Goal: Task Accomplishment & Management: Manage account settings

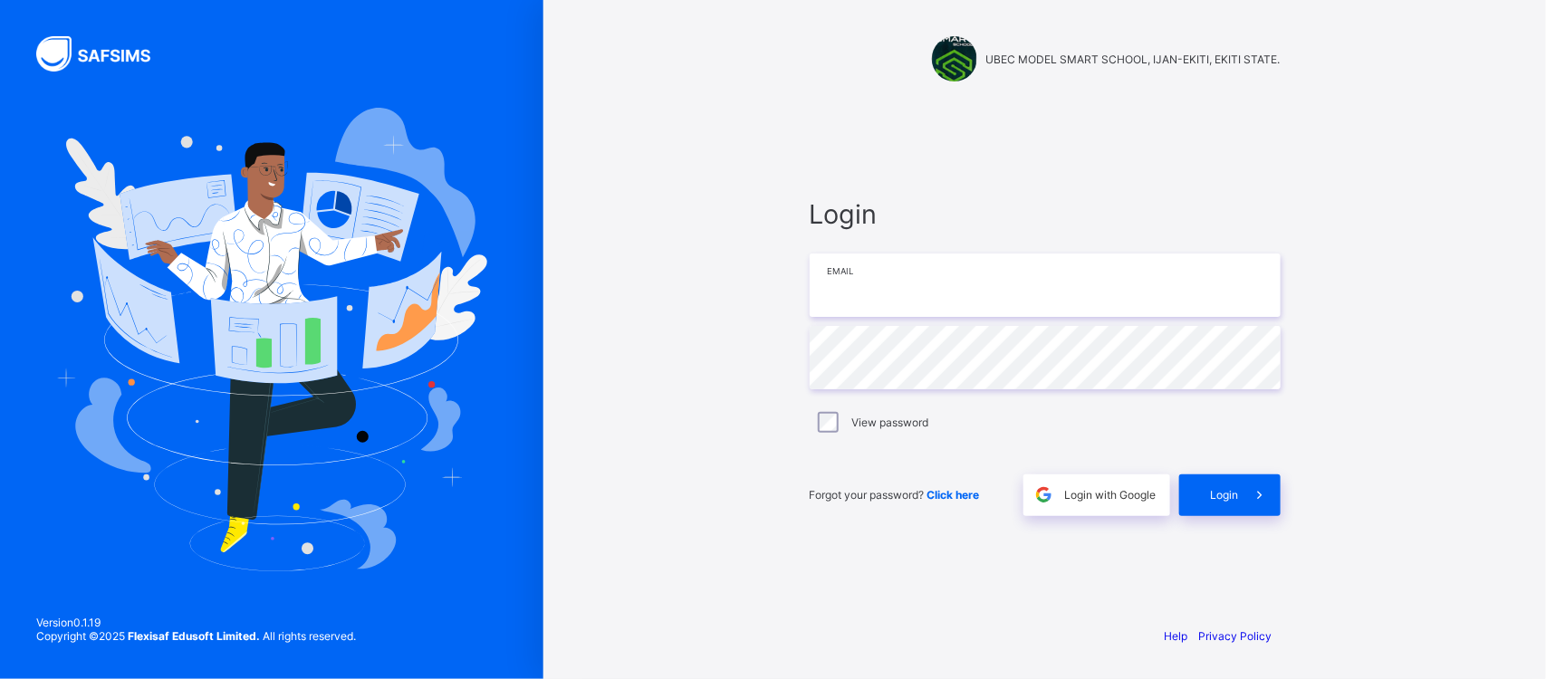
click at [965, 288] on input "email" at bounding box center [1045, 285] width 471 height 63
type input "**********"
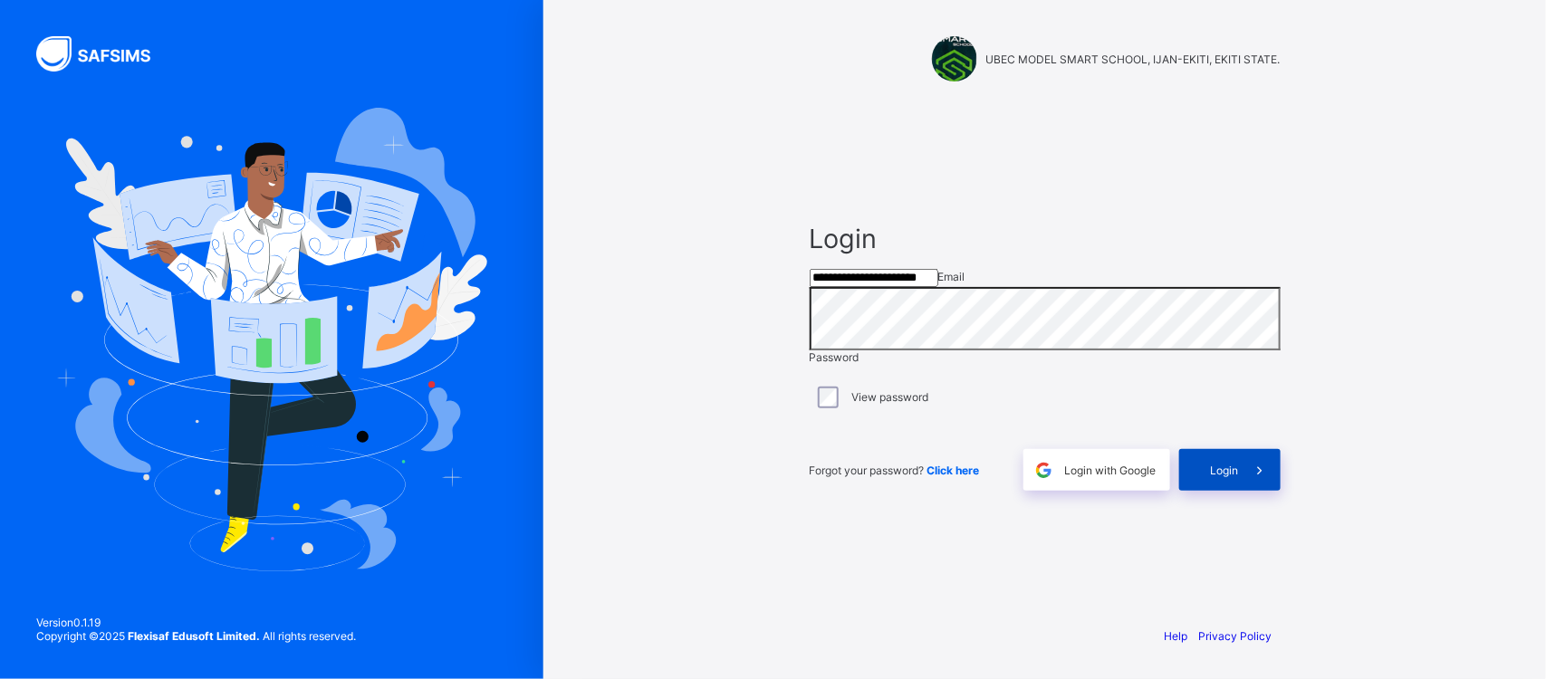
click at [1243, 487] on span at bounding box center [1260, 470] width 42 height 42
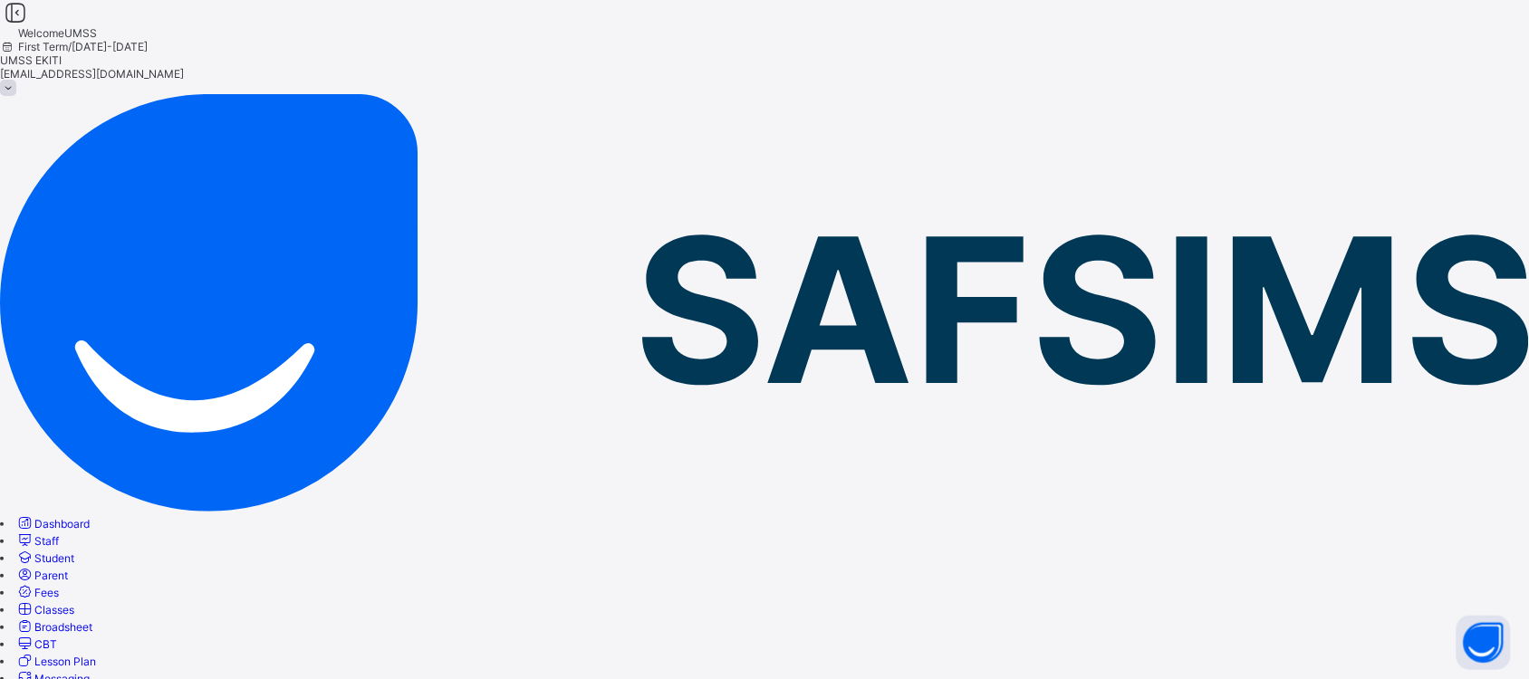
click at [688, 62] on div "Welcome UMSS First Term / 2025-2026 UMSS EKITI ubecmss.ekiti@gmail.com" at bounding box center [764, 47] width 1529 height 94
click at [74, 552] on span "Student" at bounding box center [54, 559] width 40 height 14
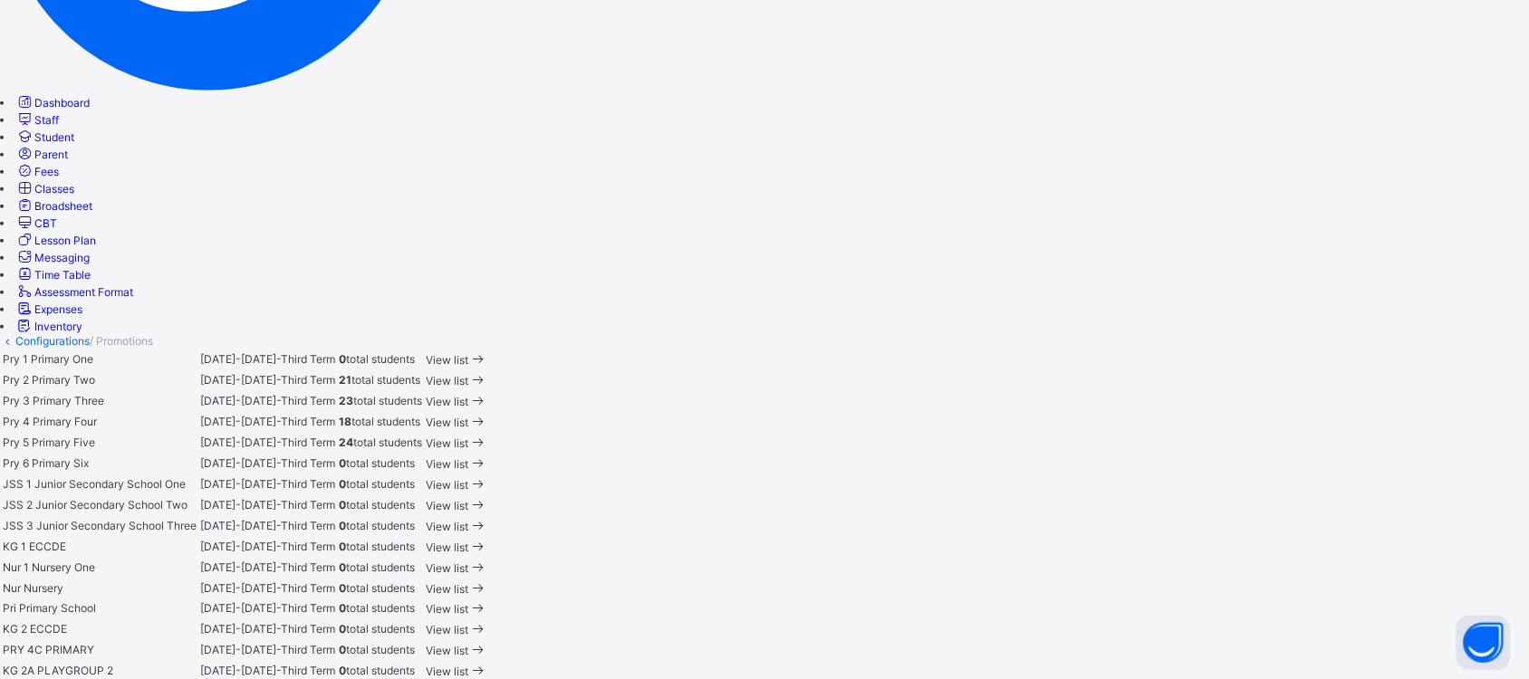
scroll to position [444, 0]
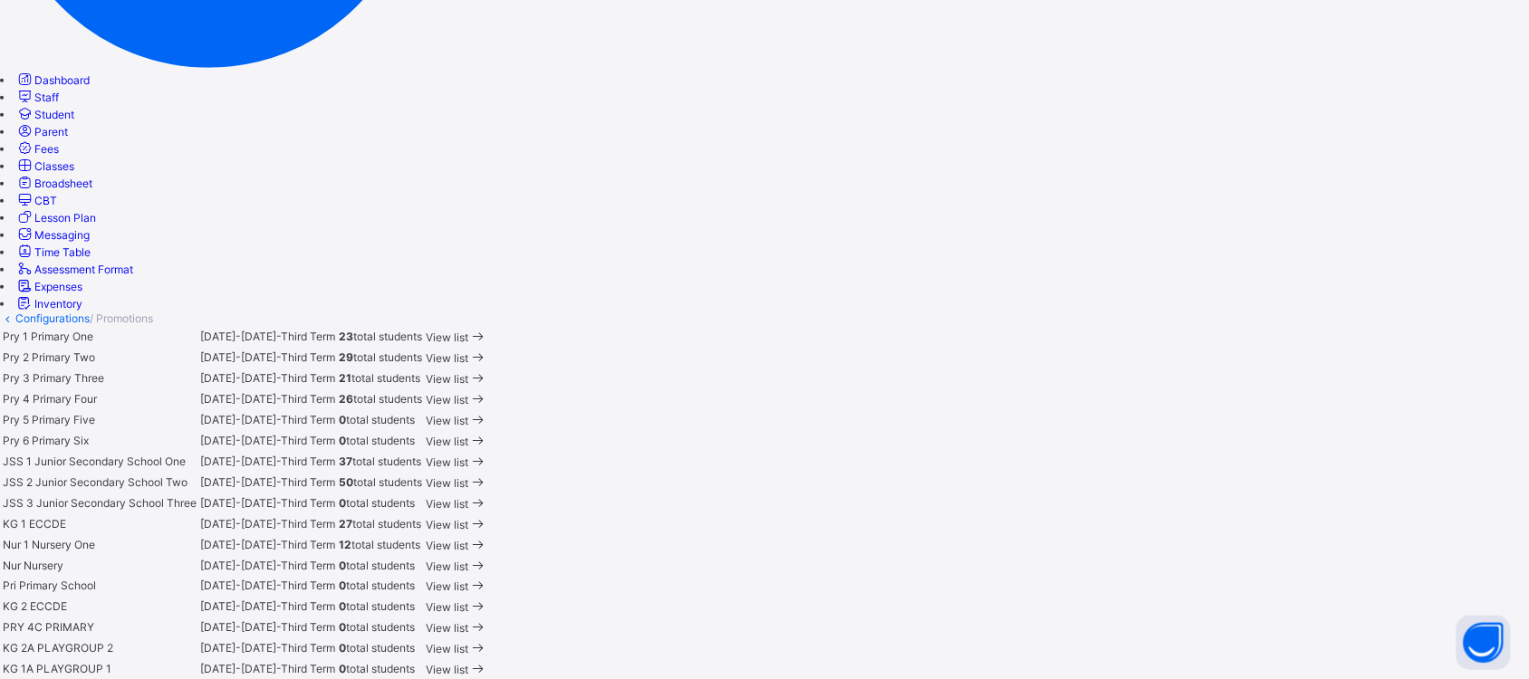
click at [468, 456] on span "View list" at bounding box center [447, 463] width 43 height 14
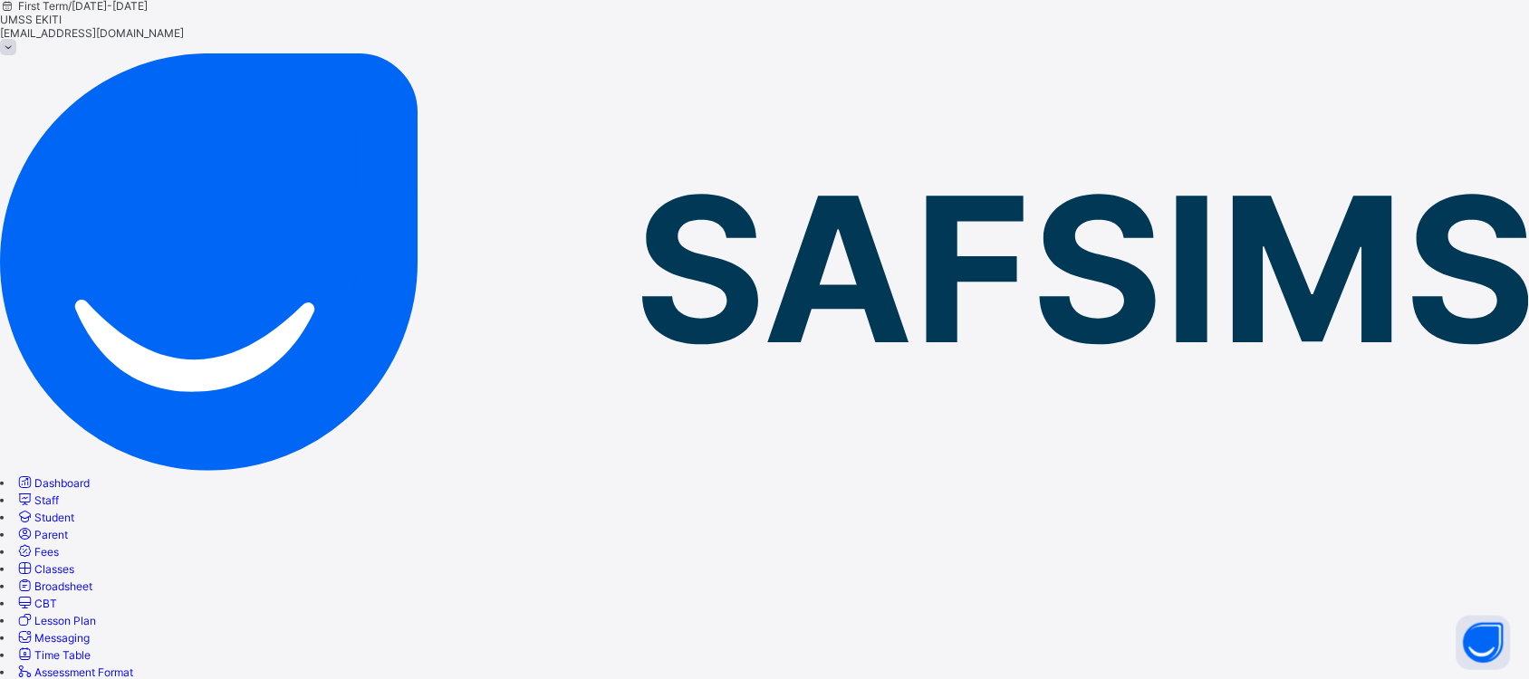
scroll to position [63, 0]
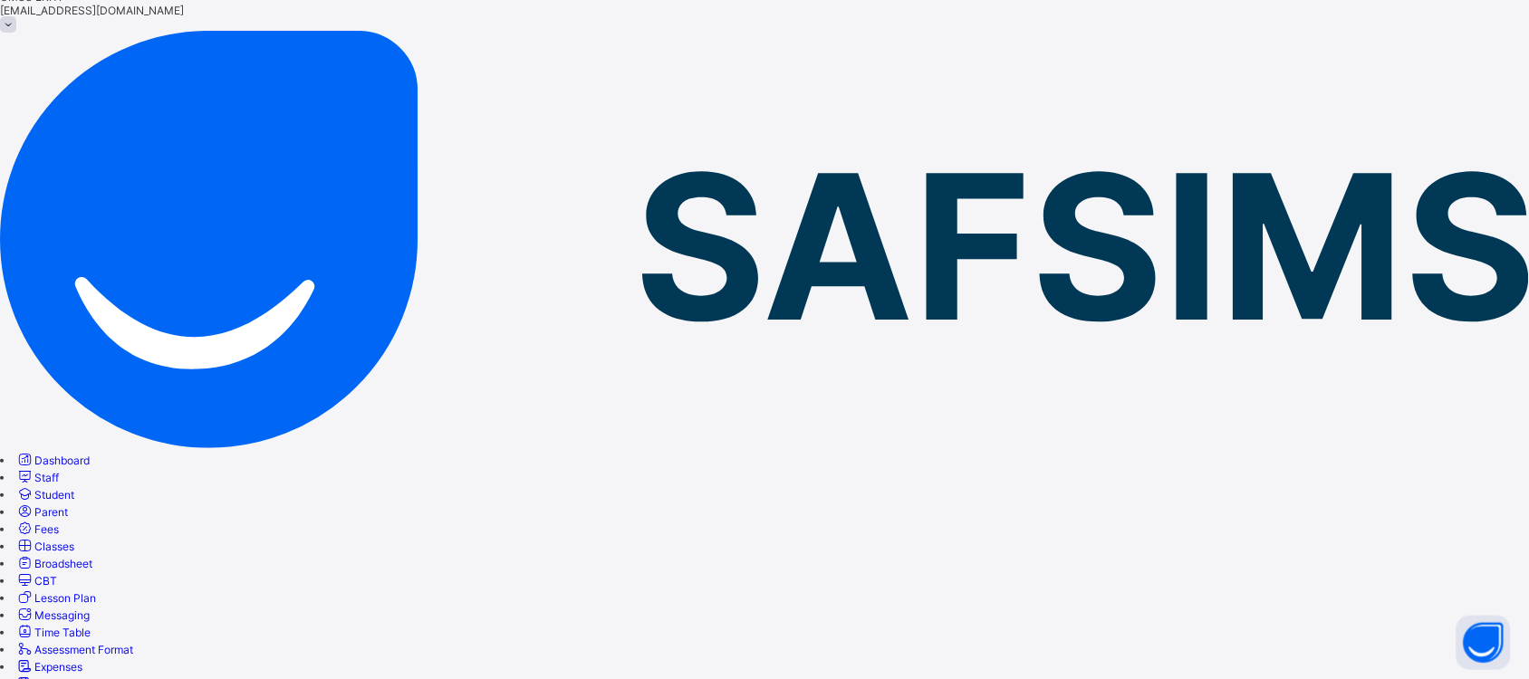
drag, startPoint x: 544, startPoint y: 205, endPoint x: 413, endPoint y: 186, distance: 132.7
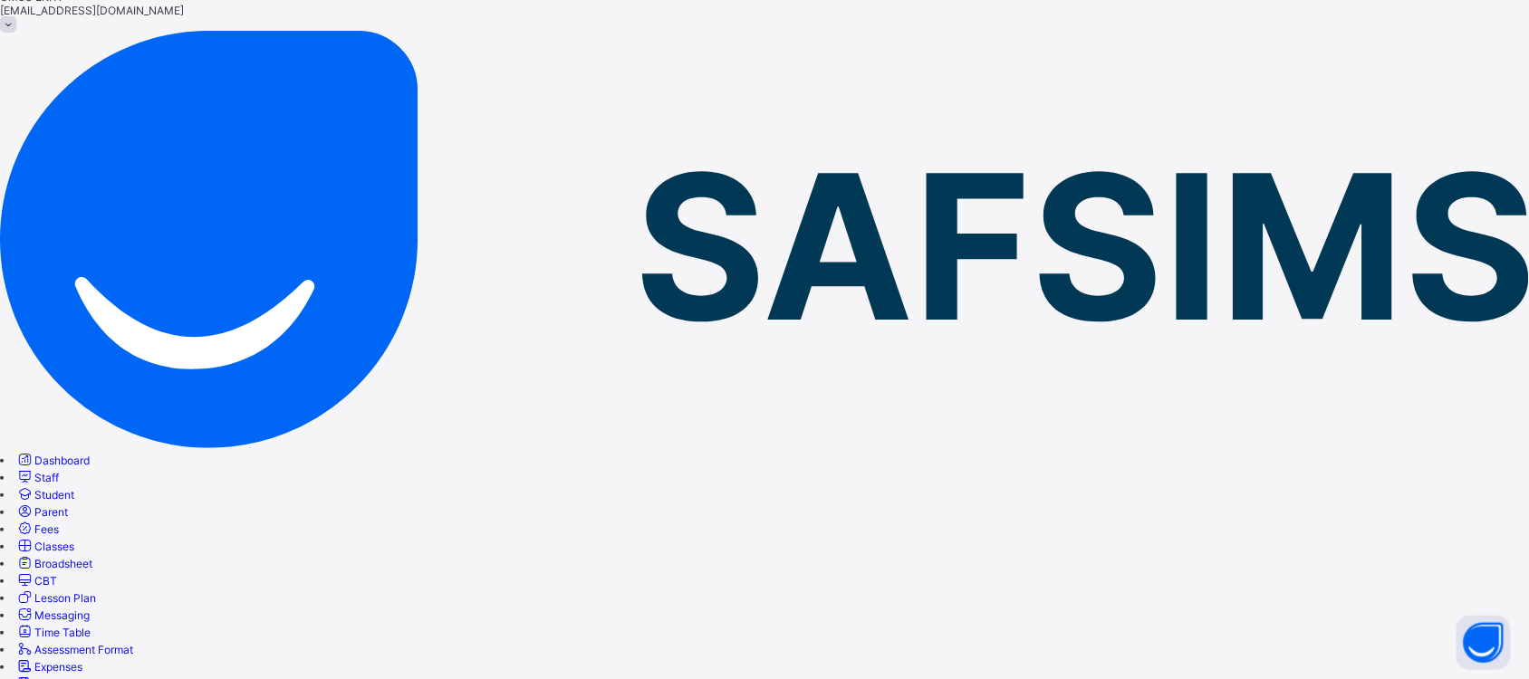
type input "***"
drag, startPoint x: 541, startPoint y: 202, endPoint x: 355, endPoint y: 210, distance: 185.8
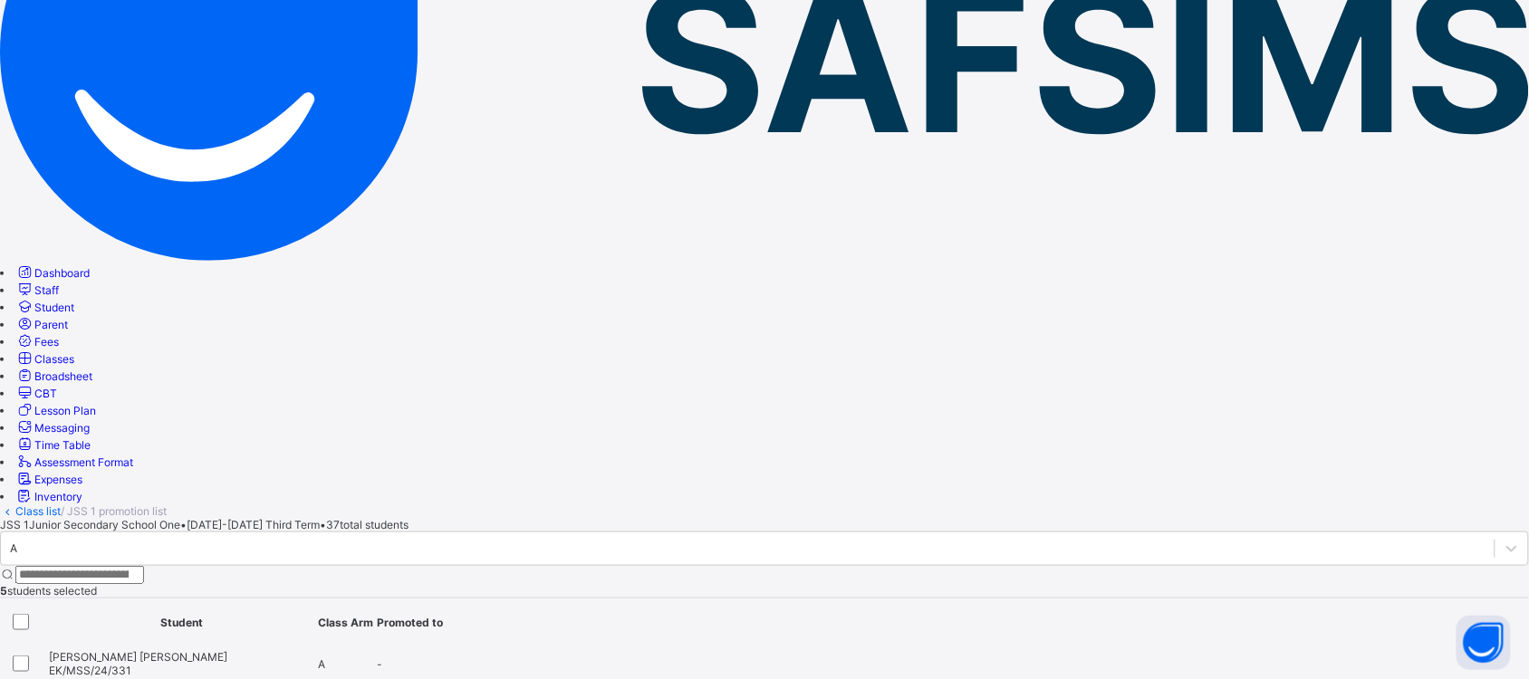
scroll to position [234, 0]
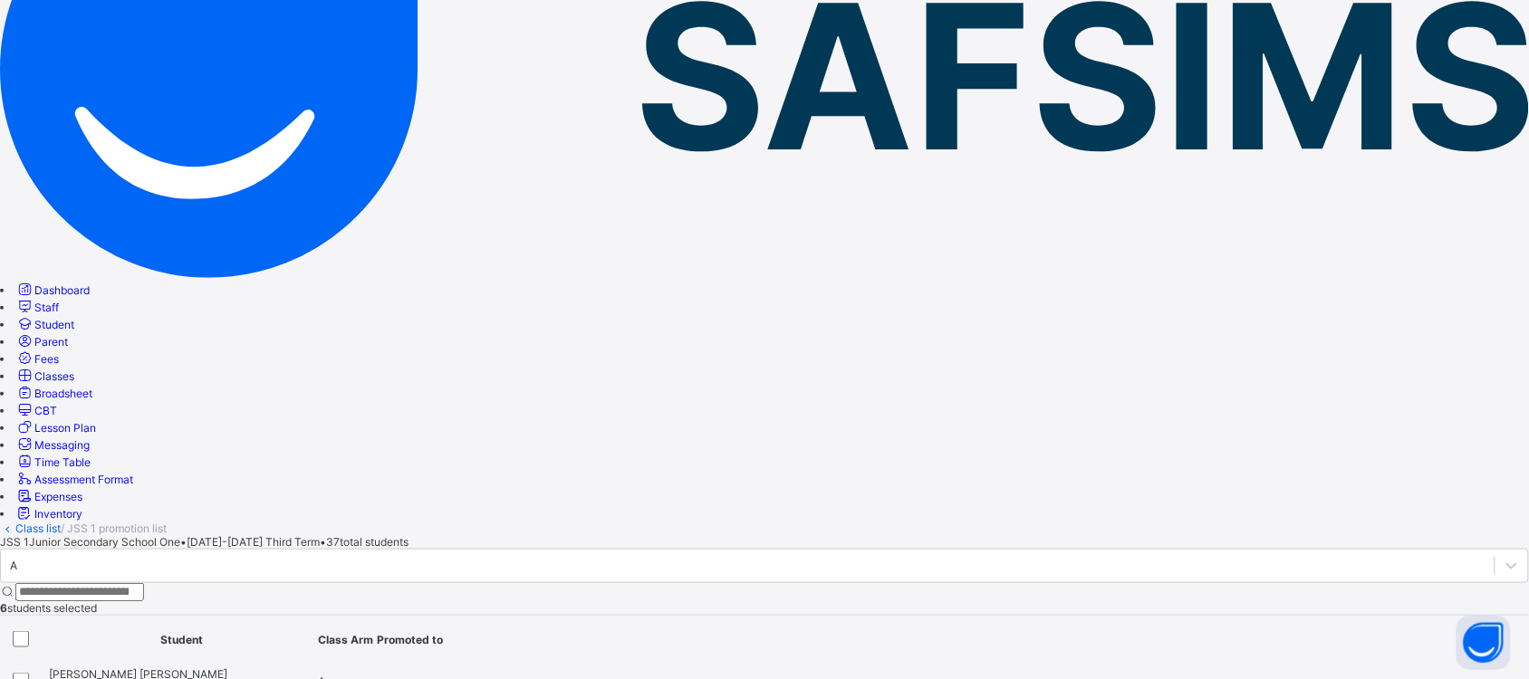
click at [144, 583] on input "search" at bounding box center [79, 592] width 129 height 18
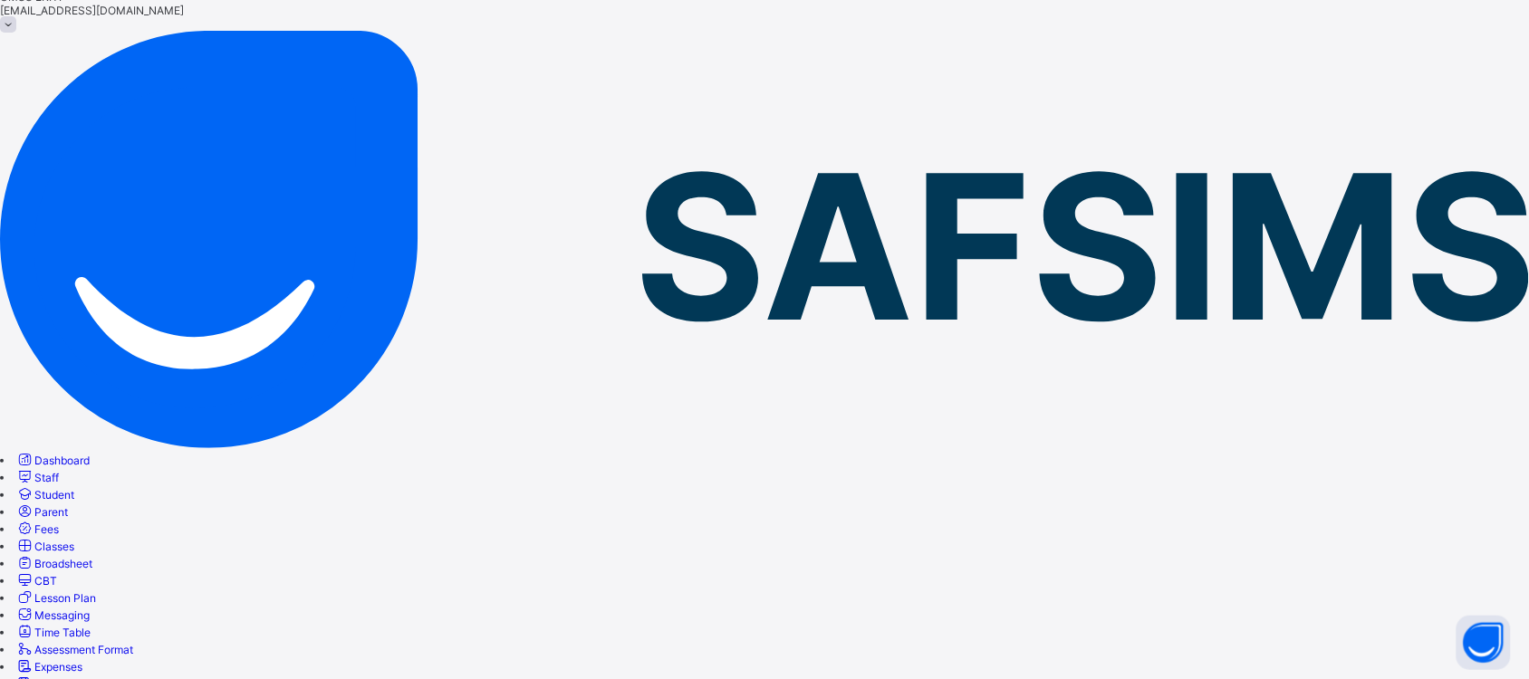
drag, startPoint x: 522, startPoint y: 206, endPoint x: 354, endPoint y: 213, distance: 167.7
type input "*****"
drag, startPoint x: 504, startPoint y: 197, endPoint x: 391, endPoint y: 191, distance: 113.3
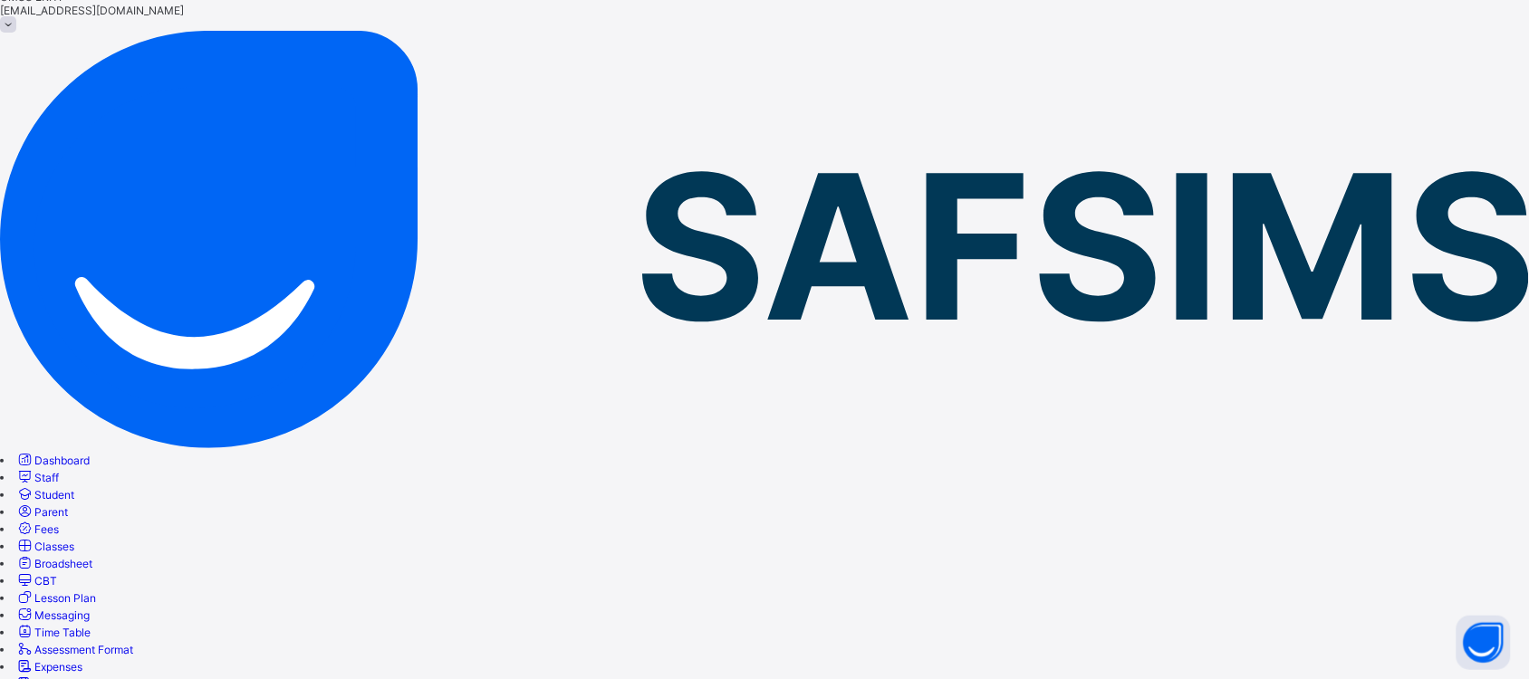
type input "*"
drag, startPoint x: 516, startPoint y: 197, endPoint x: 417, endPoint y: 200, distance: 99.7
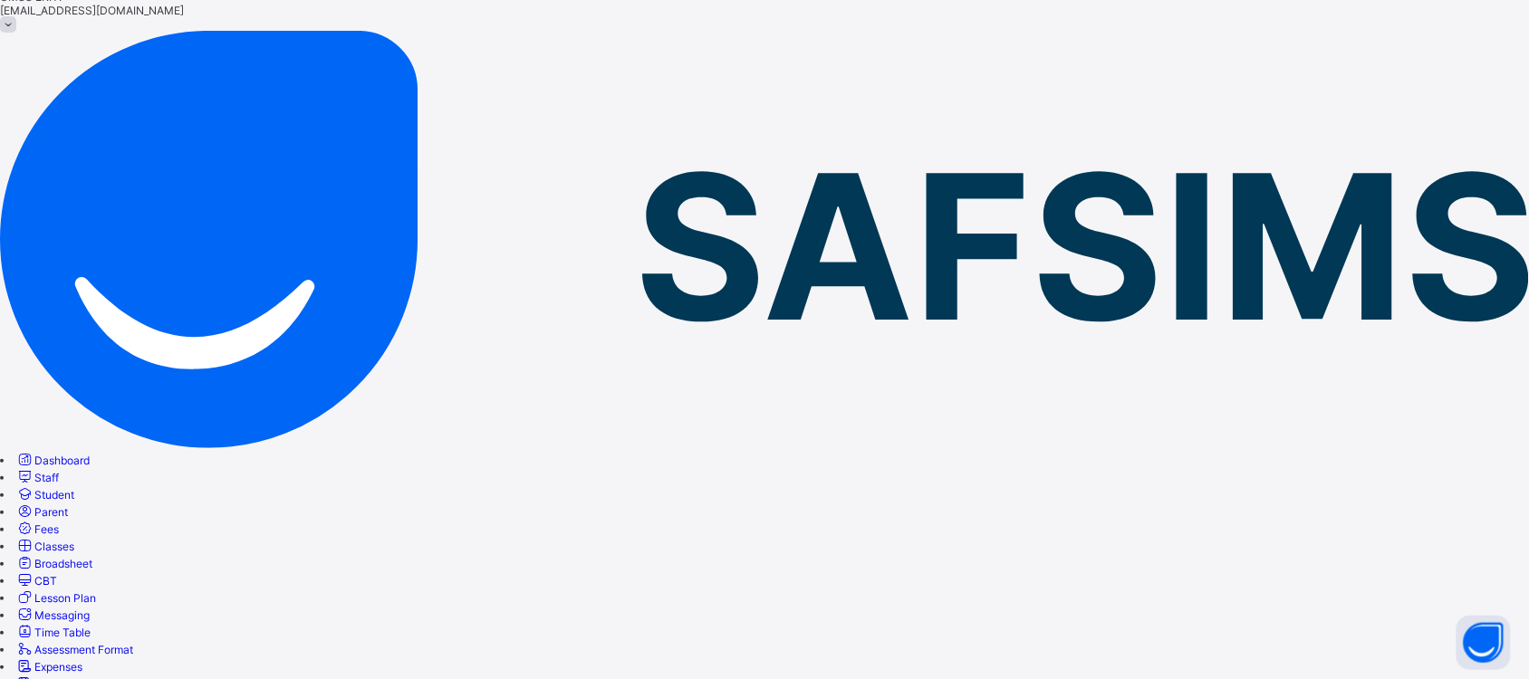
type input "****"
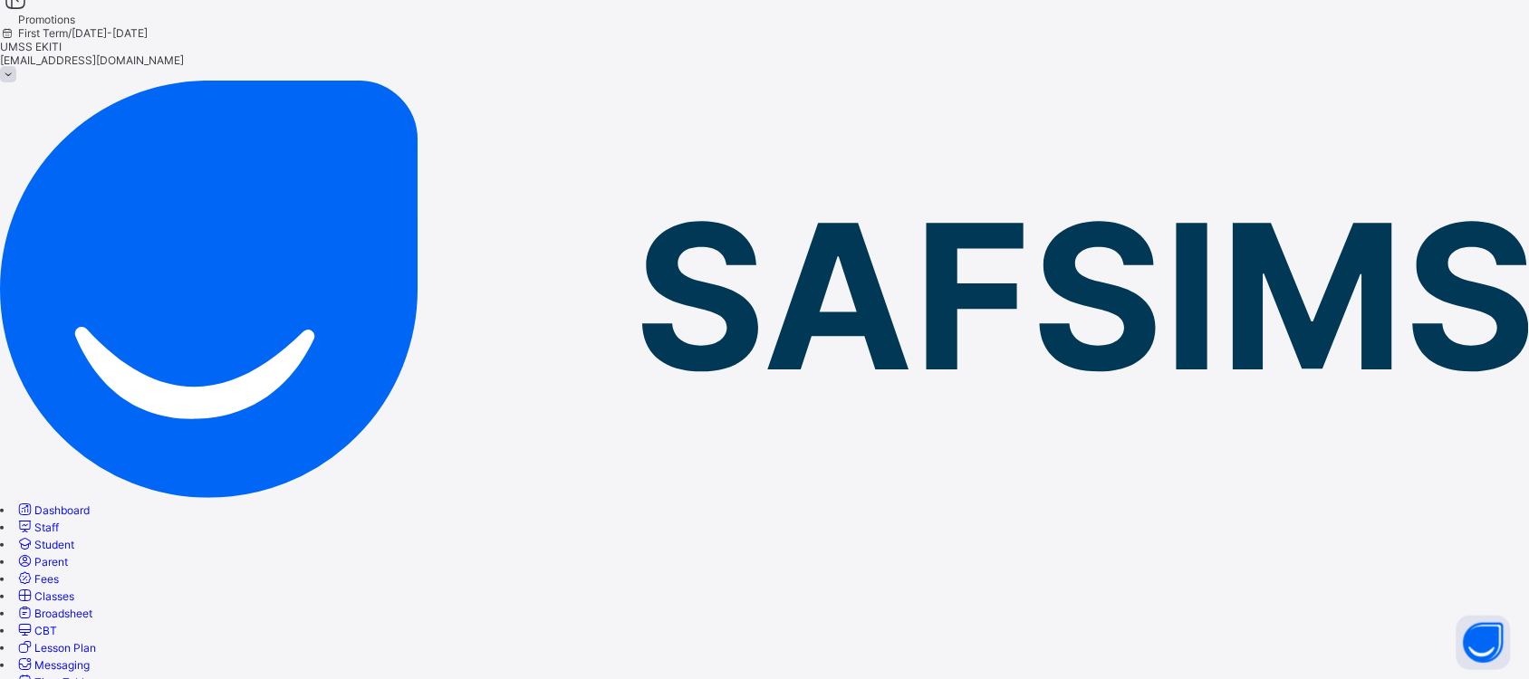
drag, startPoint x: 514, startPoint y: 202, endPoint x: 353, endPoint y: 201, distance: 160.3
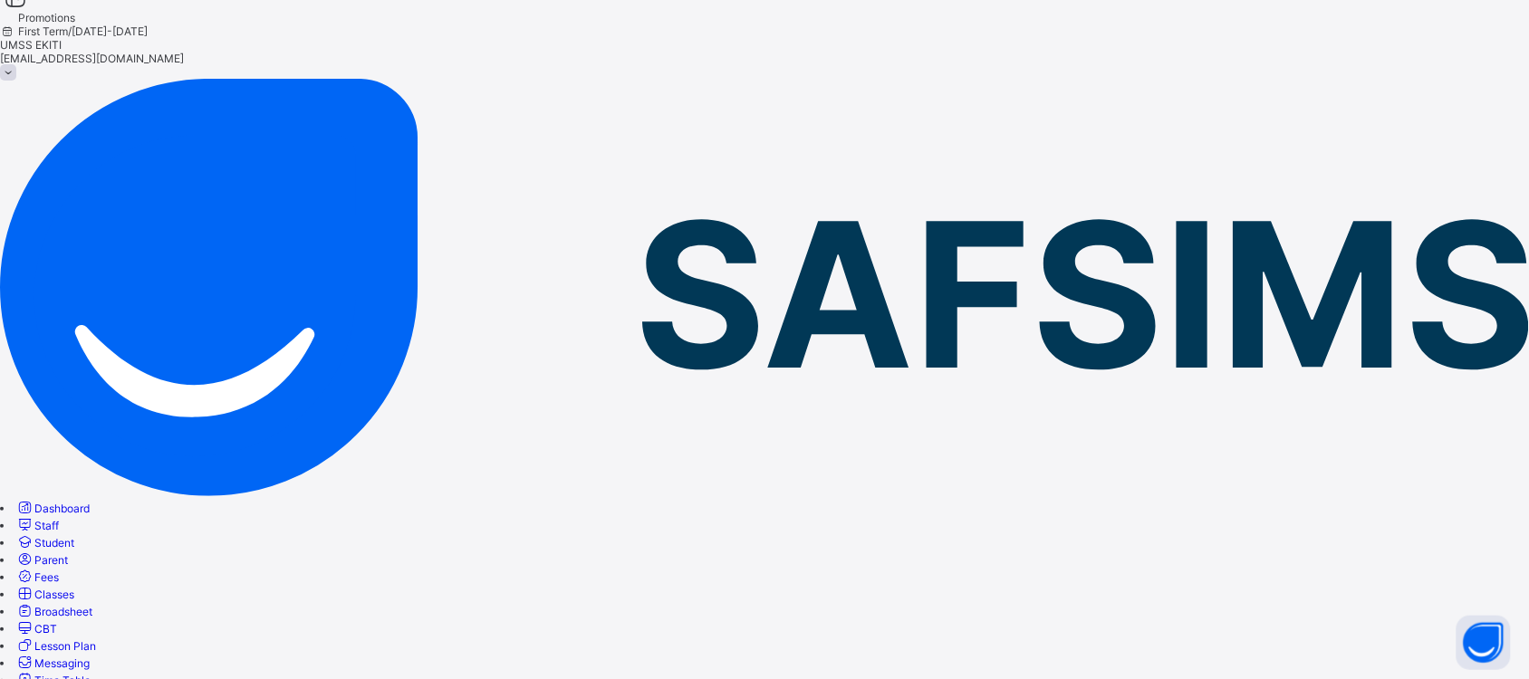
scroll to position [0, 0]
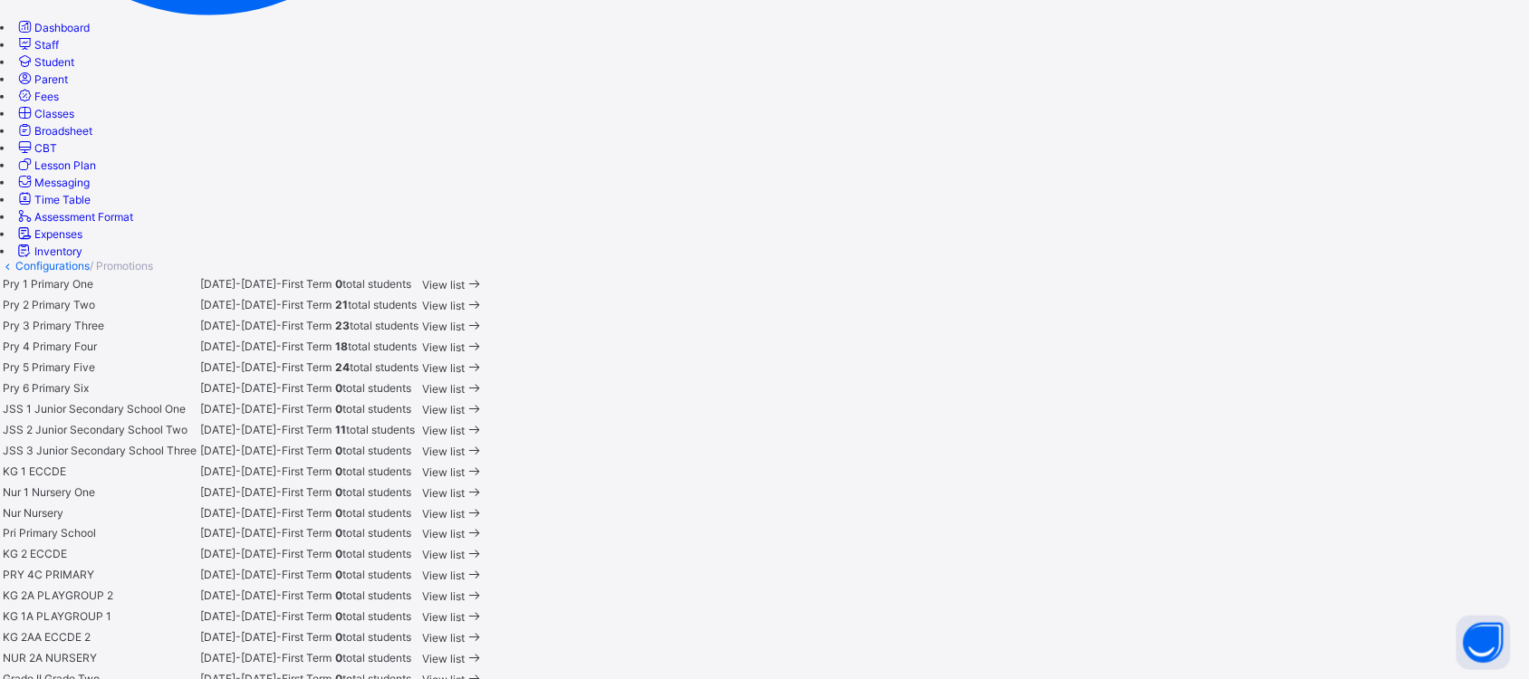
scroll to position [537, 0]
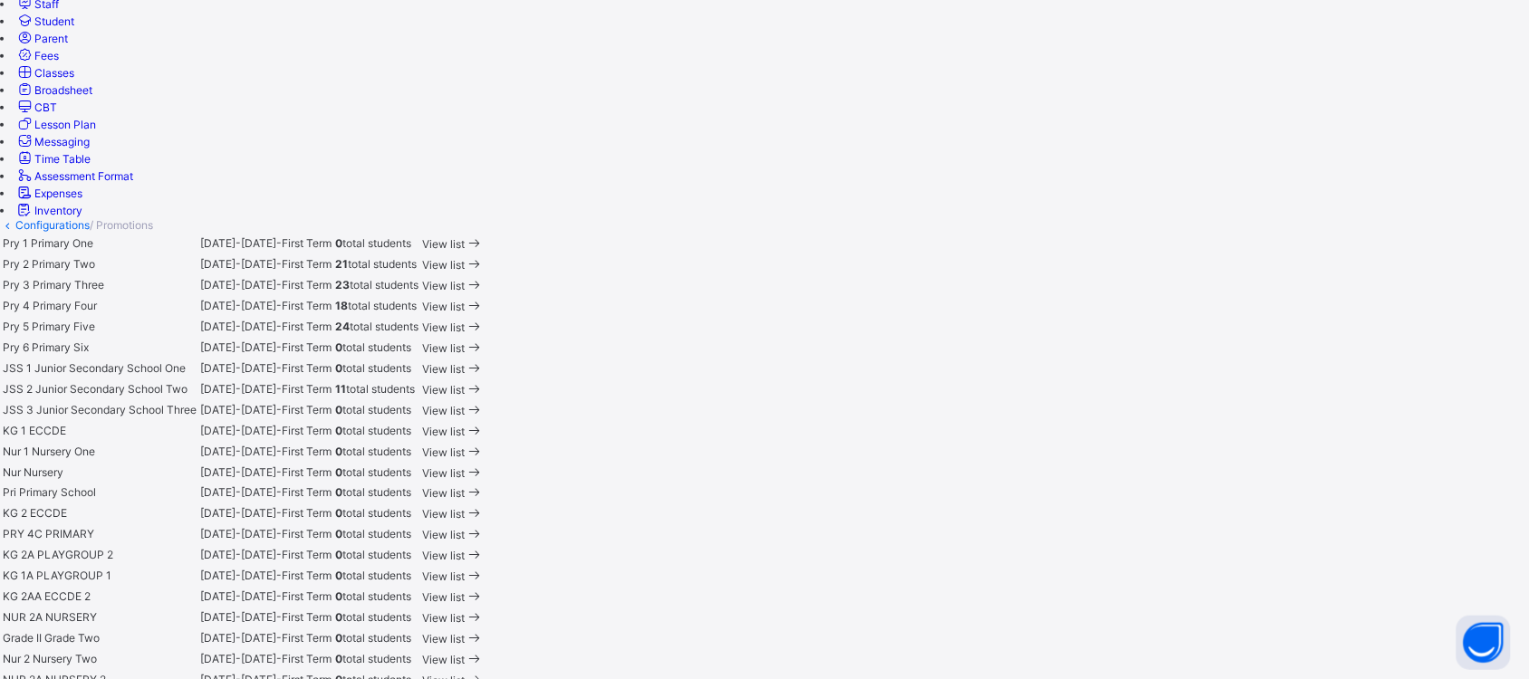
click at [465, 362] on span "View list" at bounding box center [443, 369] width 43 height 14
click at [32, 361] on span "JSS 1" at bounding box center [17, 368] width 29 height 14
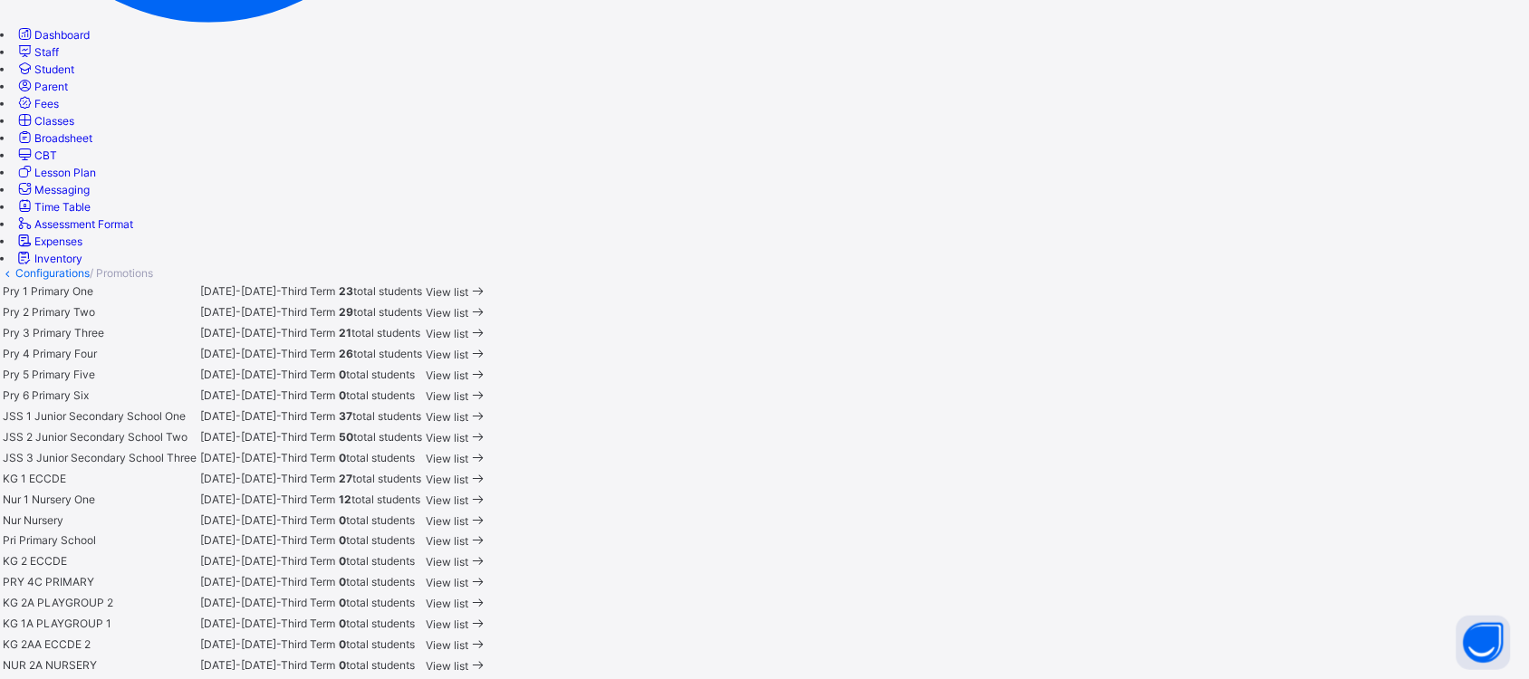
scroll to position [501, 0]
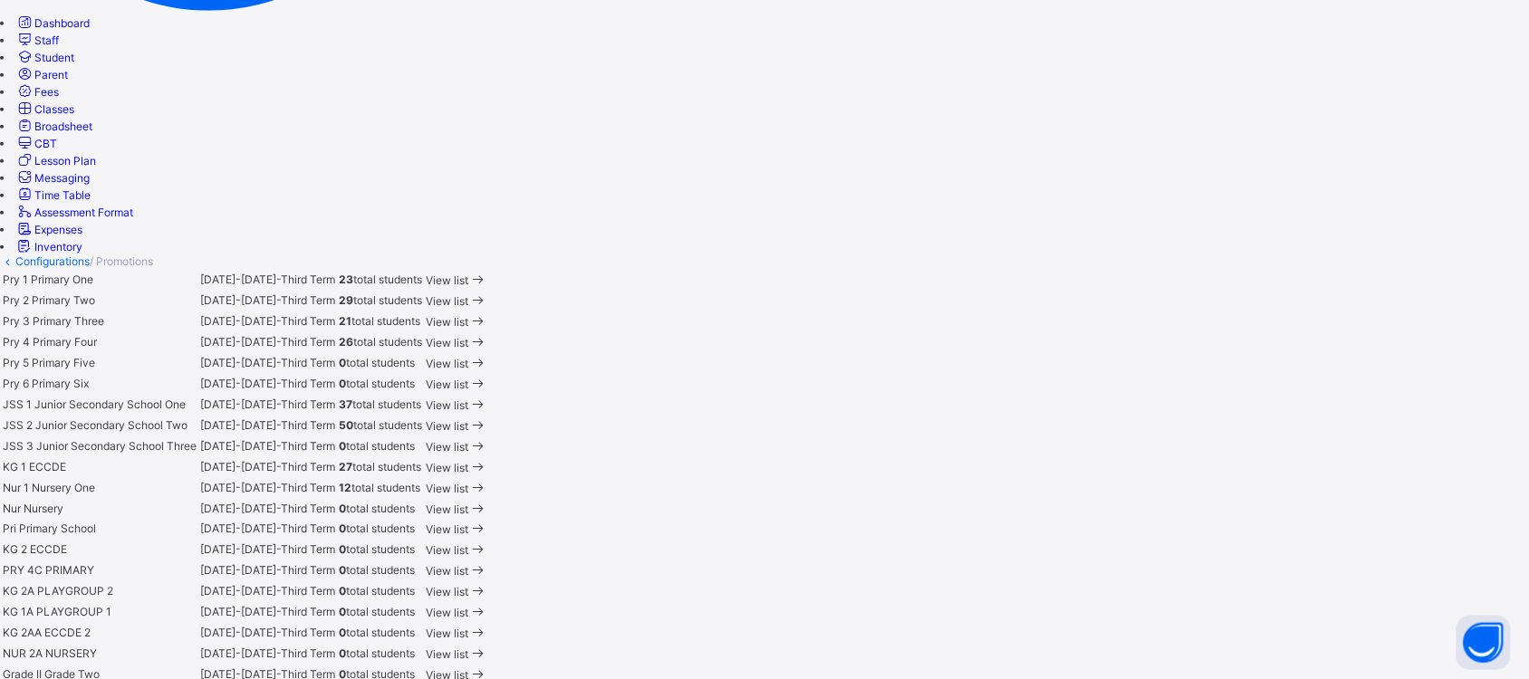
click at [487, 396] on div "View list" at bounding box center [457, 404] width 62 height 17
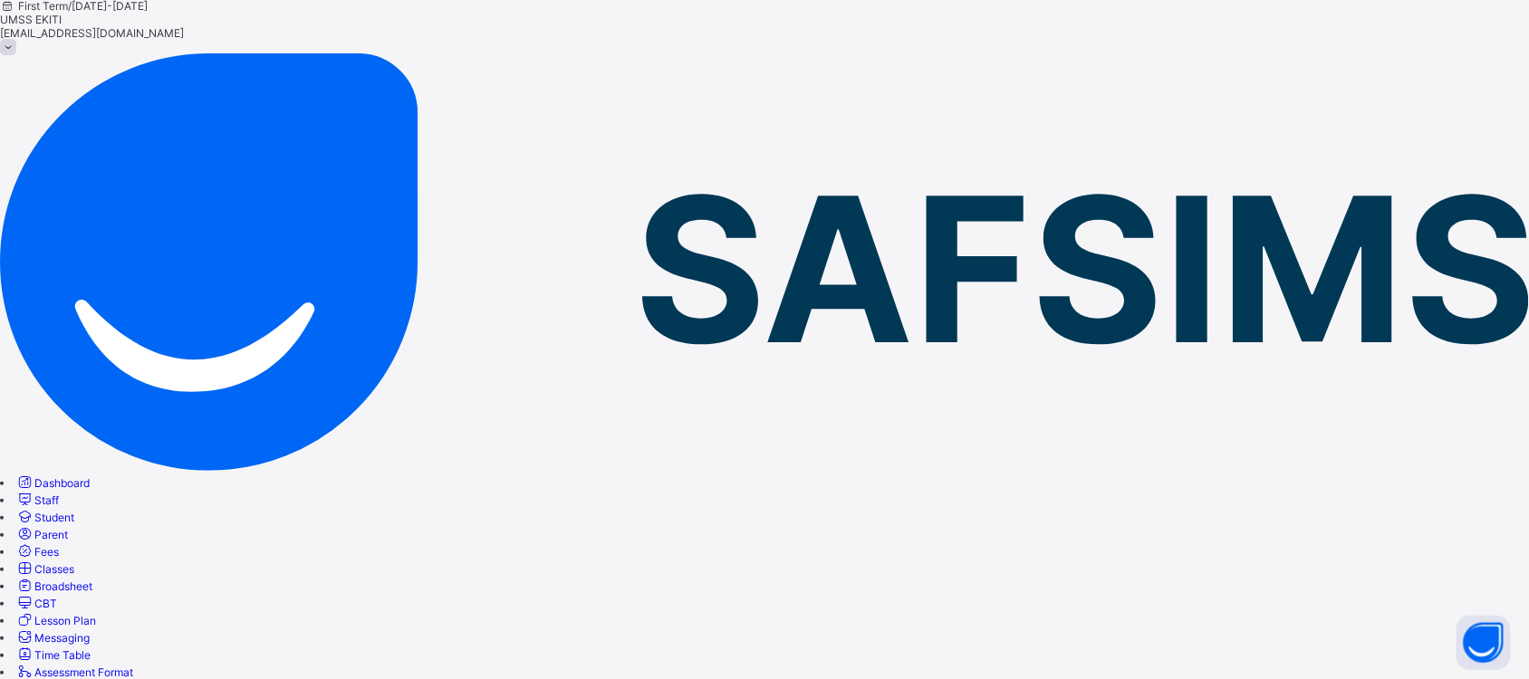
scroll to position [63, 0]
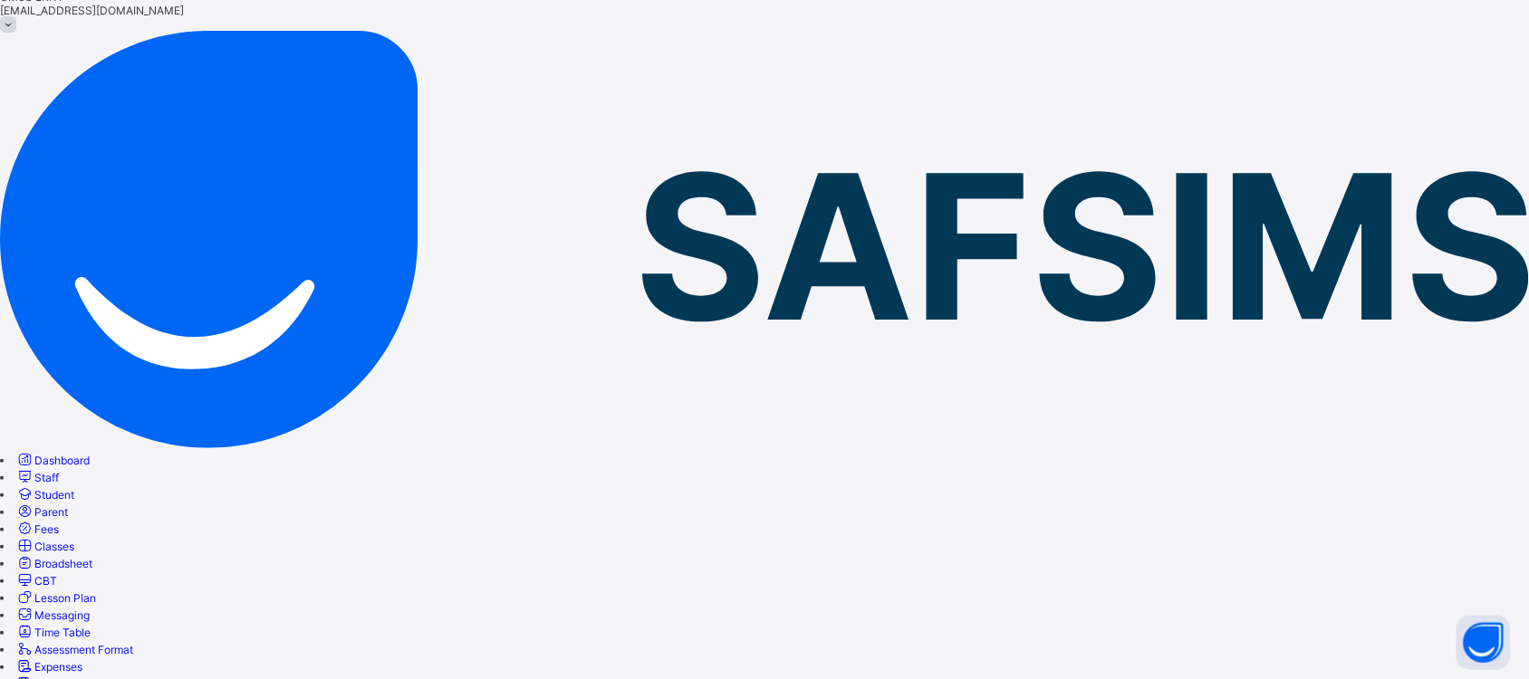
type input "*"
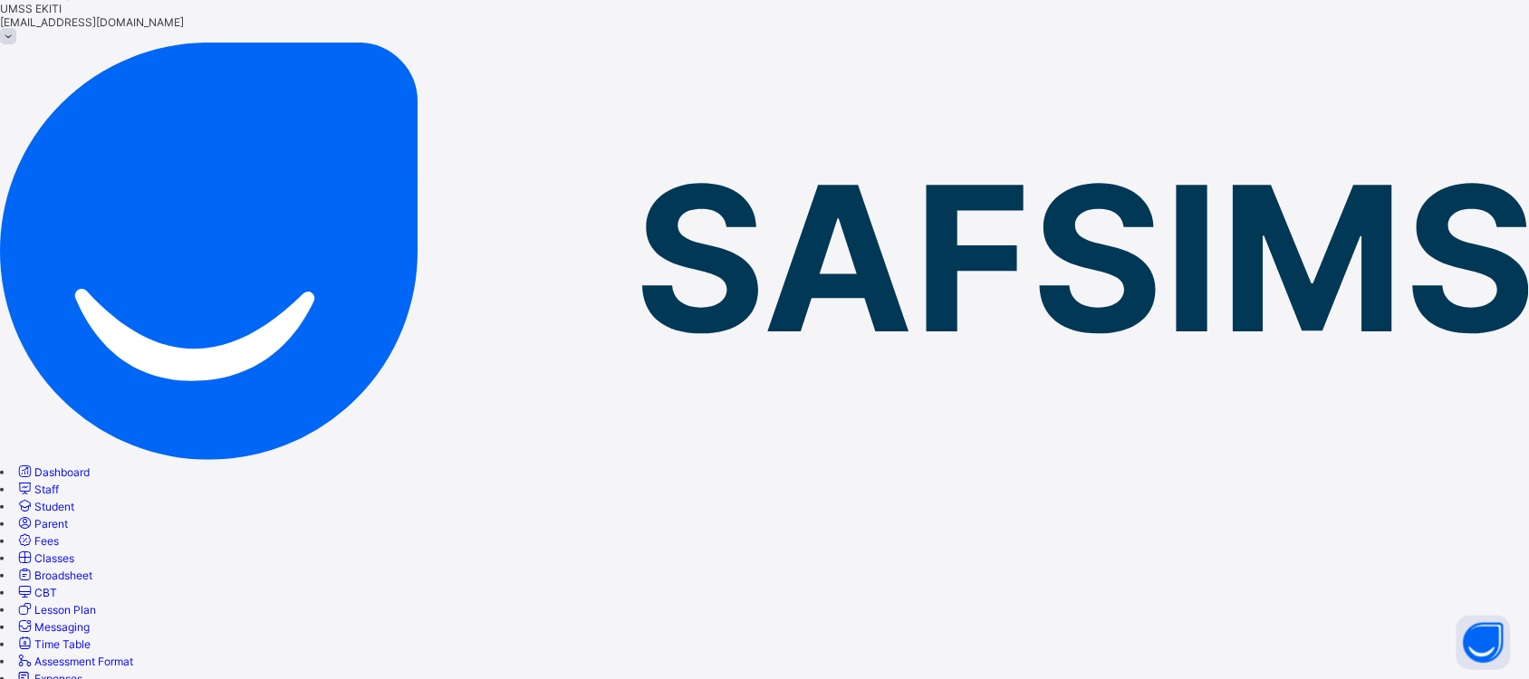
scroll to position [34, 0]
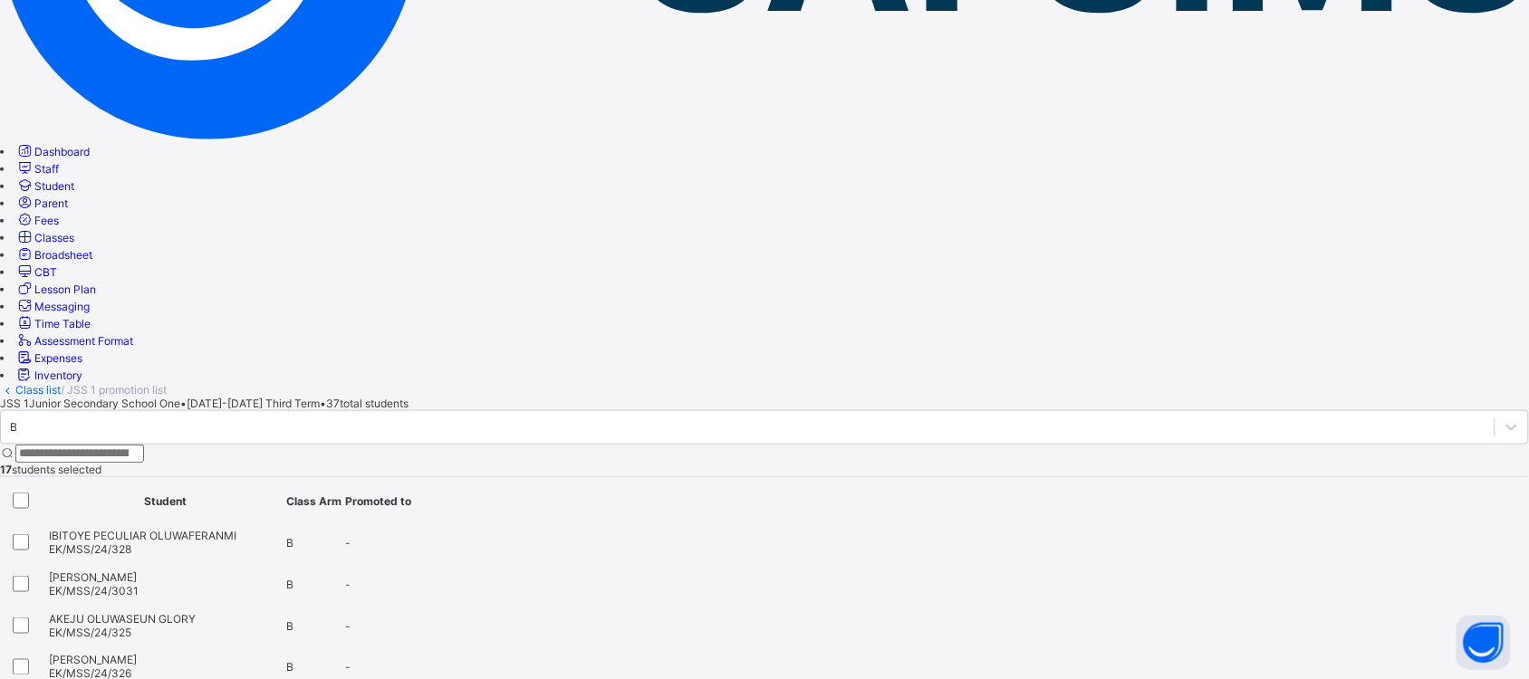
scroll to position [0, 0]
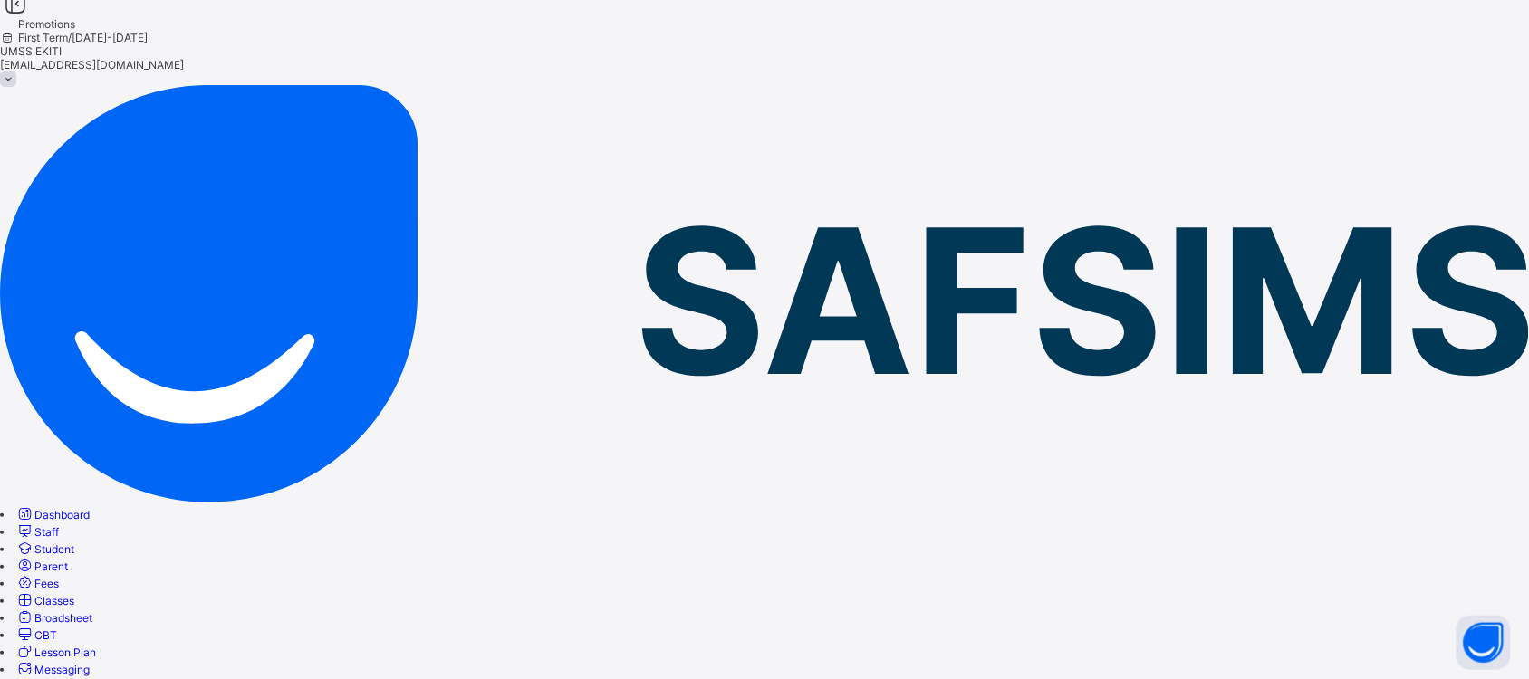
scroll to position [5, 0]
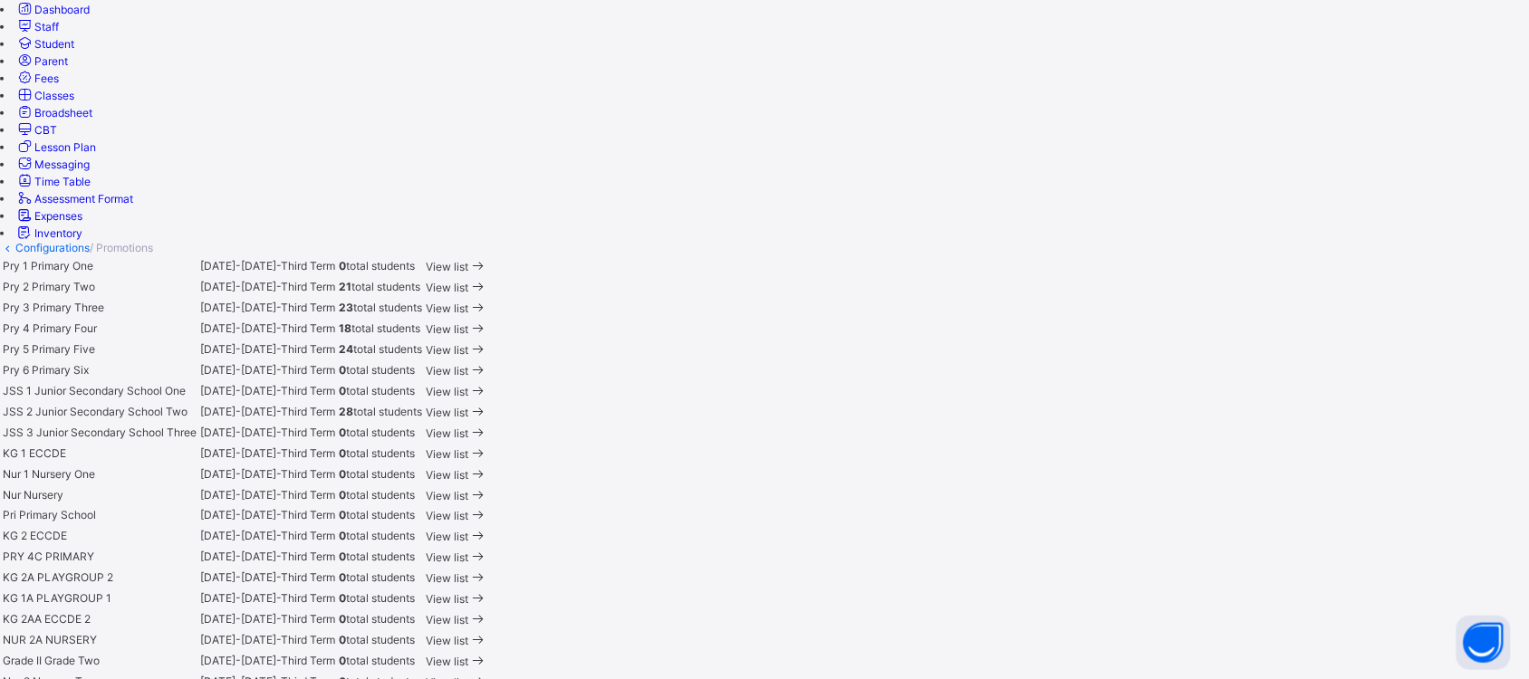
scroll to position [519, 0]
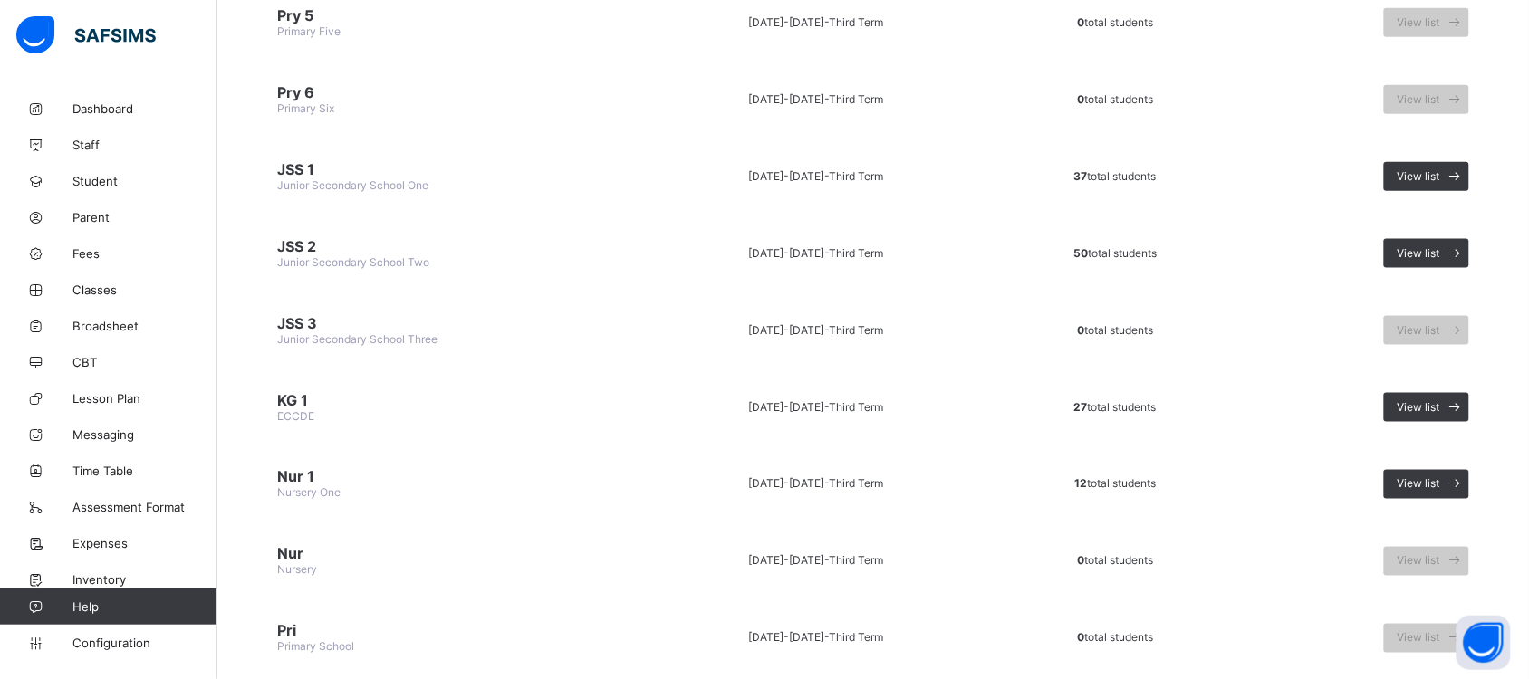
scroll to position [537, 0]
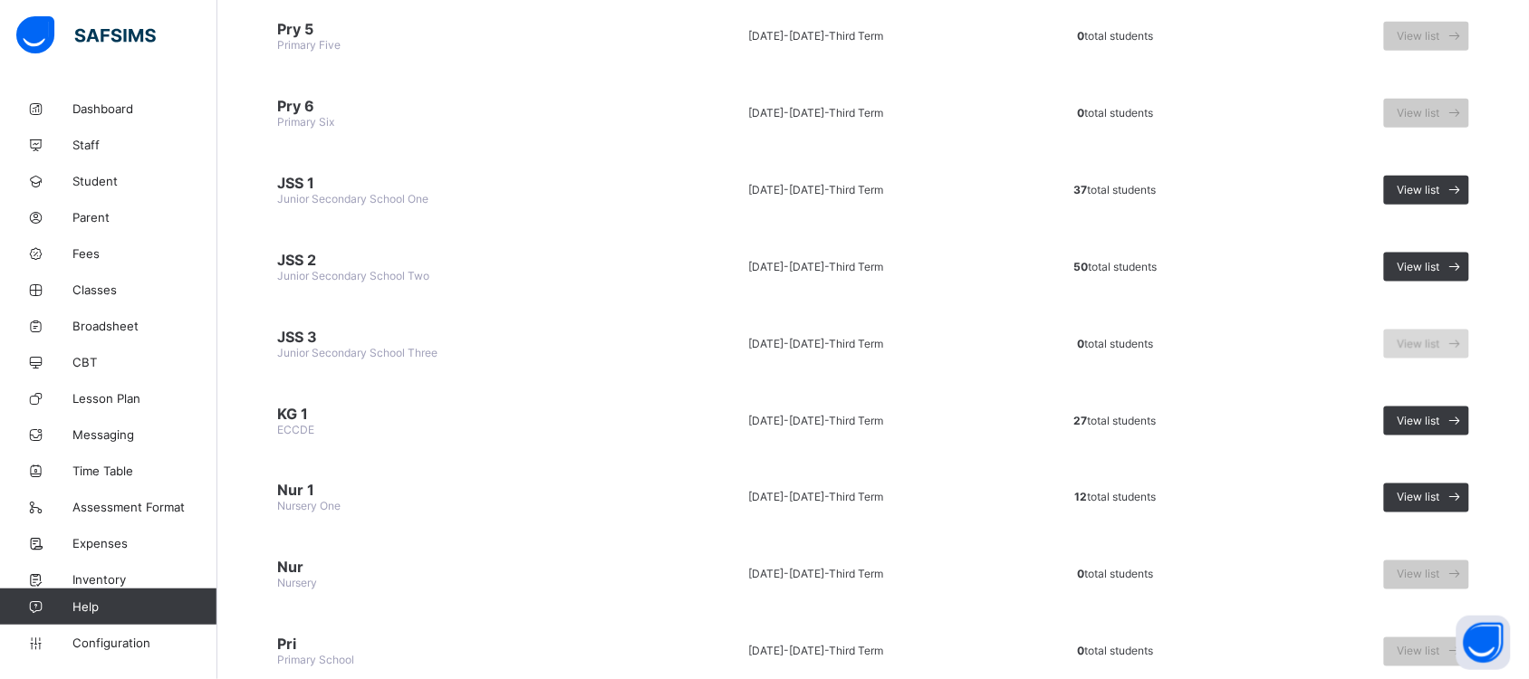
click at [1440, 337] on span "View list" at bounding box center [1418, 344] width 43 height 14
click at [317, 328] on span "JSS 3" at bounding box center [446, 337] width 339 height 18
click at [301, 328] on span "JSS 3" at bounding box center [446, 337] width 339 height 18
click at [1440, 337] on span "View list" at bounding box center [1418, 344] width 43 height 14
click at [1464, 335] on icon at bounding box center [1454, 343] width 19 height 17
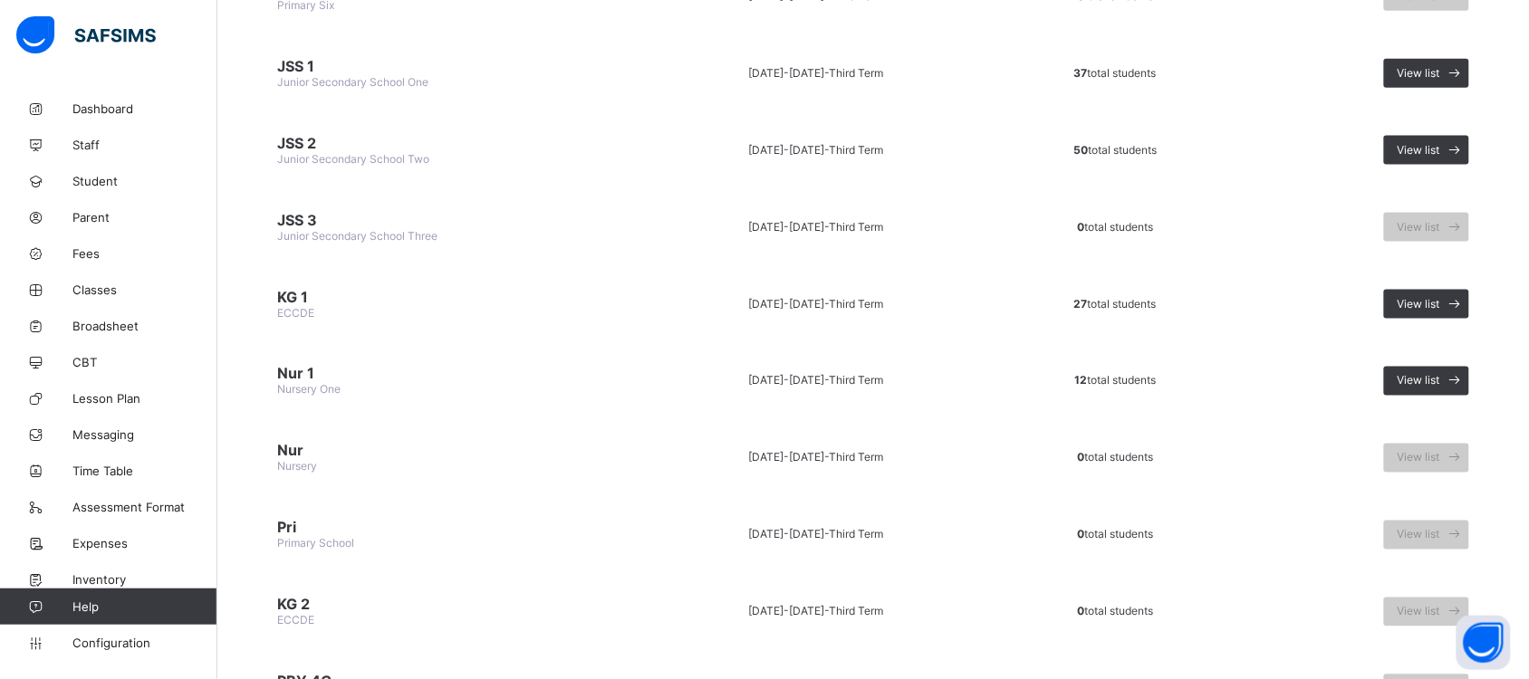
scroll to position [627, 0]
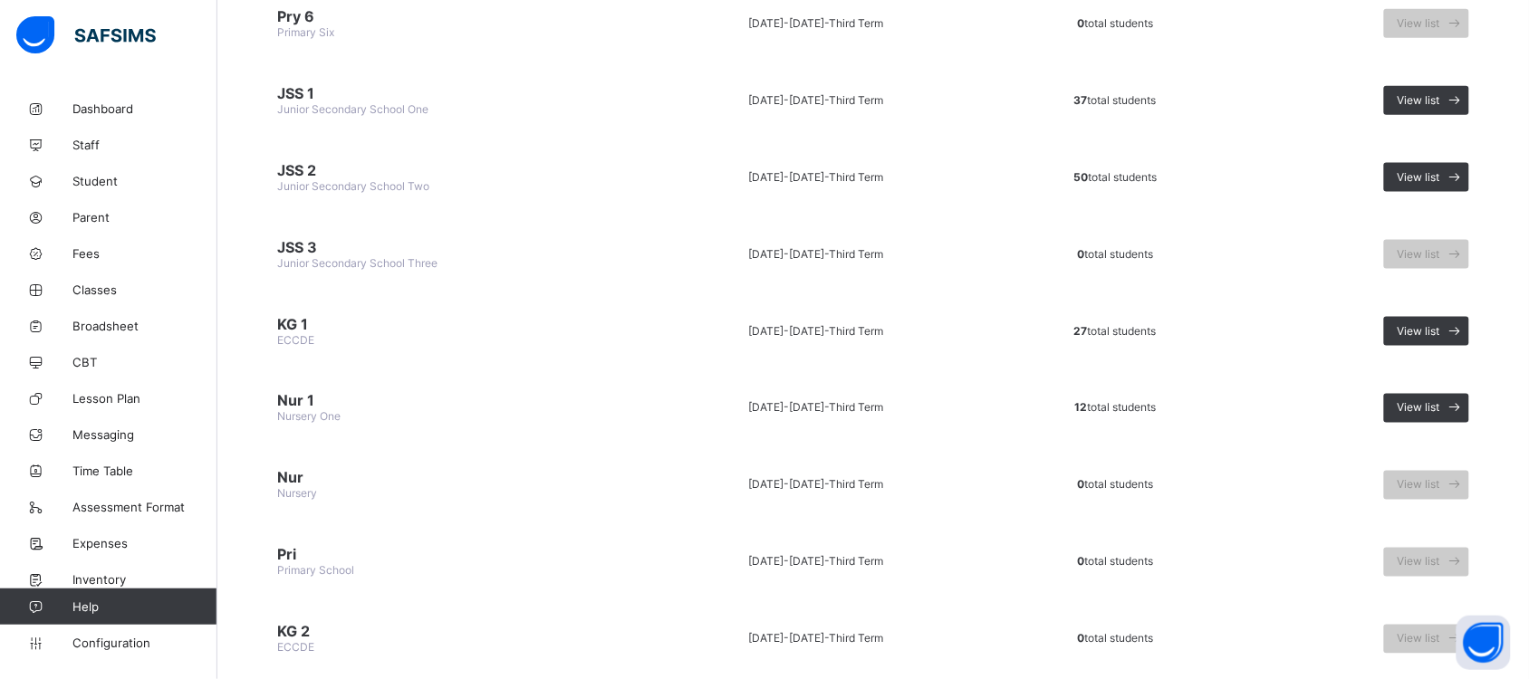
click at [781, 224] on td "2024-2025 - Third Term" at bounding box center [816, 254] width 346 height 68
click at [309, 238] on span "JSS 3" at bounding box center [446, 247] width 339 height 18
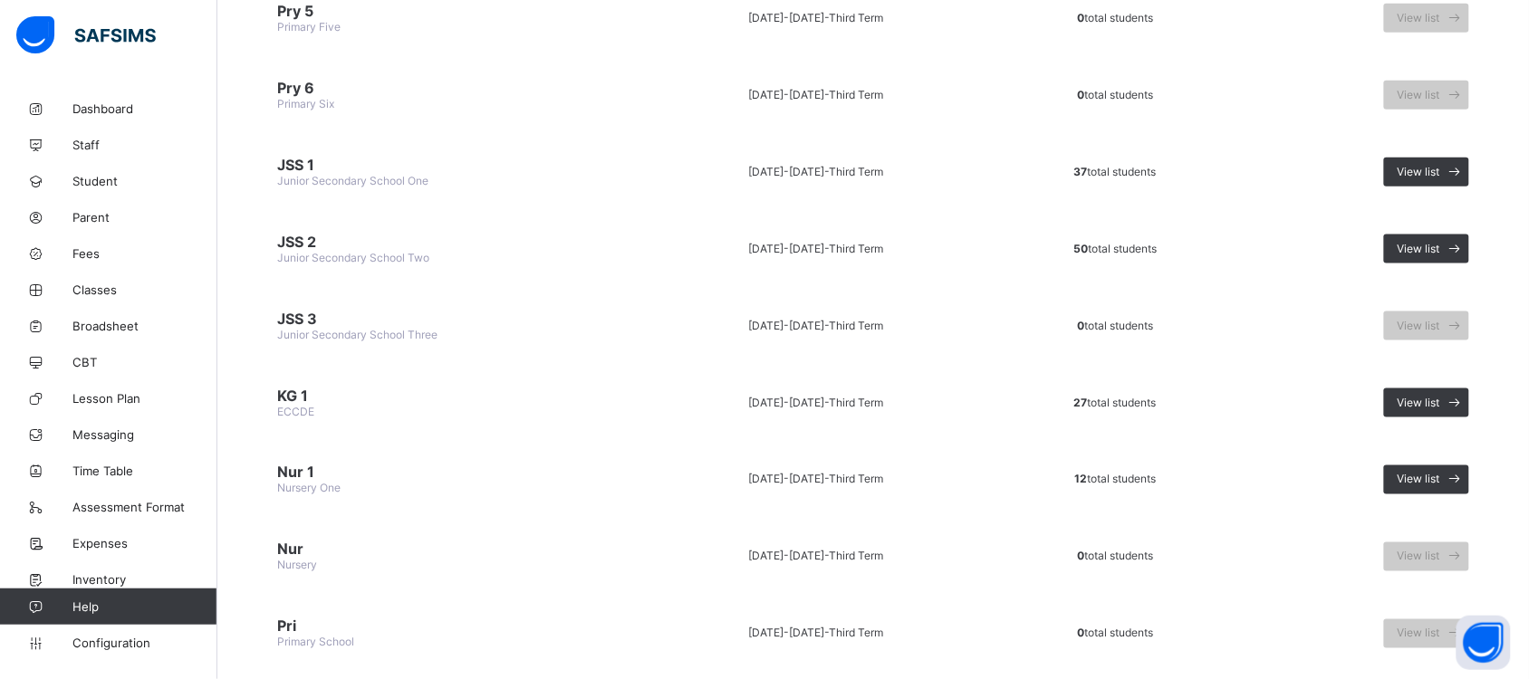
scroll to position [569, 0]
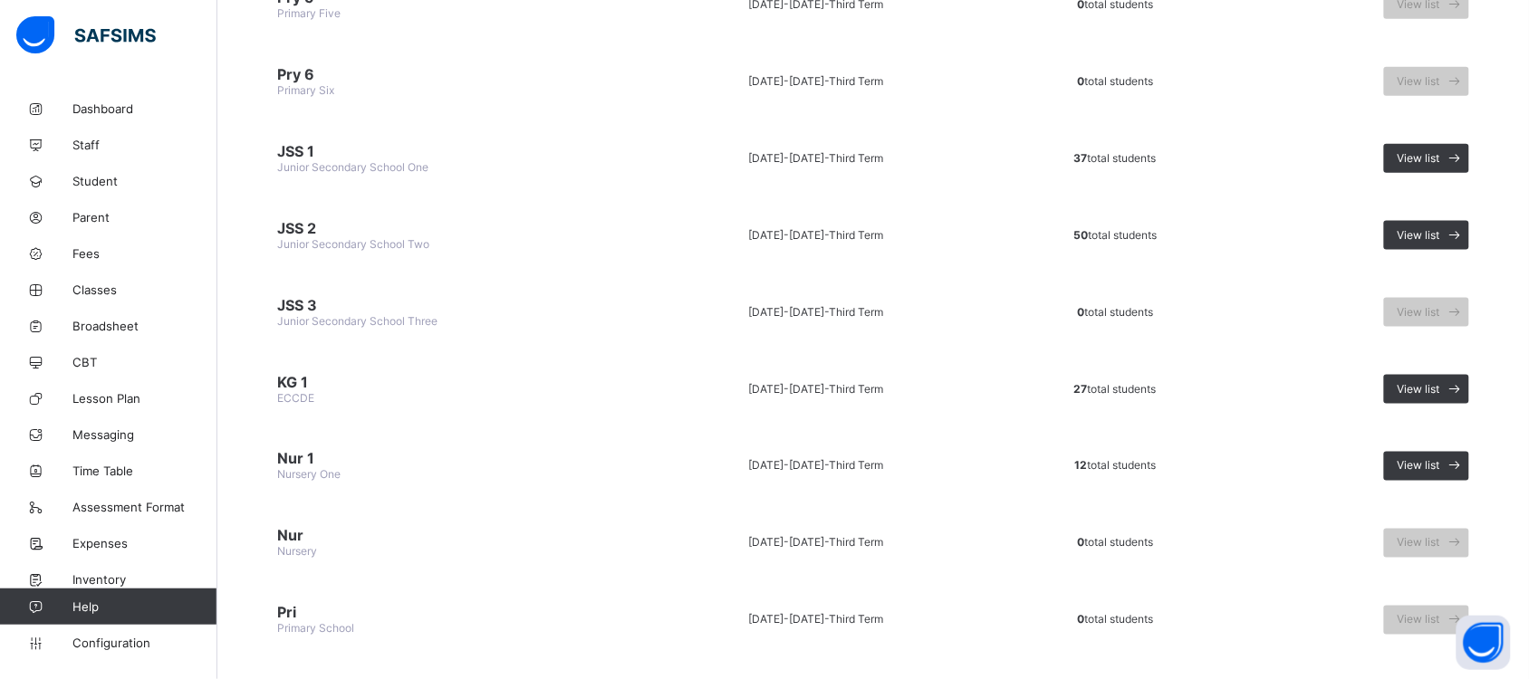
click at [323, 296] on span "JSS 3" at bounding box center [446, 305] width 339 height 18
click at [300, 296] on span "JSS 3" at bounding box center [446, 305] width 339 height 18
click at [1464, 303] on icon at bounding box center [1454, 311] width 19 height 17
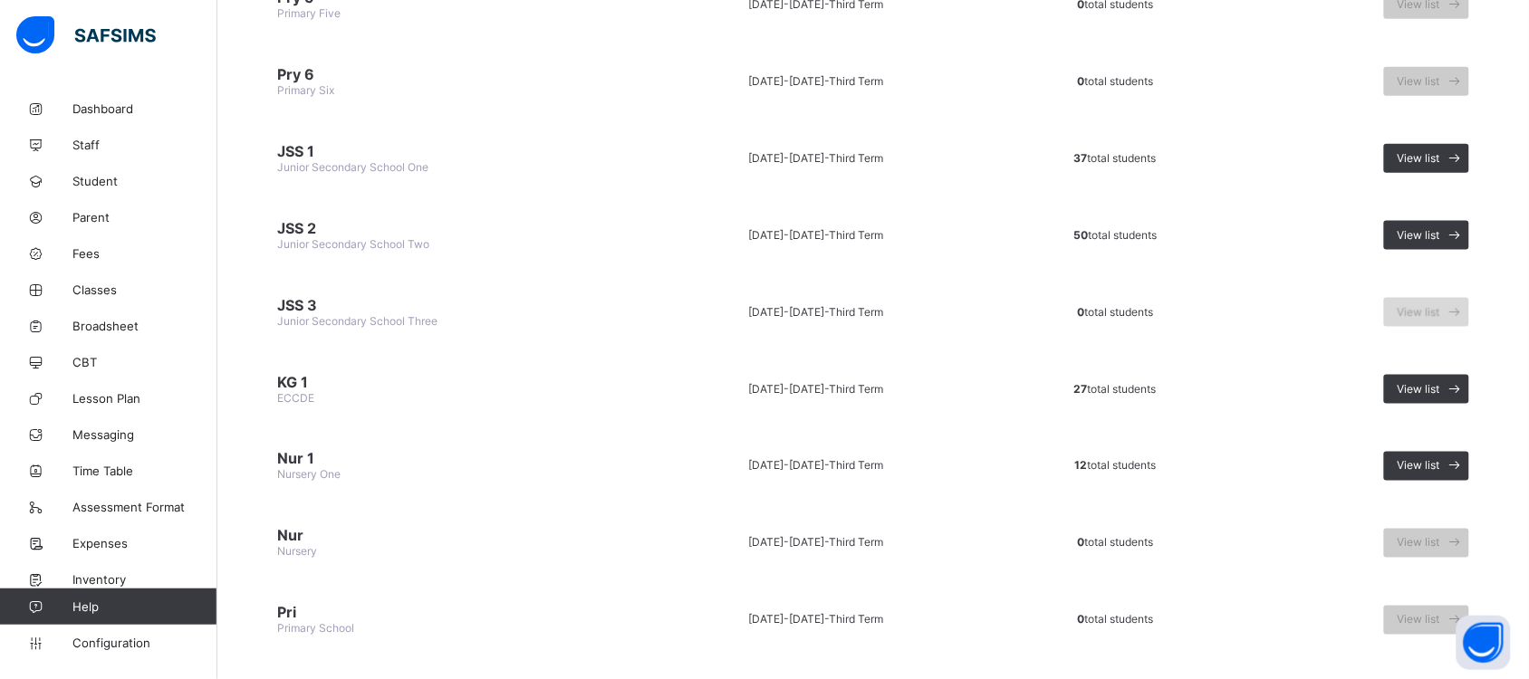
click at [1464, 303] on icon at bounding box center [1454, 311] width 19 height 17
click at [328, 296] on span "JSS 3" at bounding box center [446, 305] width 339 height 18
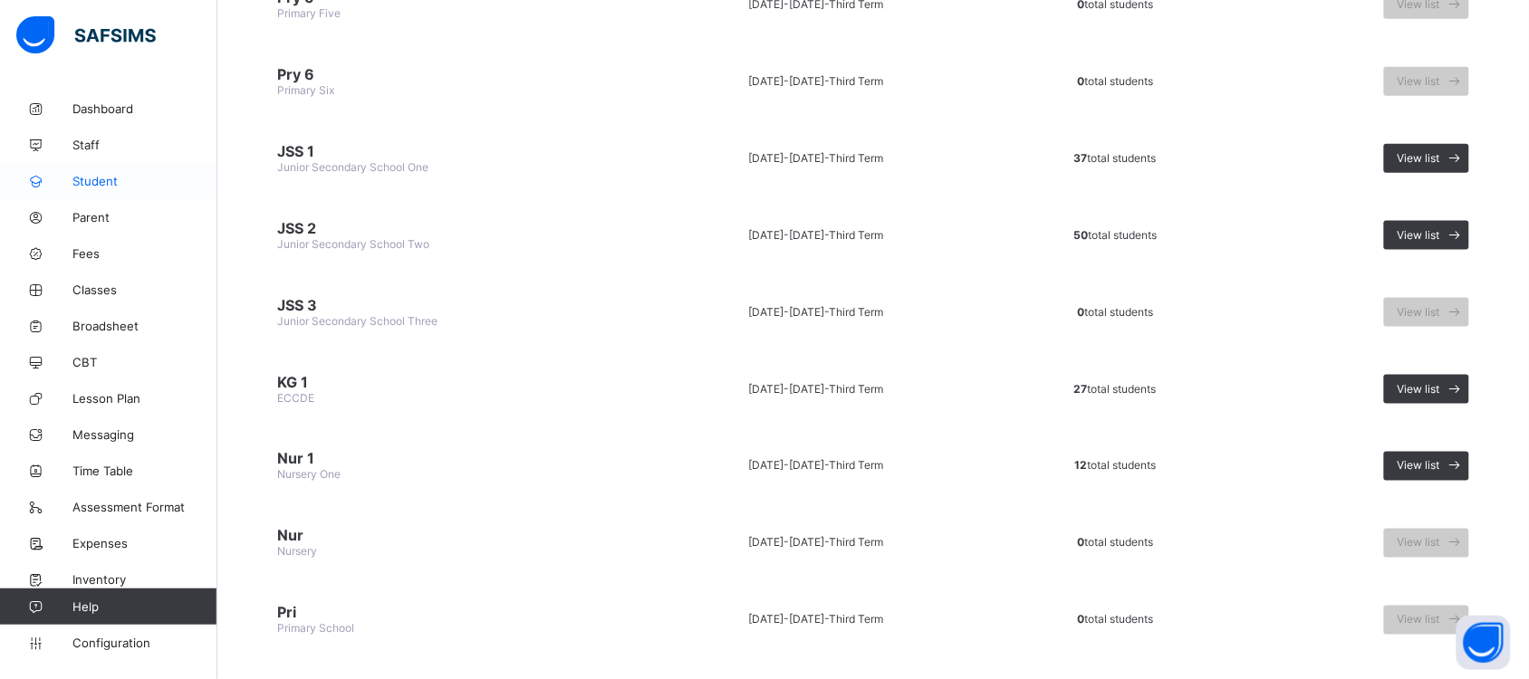
click at [116, 178] on span "Student" at bounding box center [144, 181] width 145 height 14
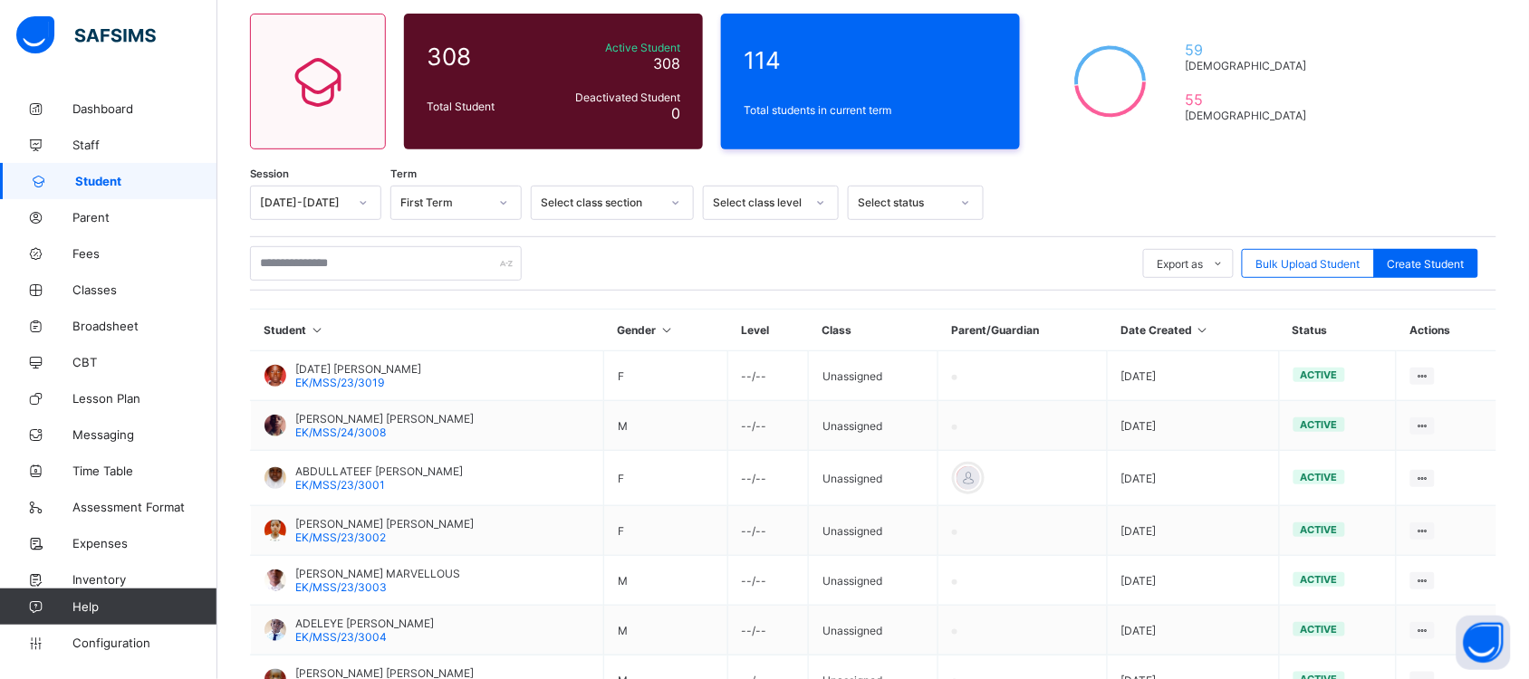
scroll to position [418, 0]
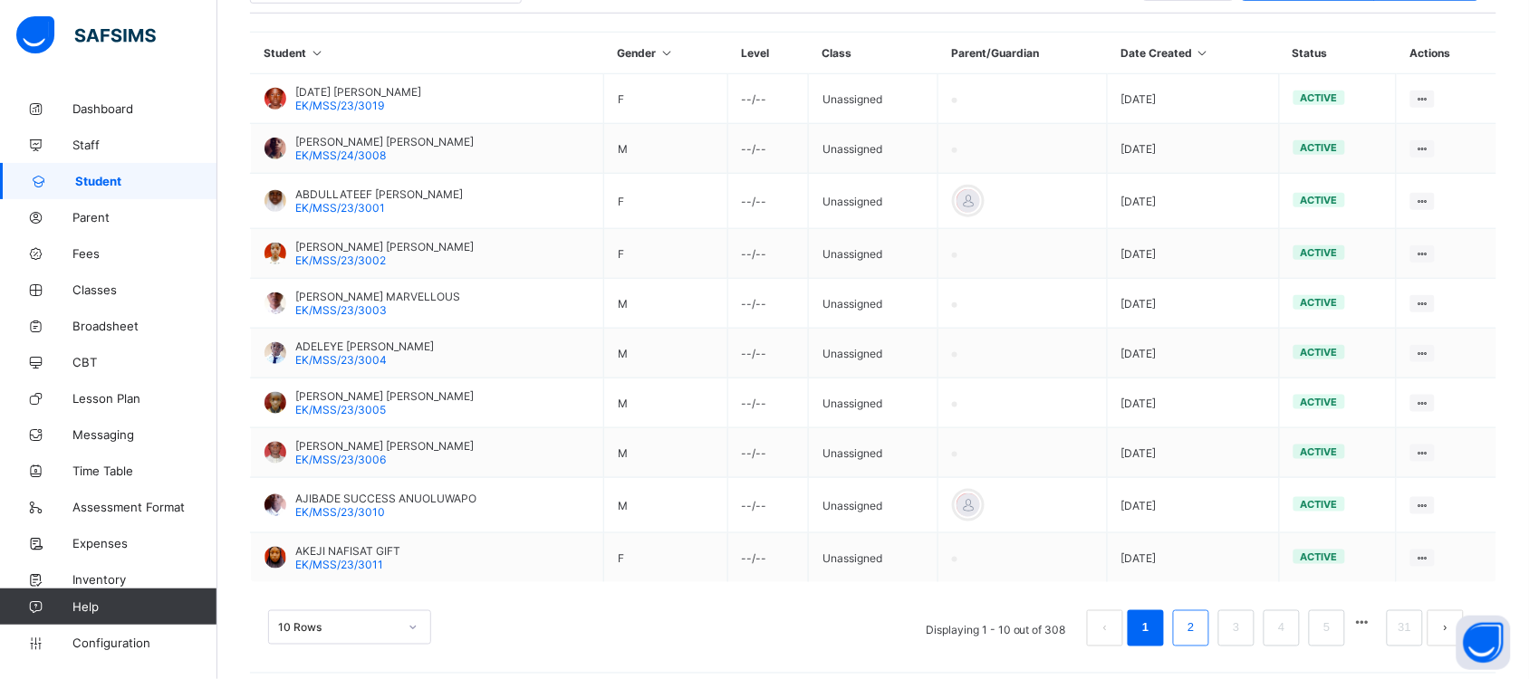
click at [1199, 617] on link "2" at bounding box center [1190, 629] width 17 height 24
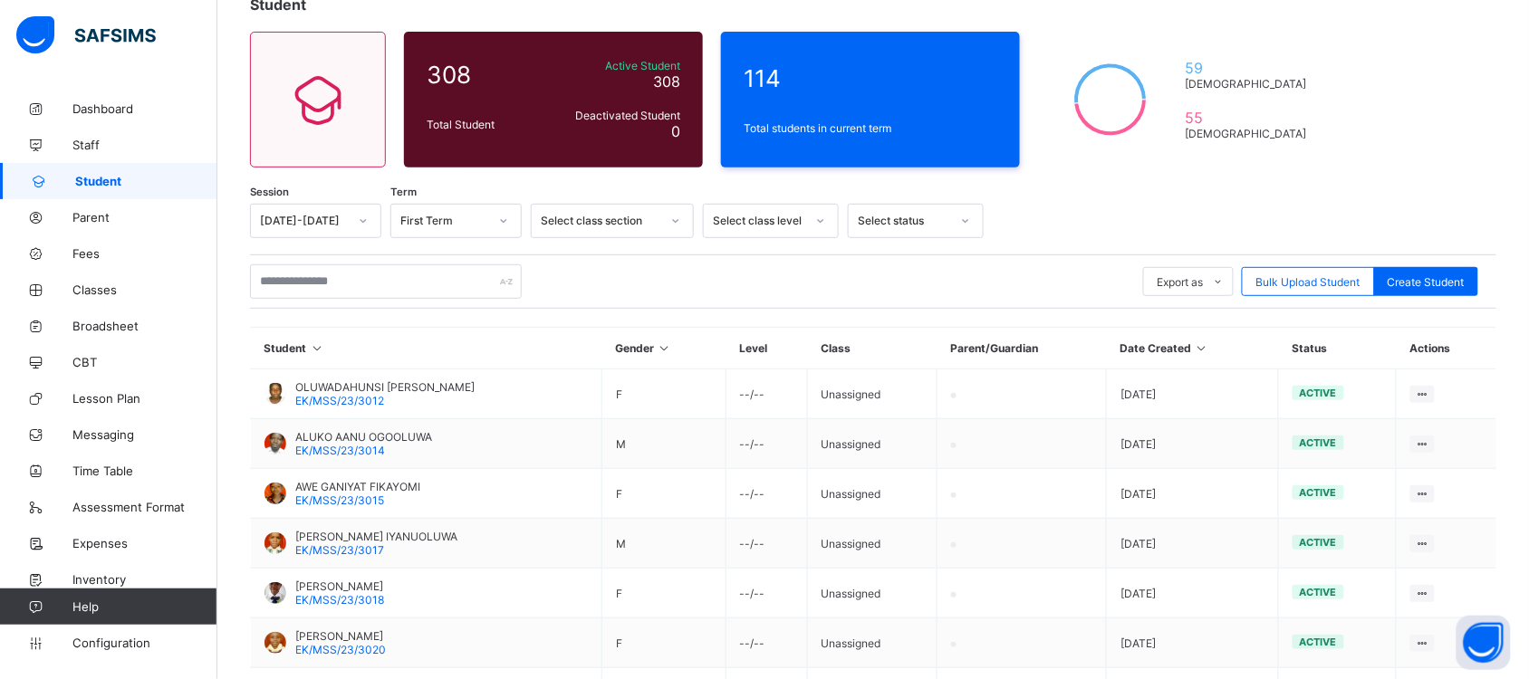
scroll to position [404, 0]
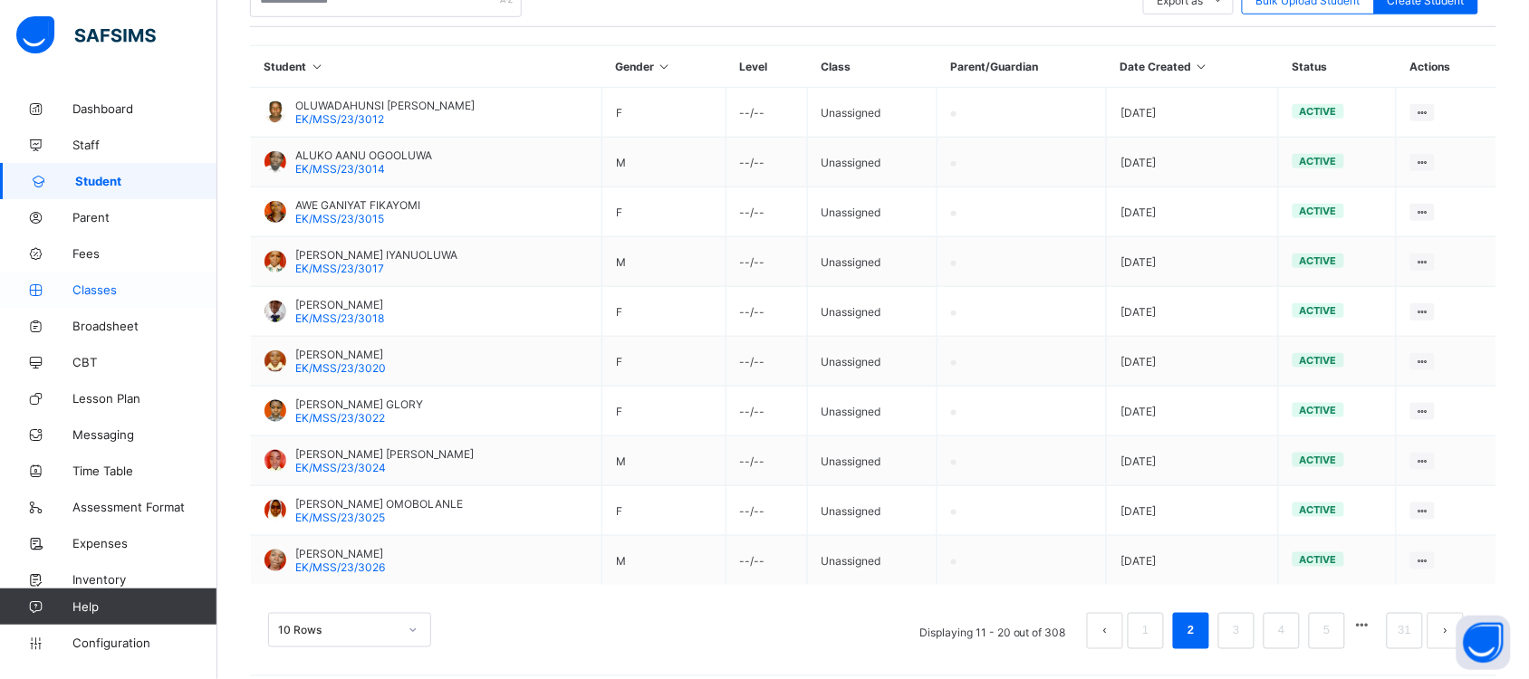
click at [110, 288] on span "Classes" at bounding box center [144, 290] width 145 height 14
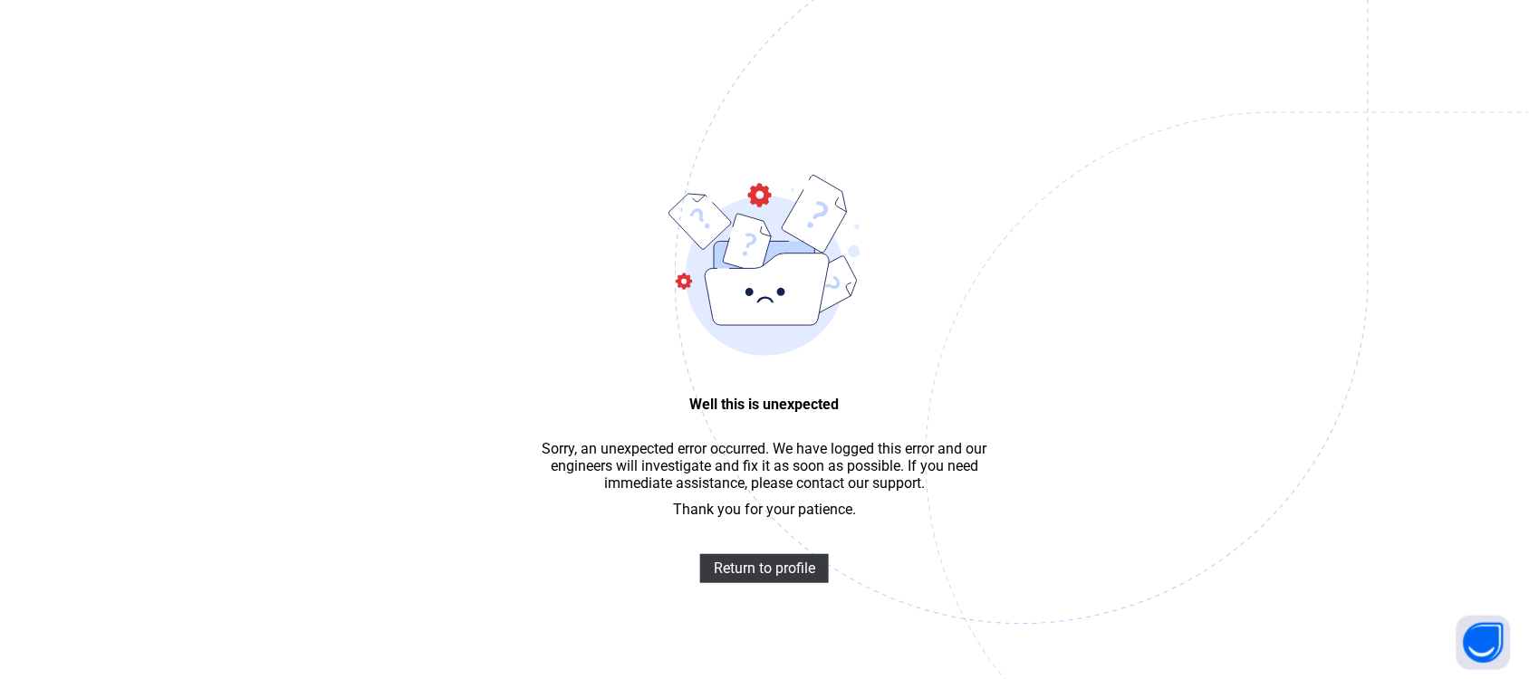
scroll to position [54, 0]
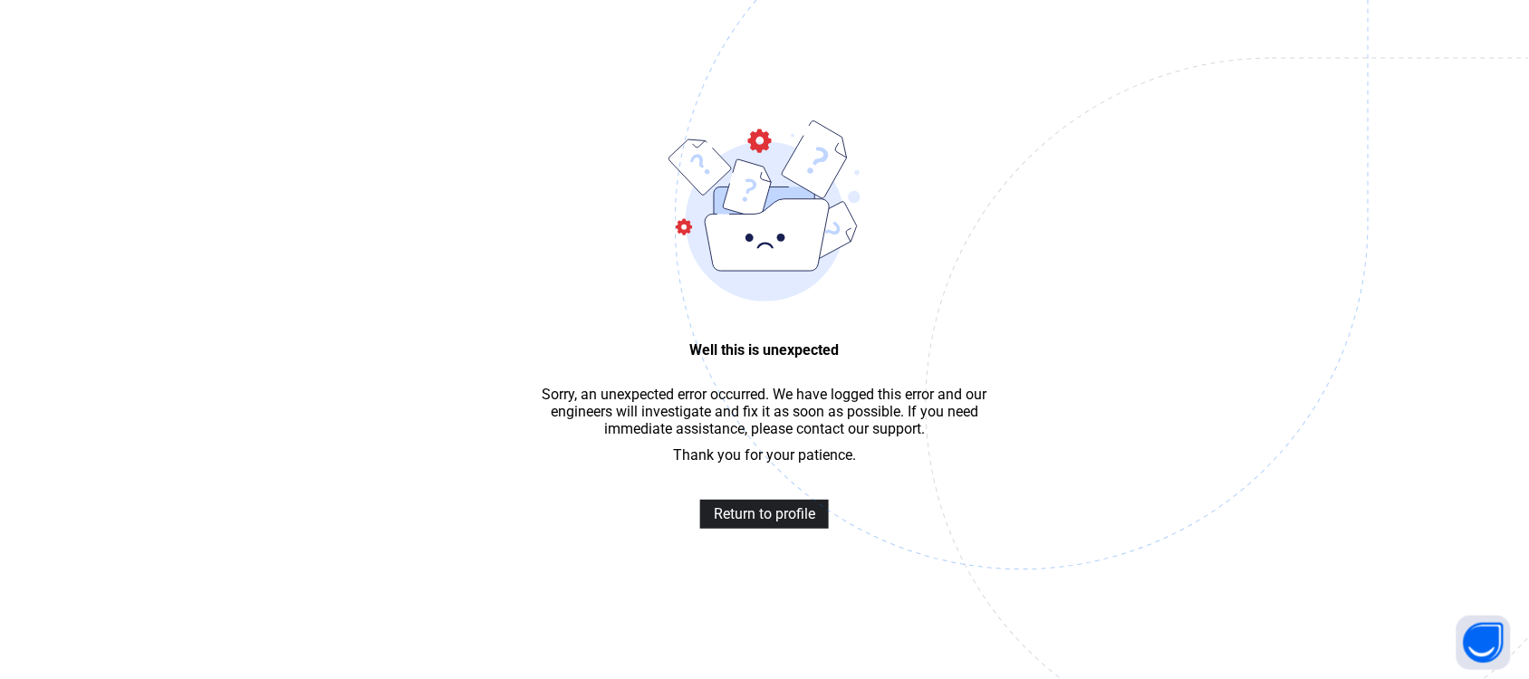
click at [727, 523] on span "Return to profile" at bounding box center [764, 513] width 101 height 17
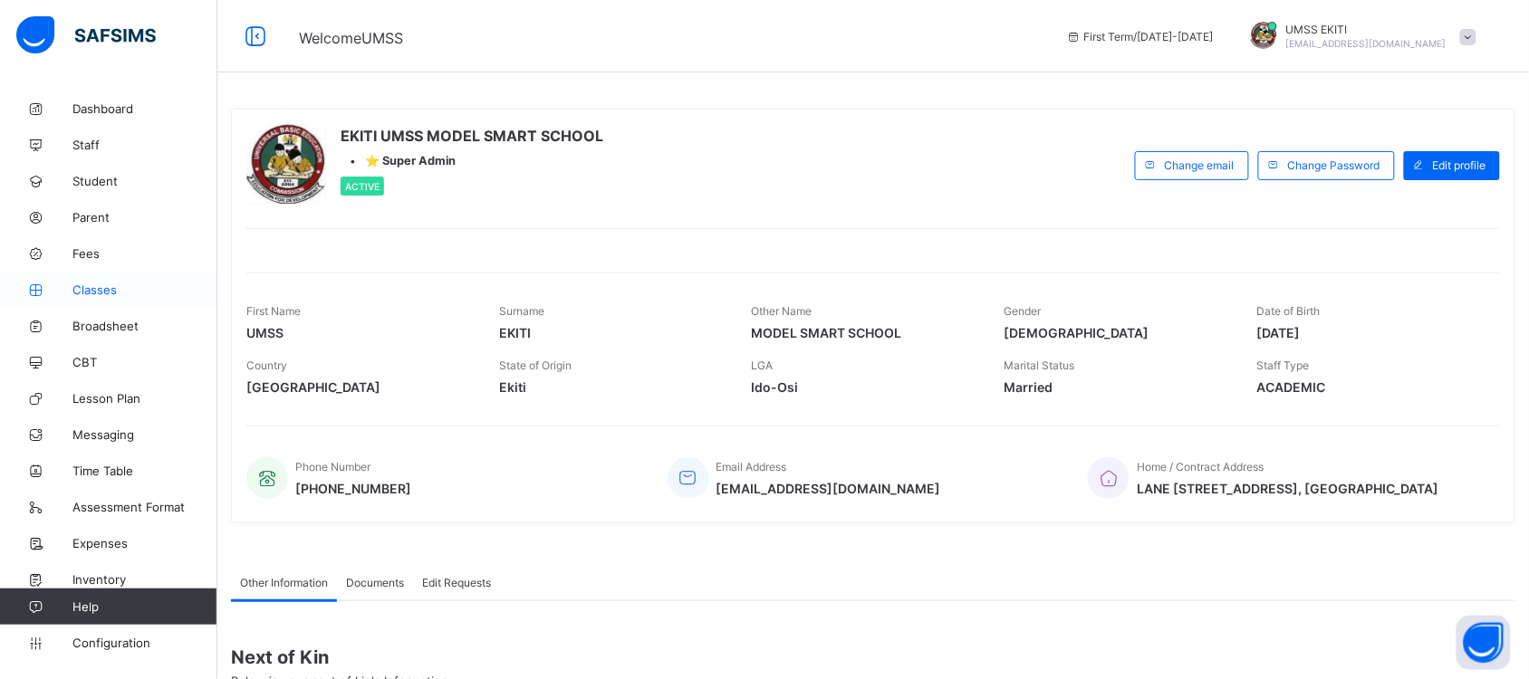
click at [102, 287] on span "Classes" at bounding box center [144, 290] width 145 height 14
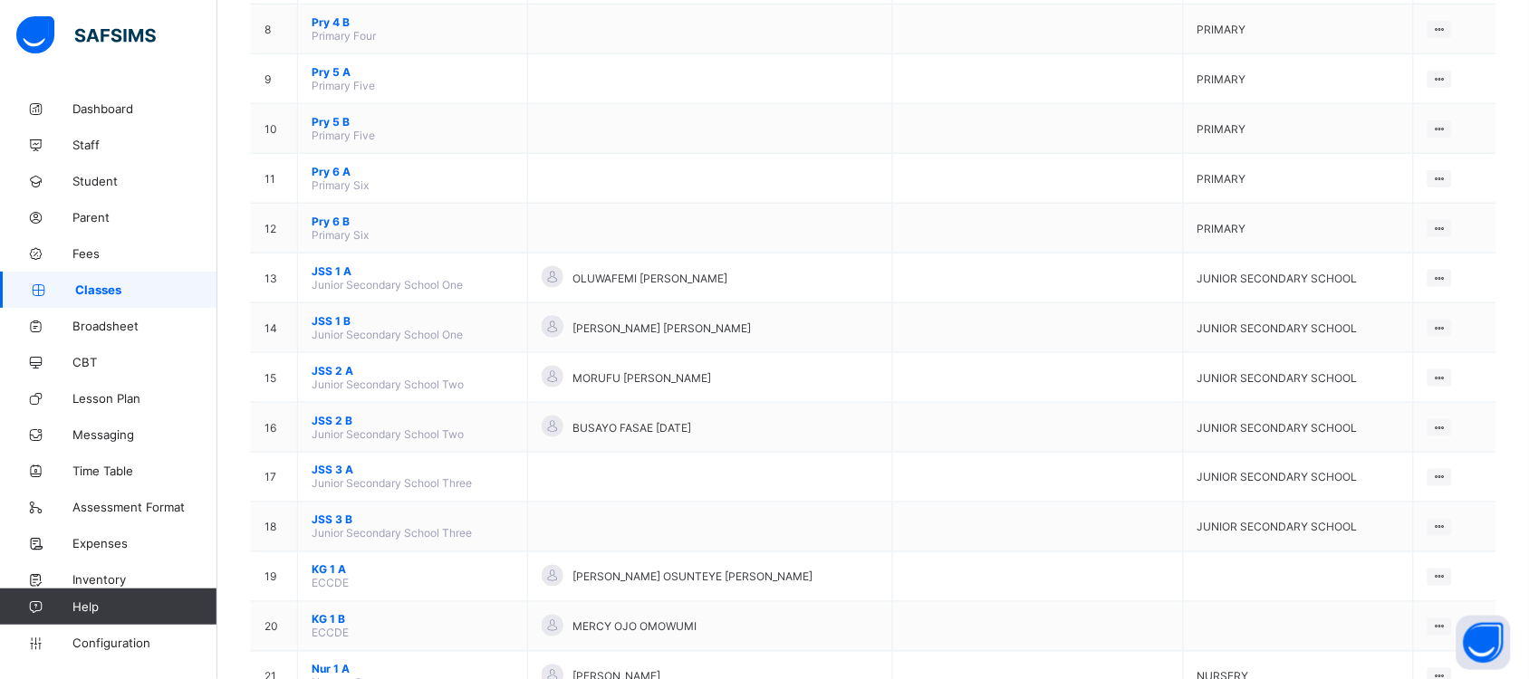
scroll to position [603, 0]
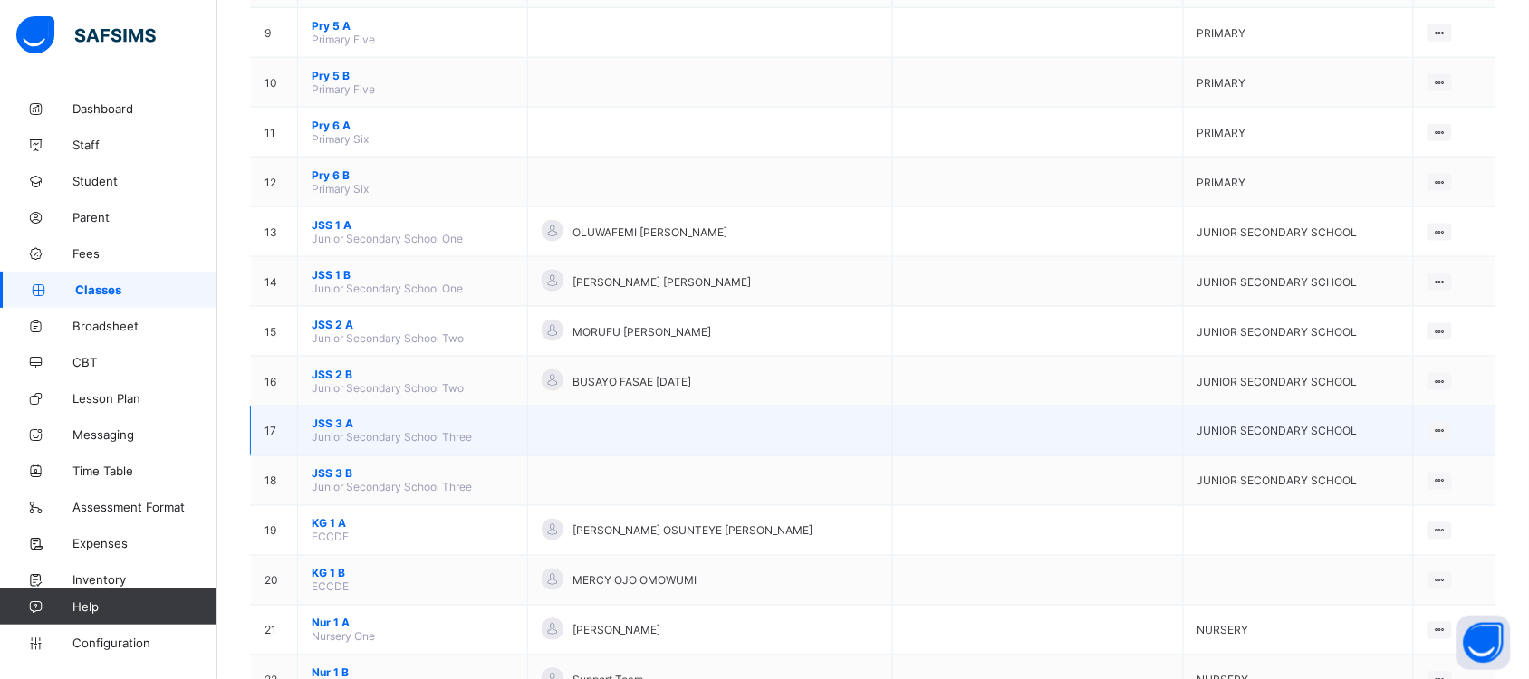
click at [350, 418] on span "JSS 3 A" at bounding box center [413, 425] width 202 height 14
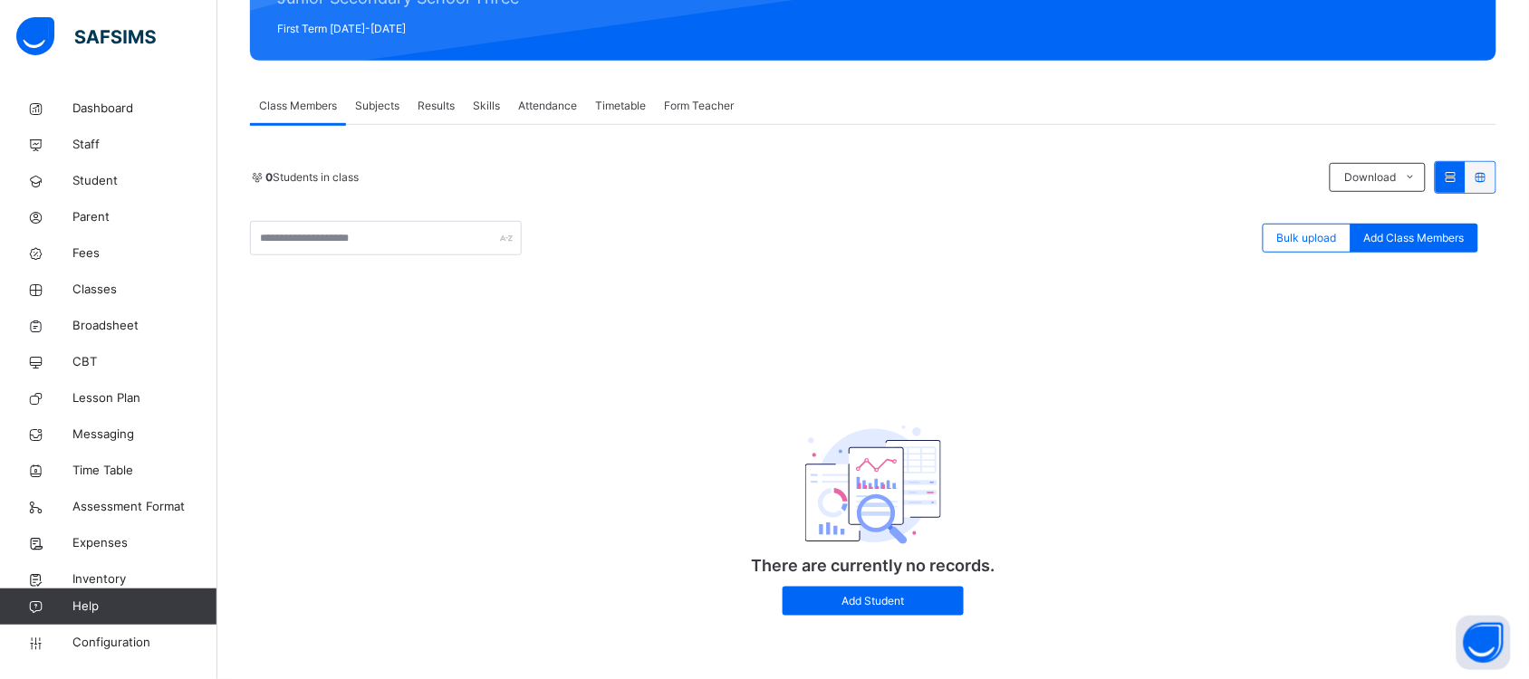
scroll to position [250, 0]
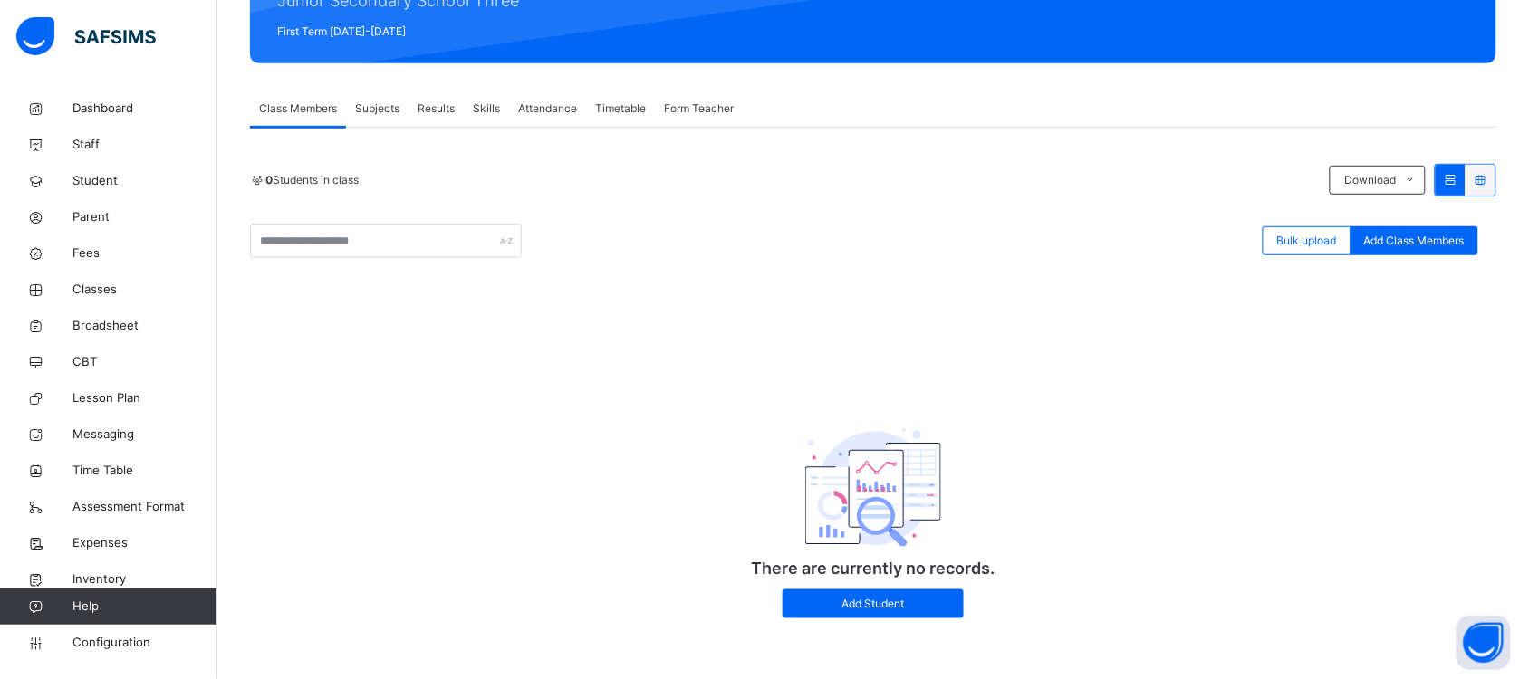
click at [322, 106] on span "Class Members" at bounding box center [298, 109] width 78 height 16
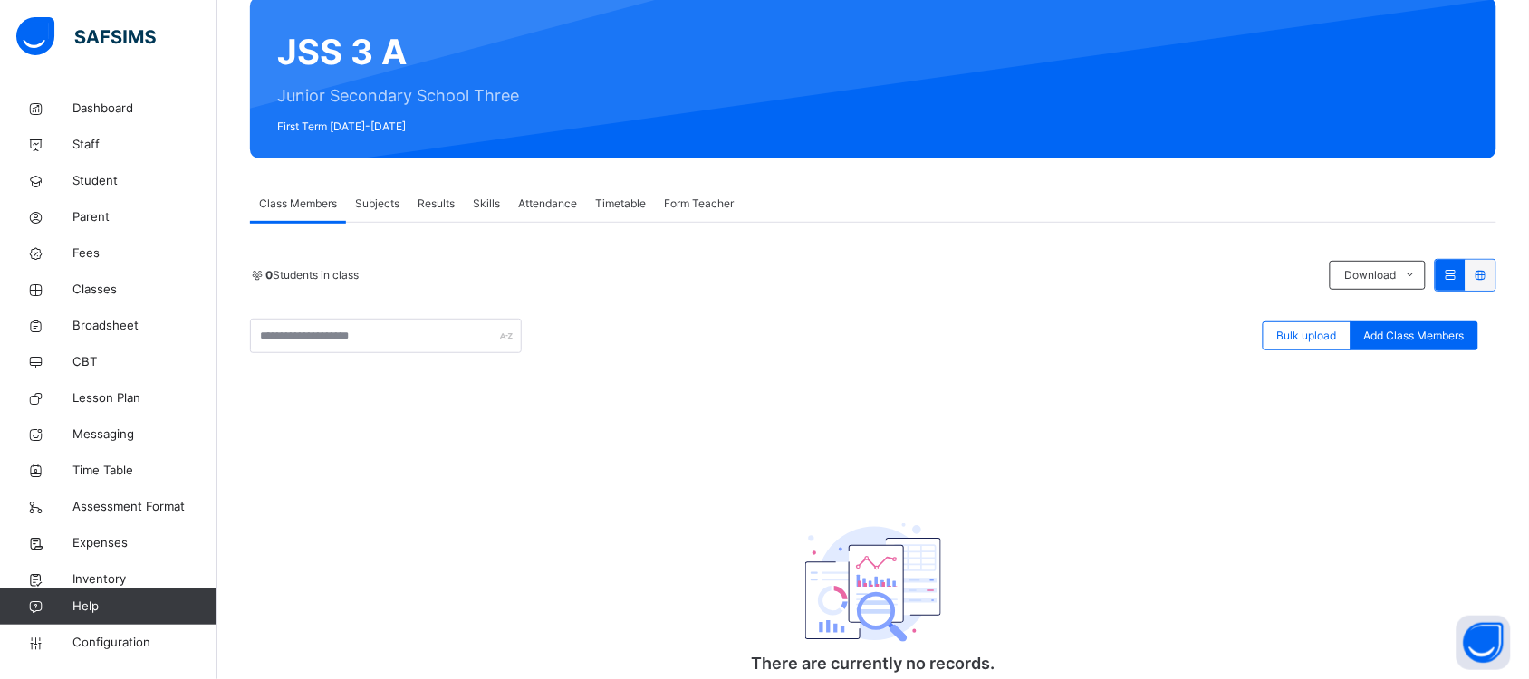
scroll to position [101, 0]
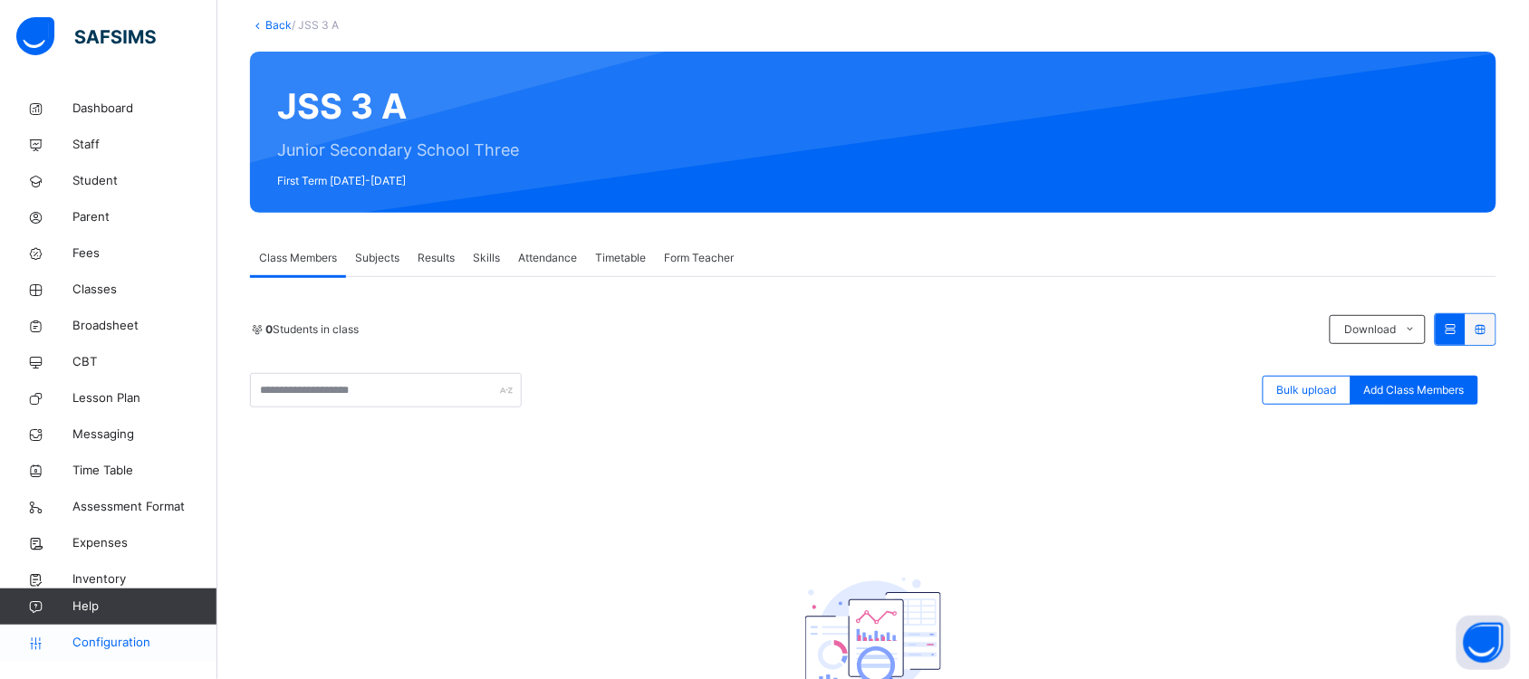
click at [110, 641] on span "Configuration" at bounding box center [144, 643] width 144 height 18
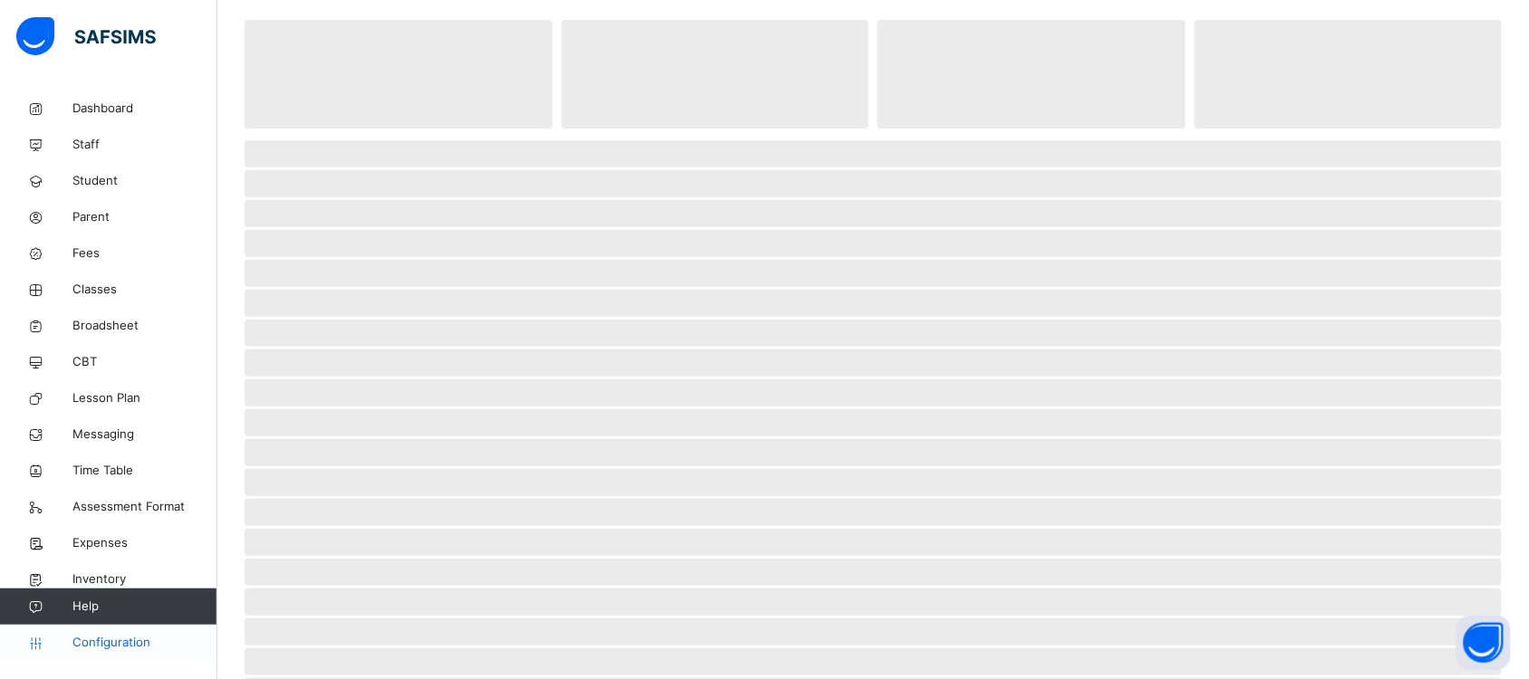
click at [110, 641] on span "Configuration" at bounding box center [144, 643] width 144 height 18
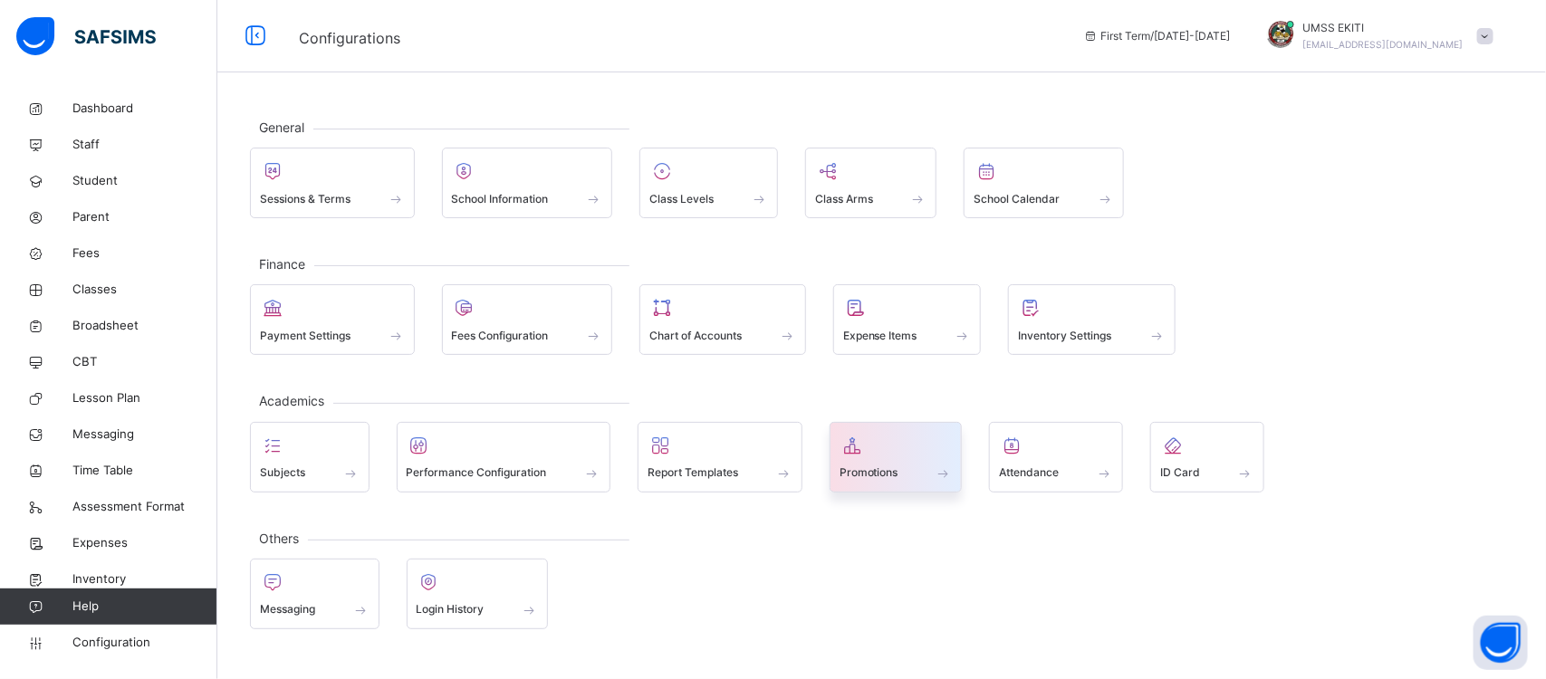
click at [861, 445] on icon at bounding box center [852, 446] width 25 height 22
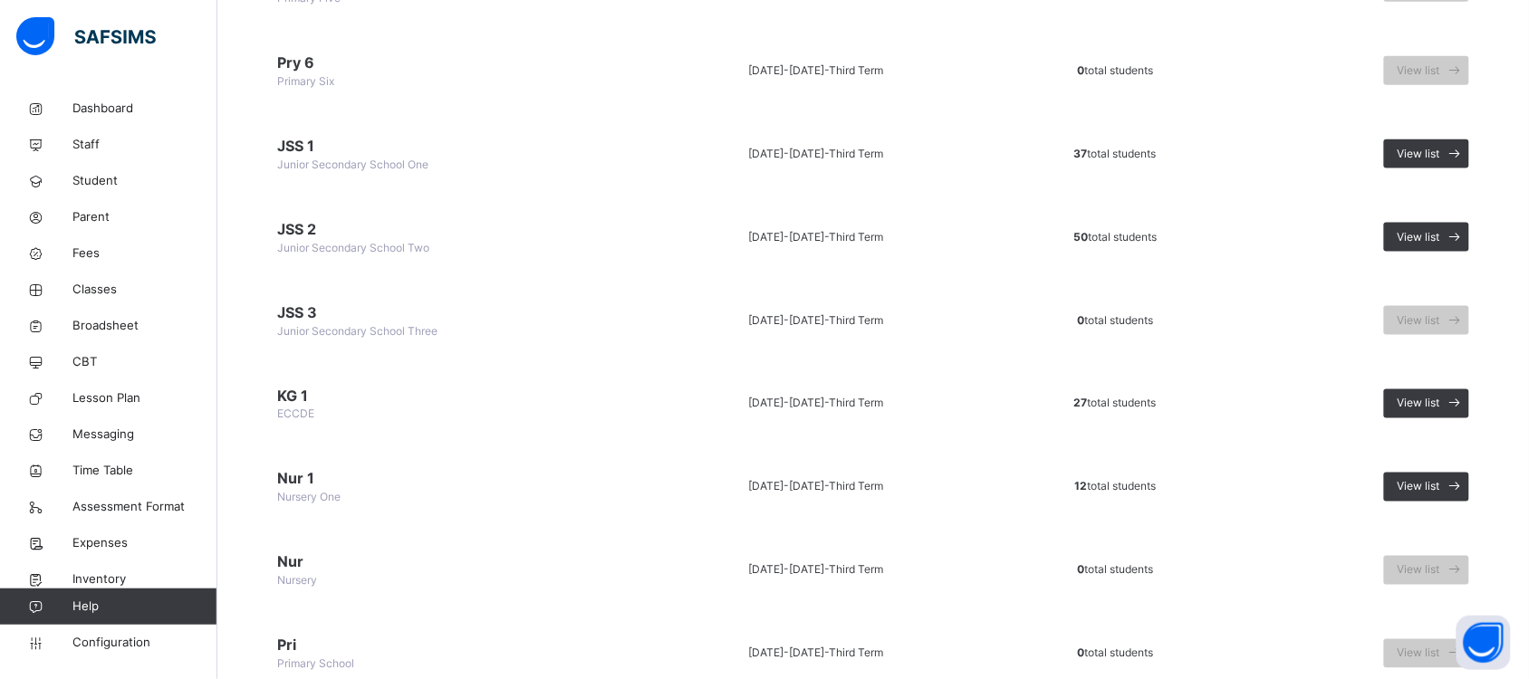
scroll to position [602, 0]
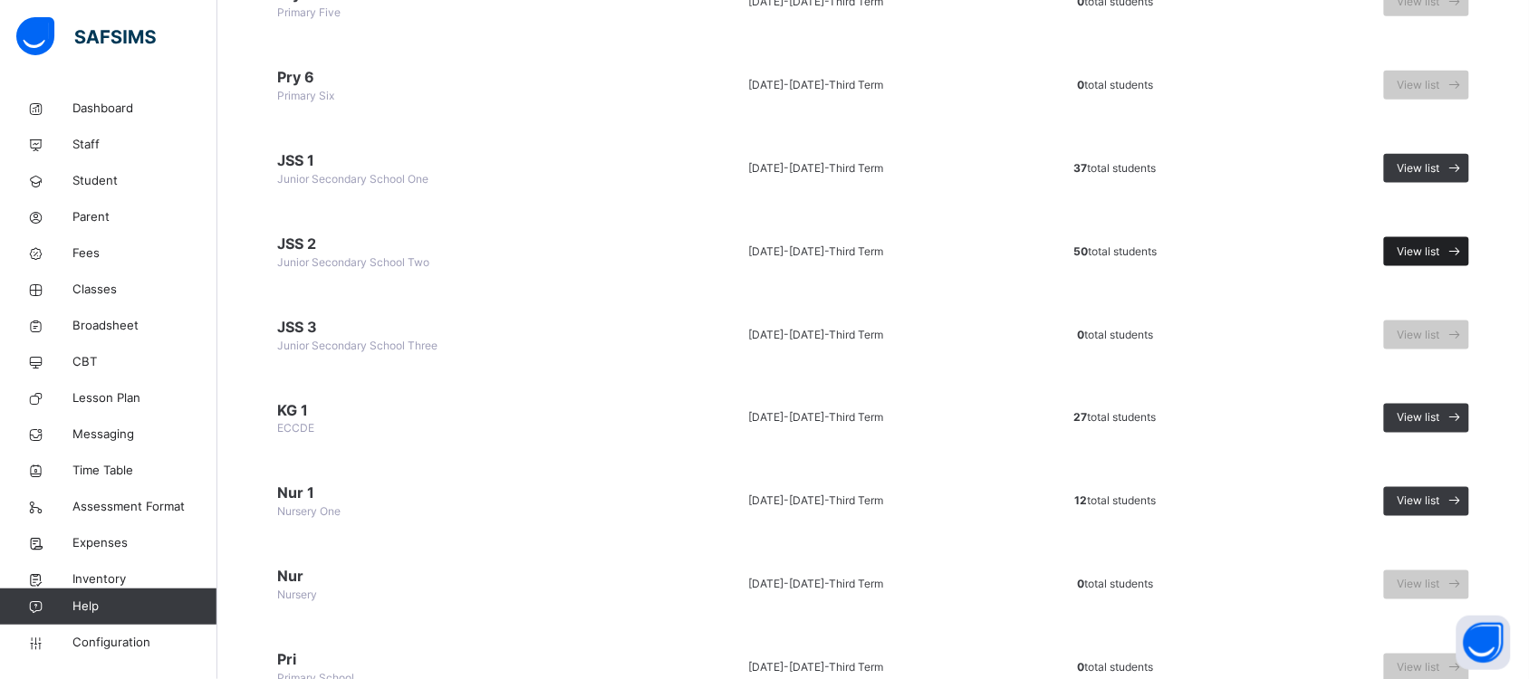
click at [1440, 249] on span "View list" at bounding box center [1418, 252] width 43 height 16
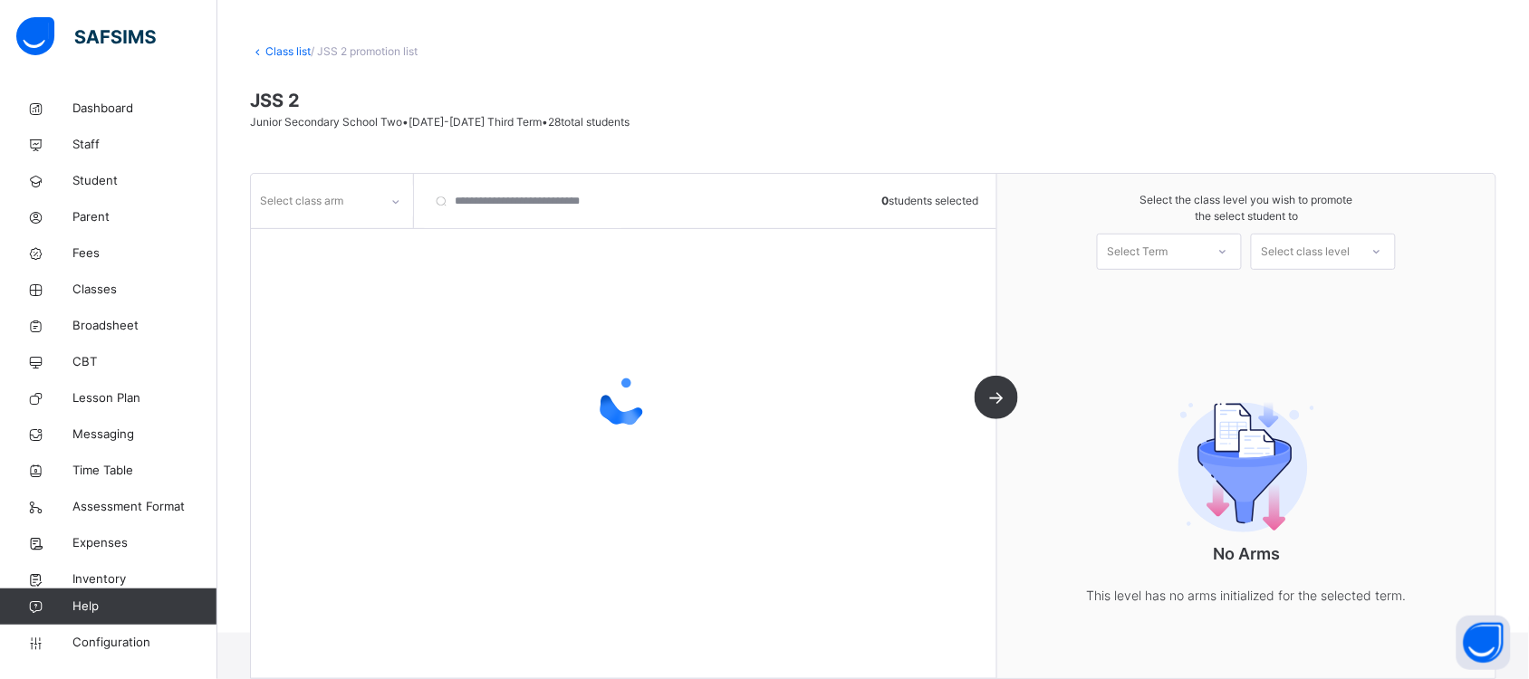
scroll to position [92, 0]
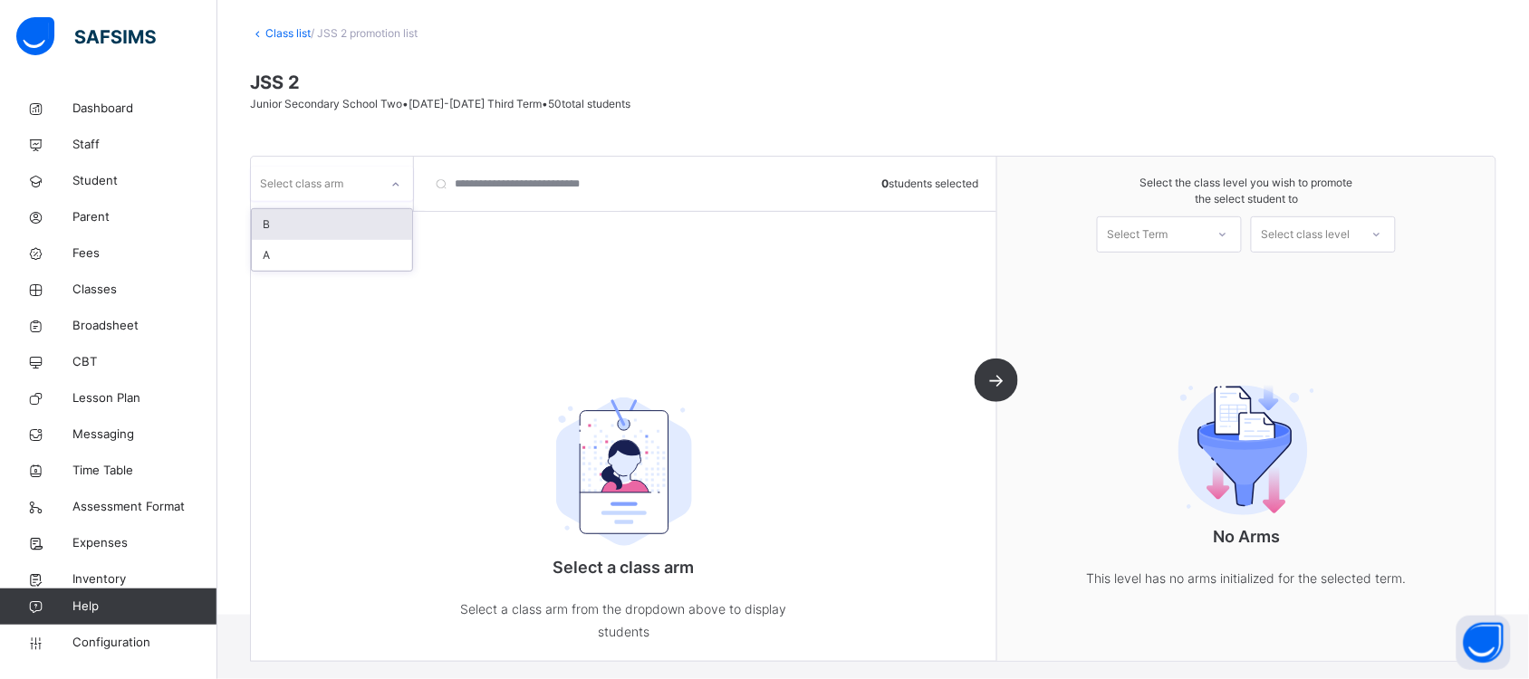
click at [394, 173] on div at bounding box center [395, 184] width 31 height 29
click at [367, 247] on div "A" at bounding box center [332, 255] width 160 height 31
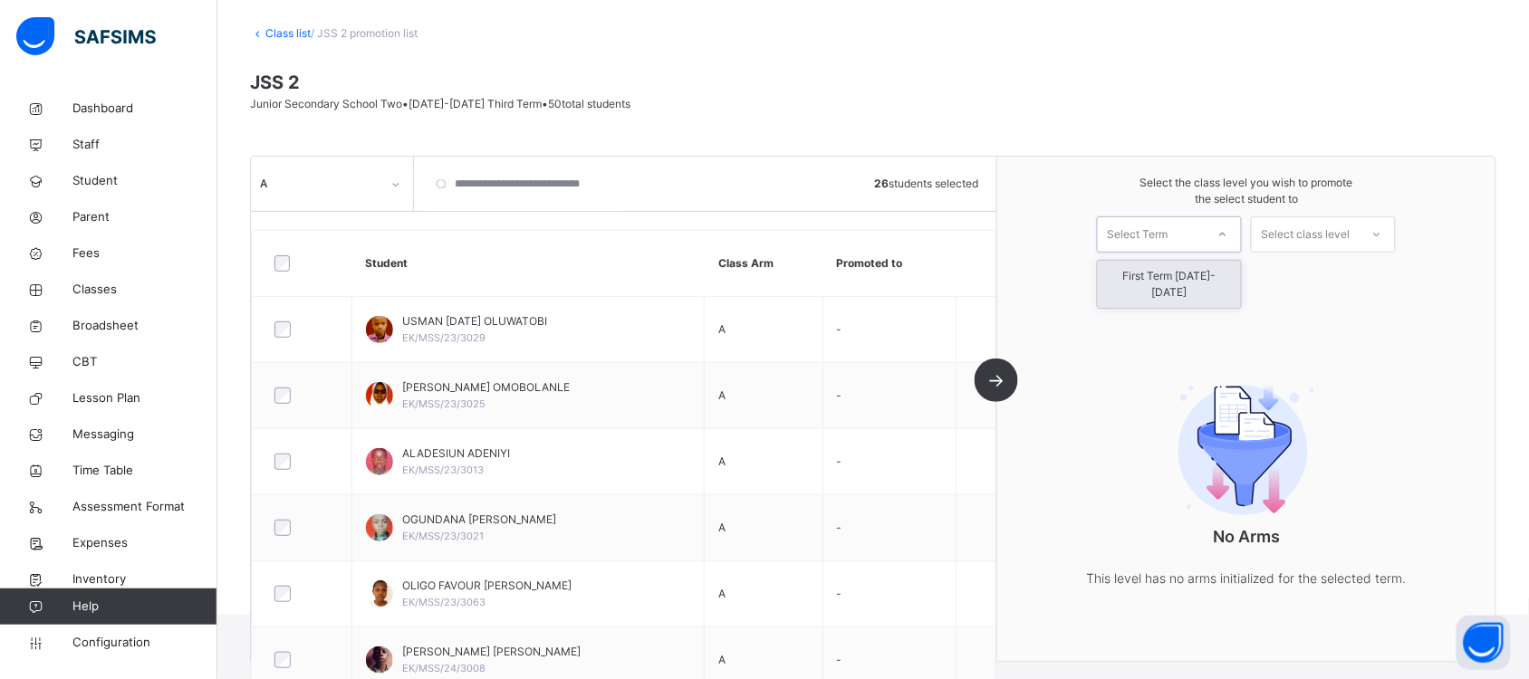
click at [1228, 231] on icon at bounding box center [1222, 235] width 11 height 18
click at [1225, 273] on div "First Term [DATE]-[DATE]" at bounding box center [1169, 284] width 143 height 47
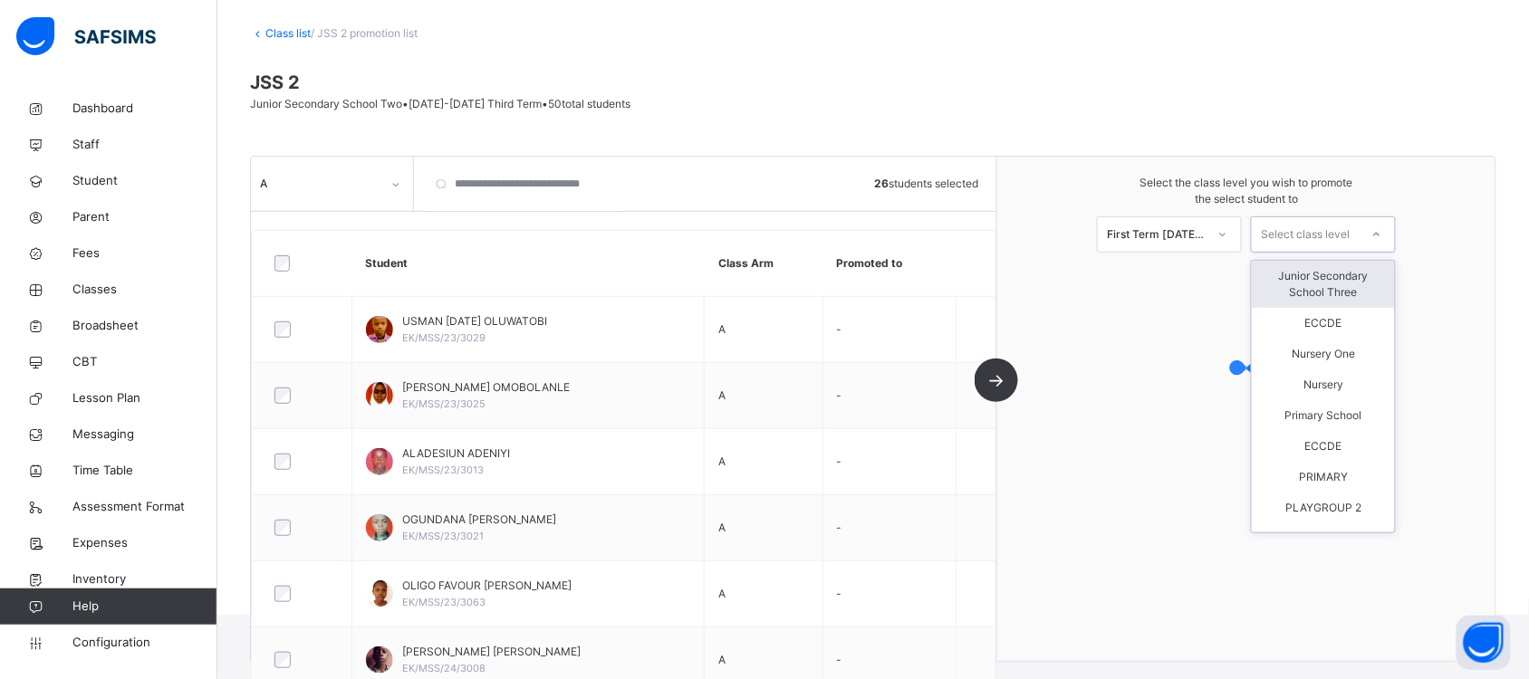
click at [1374, 235] on div at bounding box center [1376, 234] width 33 height 31
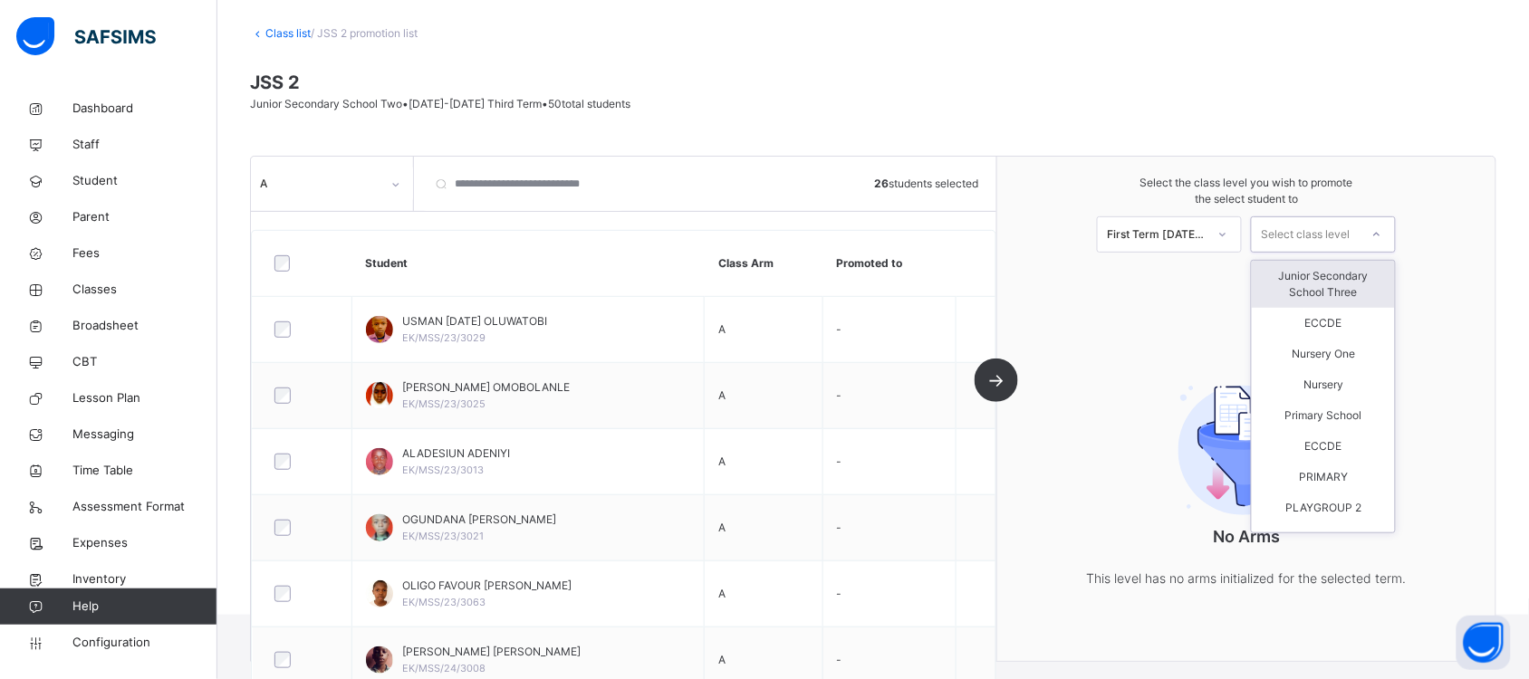
click at [1359, 279] on div "Junior Secondary School Three" at bounding box center [1323, 284] width 143 height 47
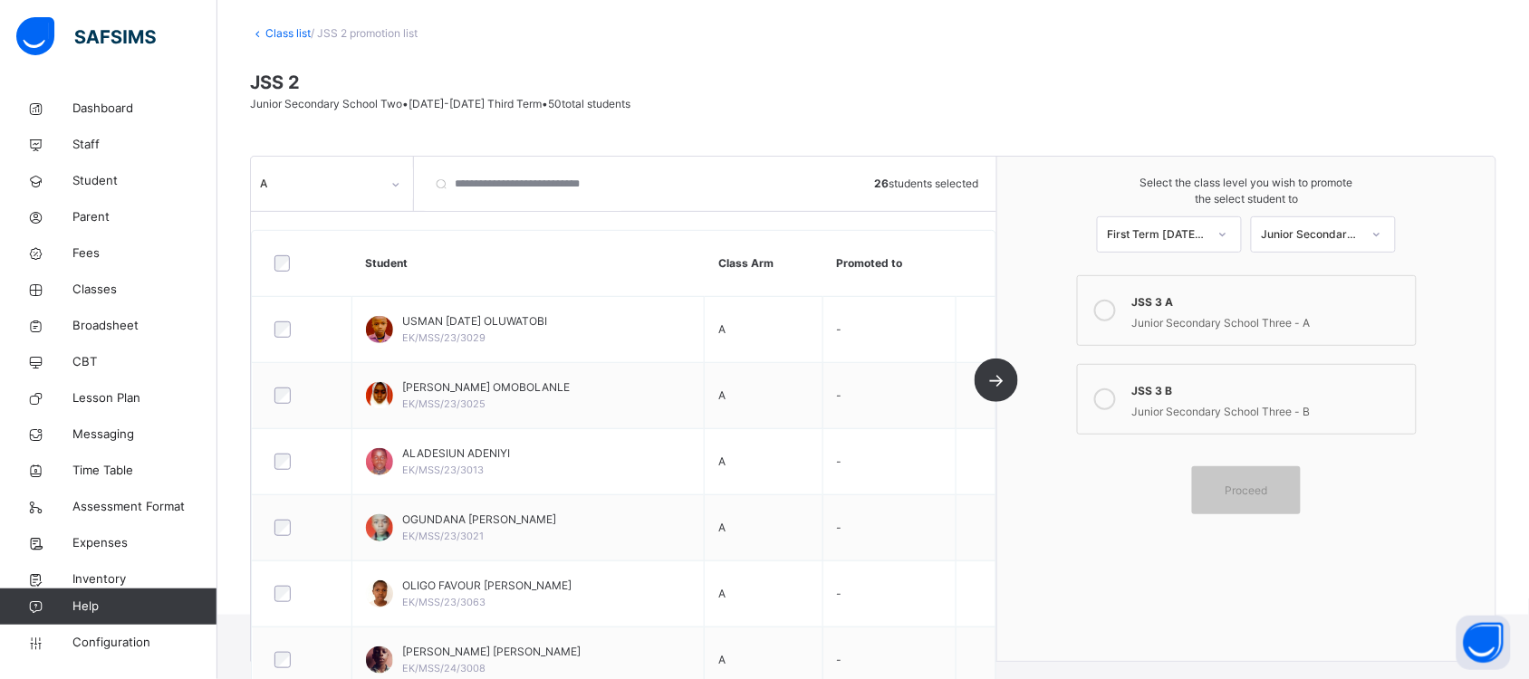
click at [1111, 308] on icon at bounding box center [1105, 311] width 22 height 22
click at [1262, 485] on span "Proceed" at bounding box center [1246, 491] width 43 height 16
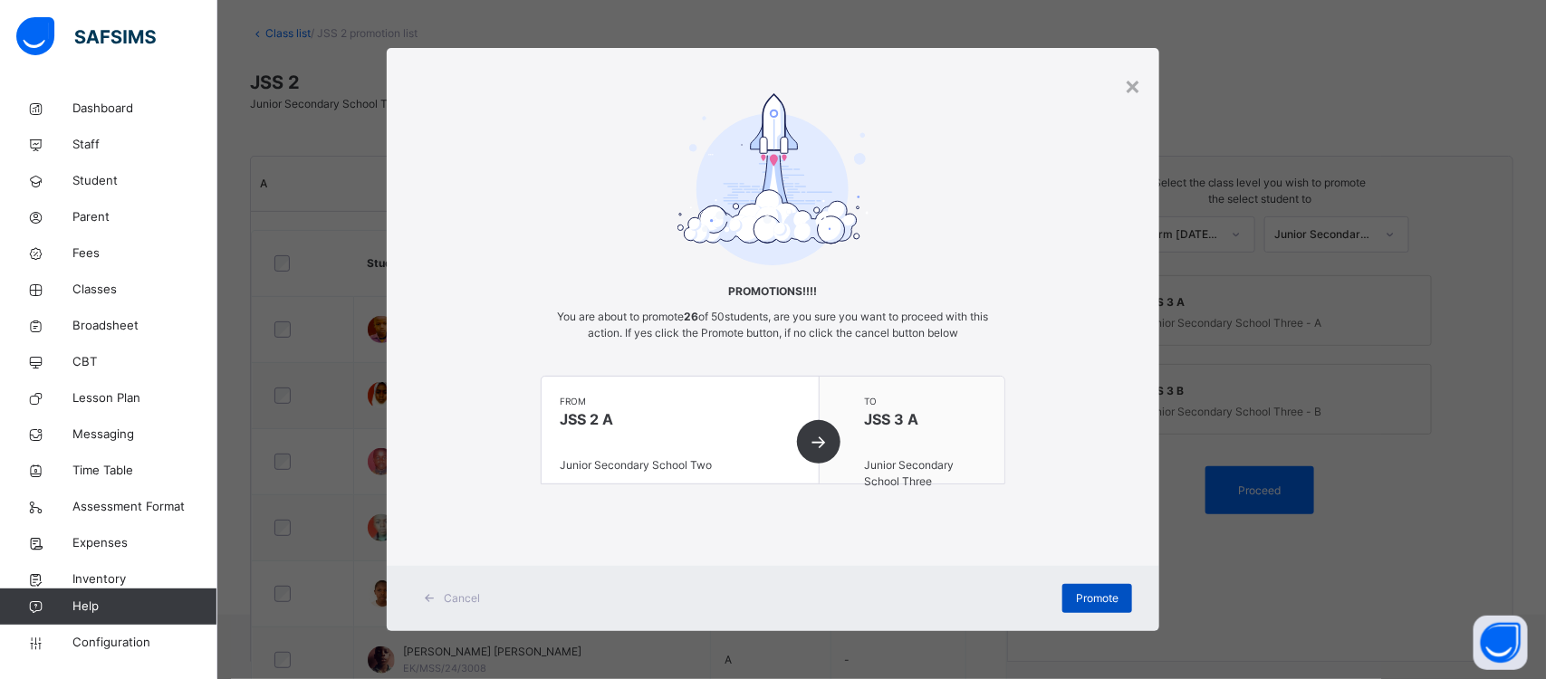
click at [1091, 590] on span "Promote" at bounding box center [1097, 598] width 43 height 16
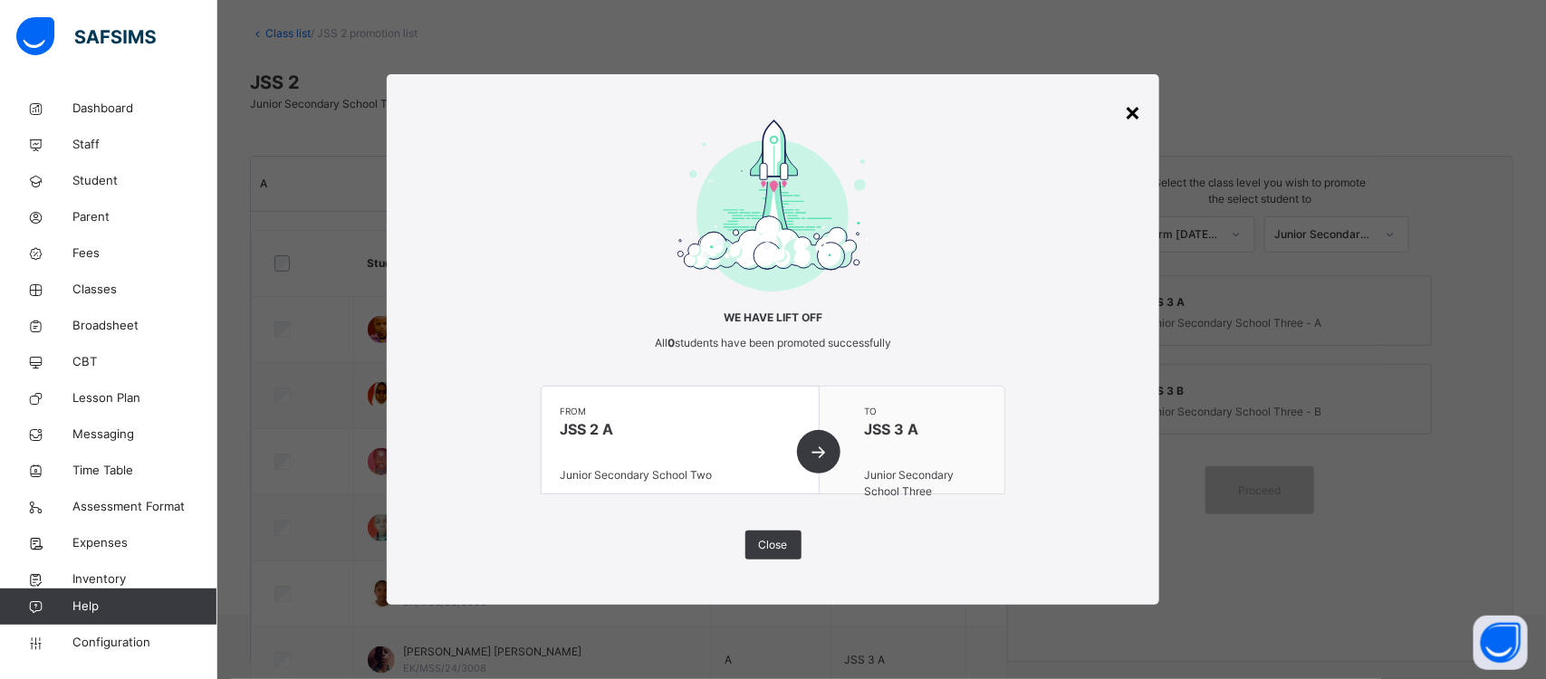
click at [1138, 105] on div "×" at bounding box center [1132, 111] width 17 height 38
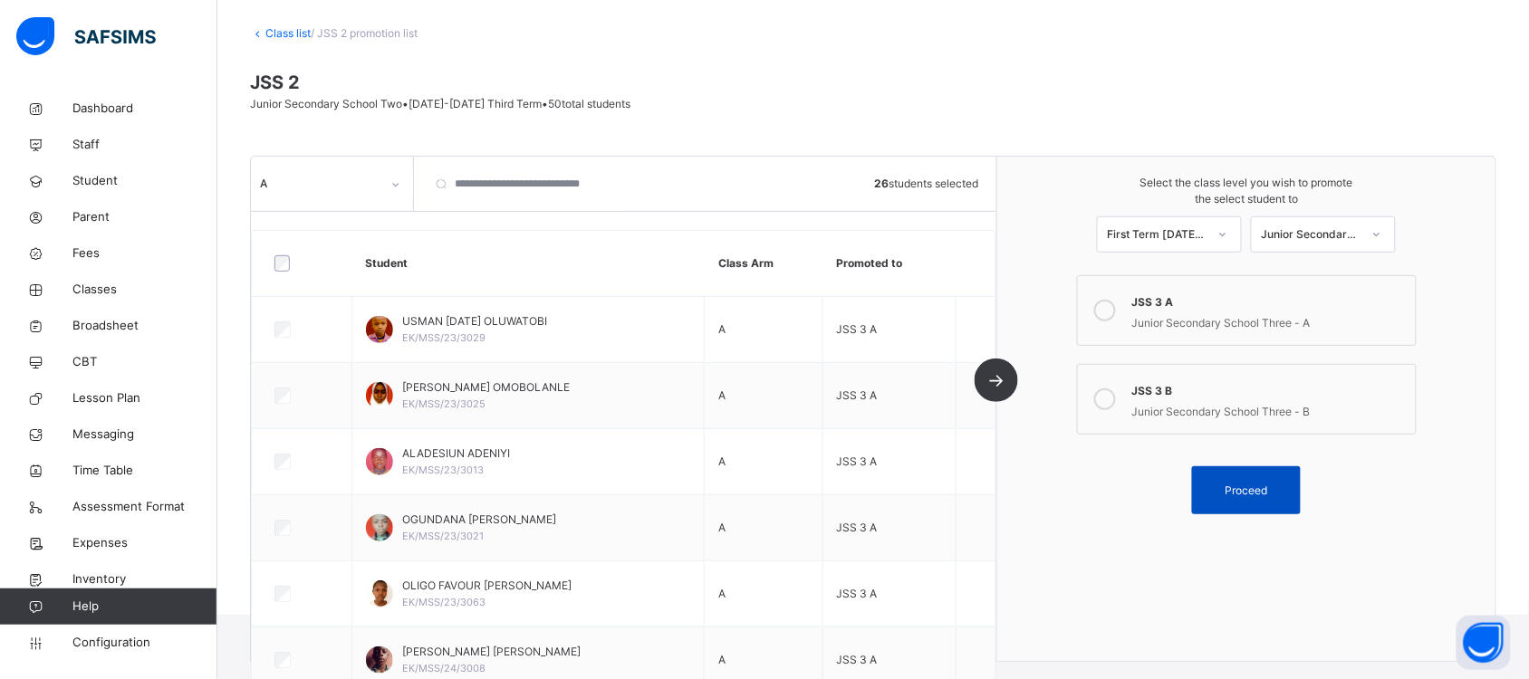
click at [1250, 480] on div "Proceed" at bounding box center [1246, 490] width 109 height 48
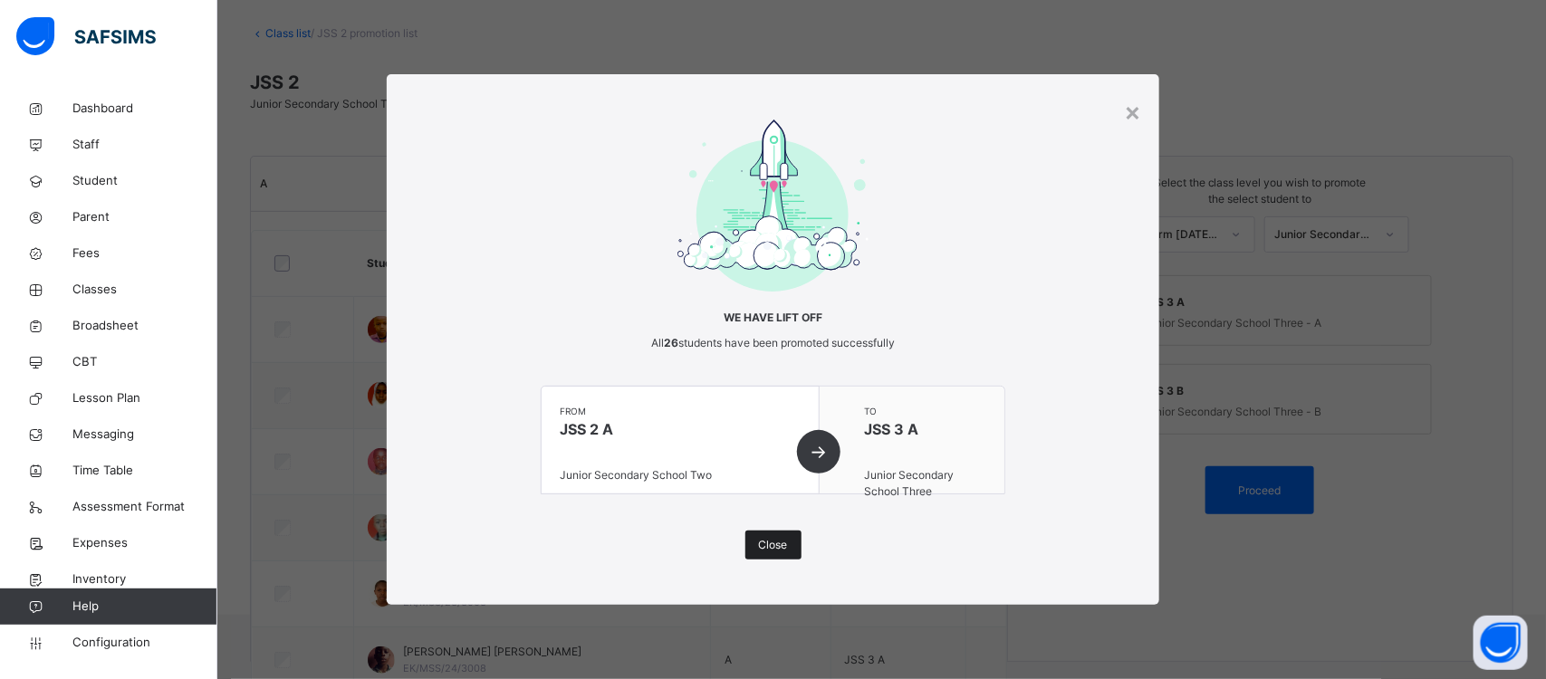
click at [774, 544] on span "Close" at bounding box center [773, 545] width 29 height 16
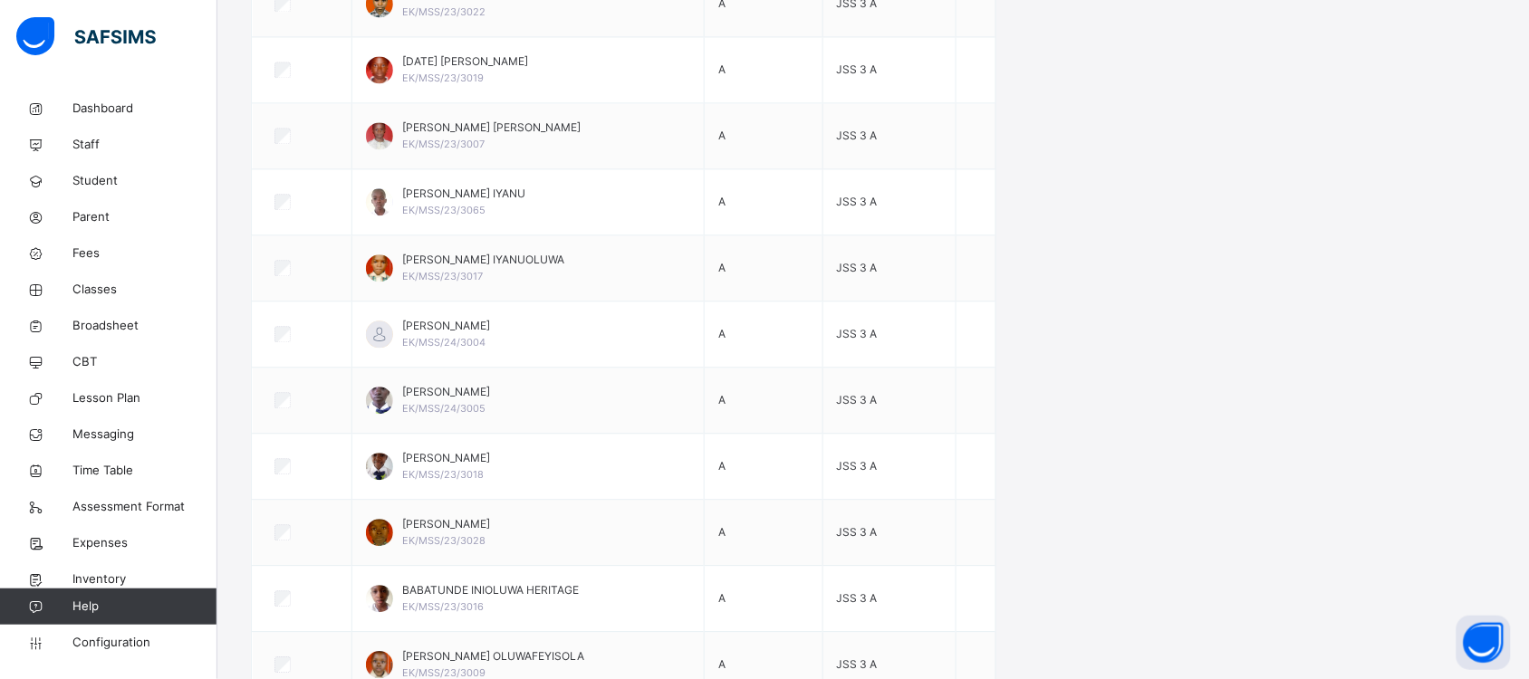
scroll to position [1435, 0]
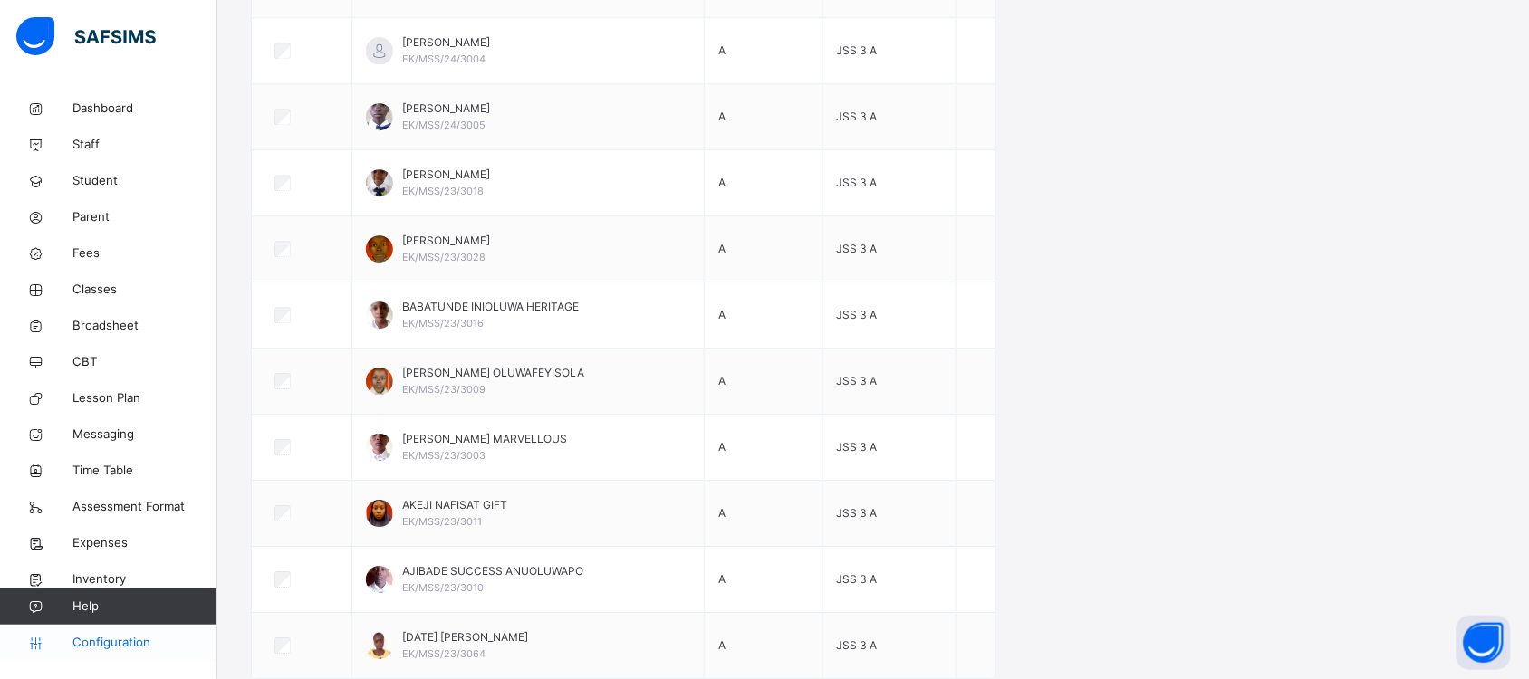
click at [138, 643] on span "Configuration" at bounding box center [144, 643] width 144 height 18
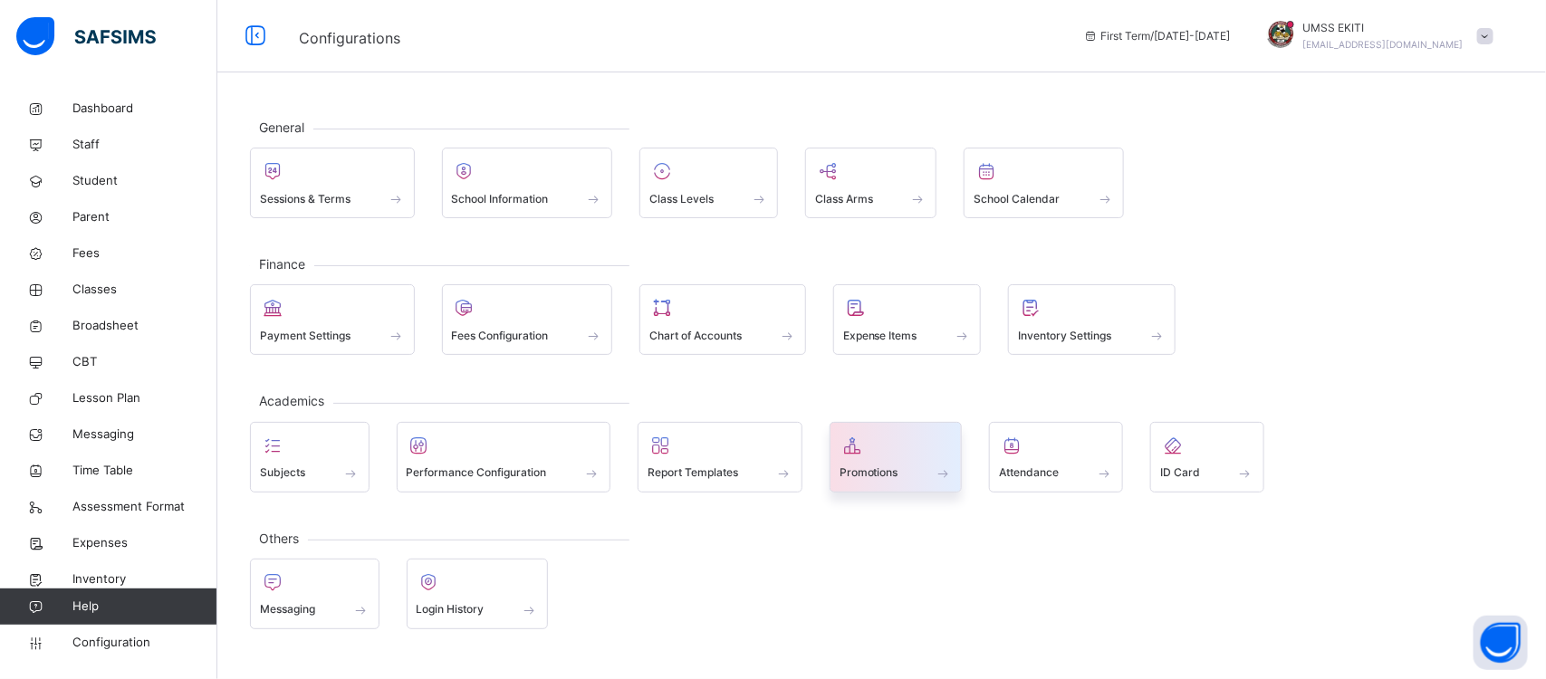
click at [877, 457] on div at bounding box center [896, 445] width 113 height 27
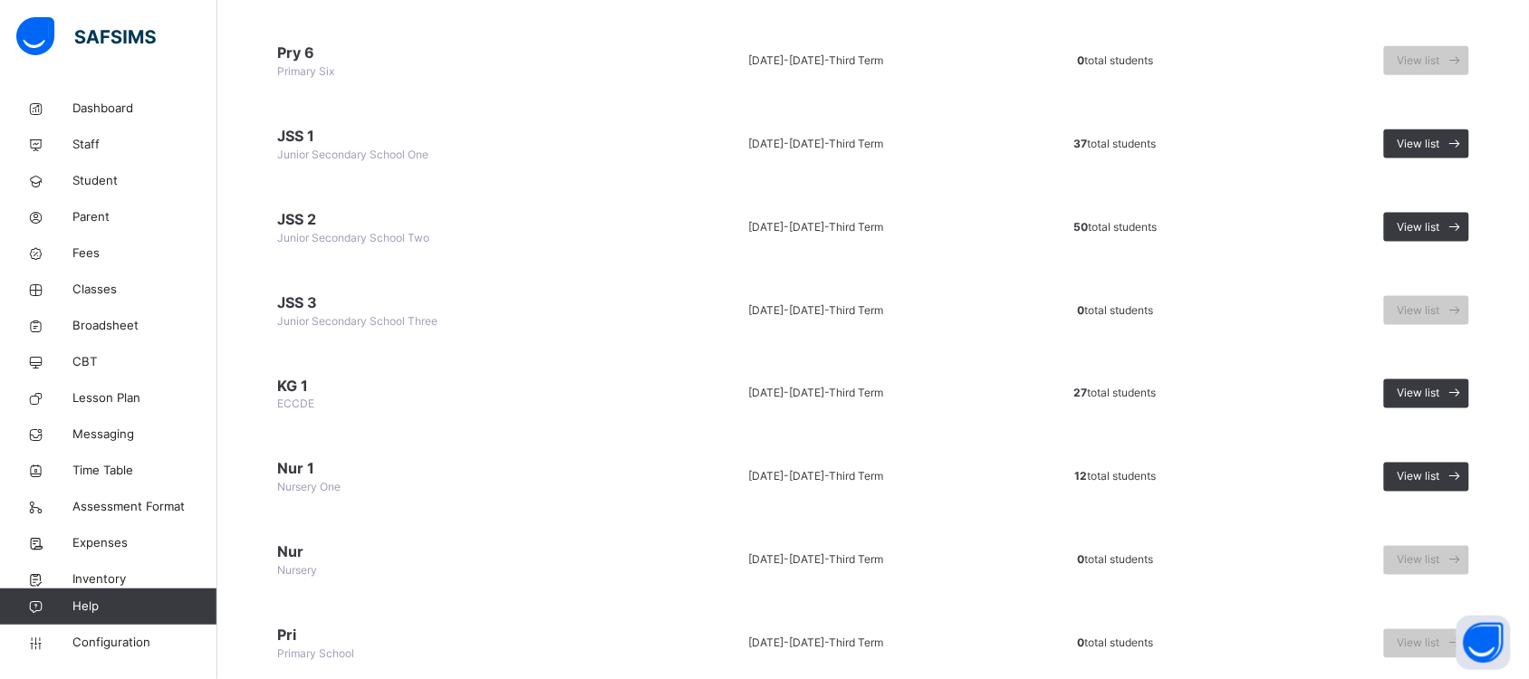
scroll to position [598, 0]
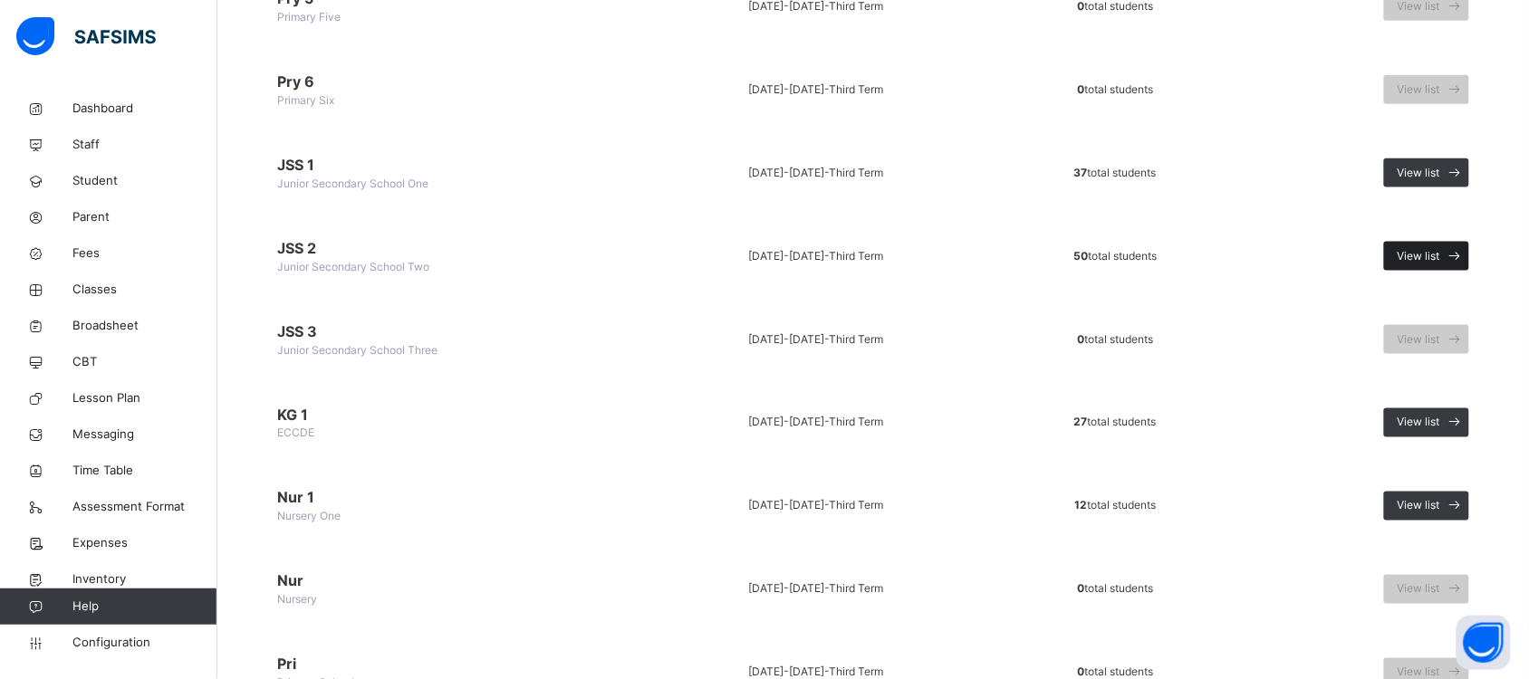
click at [1429, 248] on span "View list" at bounding box center [1418, 256] width 43 height 16
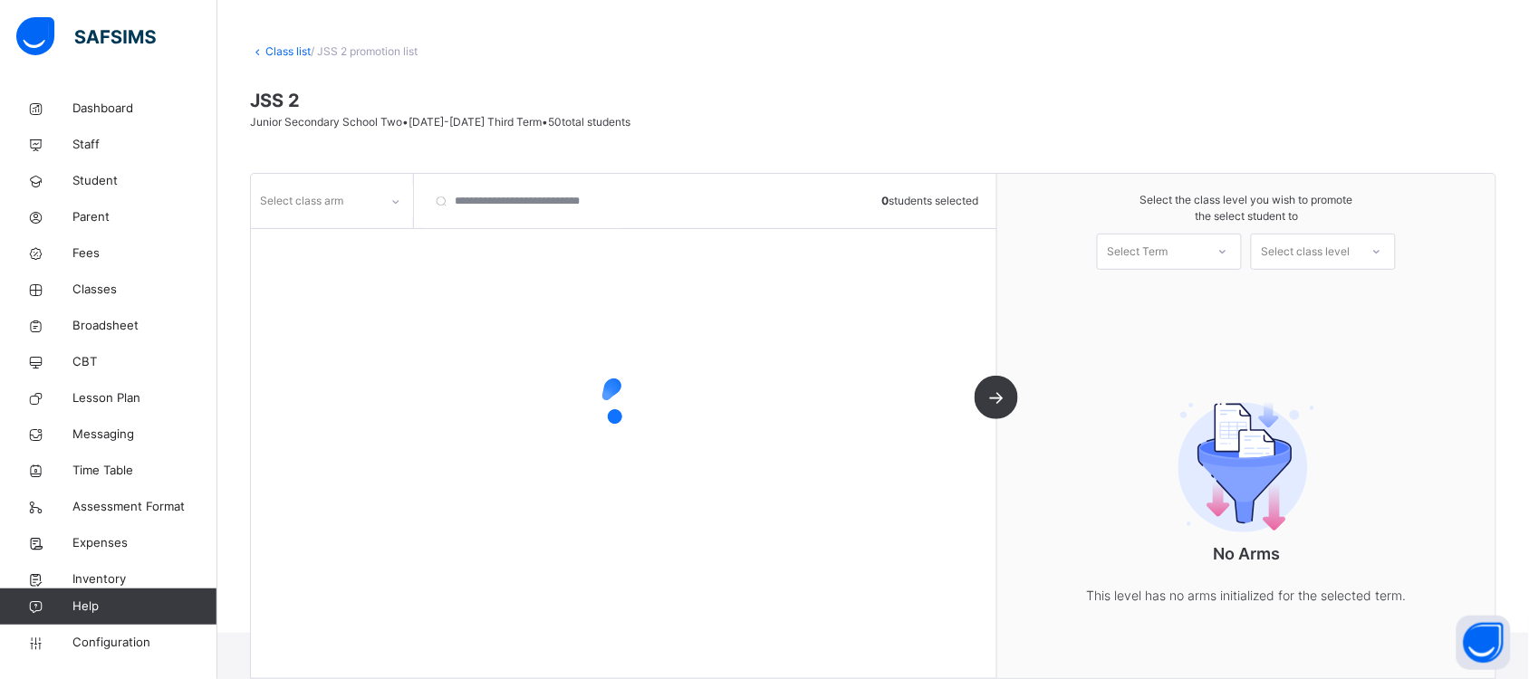
scroll to position [92, 0]
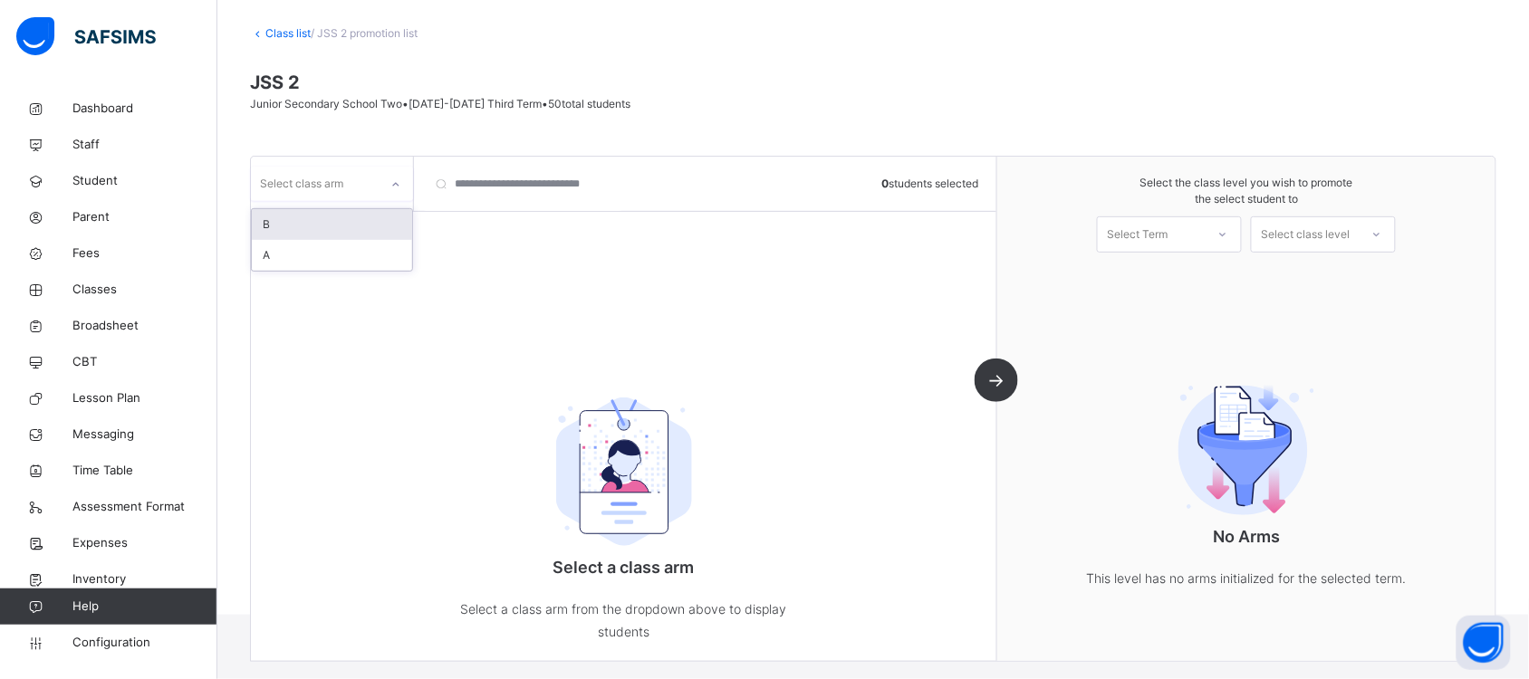
click at [396, 179] on icon at bounding box center [395, 185] width 11 height 18
click at [372, 219] on div "B" at bounding box center [332, 224] width 160 height 31
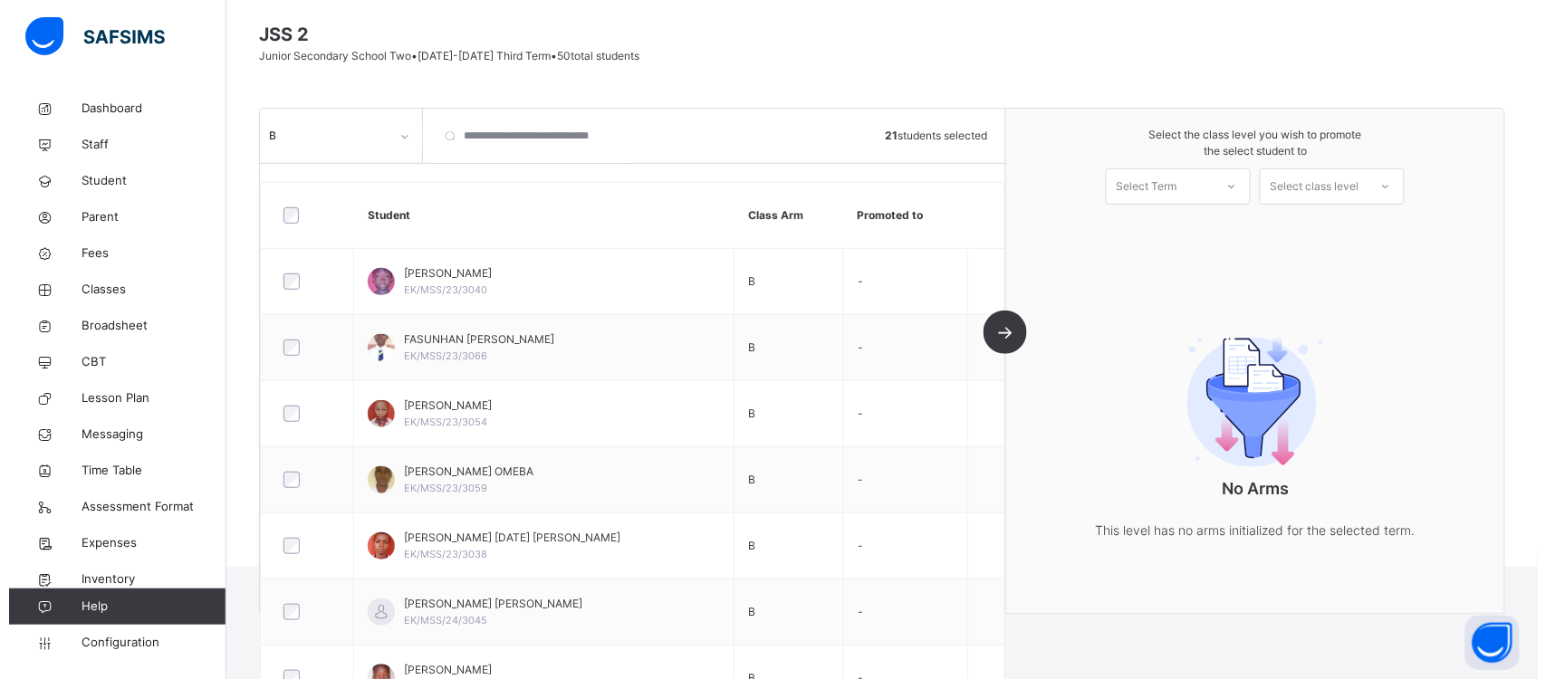
scroll to position [137, 0]
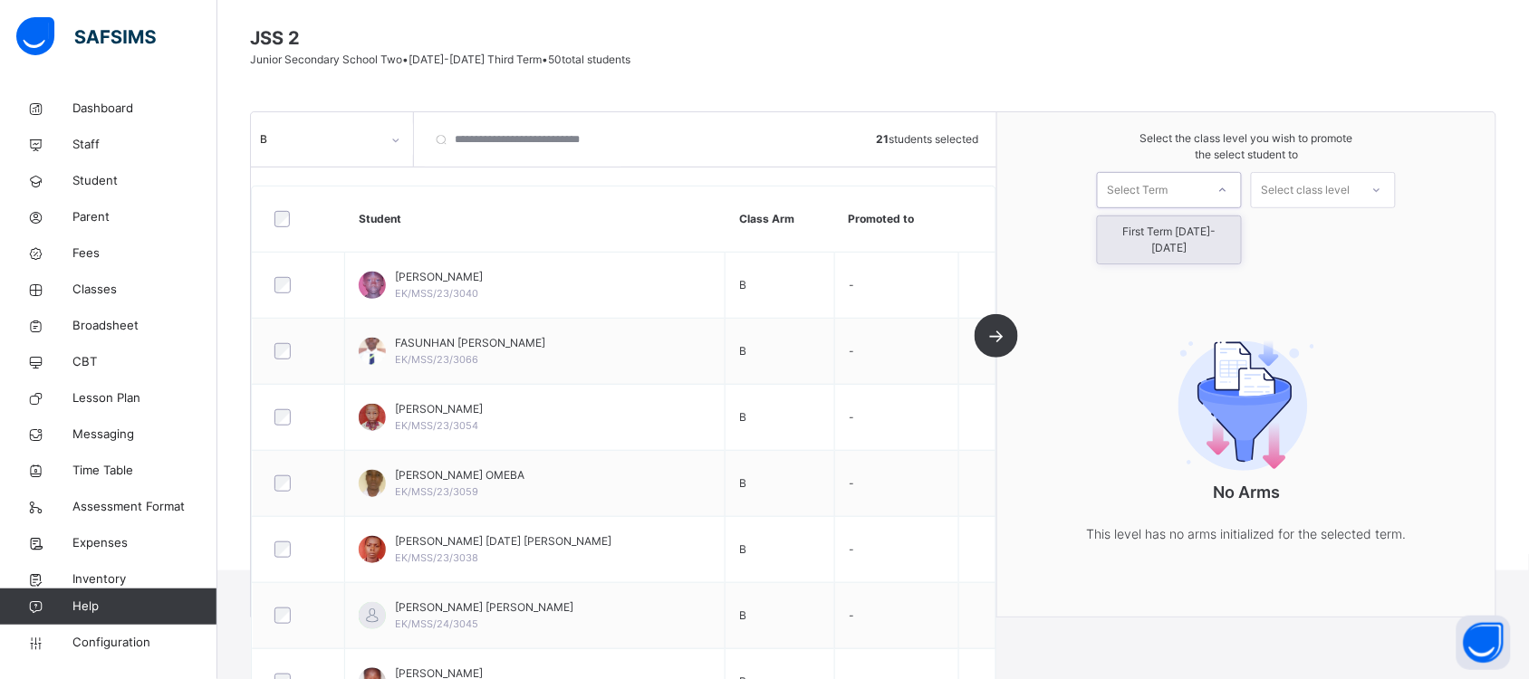
click at [1227, 195] on div at bounding box center [1222, 190] width 33 height 31
click at [1224, 234] on div "First Term [DATE]-[DATE]" at bounding box center [1169, 239] width 143 height 47
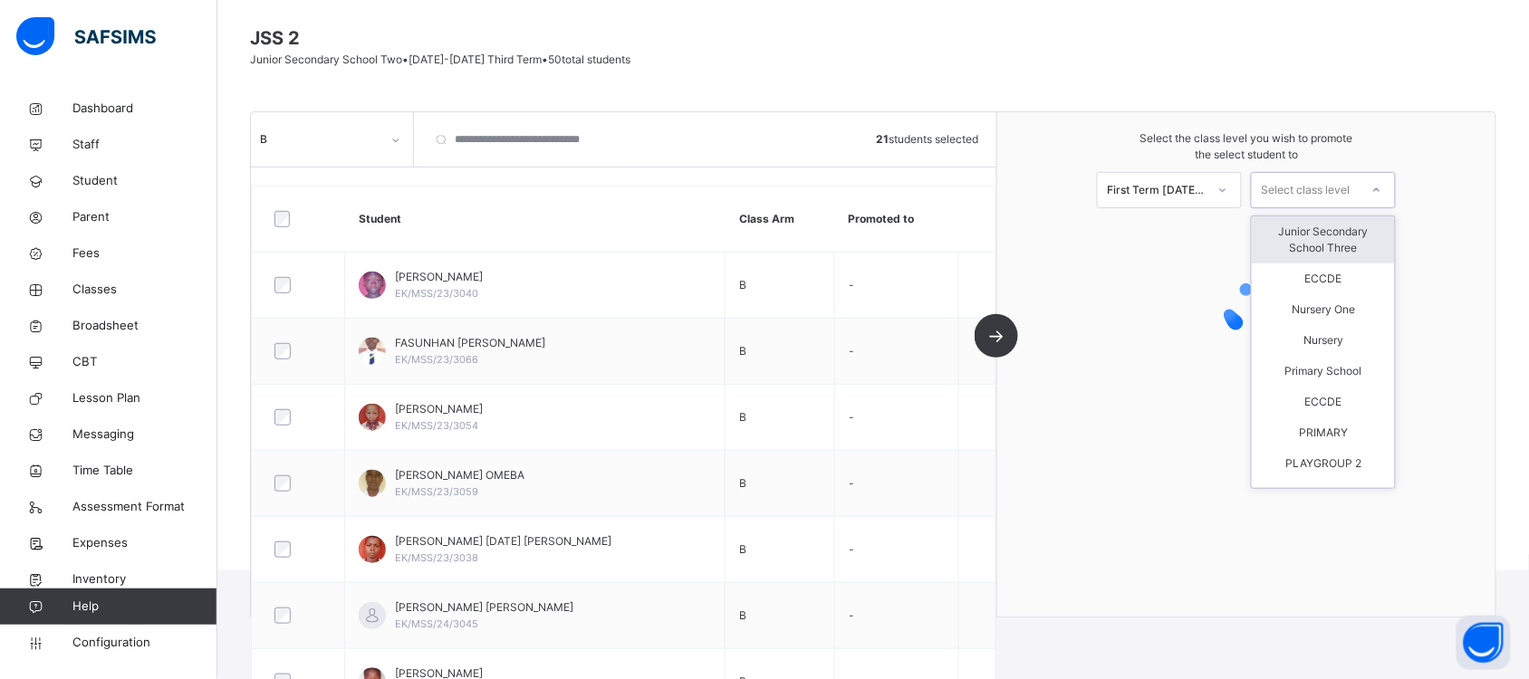
click at [1382, 190] on icon at bounding box center [1376, 190] width 11 height 18
click at [1366, 238] on div "Junior Secondary School Three" at bounding box center [1323, 239] width 143 height 47
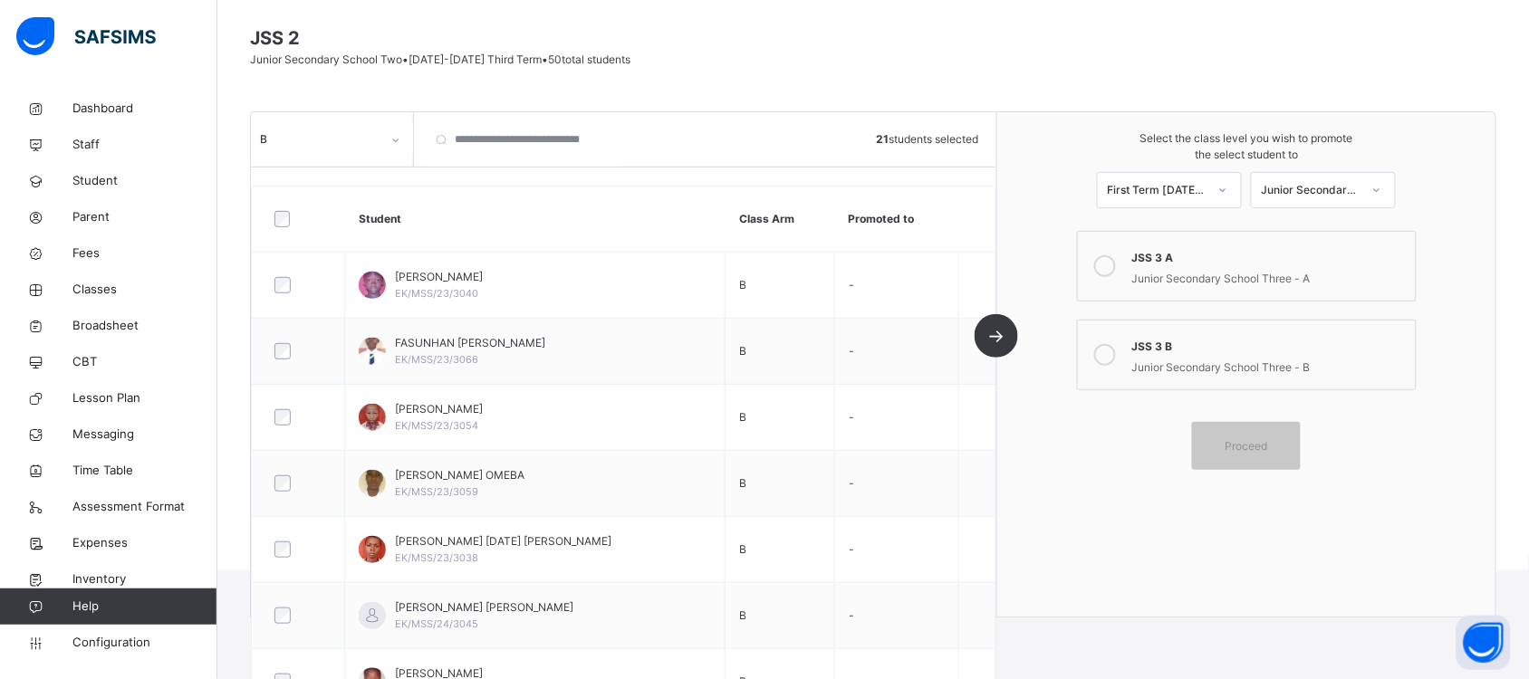
click at [1116, 358] on icon at bounding box center [1105, 355] width 22 height 22
click at [1268, 439] on span "Proceed" at bounding box center [1246, 446] width 43 height 16
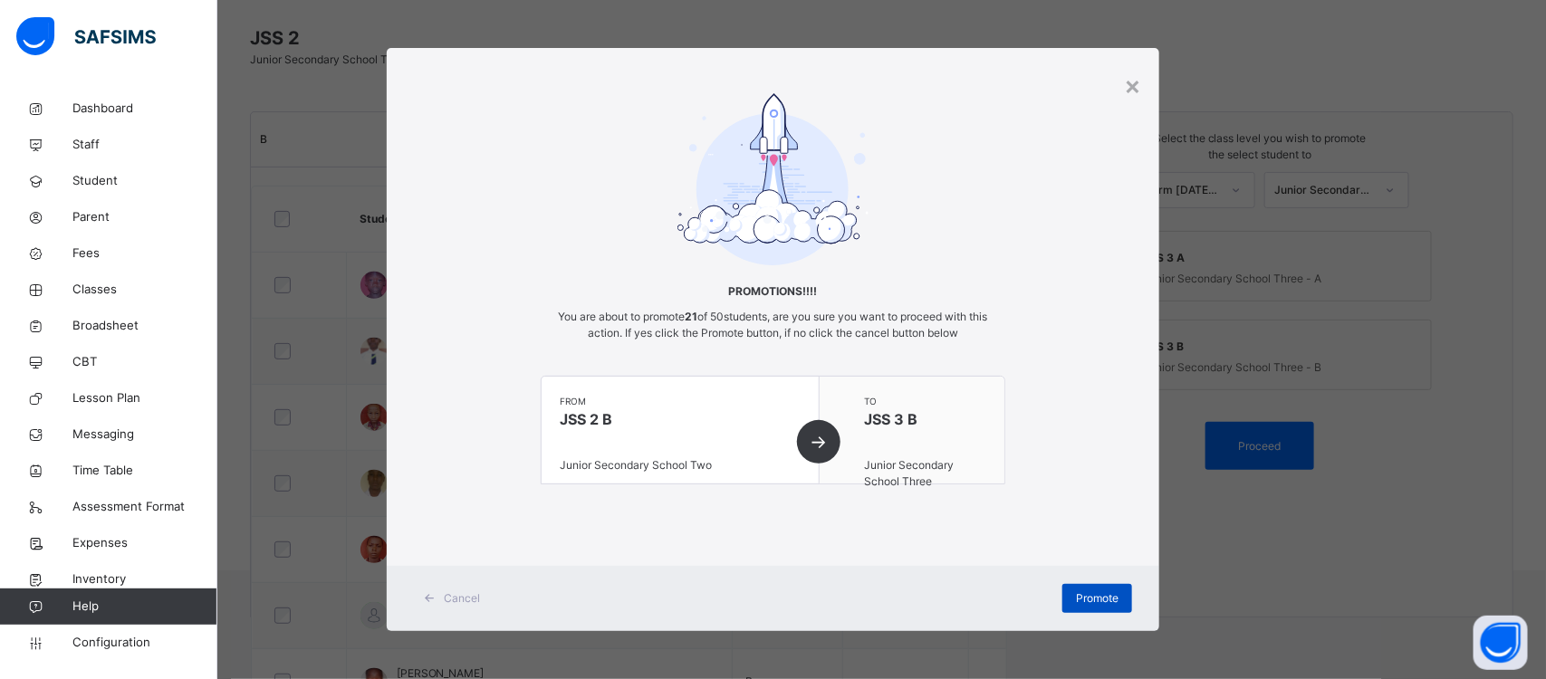
click at [1101, 599] on span "Promote" at bounding box center [1097, 598] width 43 height 16
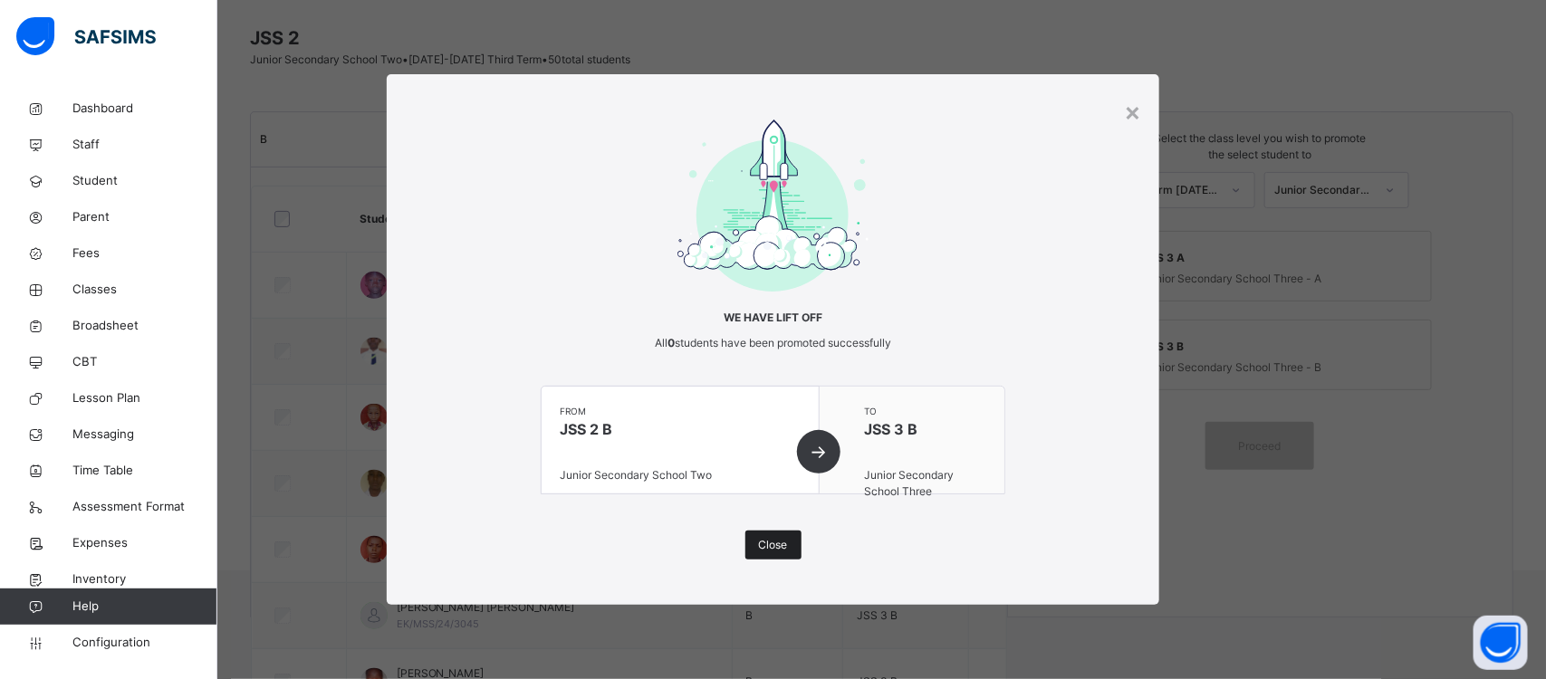
click at [782, 537] on span "Close" at bounding box center [773, 545] width 29 height 16
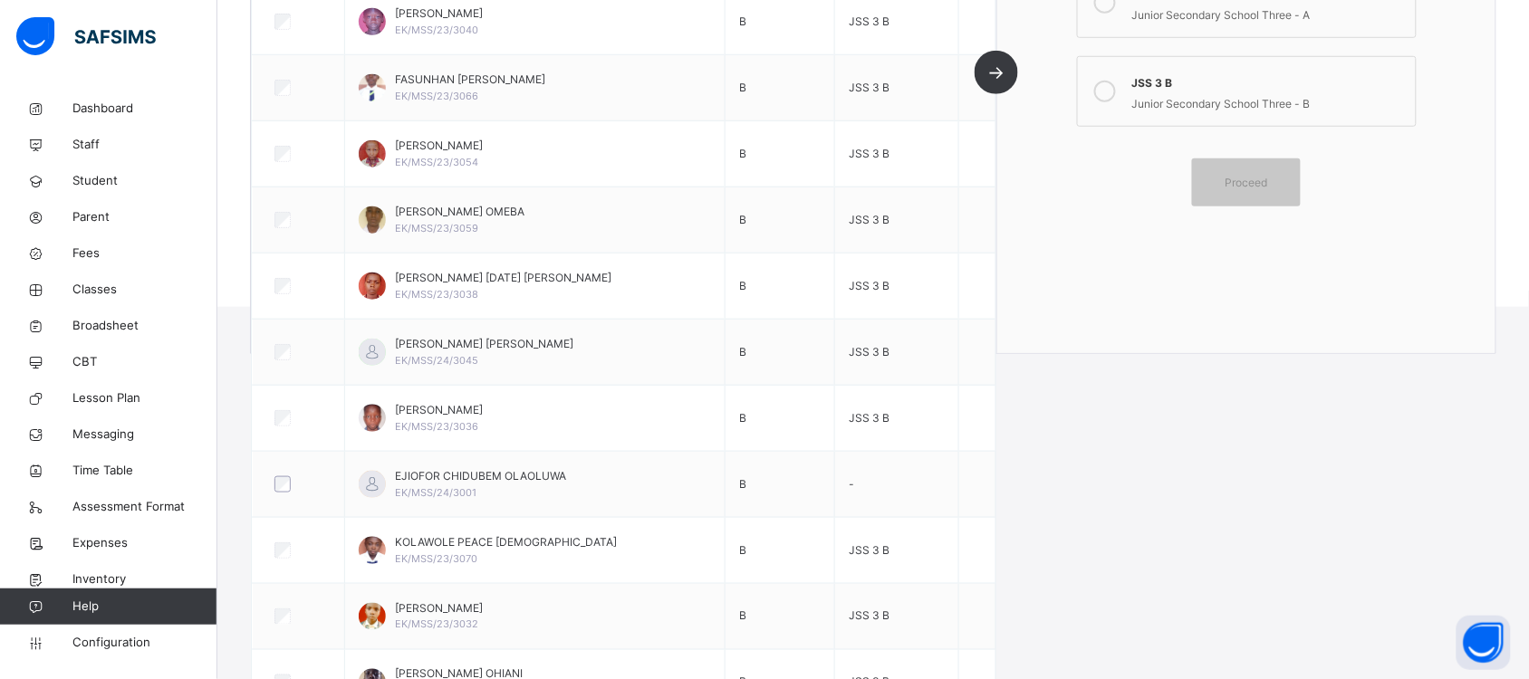
scroll to position [0, 0]
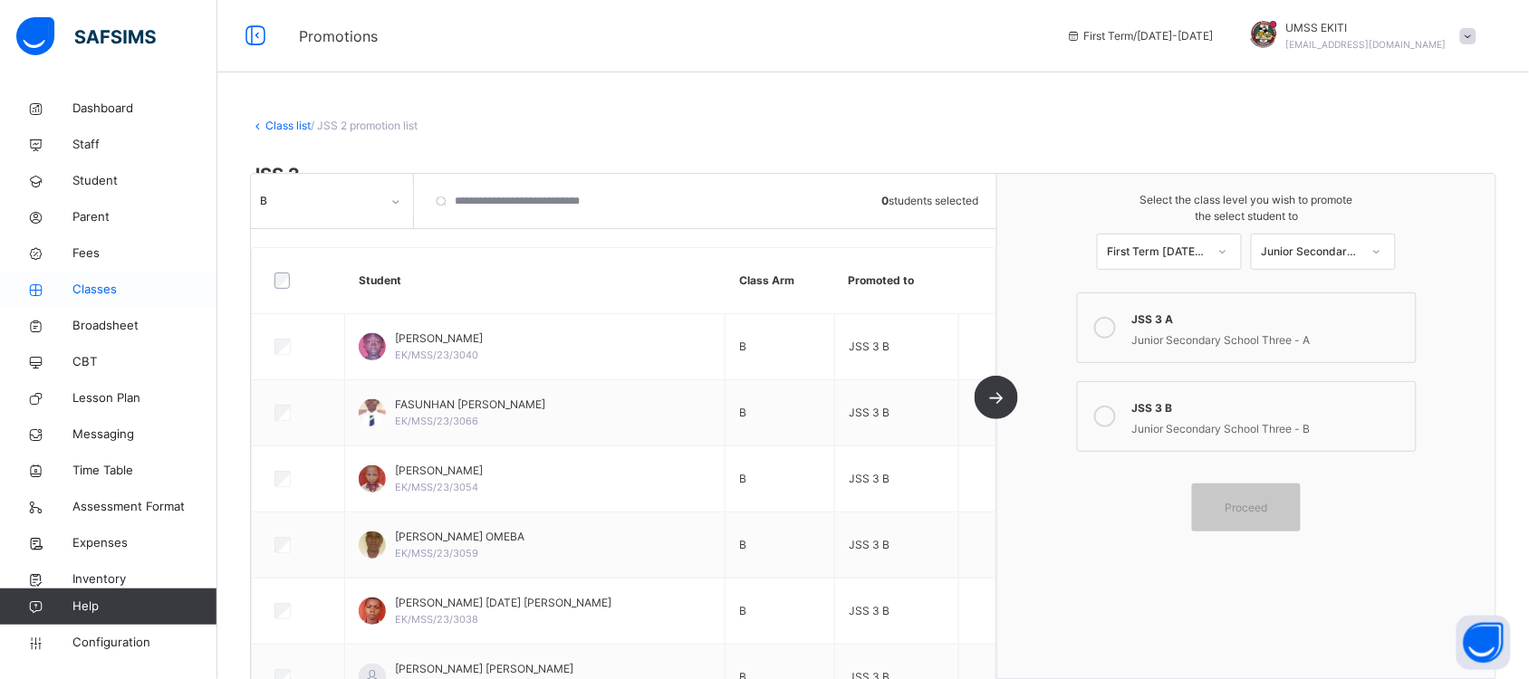
click at [110, 286] on span "Classes" at bounding box center [144, 290] width 145 height 18
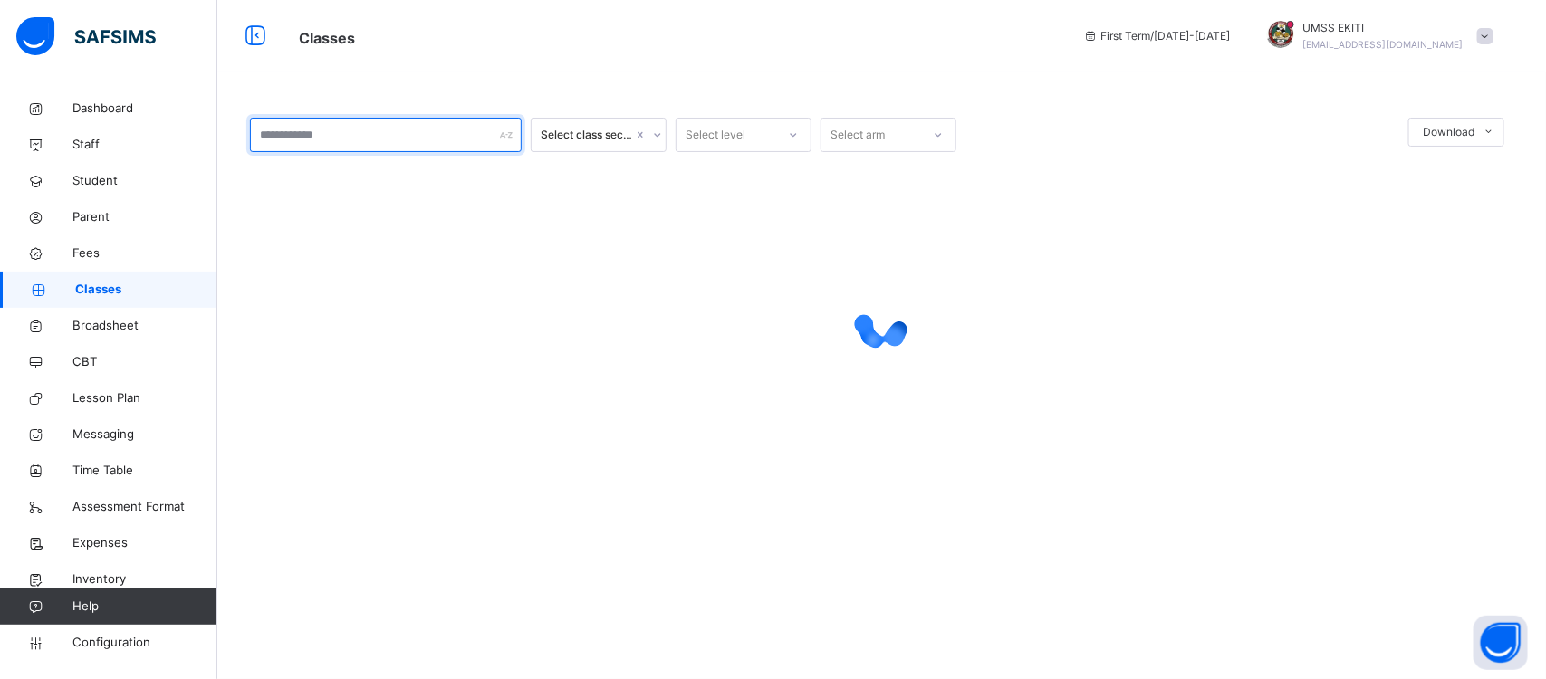
click at [469, 140] on input "text" at bounding box center [386, 135] width 272 height 34
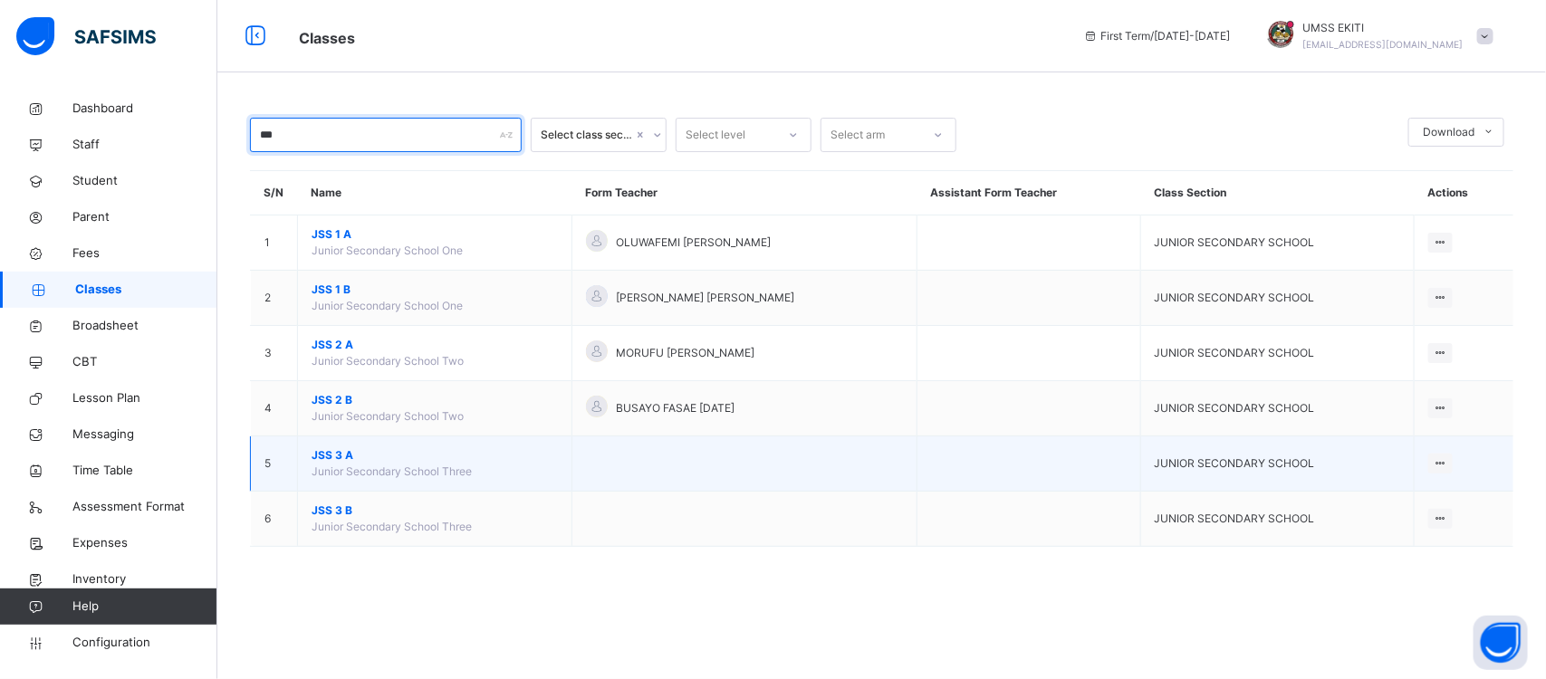
type input "***"
click at [378, 459] on span "JSS 3 A" at bounding box center [435, 455] width 246 height 16
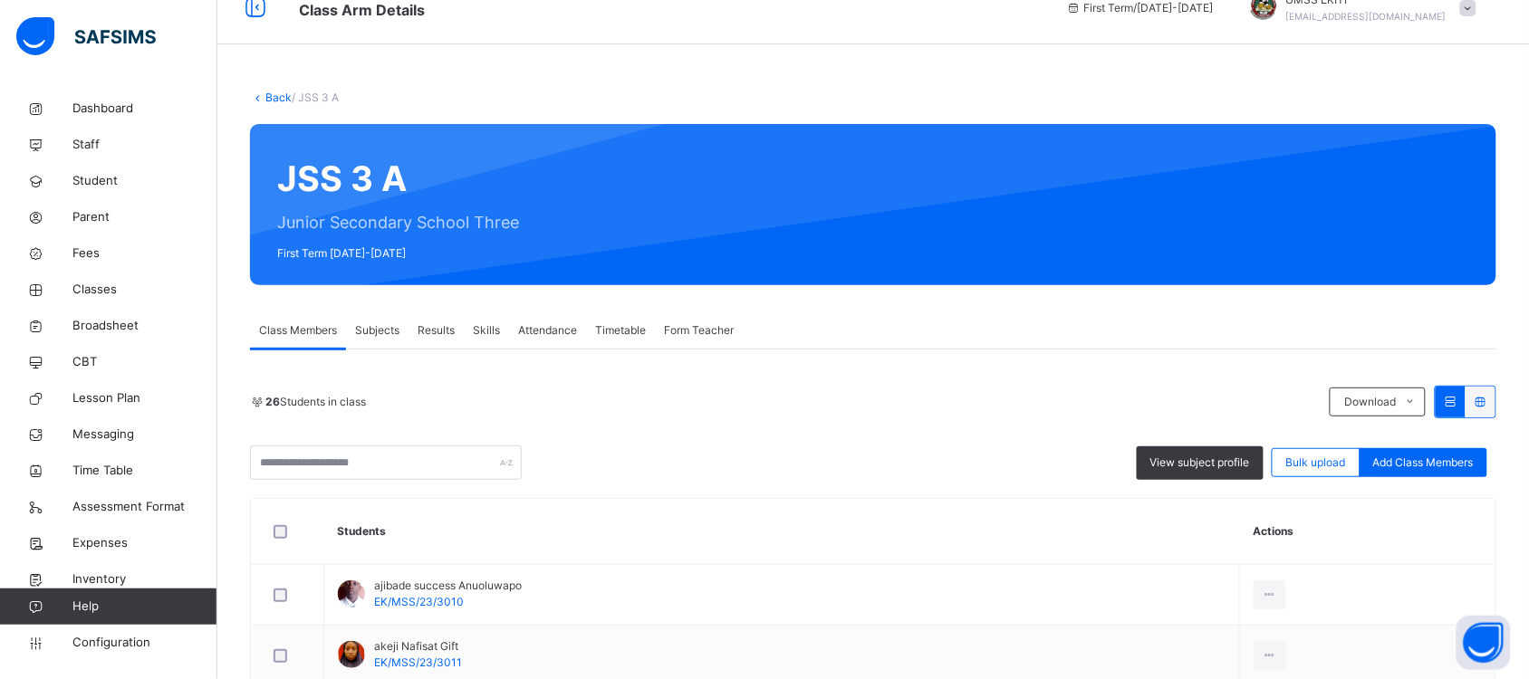
scroll to position [20, 0]
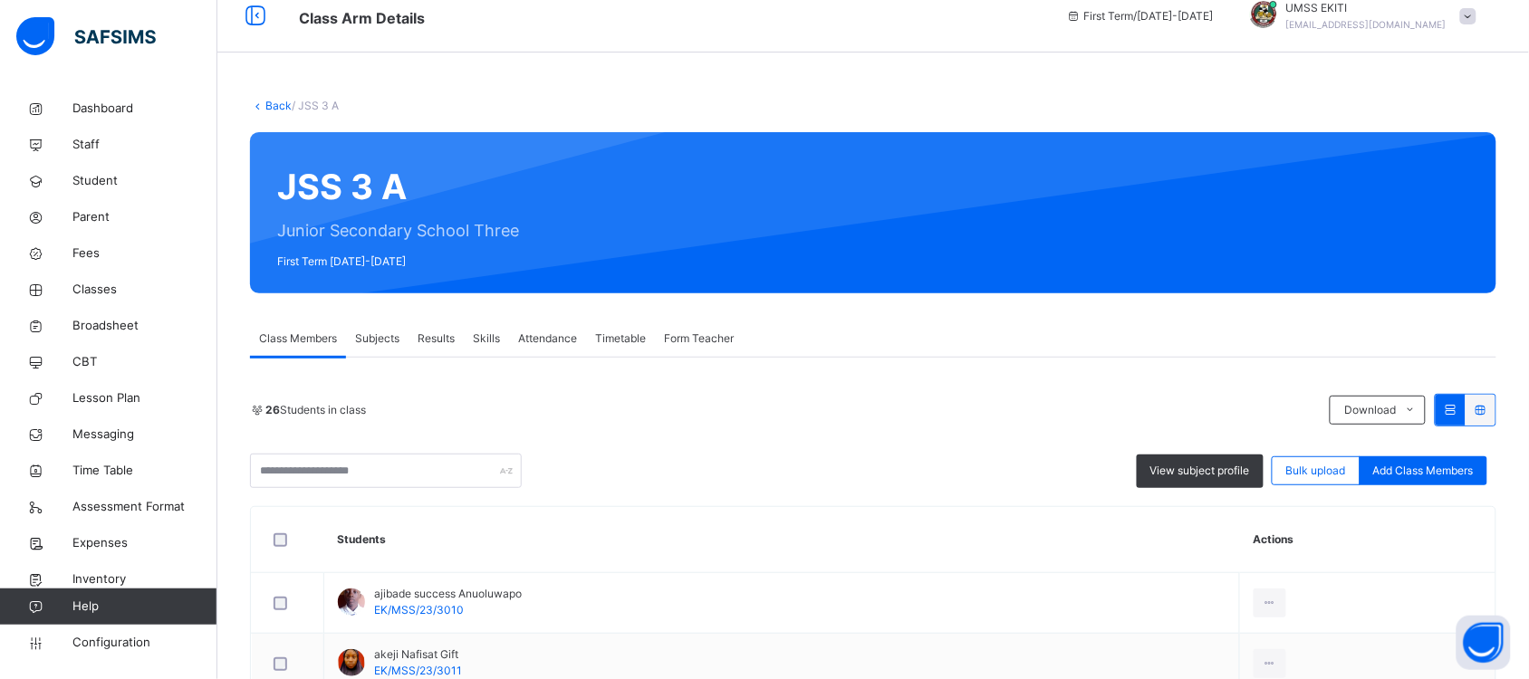
click at [385, 338] on span "Subjects" at bounding box center [377, 339] width 44 height 16
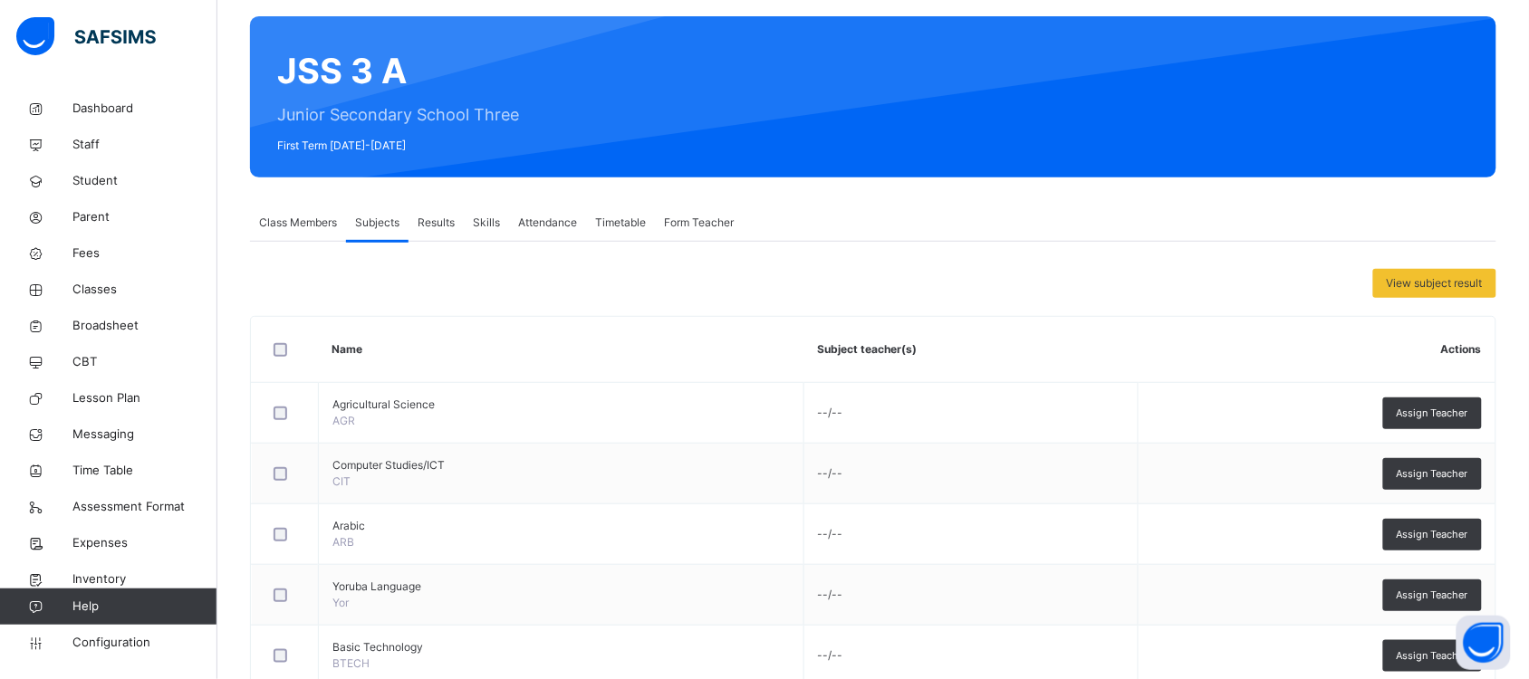
scroll to position [166, 0]
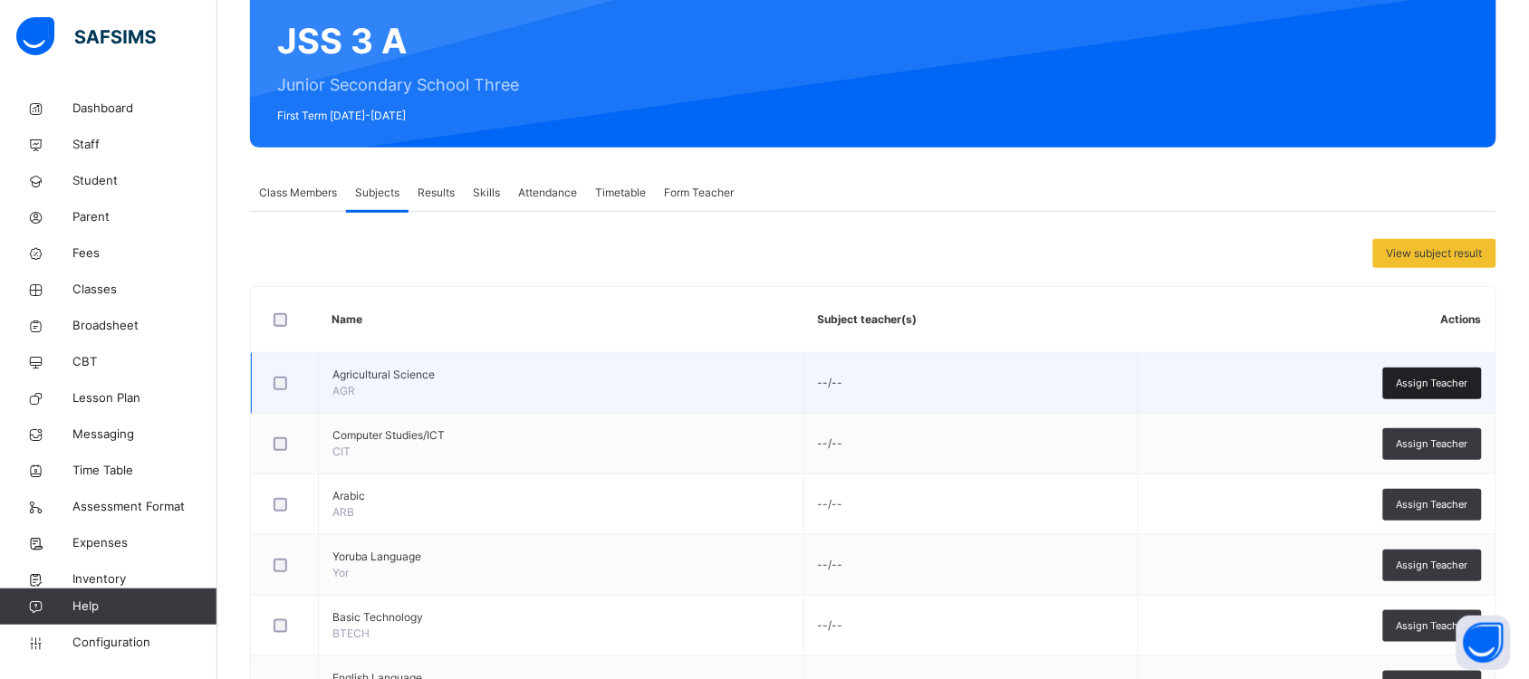
click at [1420, 379] on span "Assign Teacher" at bounding box center [1433, 383] width 72 height 15
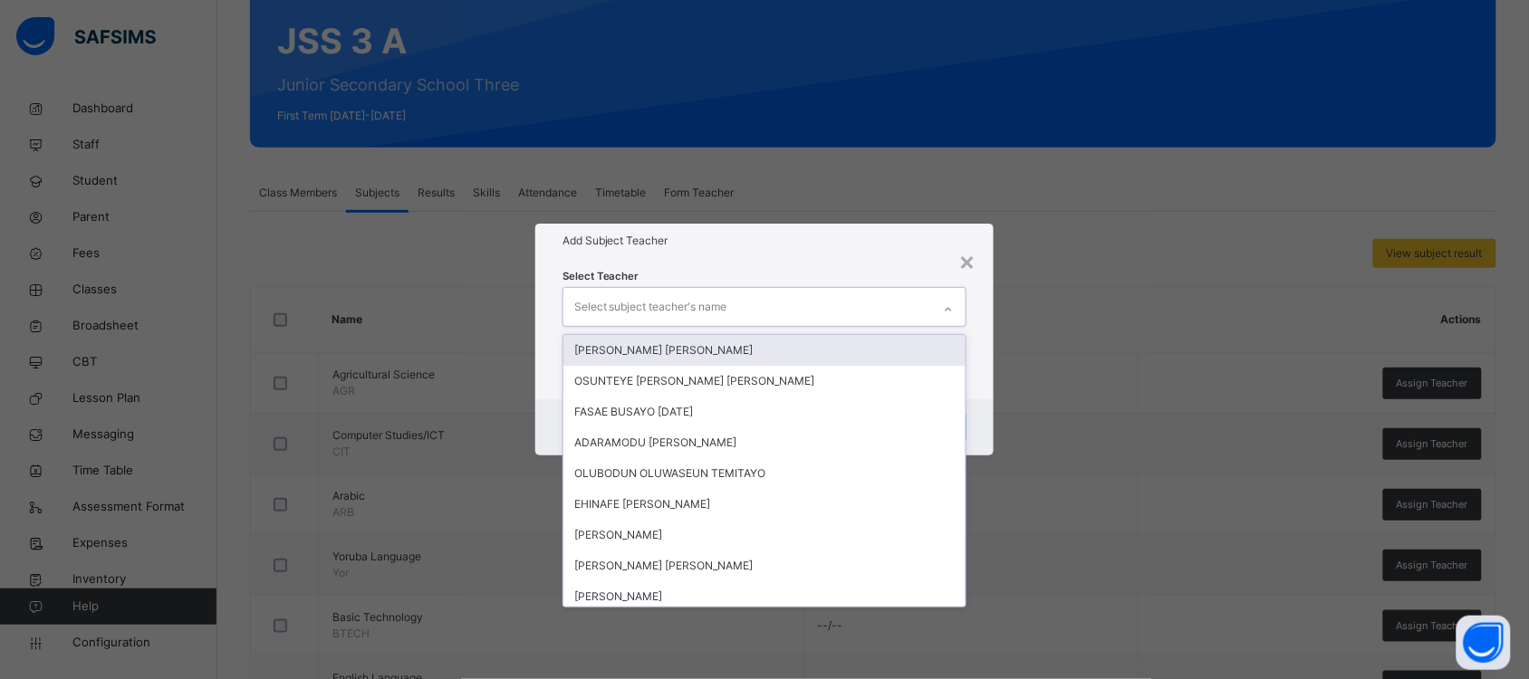
click at [774, 304] on div "Select subject teacher's name" at bounding box center [747, 307] width 368 height 38
type input "**"
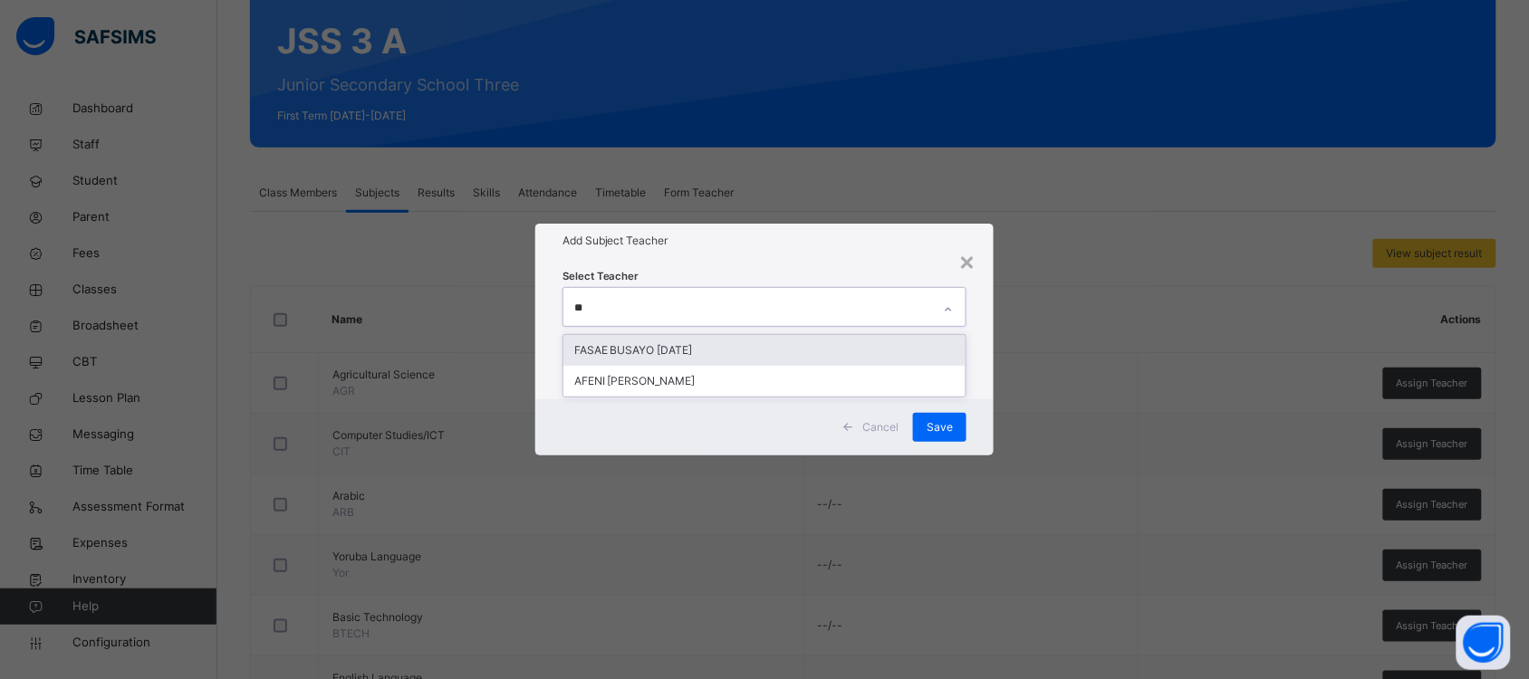
click at [736, 347] on div "FASAE BUSAYO [DATE]" at bounding box center [764, 350] width 402 height 31
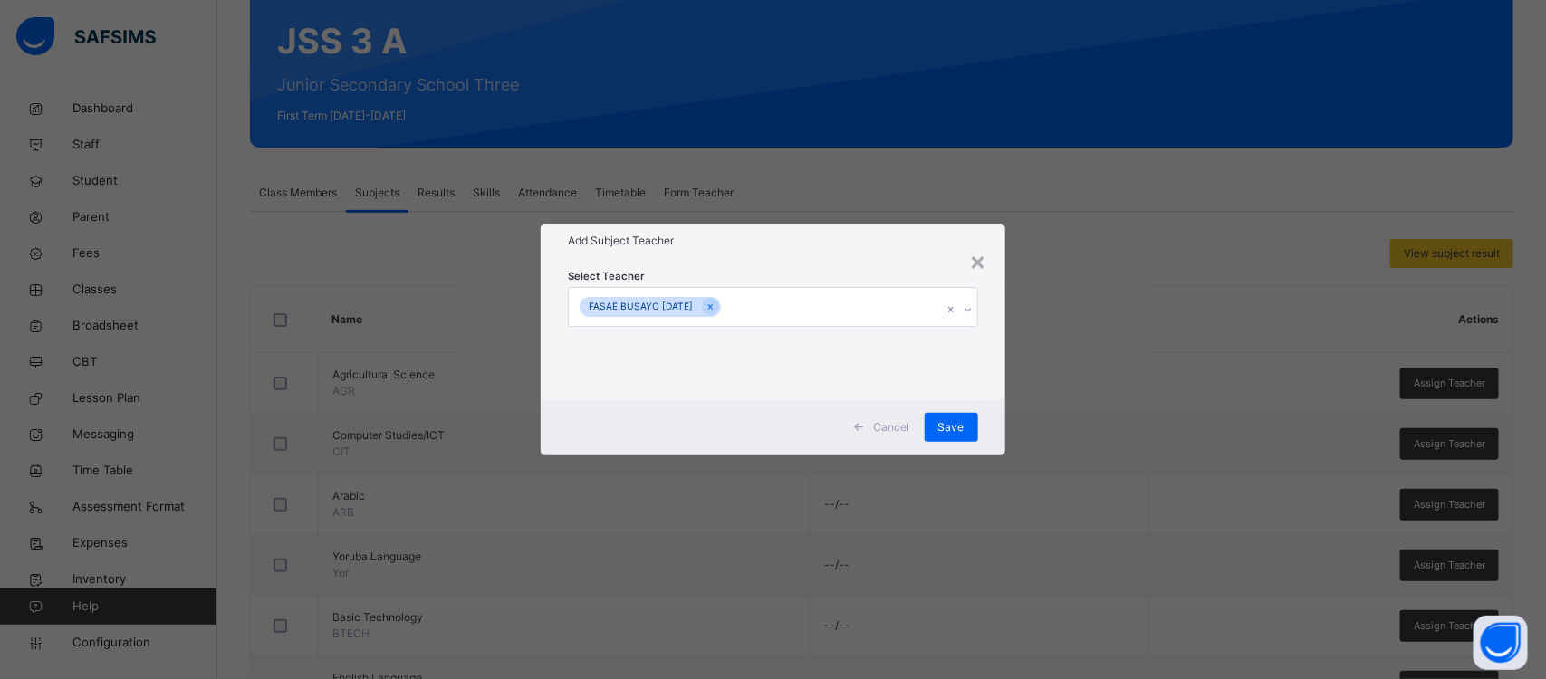
click at [989, 356] on div "Select Teacher FASAE BUSAYO [DATE]" at bounding box center [773, 328] width 464 height 141
click at [957, 427] on span "Save" at bounding box center [951, 427] width 26 height 16
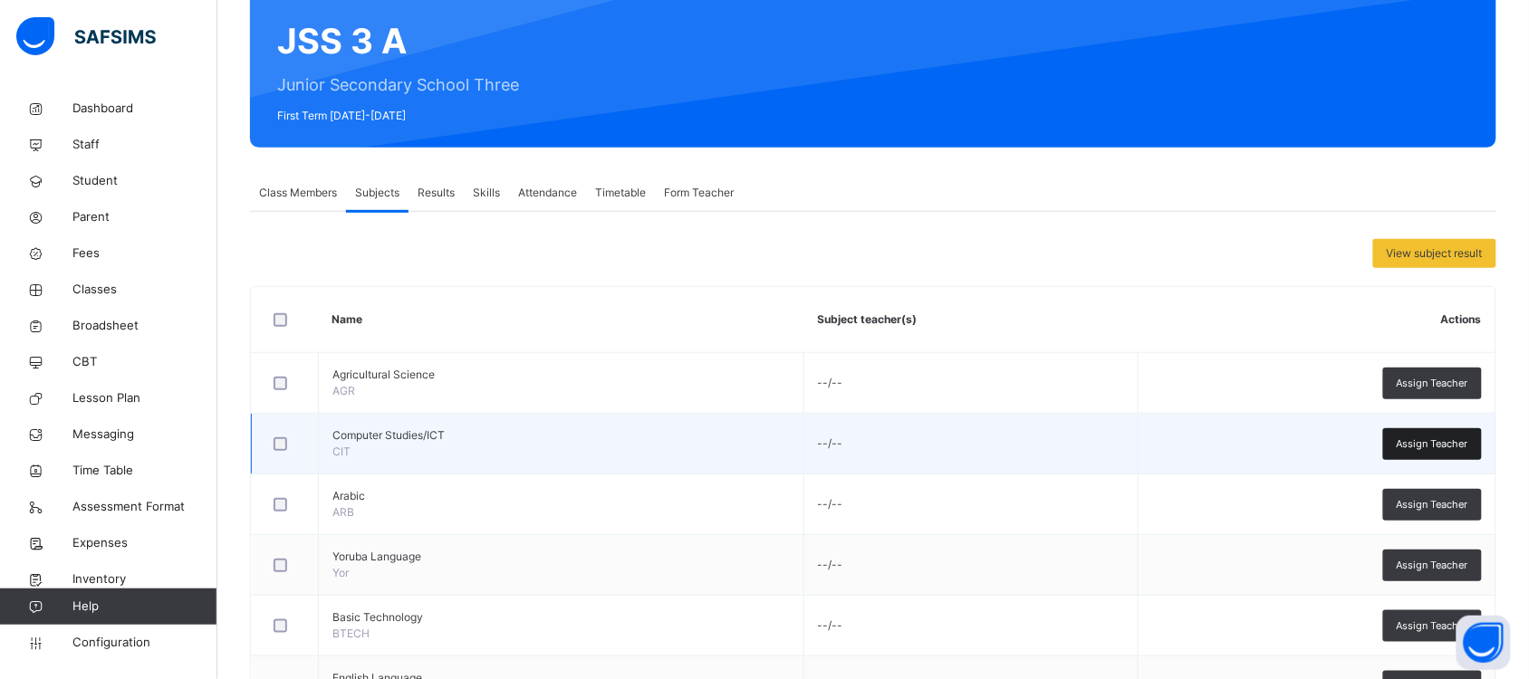
click at [1414, 439] on span "Assign Teacher" at bounding box center [1433, 444] width 72 height 15
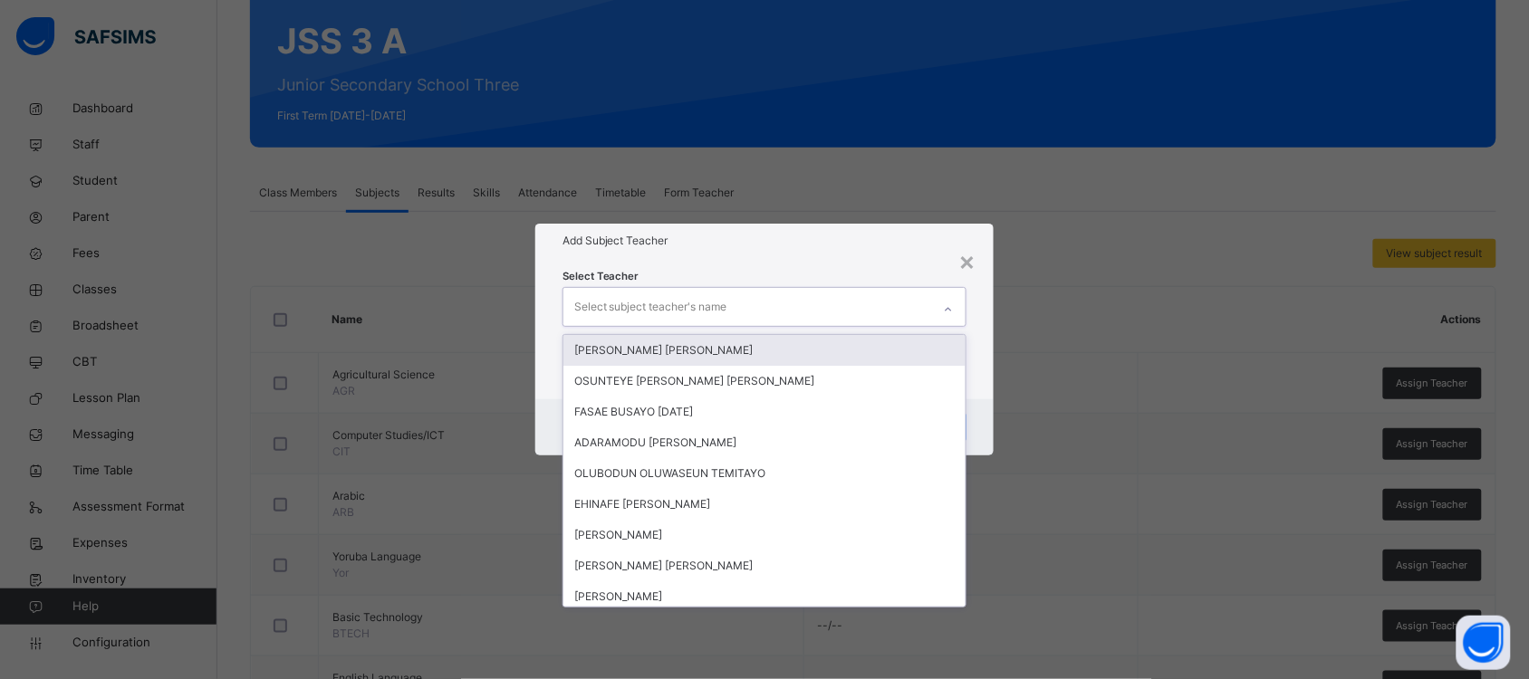
click at [723, 306] on div "Select subject teacher's name" at bounding box center [650, 307] width 153 height 34
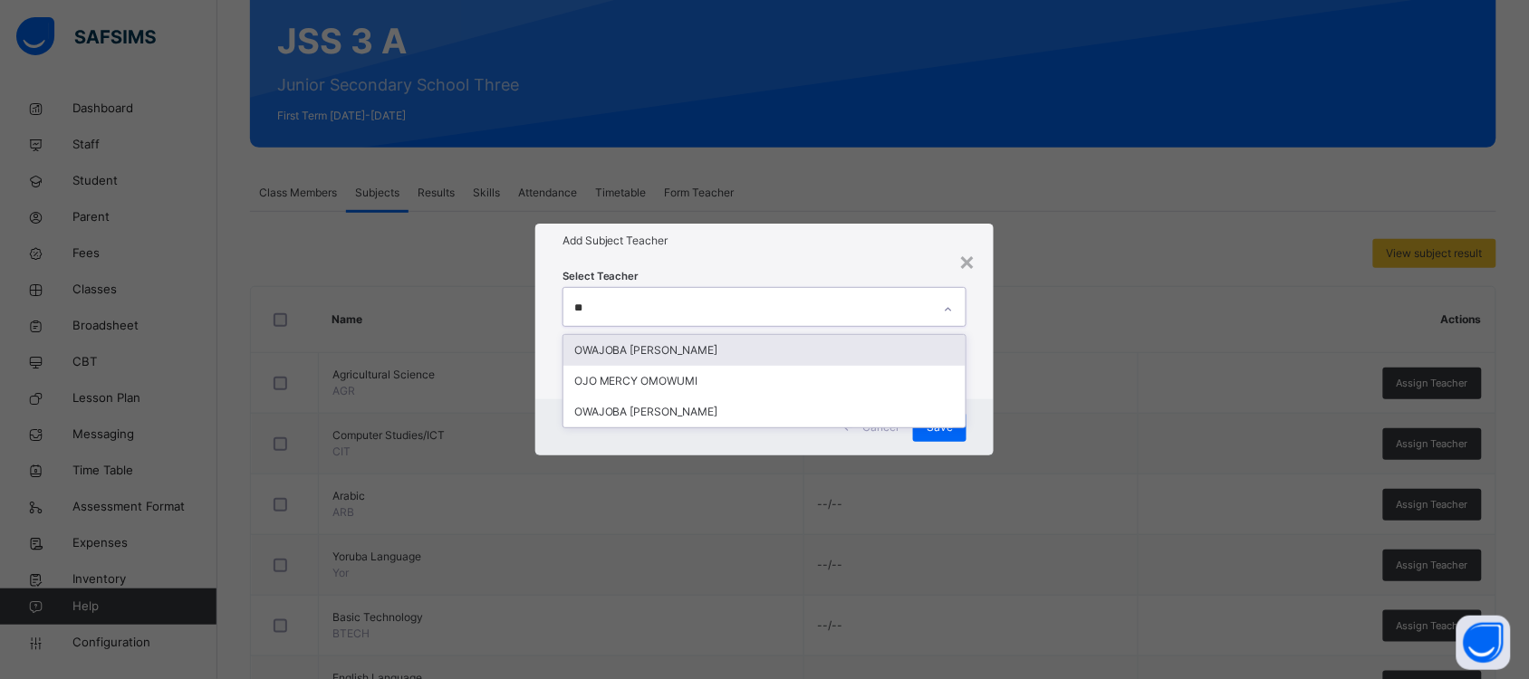
type input "***"
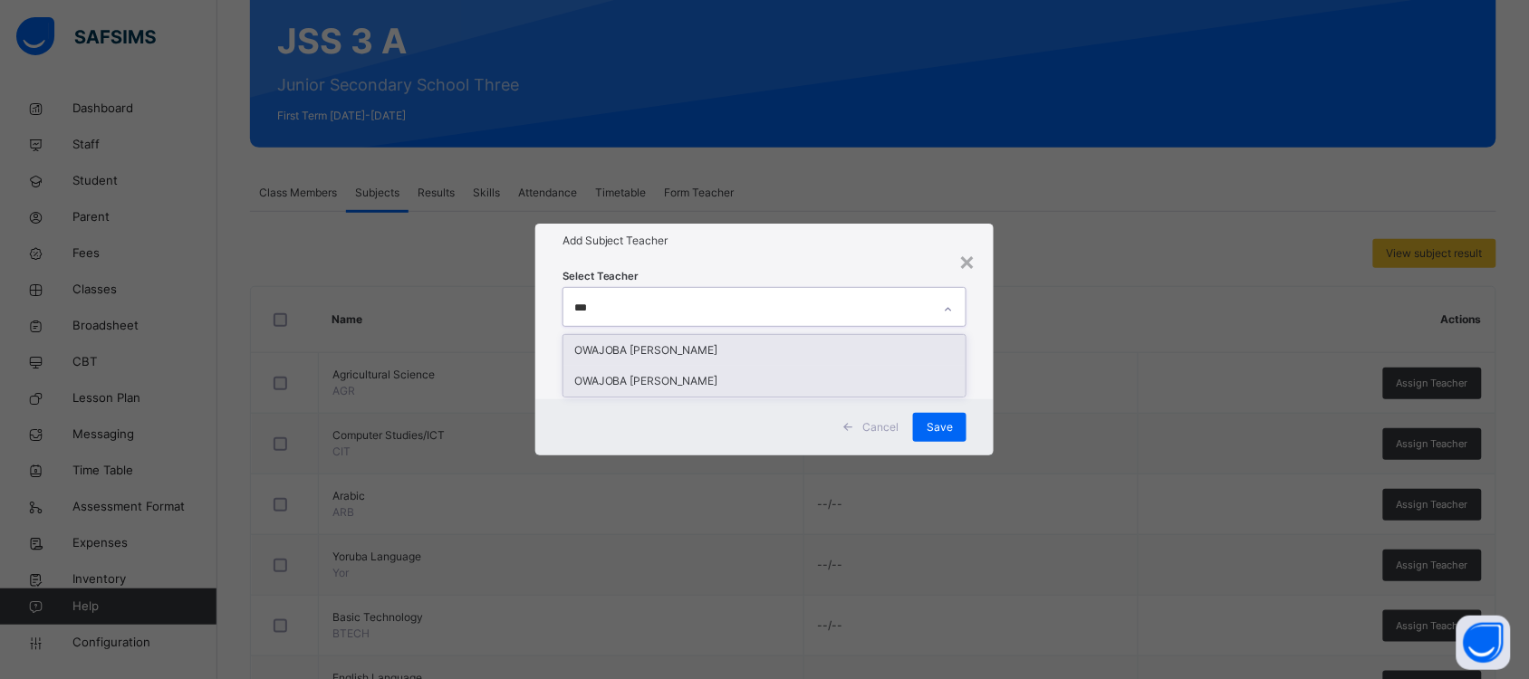
click at [766, 381] on div "OWAJOBA [PERSON_NAME]" at bounding box center [764, 381] width 402 height 31
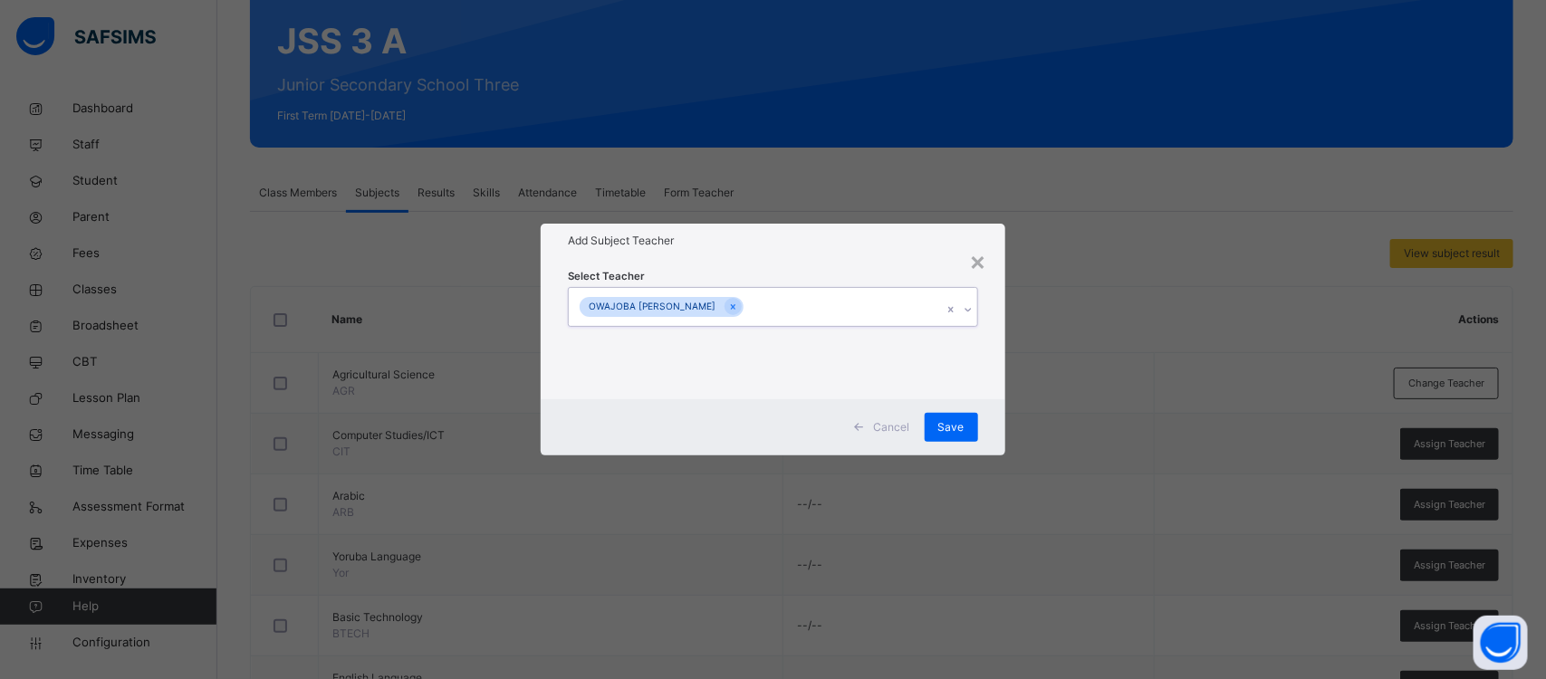
click at [899, 311] on div "OWAJOBA [PERSON_NAME]" at bounding box center [755, 307] width 373 height 38
click at [954, 426] on span "Save" at bounding box center [951, 427] width 26 height 16
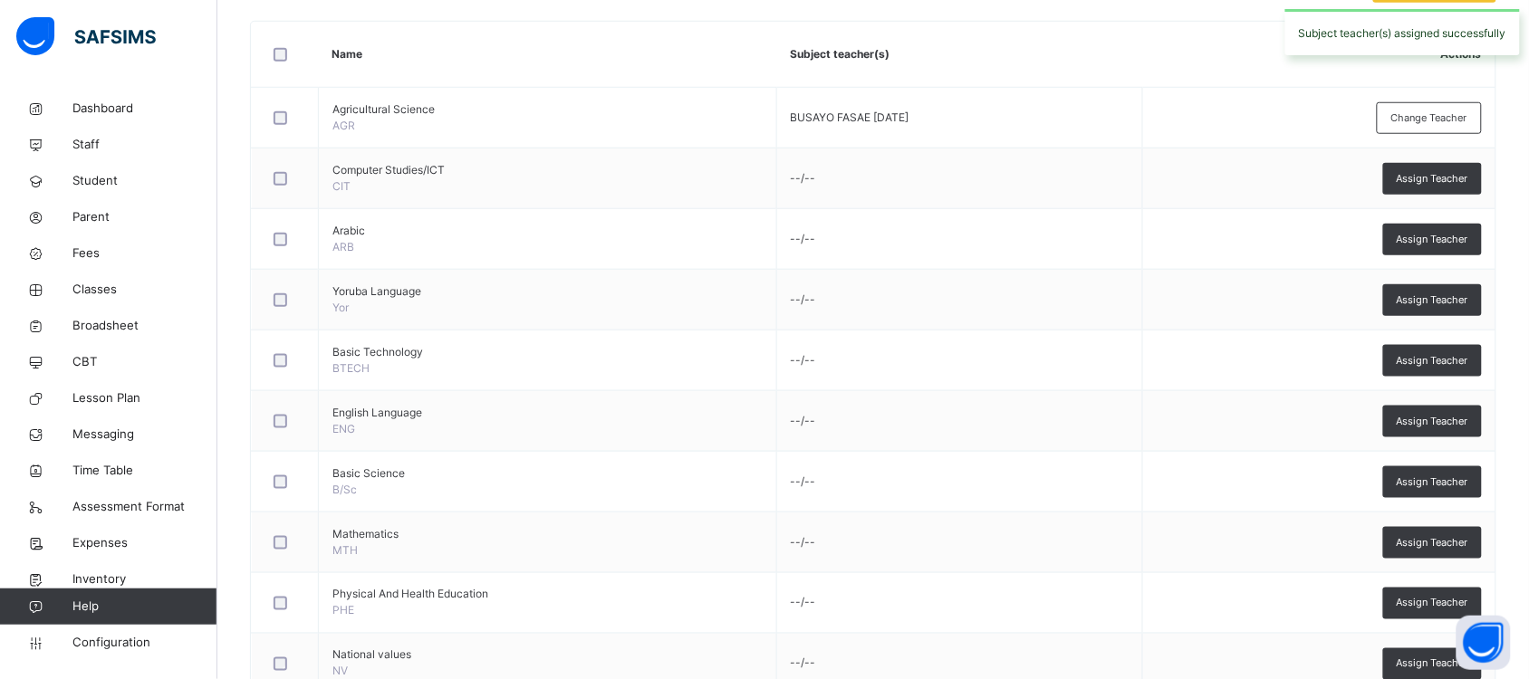
scroll to position [448, 0]
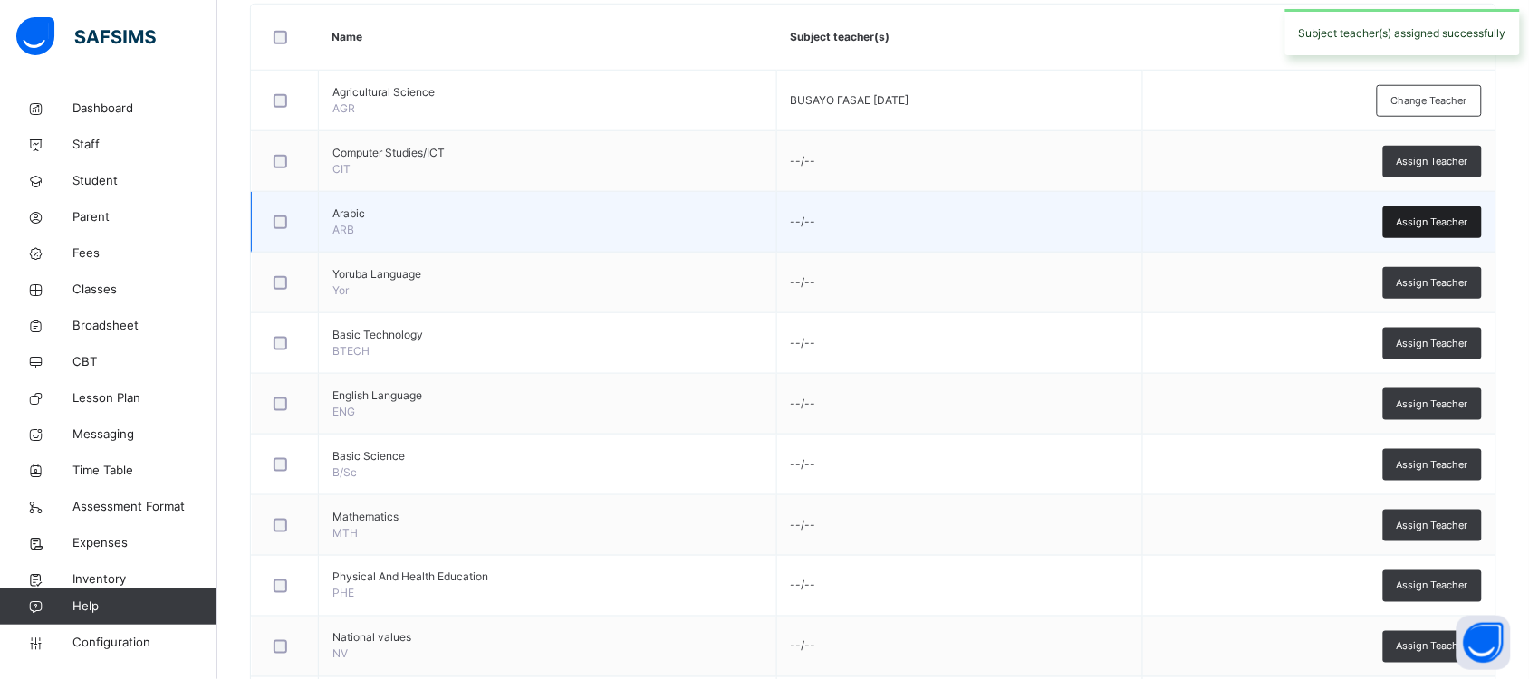
click at [1431, 220] on span "Assign Teacher" at bounding box center [1433, 222] width 72 height 15
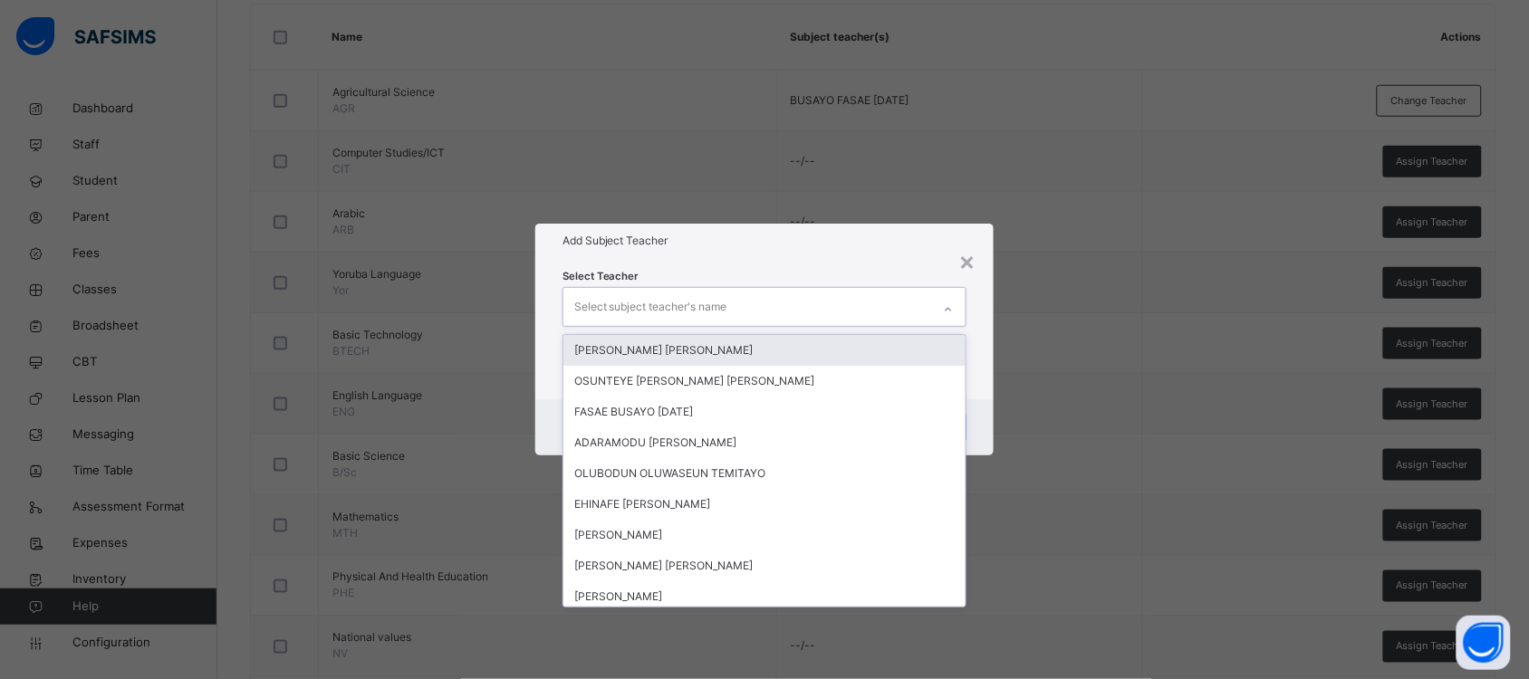
click at [893, 295] on div "Select subject teacher's name" at bounding box center [747, 307] width 368 height 38
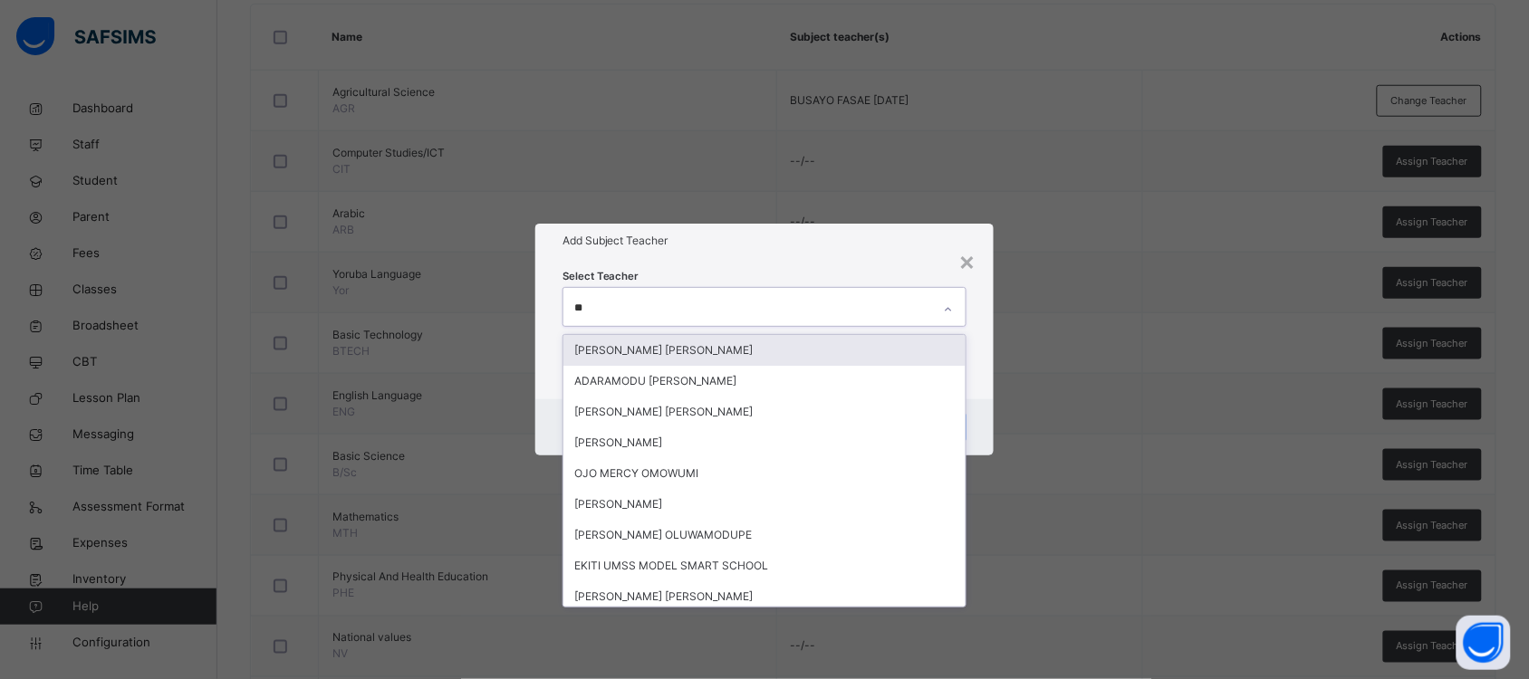
type input "*"
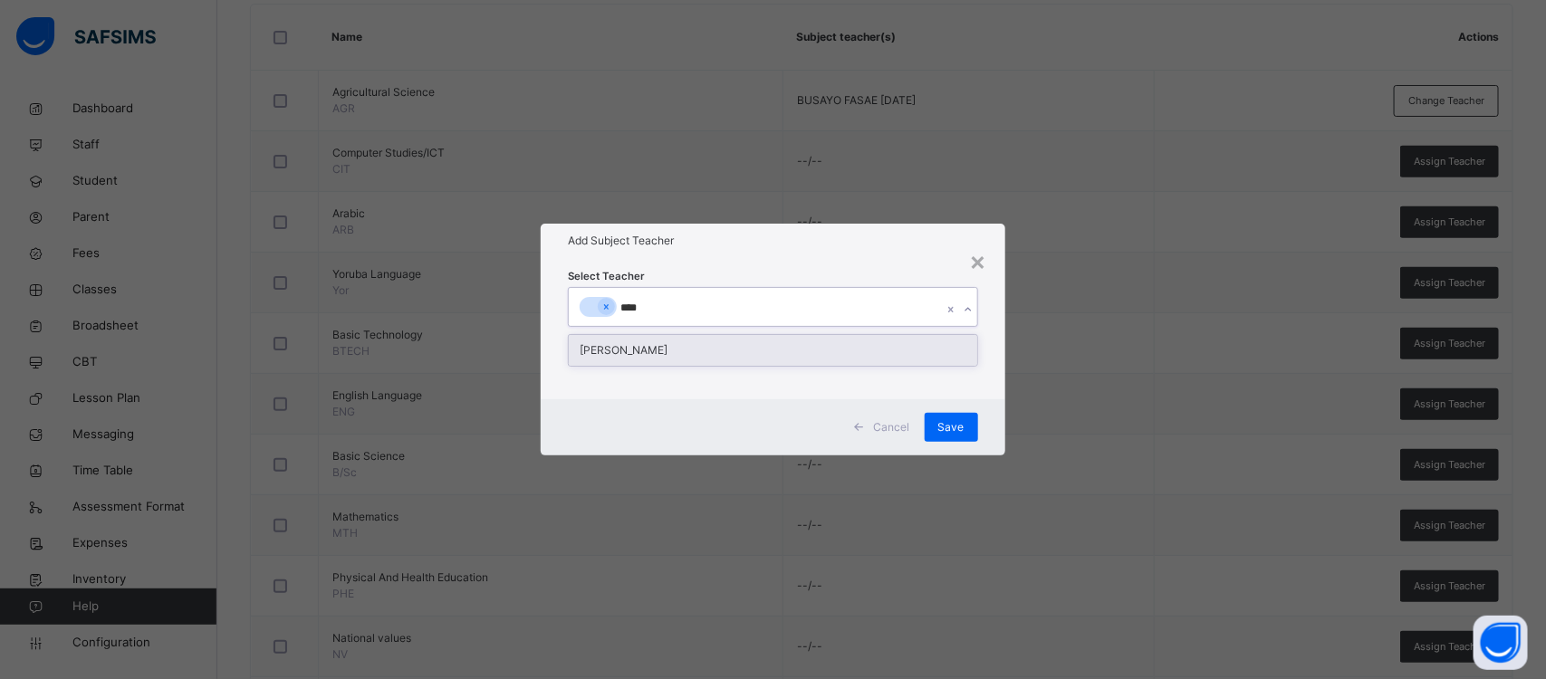
type input "*****"
click at [794, 346] on div "[PERSON_NAME]" at bounding box center [773, 350] width 408 height 31
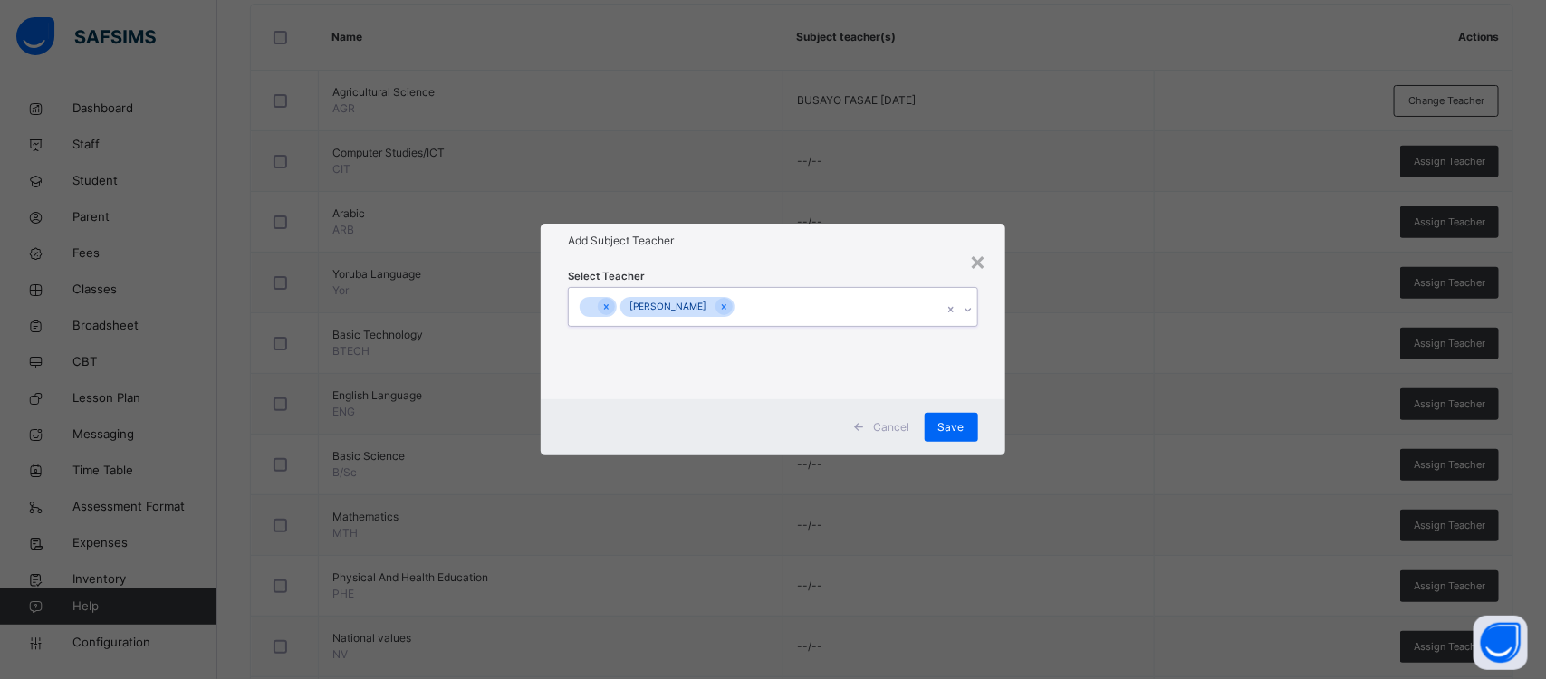
click at [897, 317] on div "[PERSON_NAME]" at bounding box center [755, 307] width 373 height 38
click at [605, 304] on icon at bounding box center [606, 306] width 5 height 5
click at [948, 430] on span "Save" at bounding box center [951, 427] width 26 height 16
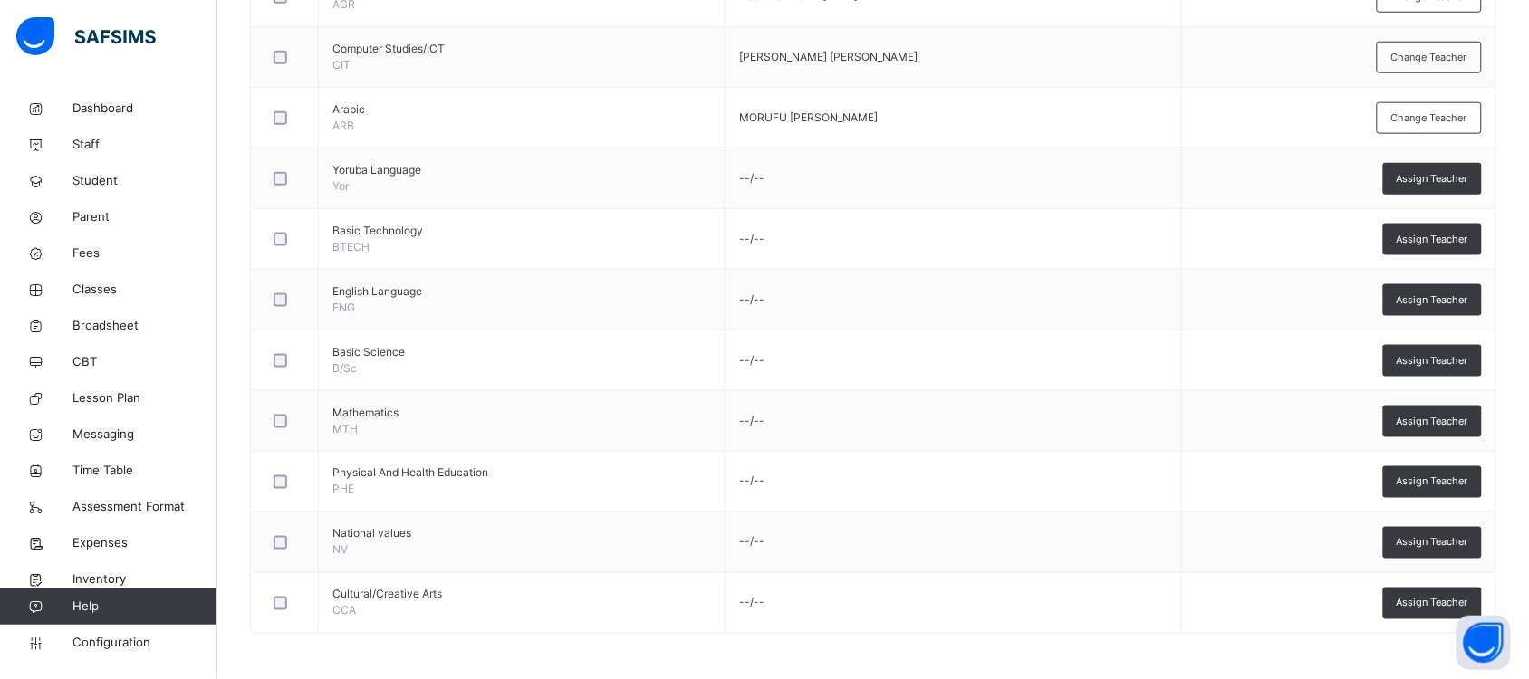
scroll to position [542, 0]
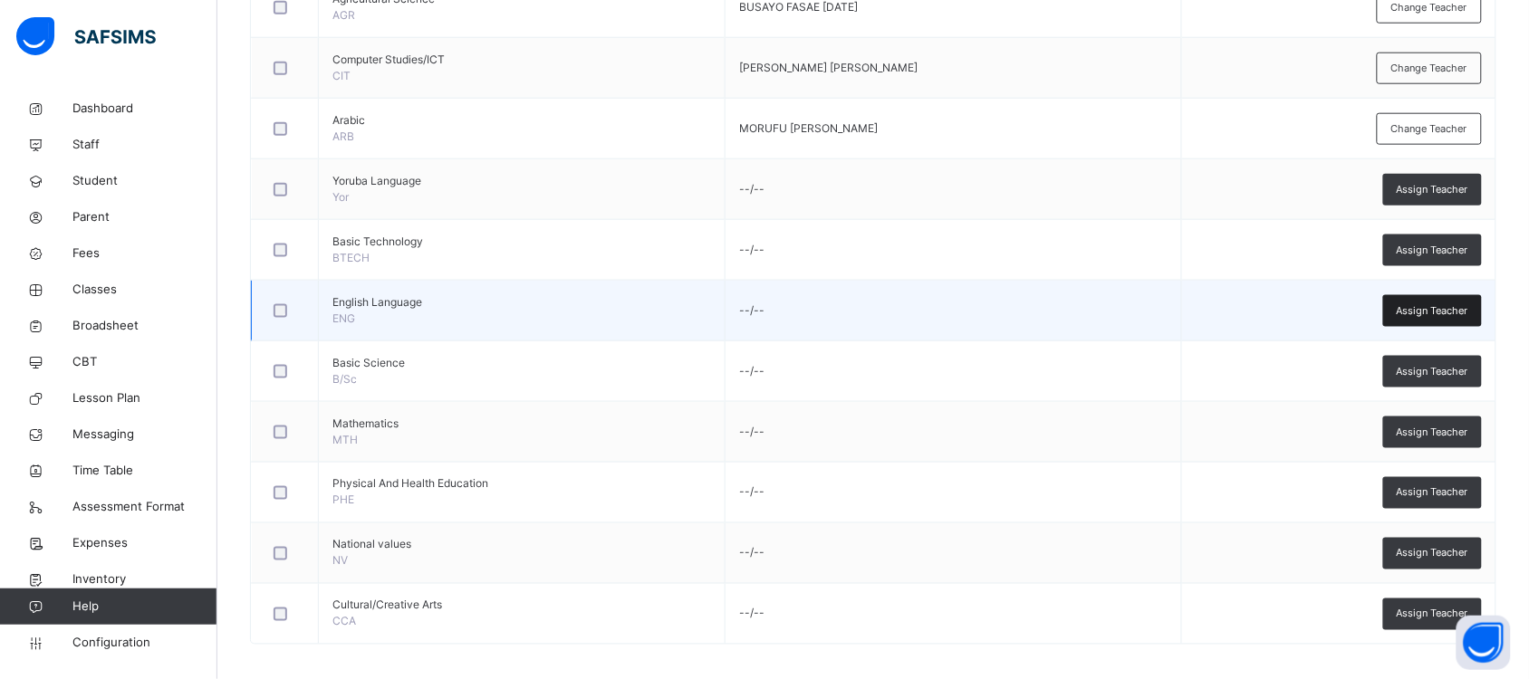
click at [1420, 312] on span "Assign Teacher" at bounding box center [1433, 310] width 72 height 15
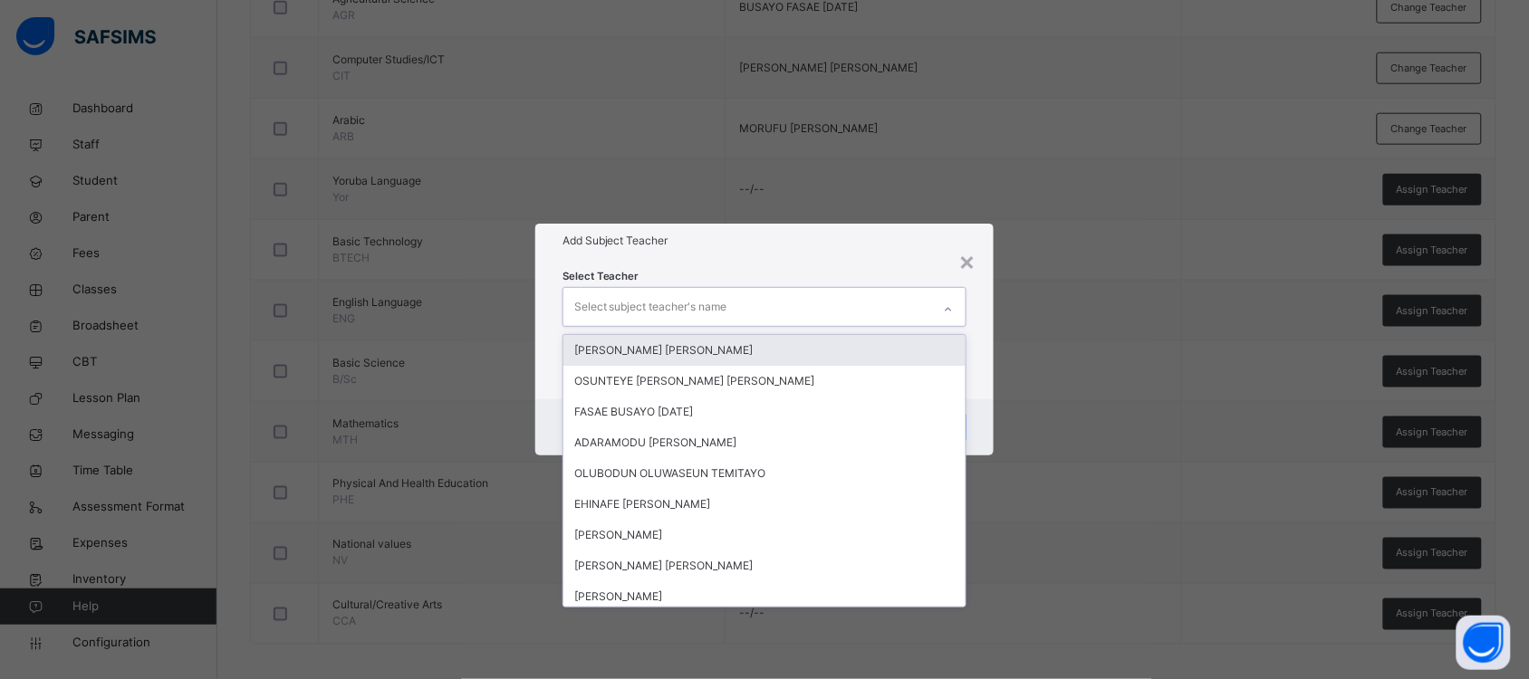
click at [824, 302] on div "Select subject teacher's name" at bounding box center [747, 307] width 368 height 38
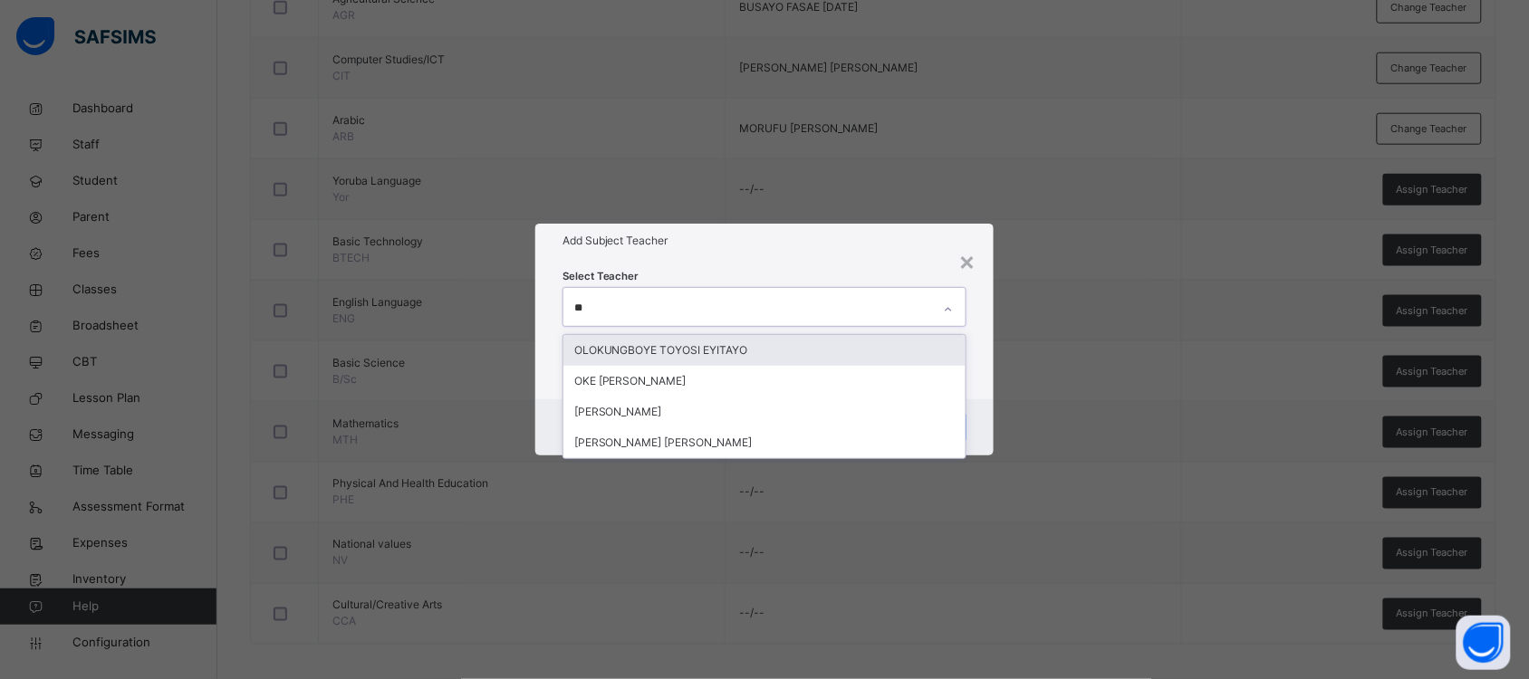
type input "***"
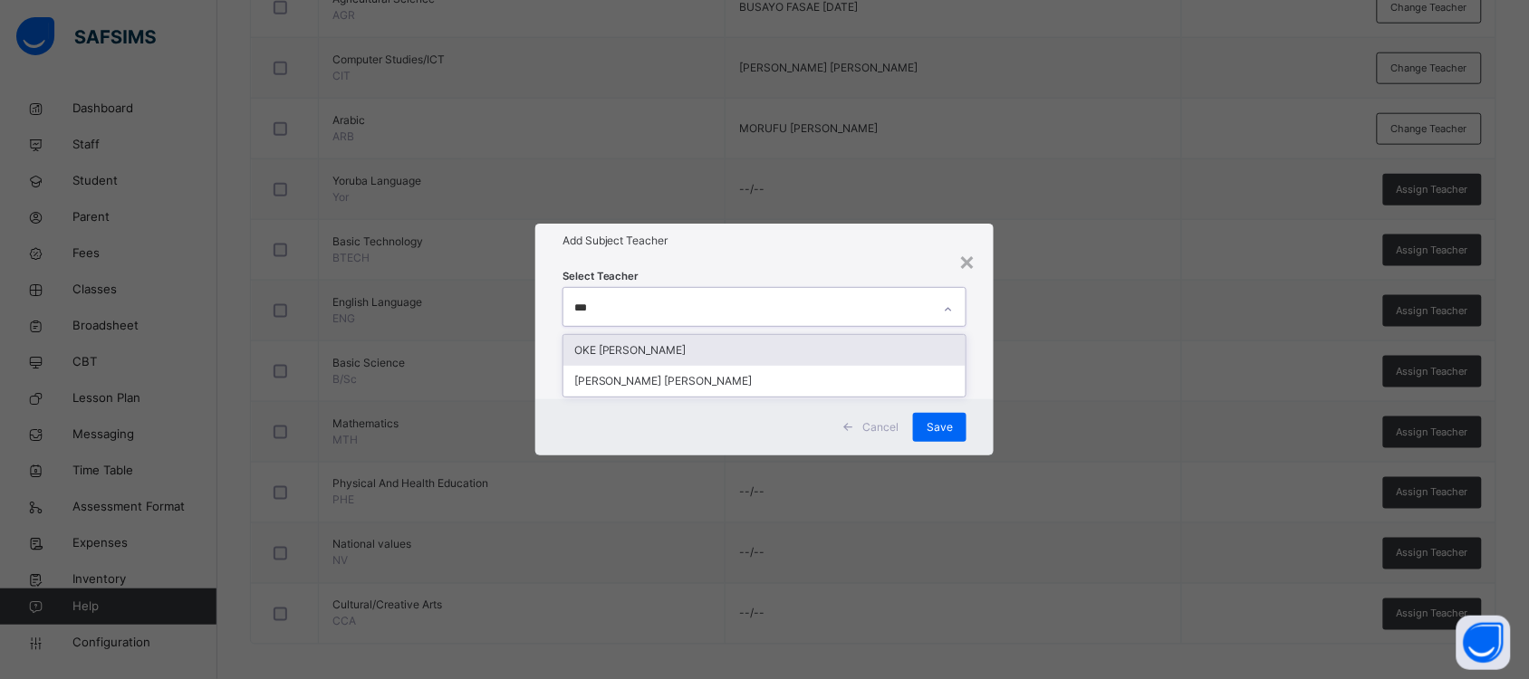
click at [773, 355] on div "OKE [PERSON_NAME]" at bounding box center [764, 350] width 402 height 31
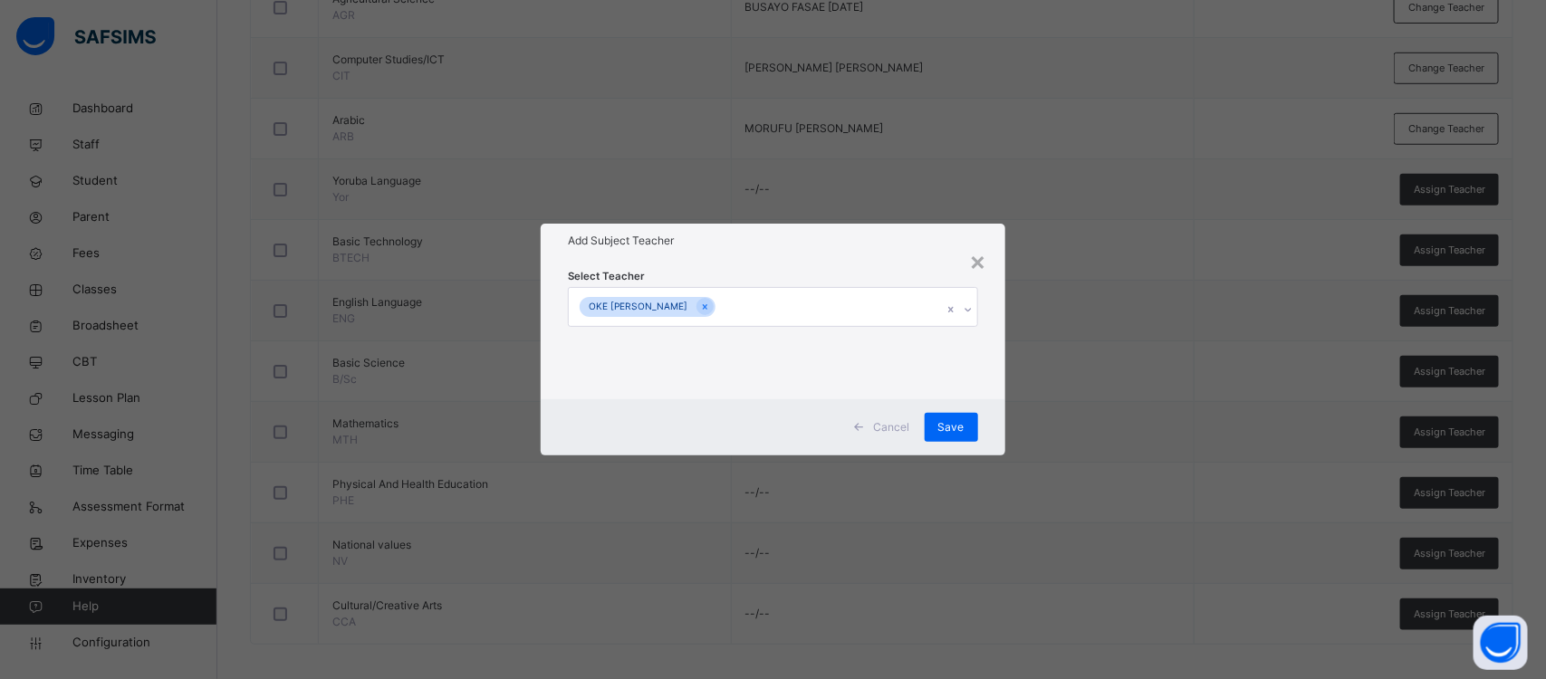
click at [992, 367] on div "Select Teacher OKE [PERSON_NAME]" at bounding box center [773, 328] width 464 height 141
click at [957, 419] on span "Save" at bounding box center [951, 427] width 26 height 16
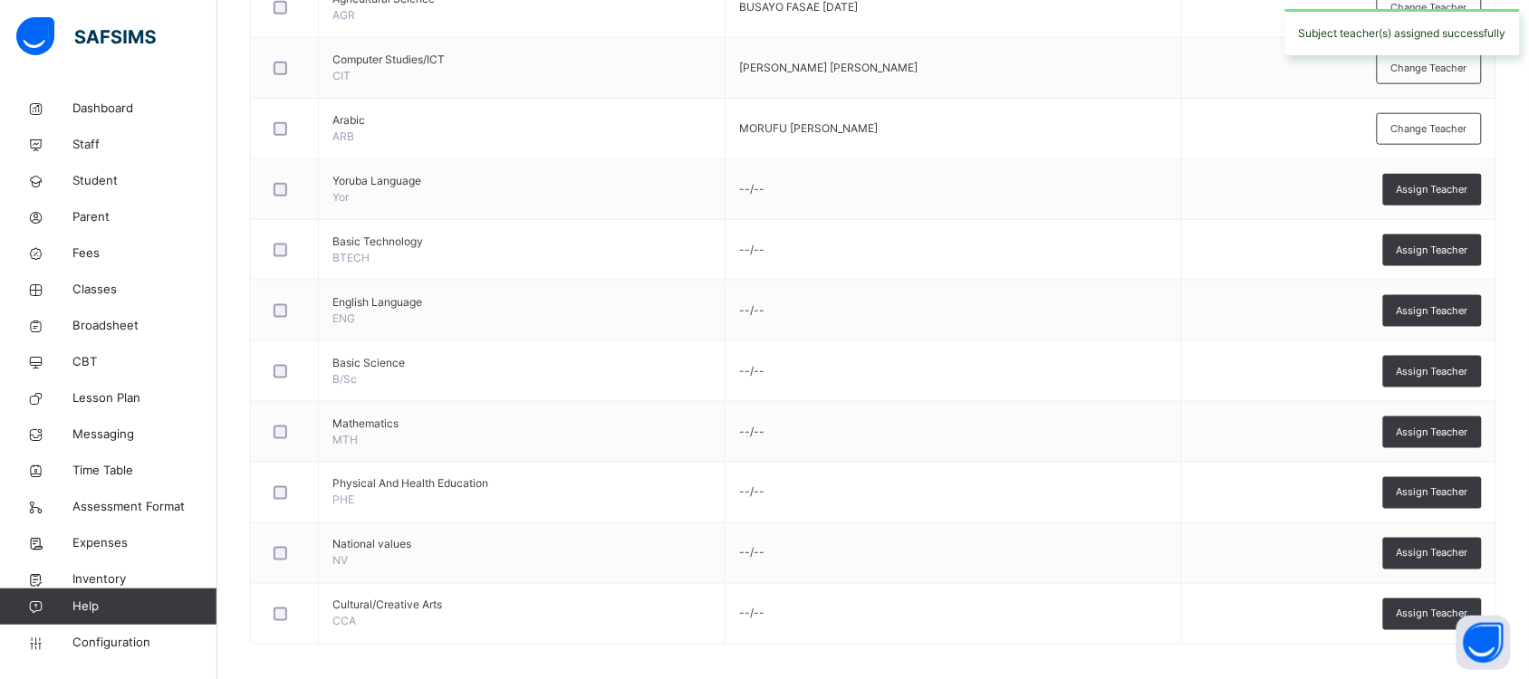
scroll to position [555, 0]
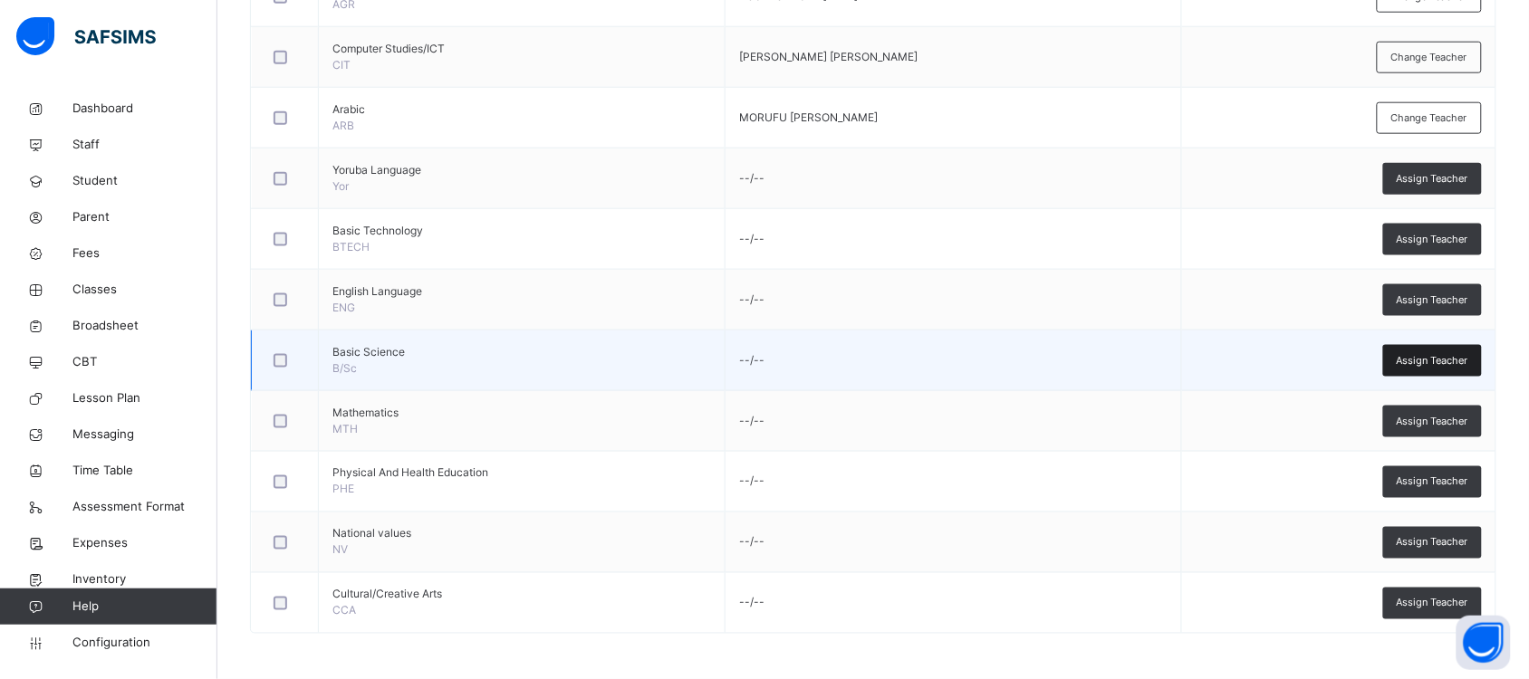
click at [1425, 353] on span "Assign Teacher" at bounding box center [1433, 360] width 72 height 15
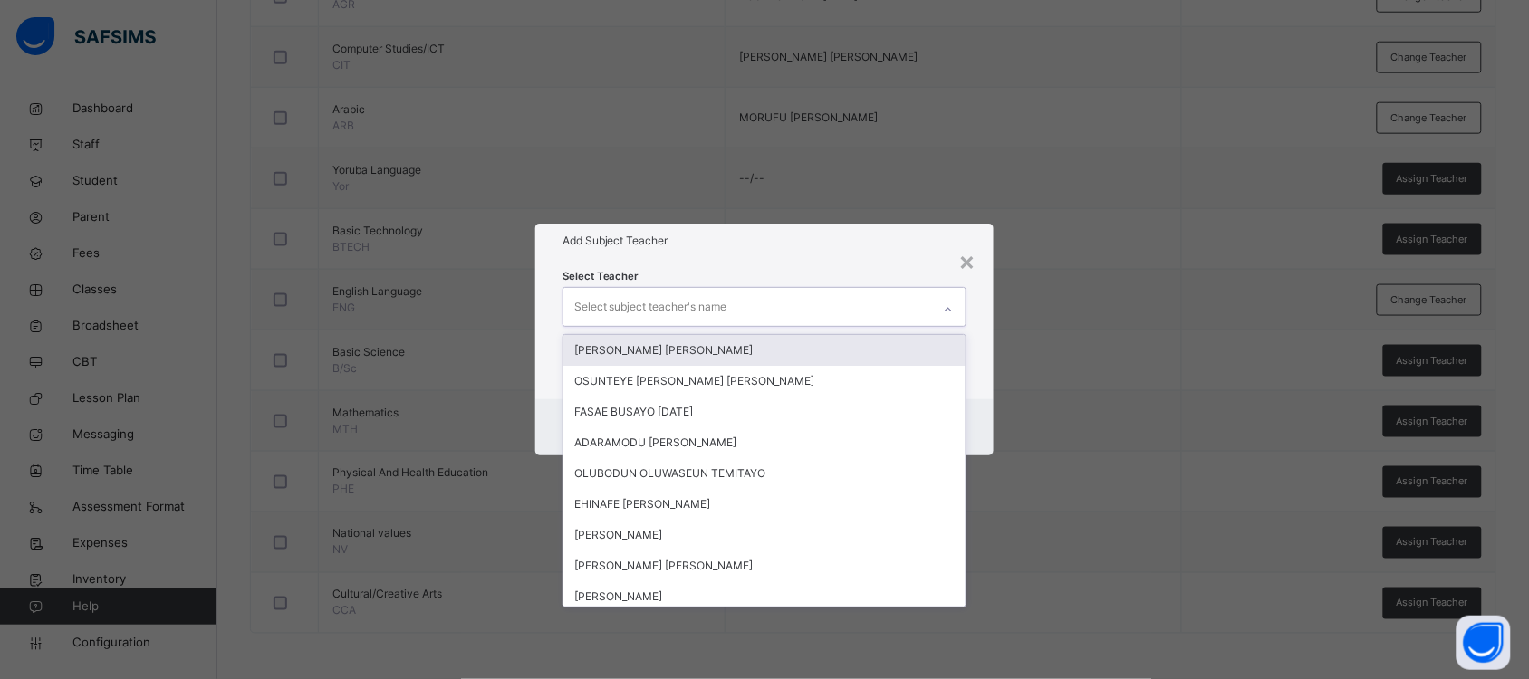
click at [799, 304] on div "Select subject teacher's name" at bounding box center [747, 307] width 368 height 38
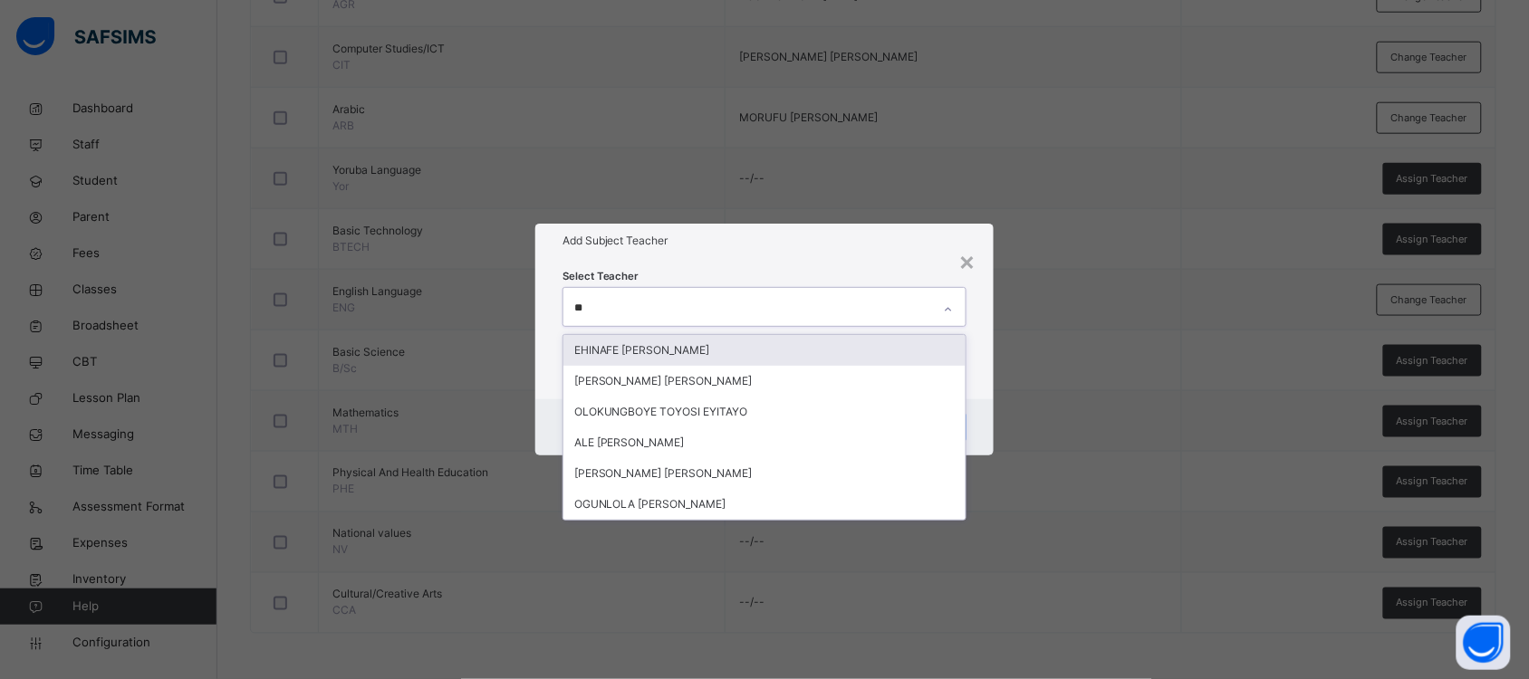
type input "***"
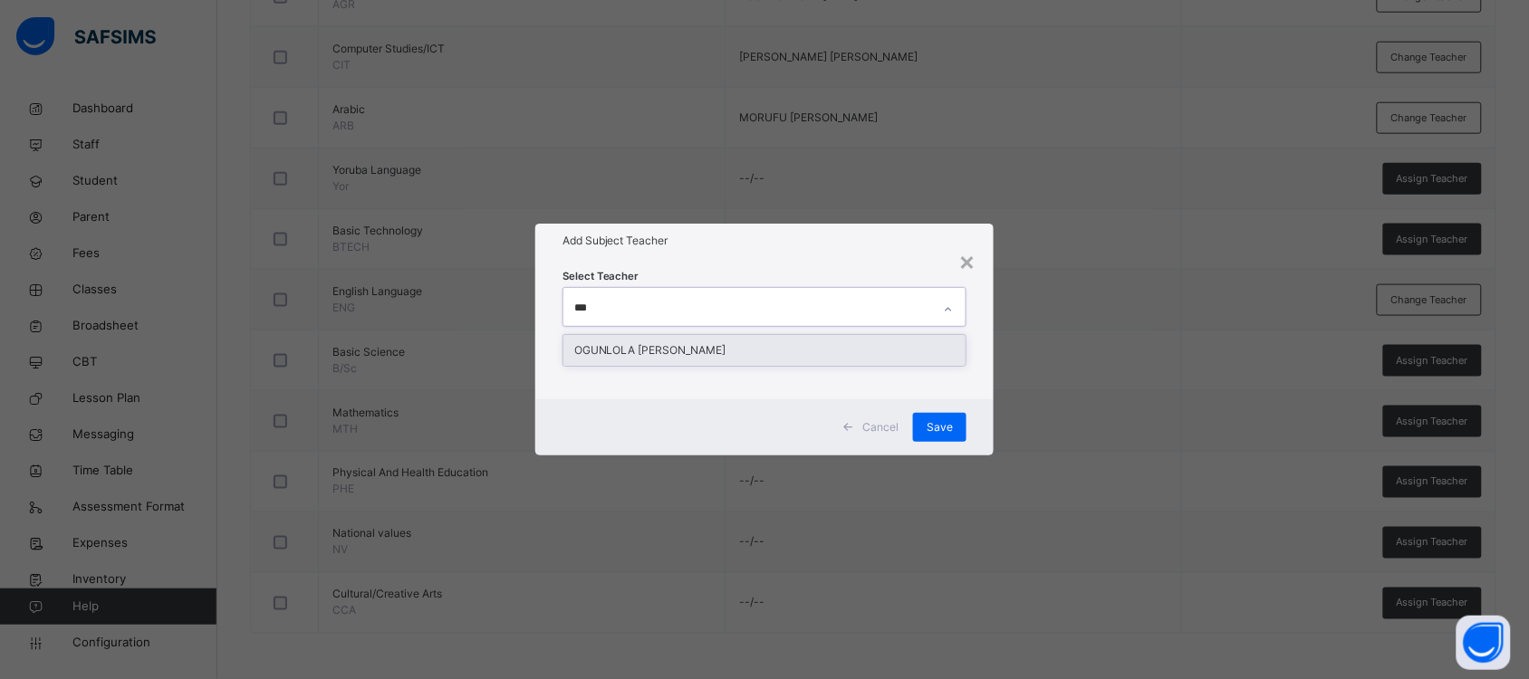
click at [783, 346] on div "OGUNLOLA [PERSON_NAME]" at bounding box center [764, 350] width 402 height 31
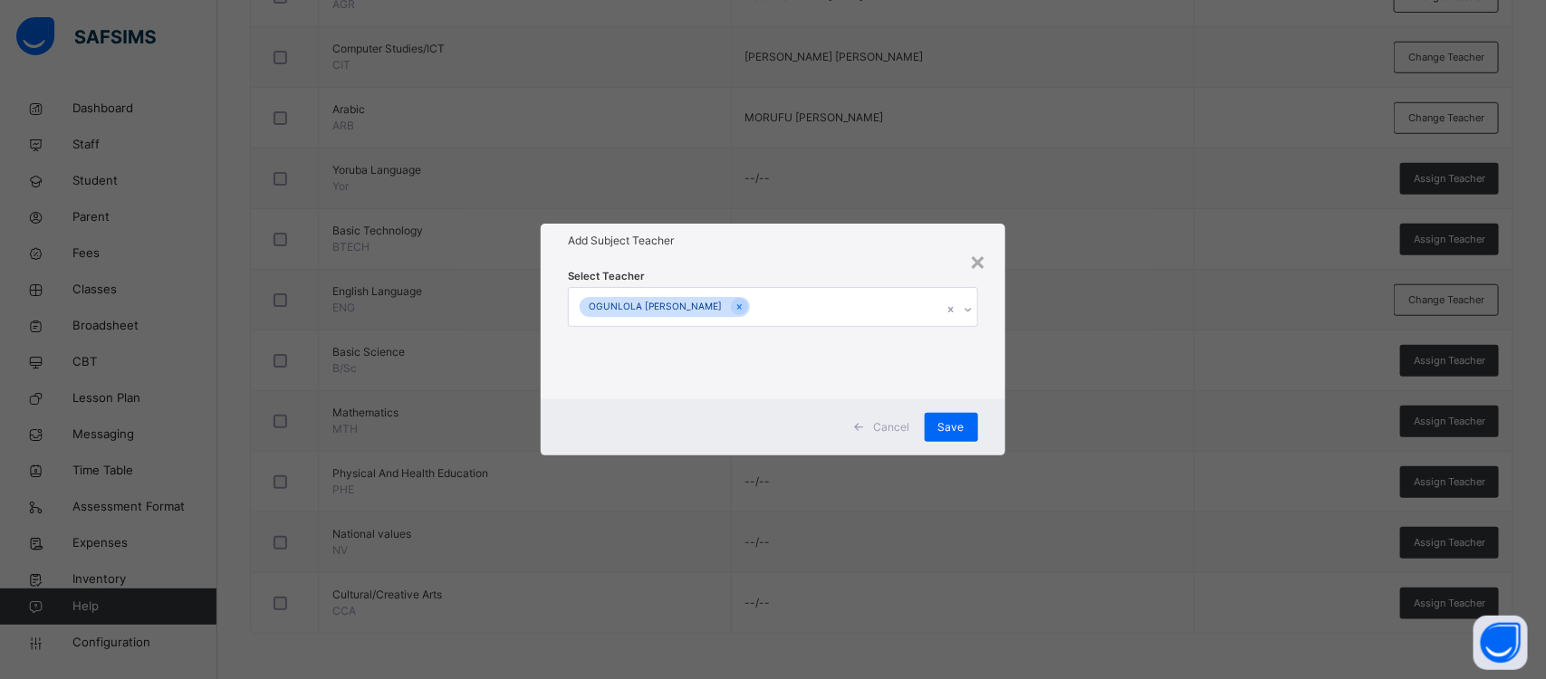
click at [998, 397] on div "Select Teacher [PERSON_NAME]" at bounding box center [773, 328] width 464 height 141
click at [946, 422] on span "Save" at bounding box center [951, 427] width 26 height 16
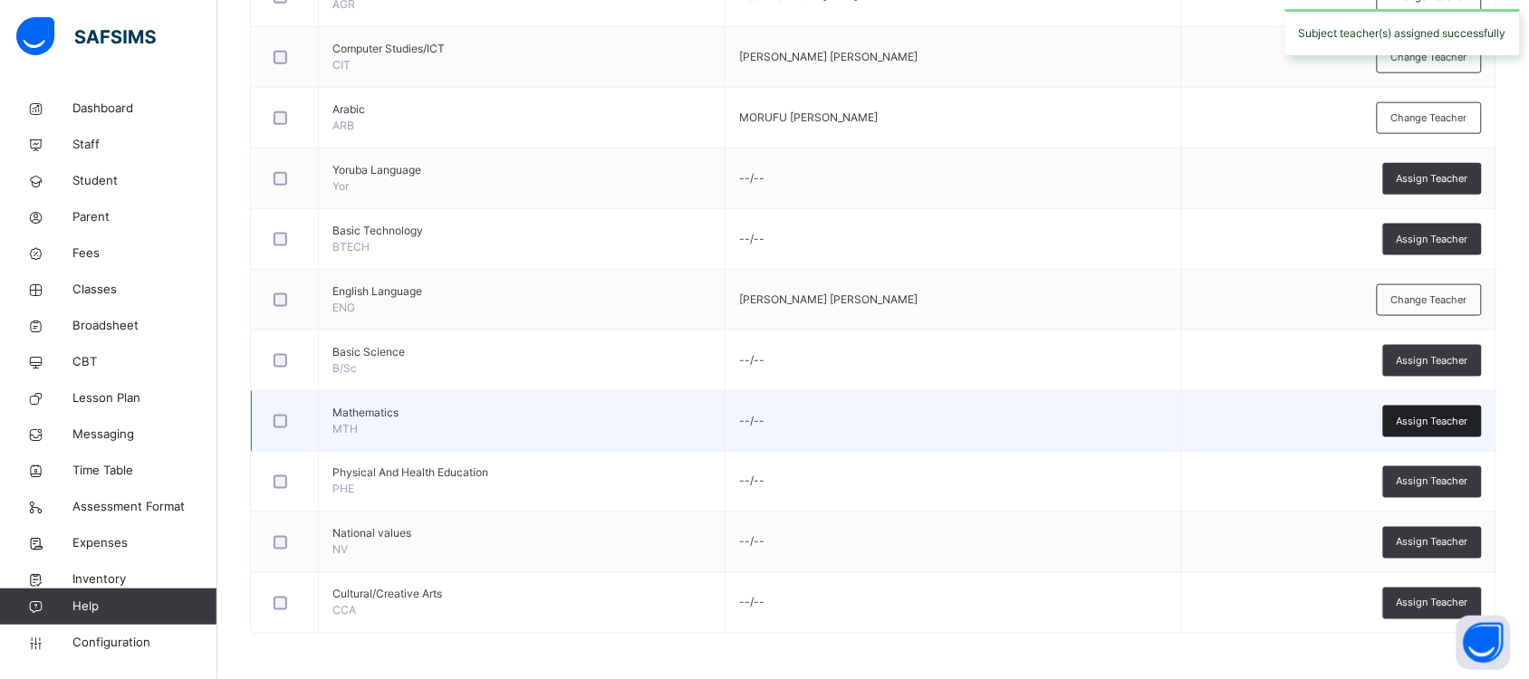
click at [1468, 418] on span "Assign Teacher" at bounding box center [1433, 421] width 72 height 15
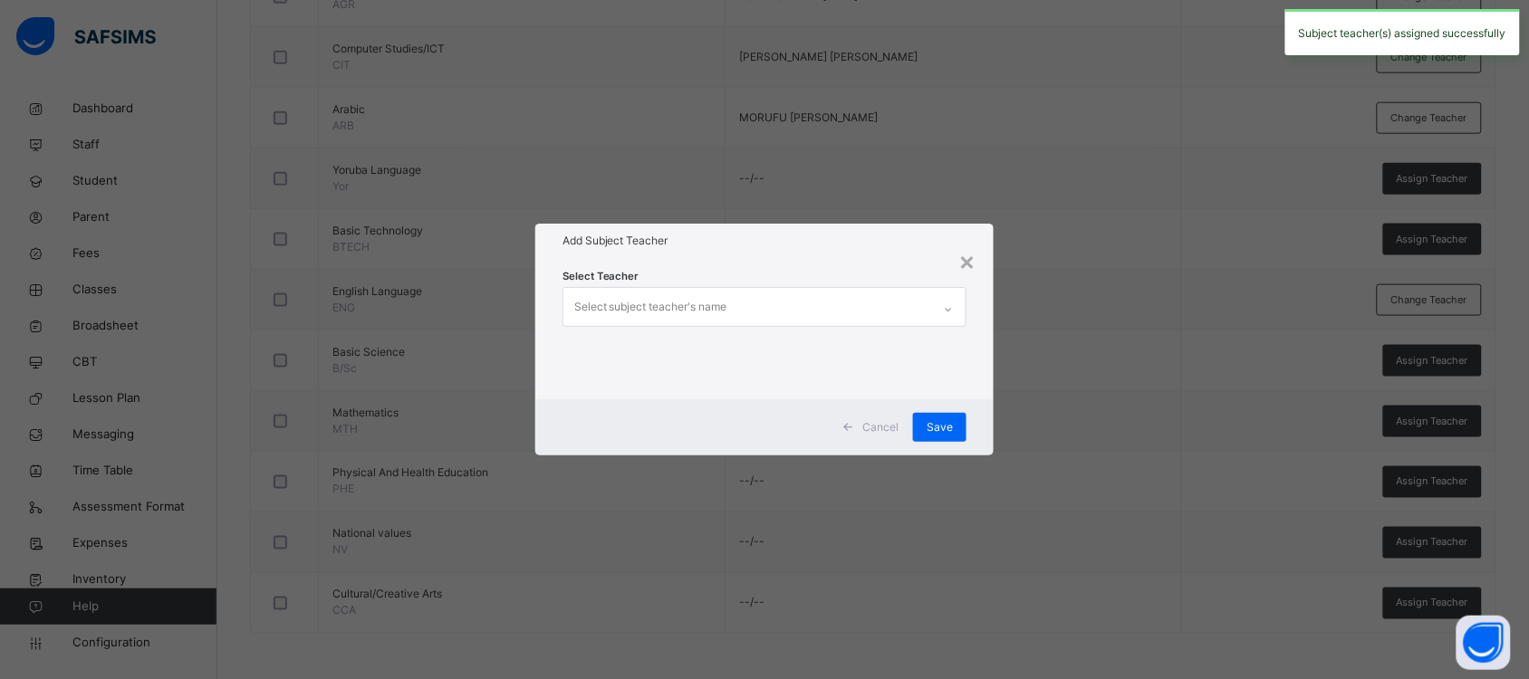
click at [876, 297] on div "Select subject teacher's name" at bounding box center [747, 307] width 368 height 38
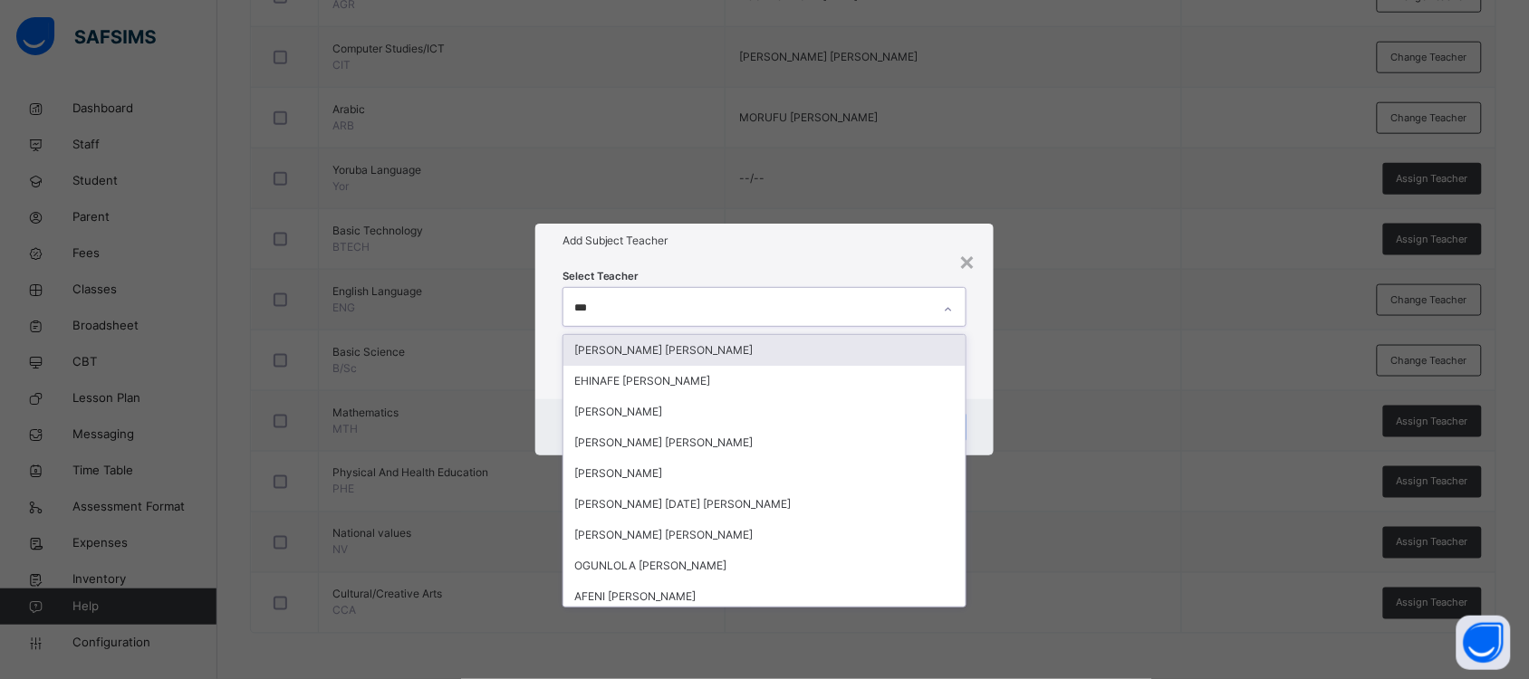
type input "****"
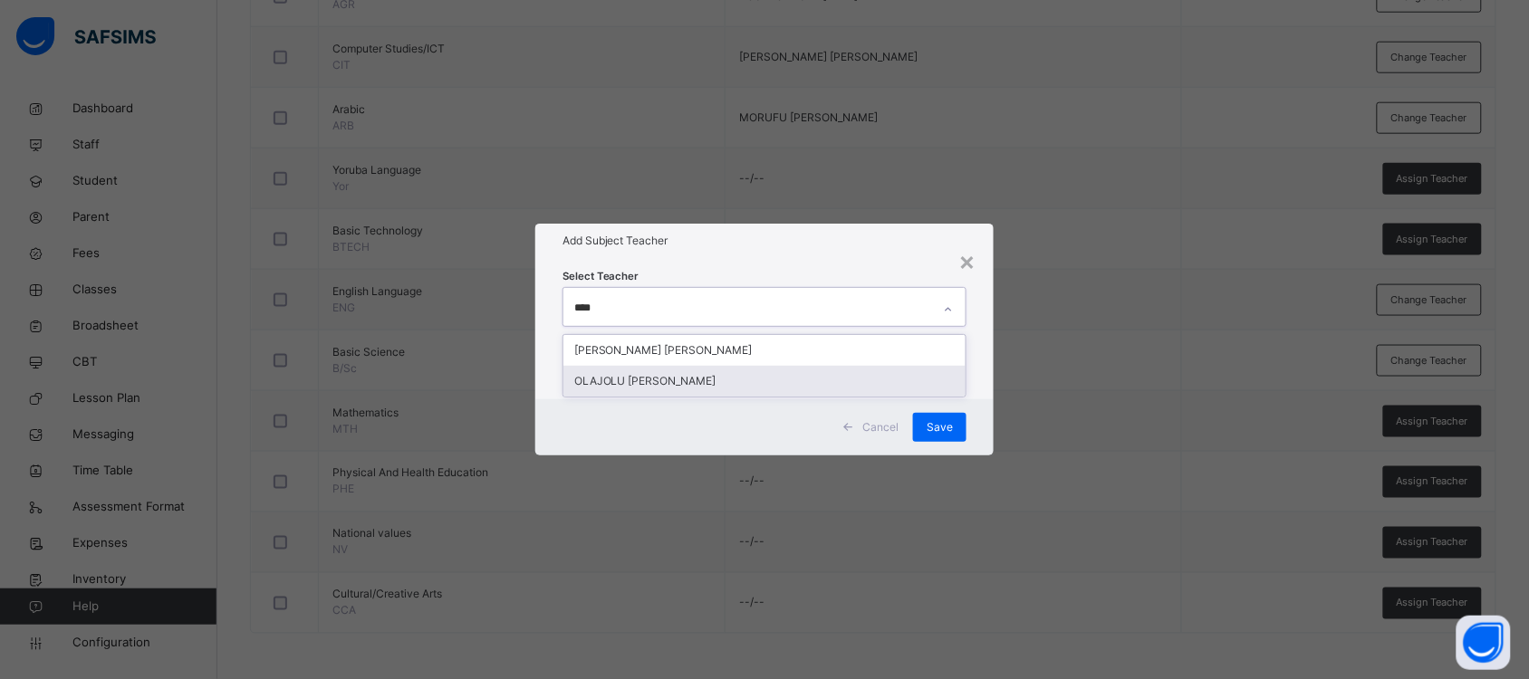
click at [717, 385] on div "OLAJOLU [PERSON_NAME]" at bounding box center [764, 381] width 402 height 31
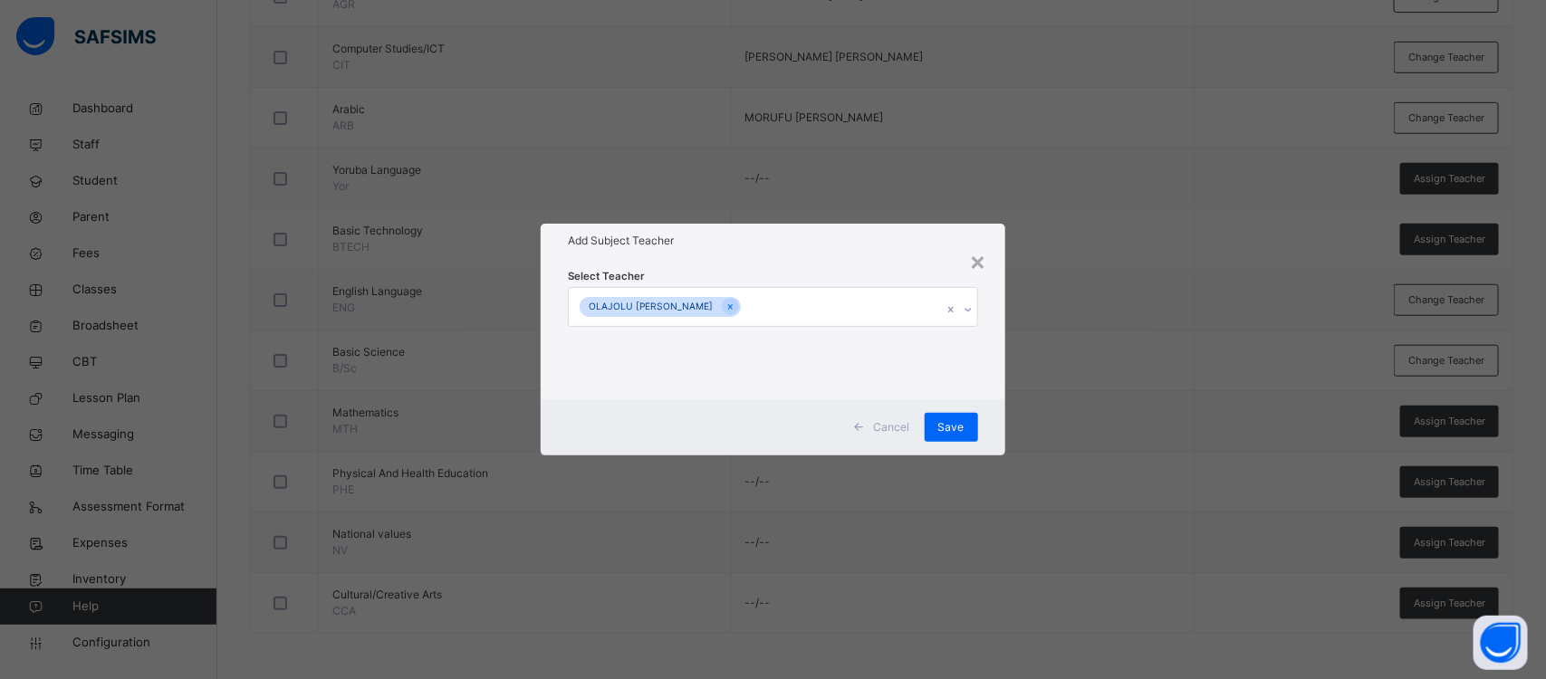
click at [994, 360] on div "Select Teacher OLAJOLU [PERSON_NAME]" at bounding box center [773, 328] width 464 height 141
click at [949, 415] on div "Save" at bounding box center [951, 427] width 53 height 29
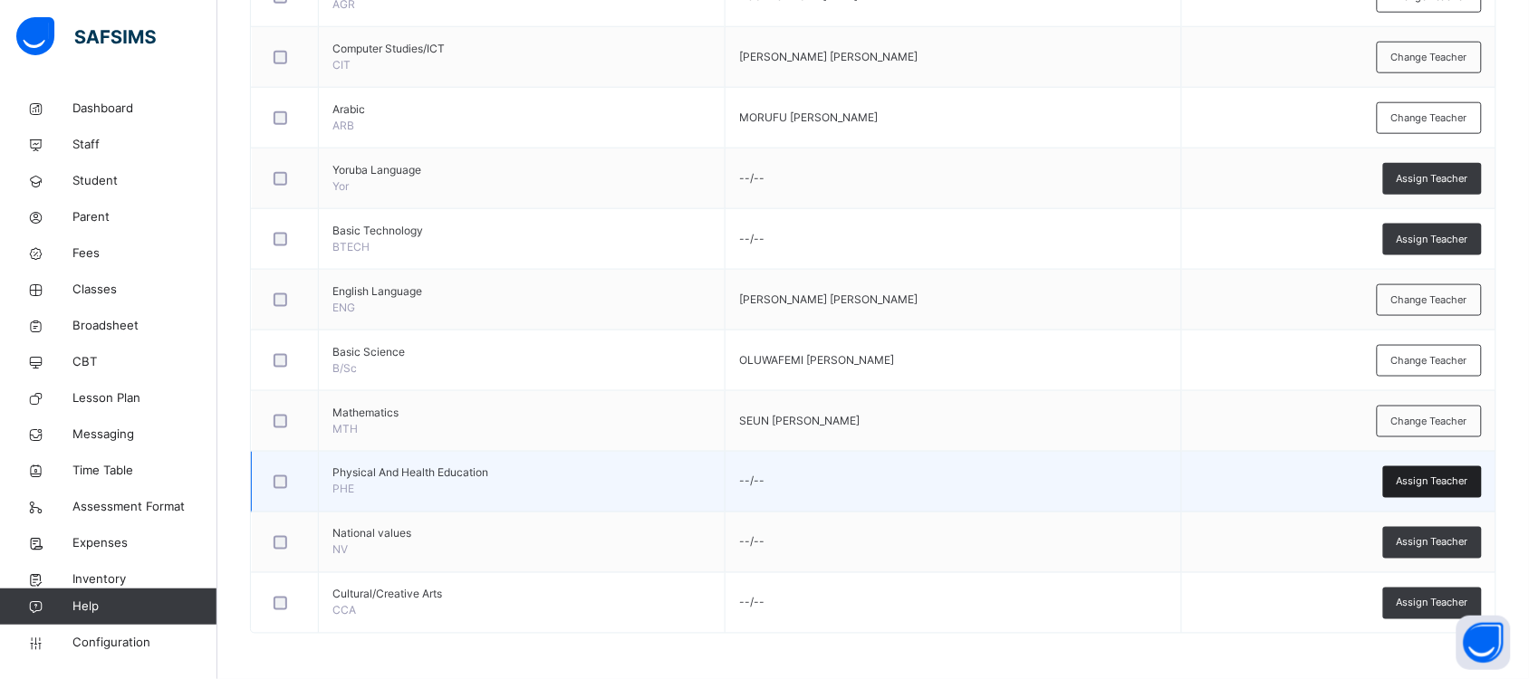
click at [1432, 482] on span "Assign Teacher" at bounding box center [1433, 482] width 72 height 15
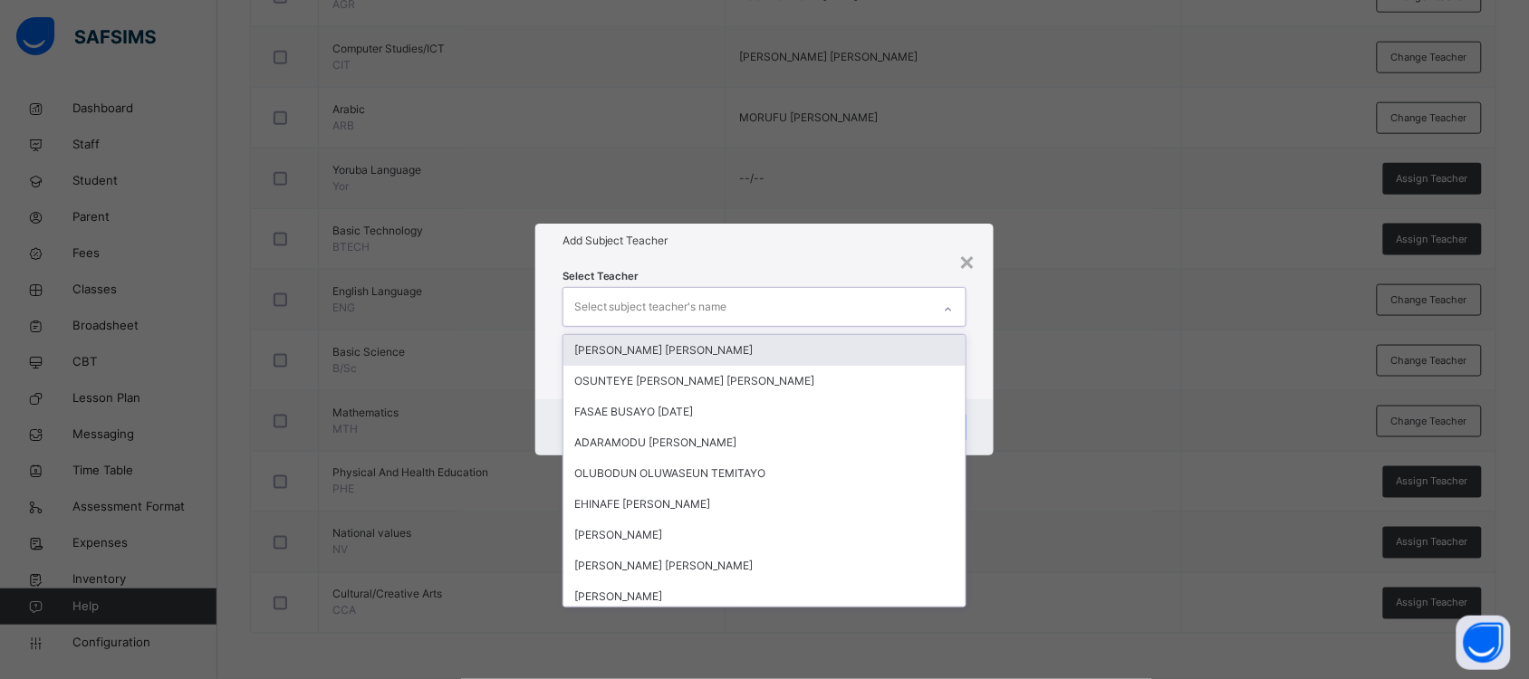
click at [802, 304] on div "Select subject teacher's name" at bounding box center [747, 307] width 368 height 38
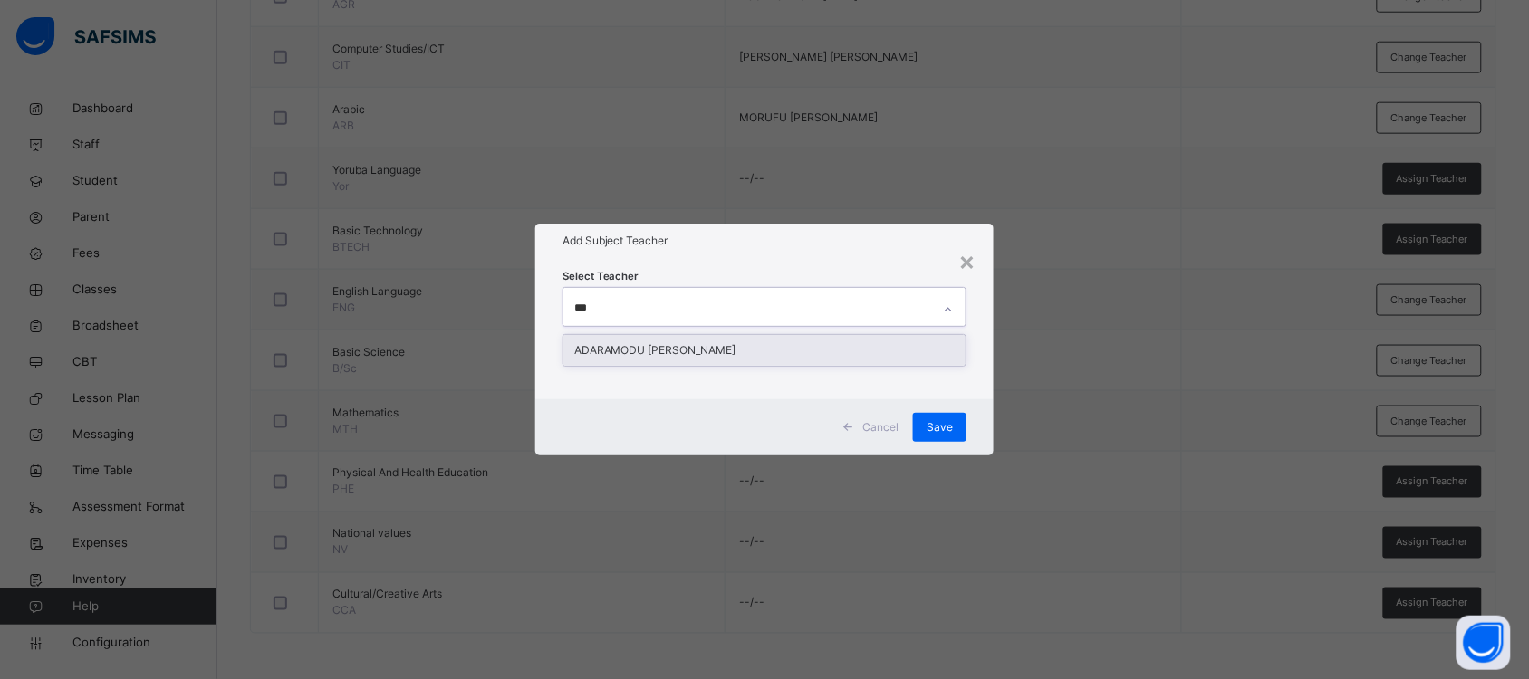
type input "****"
click at [792, 344] on div "ADARAMODU [PERSON_NAME]" at bounding box center [764, 350] width 402 height 31
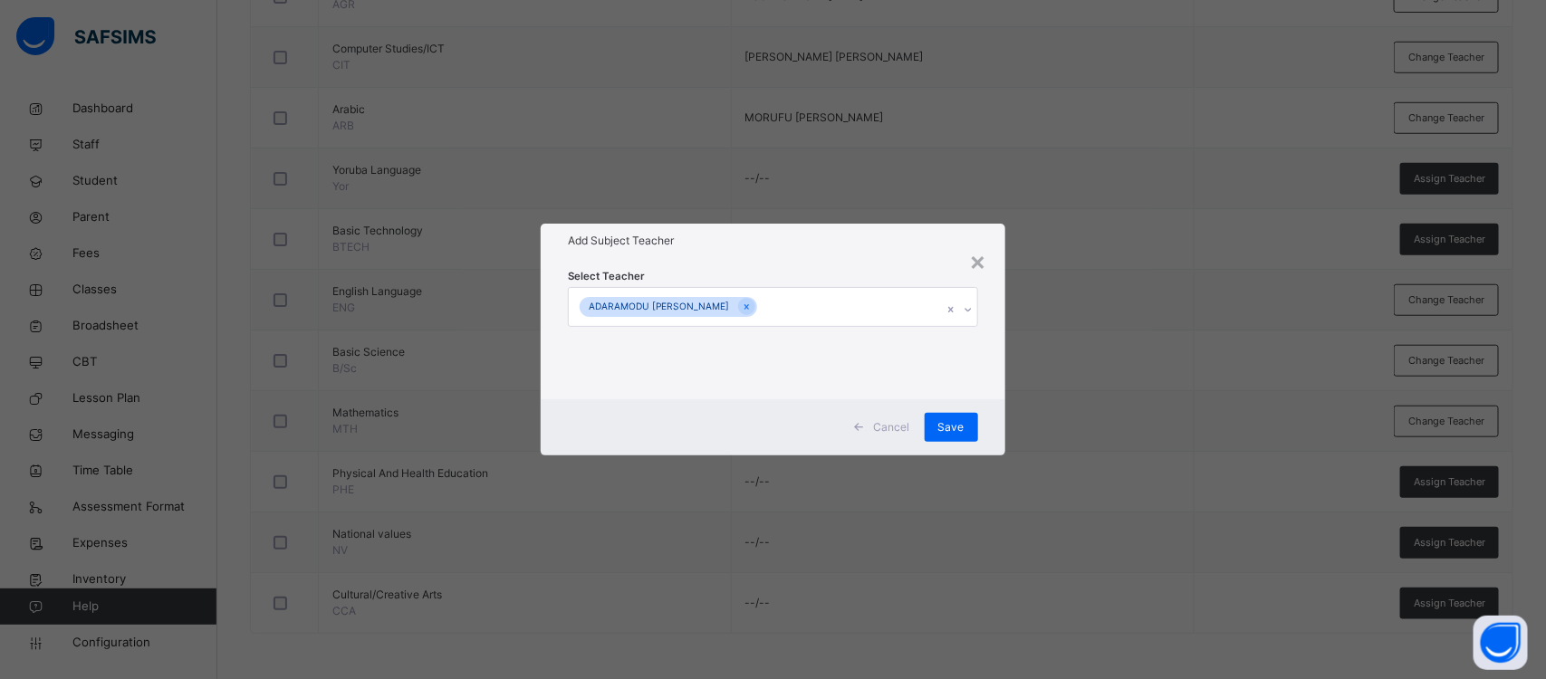
click at [997, 374] on div "Select Teacher ADARAMODU [PERSON_NAME]" at bounding box center [773, 328] width 464 height 141
click at [956, 427] on span "Save" at bounding box center [951, 427] width 26 height 16
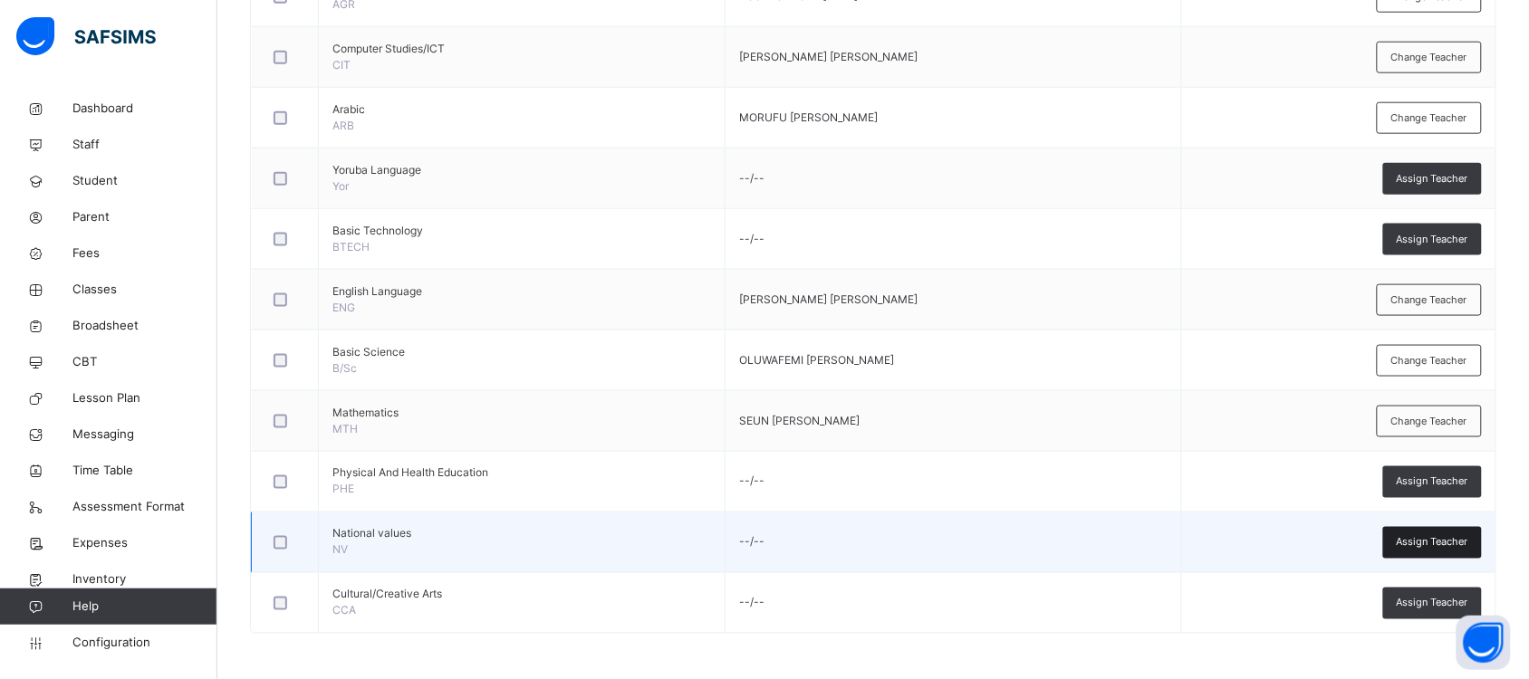
click at [1445, 542] on span "Assign Teacher" at bounding box center [1433, 542] width 72 height 15
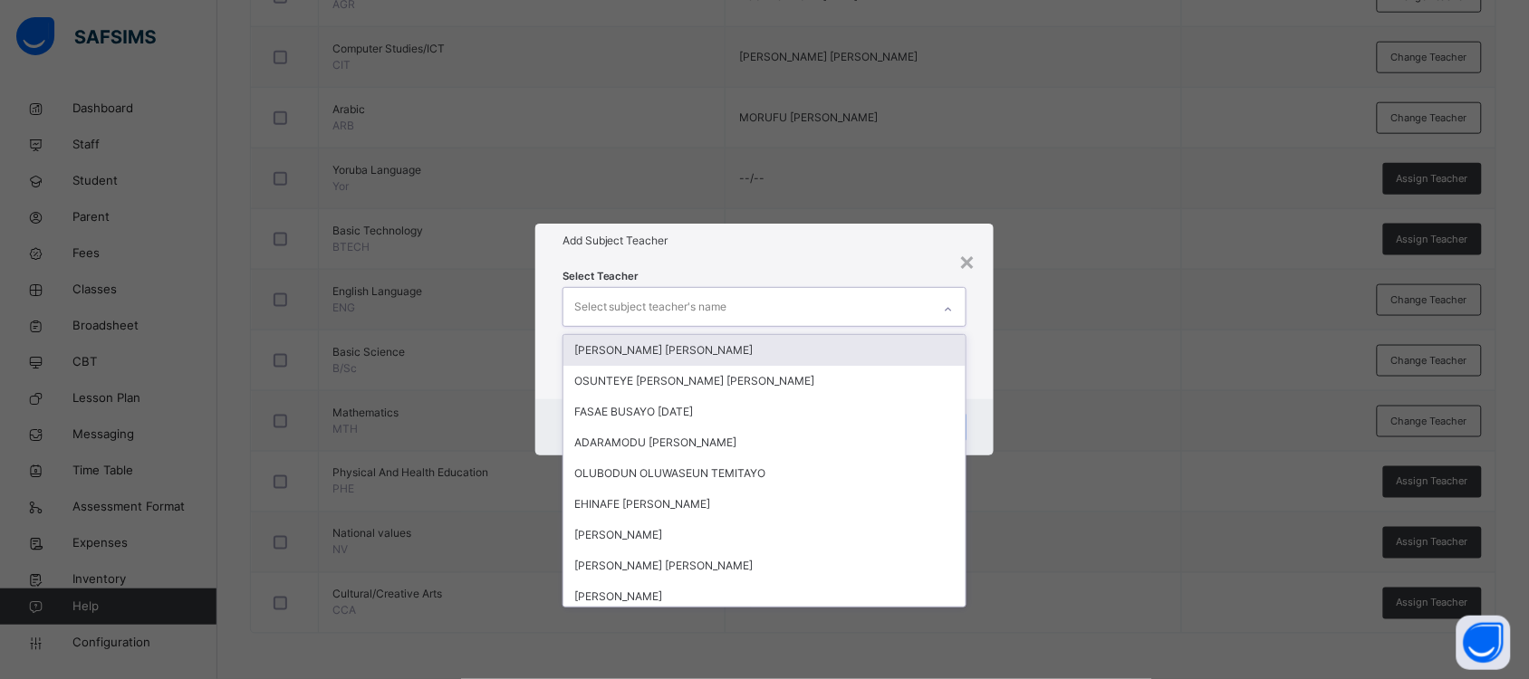
click at [871, 308] on div "Select subject teacher's name" at bounding box center [747, 307] width 368 height 38
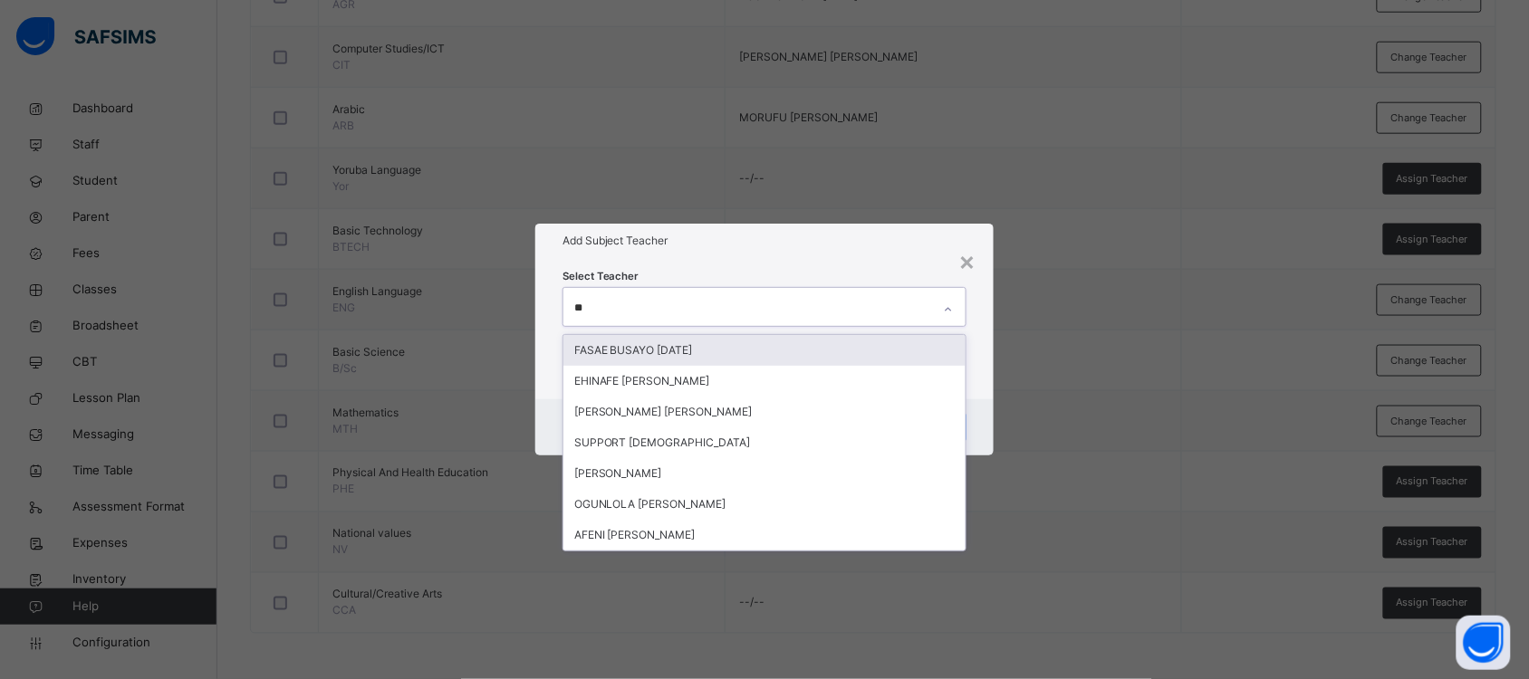
type input "***"
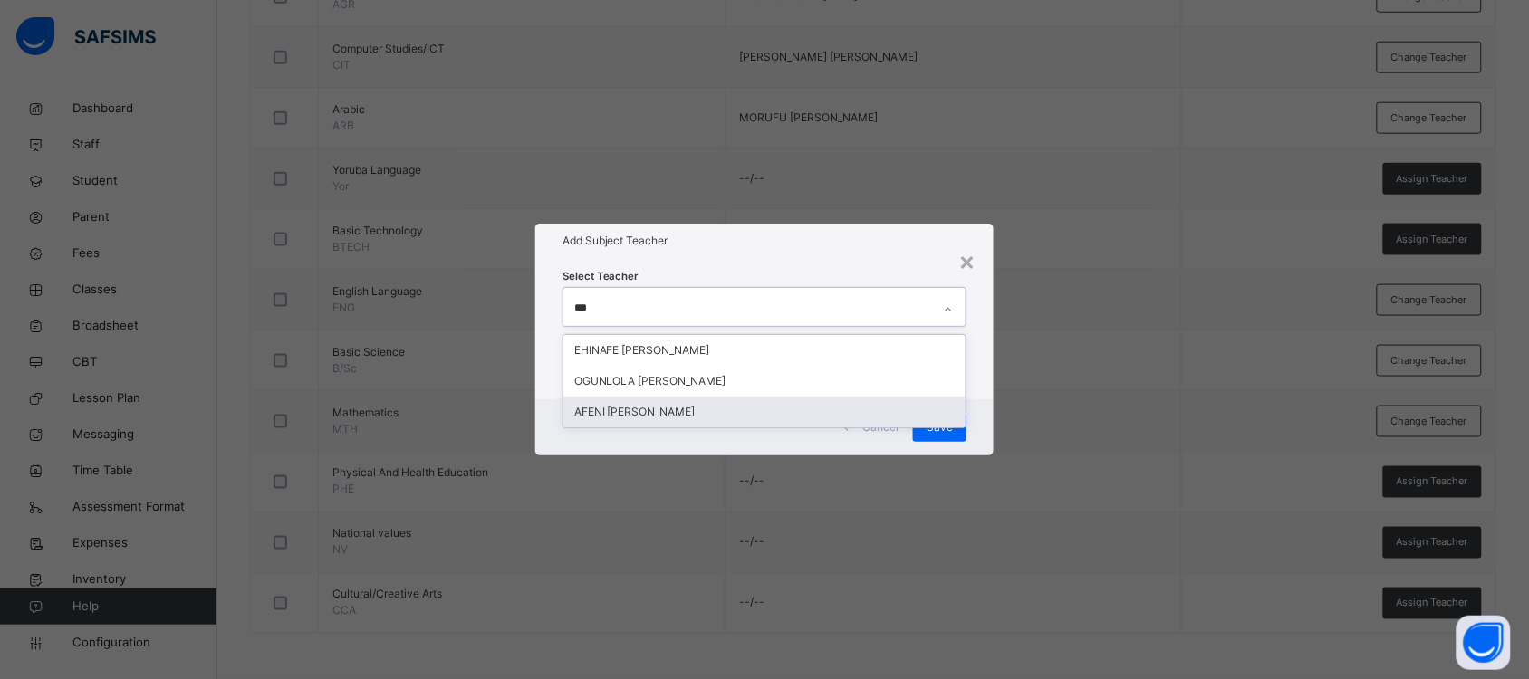
click at [722, 406] on div "AFENI [PERSON_NAME]" at bounding box center [764, 412] width 402 height 31
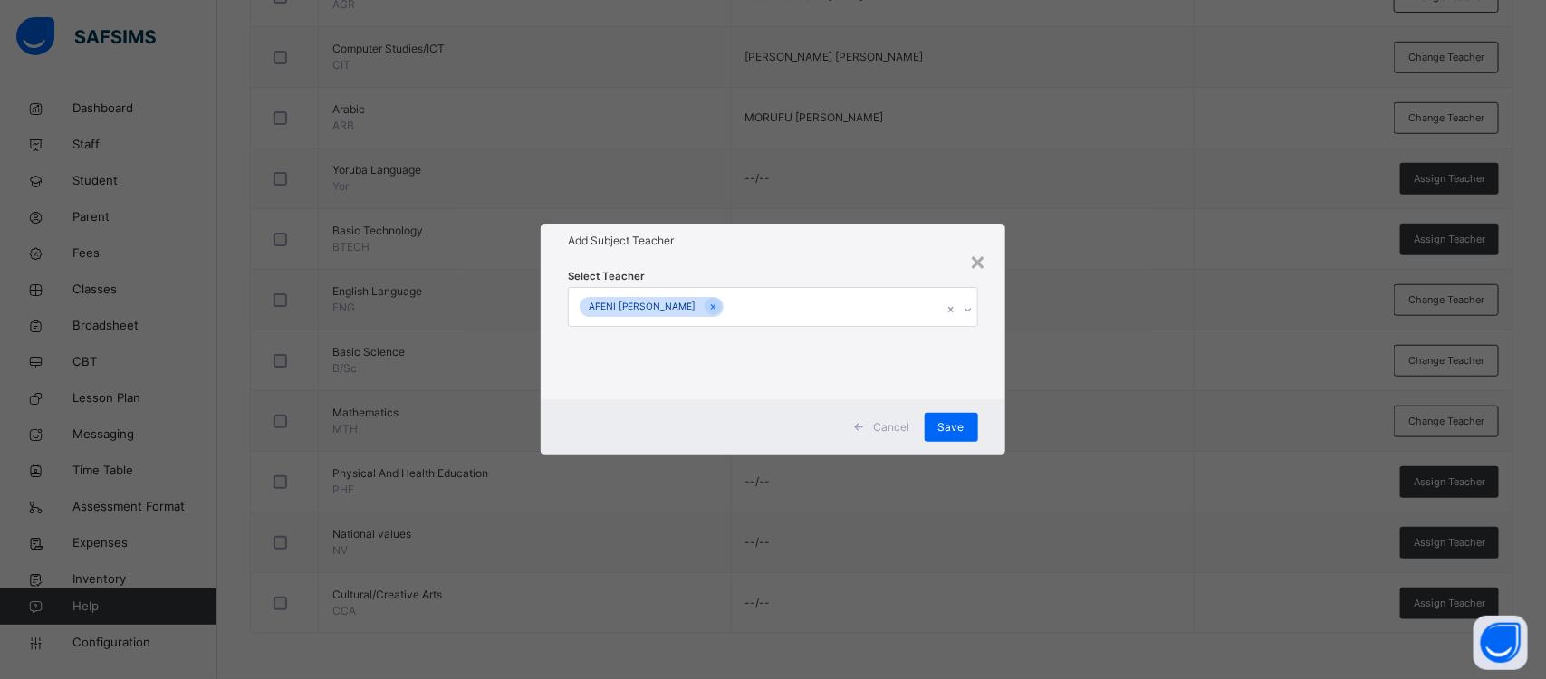
click at [987, 331] on div "Select Teacher AFENI [PERSON_NAME]" at bounding box center [773, 328] width 464 height 141
click at [952, 427] on span "Save" at bounding box center [951, 427] width 26 height 16
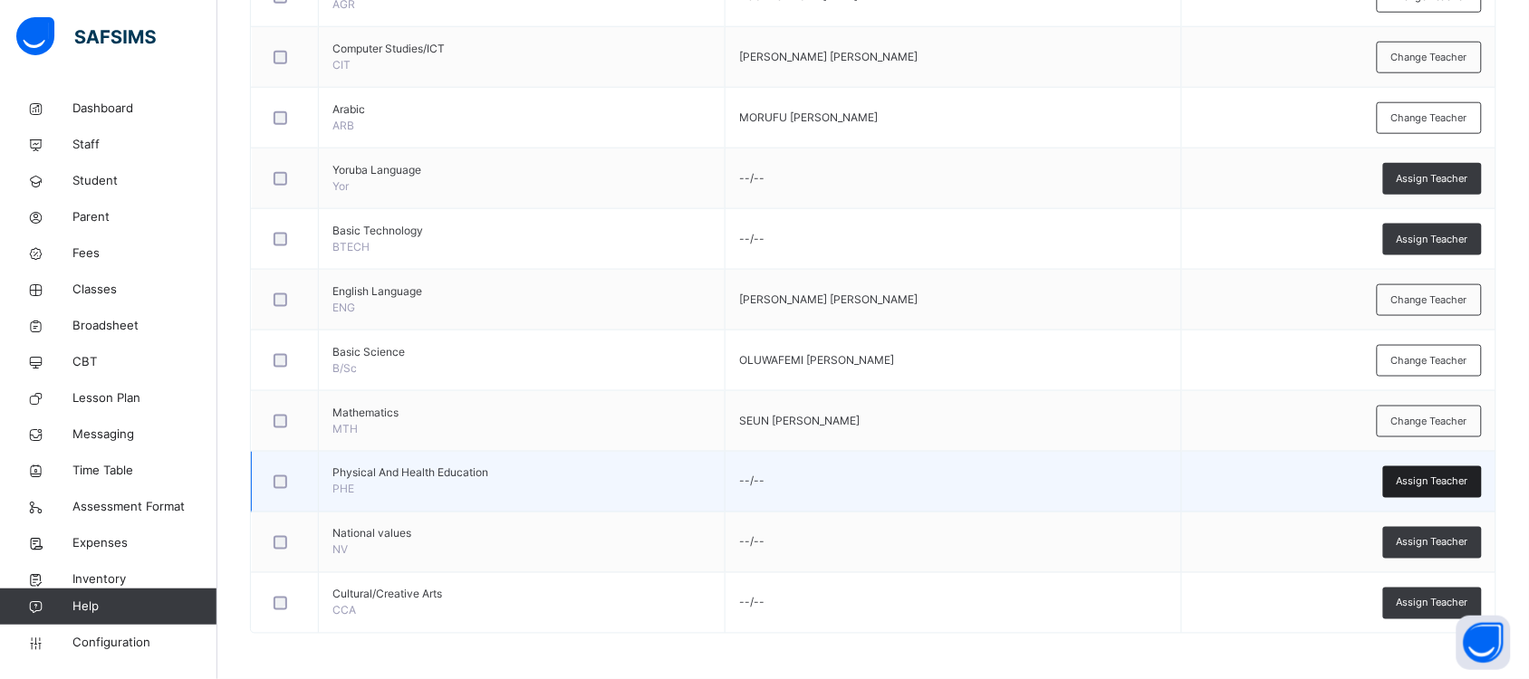
click at [1459, 481] on span "Assign Teacher" at bounding box center [1433, 482] width 72 height 15
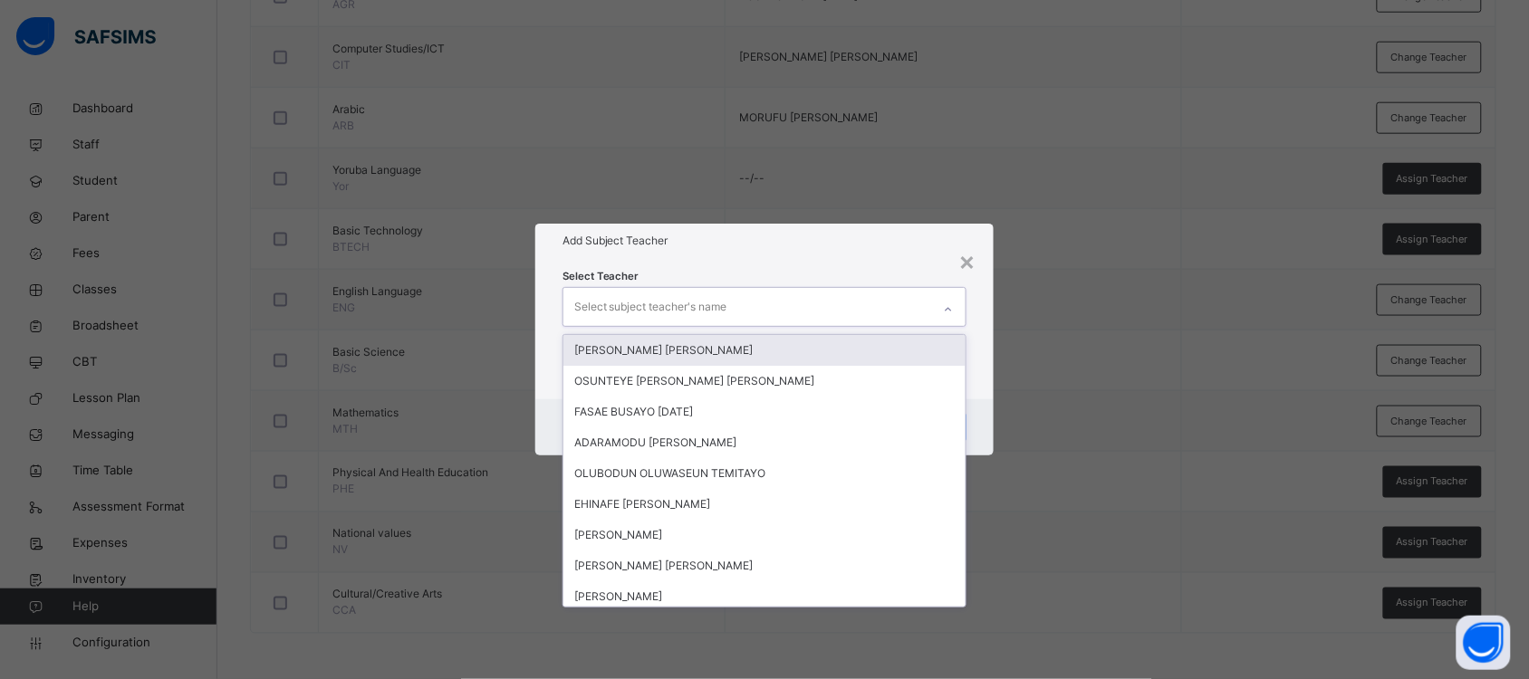
click at [781, 306] on div "Select subject teacher's name" at bounding box center [747, 307] width 368 height 38
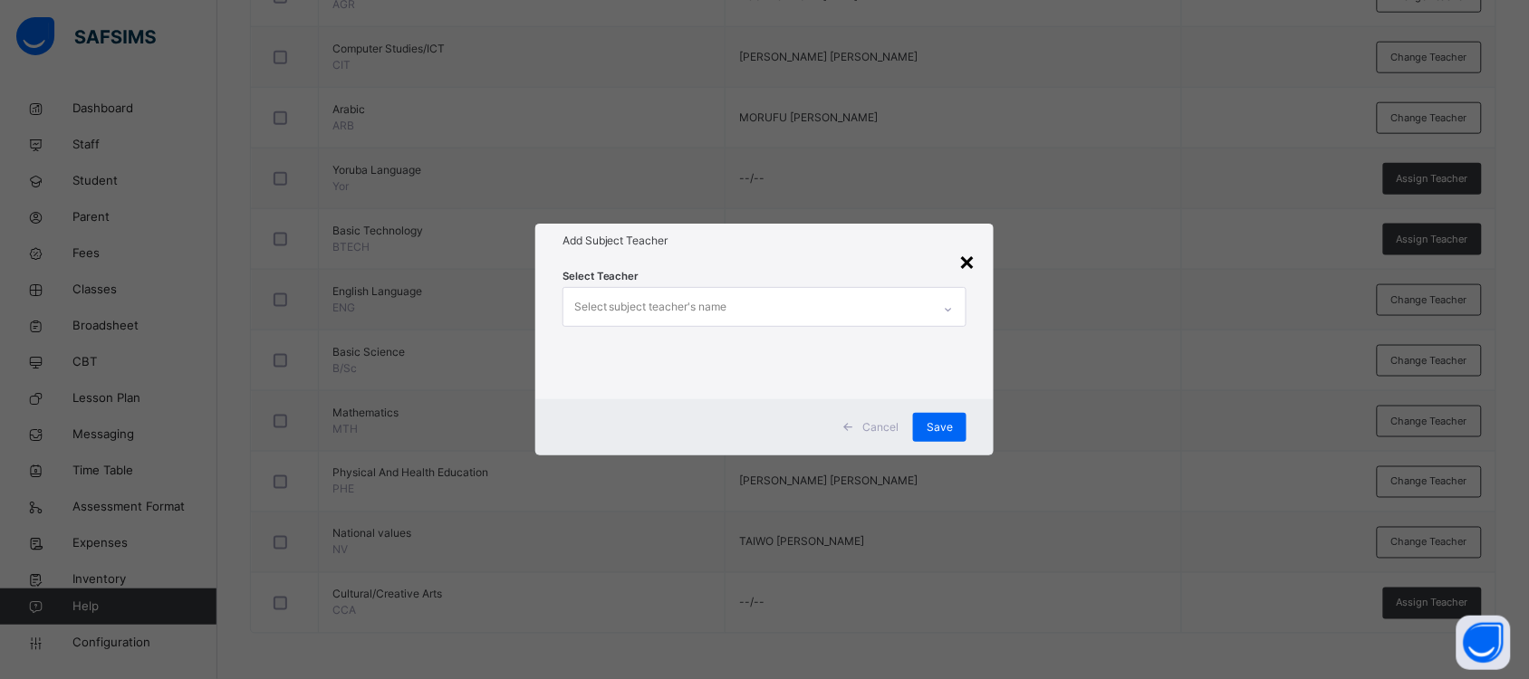
click at [972, 258] on div "×" at bounding box center [966, 261] width 17 height 38
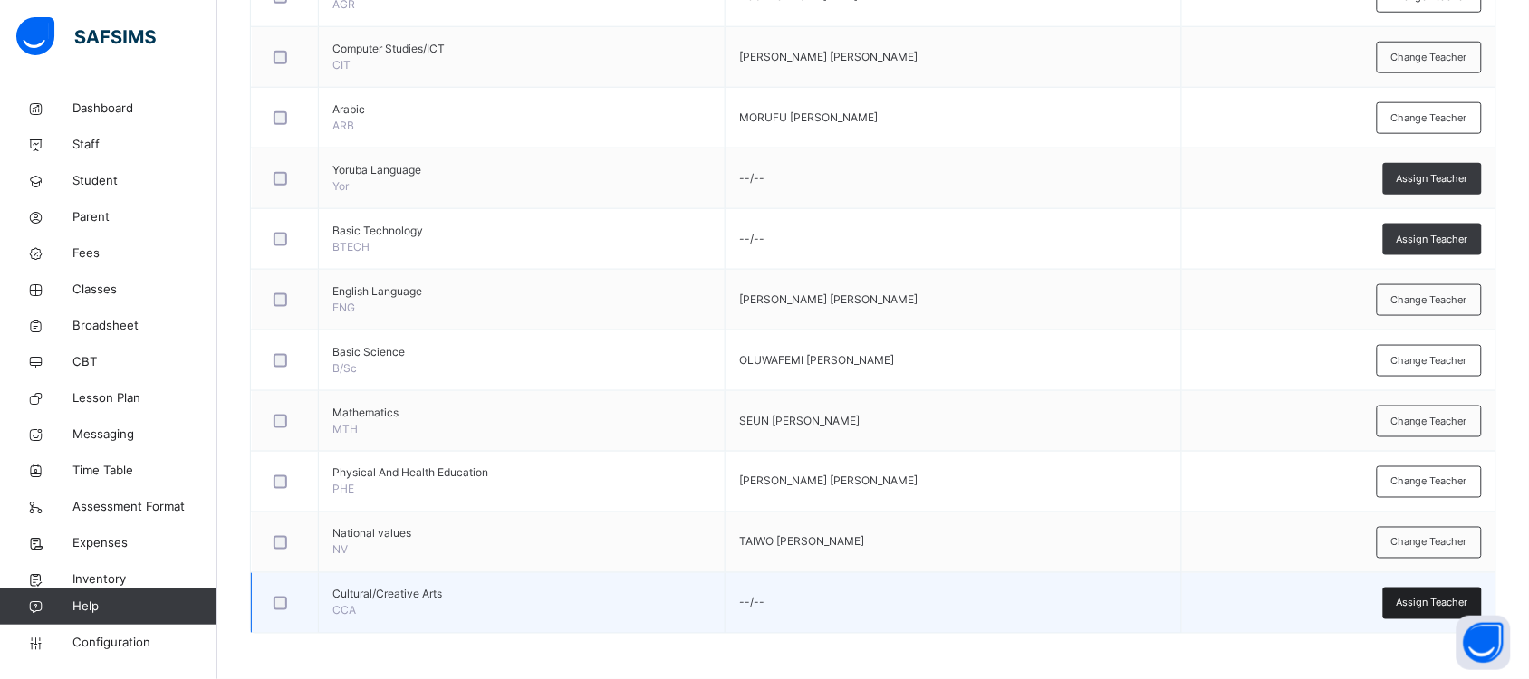
click at [1428, 599] on span "Assign Teacher" at bounding box center [1433, 603] width 72 height 15
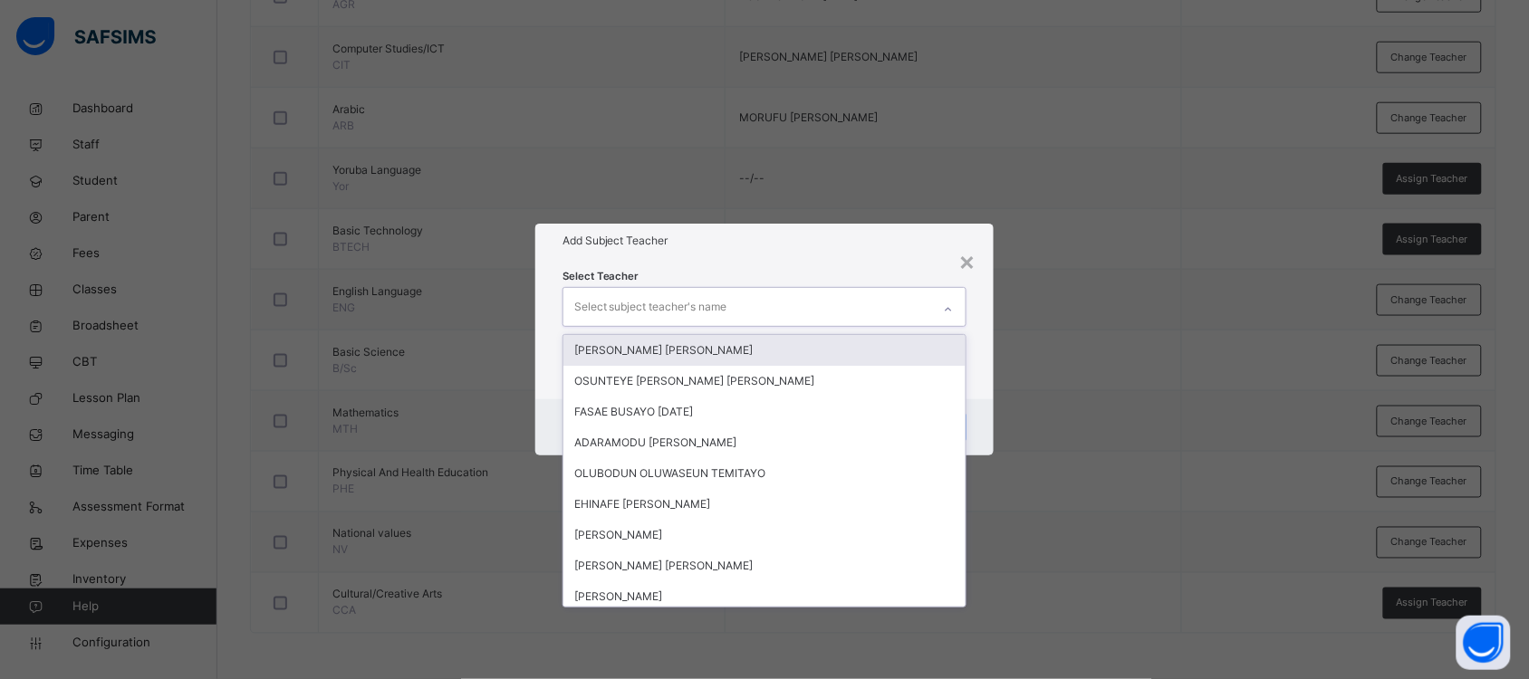
click at [705, 306] on div "Select subject teacher's name" at bounding box center [650, 307] width 153 height 34
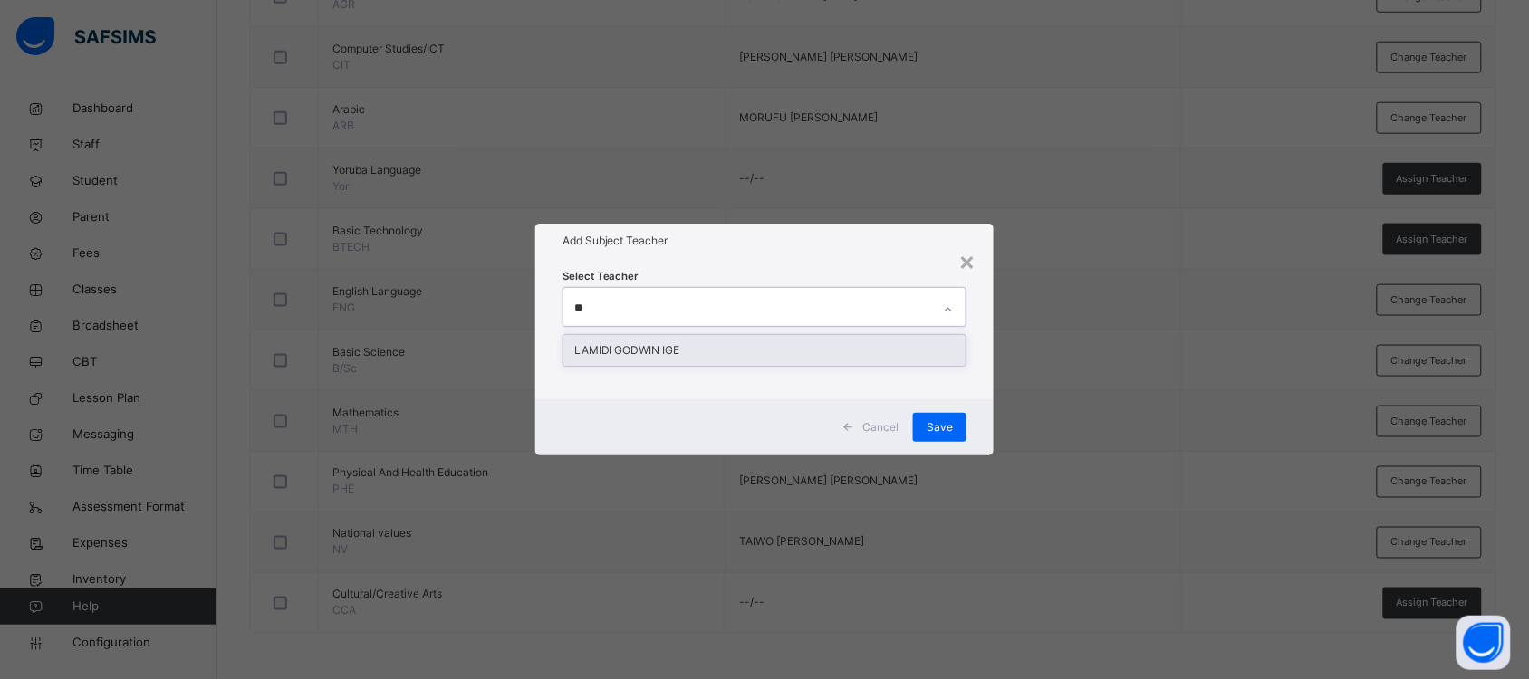
type input "***"
click at [689, 344] on div "LAMIDI GODWIN IGE" at bounding box center [764, 350] width 402 height 31
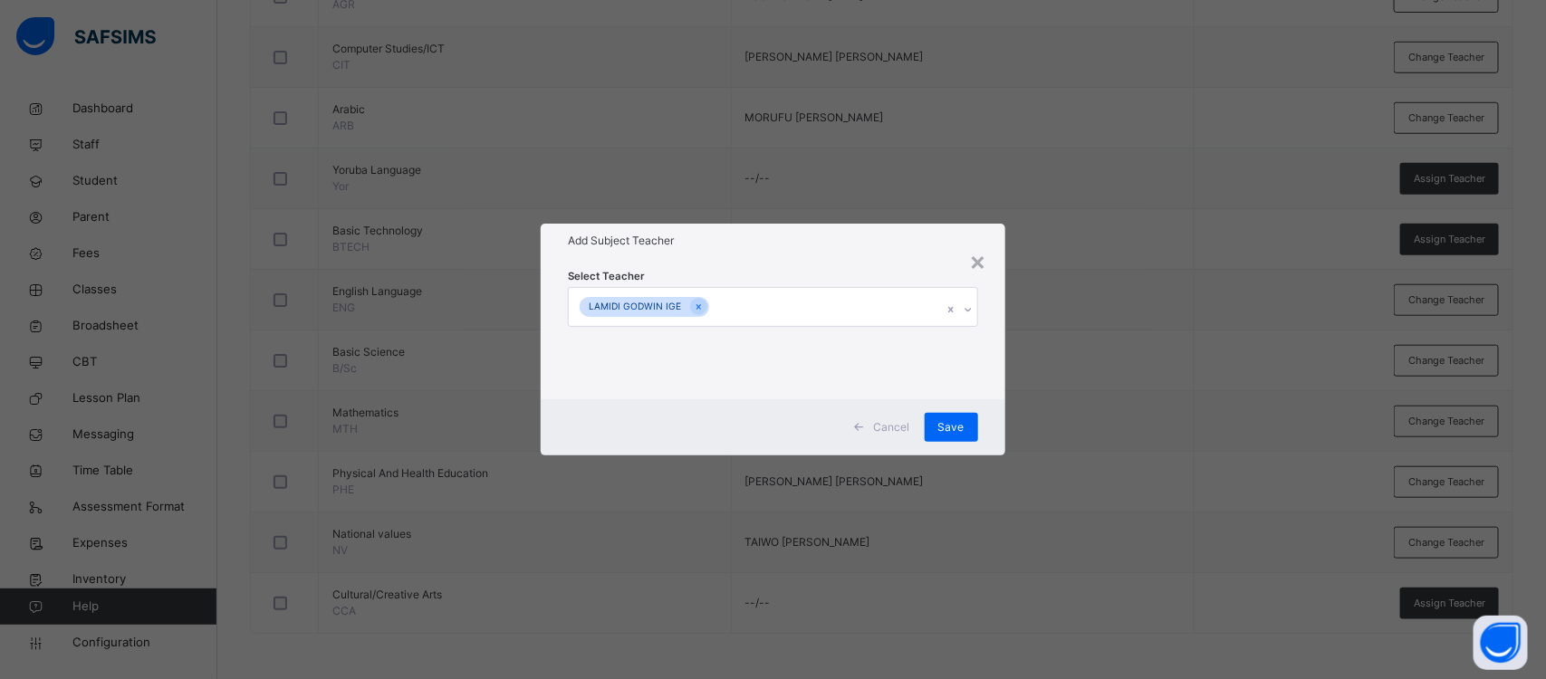
click at [1003, 380] on div "Select Teacher [PERSON_NAME]" at bounding box center [773, 328] width 464 height 141
click at [963, 427] on span "Save" at bounding box center [951, 427] width 26 height 16
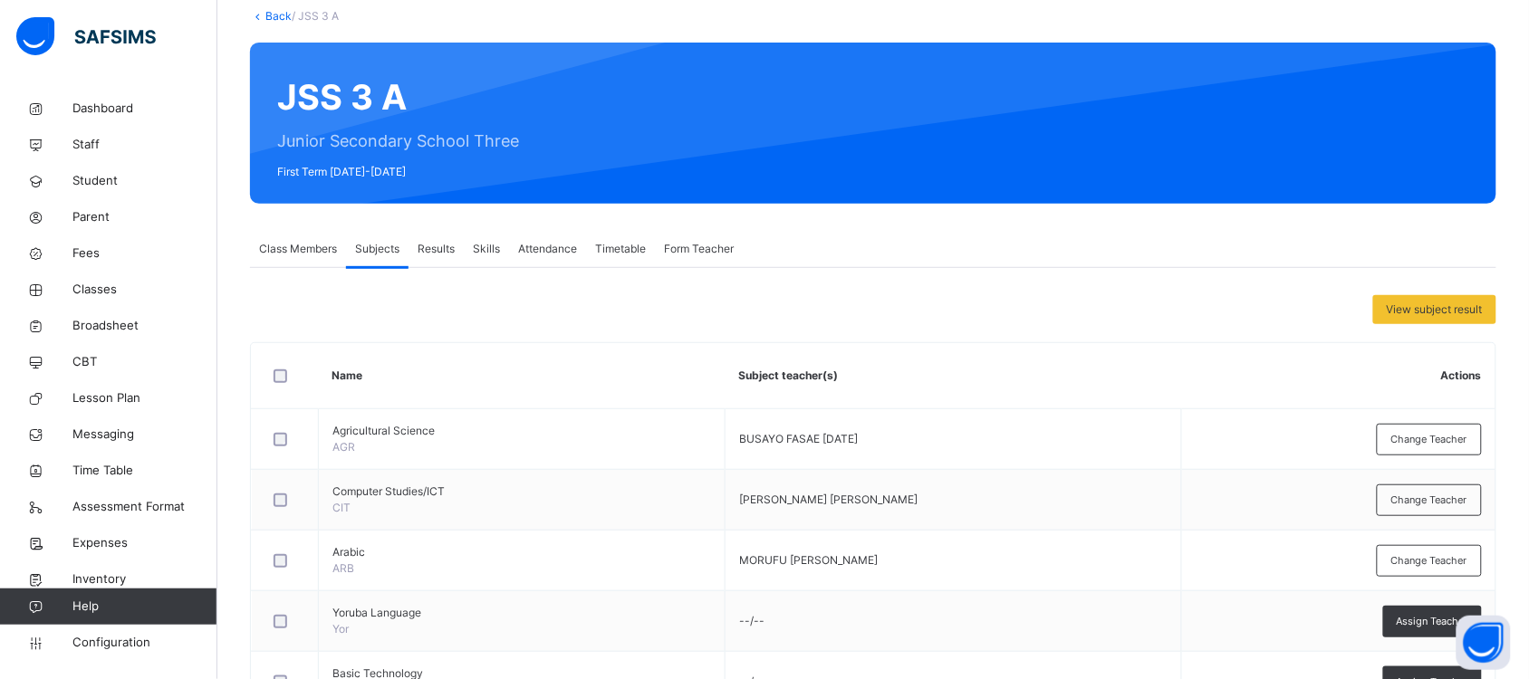
scroll to position [0, 0]
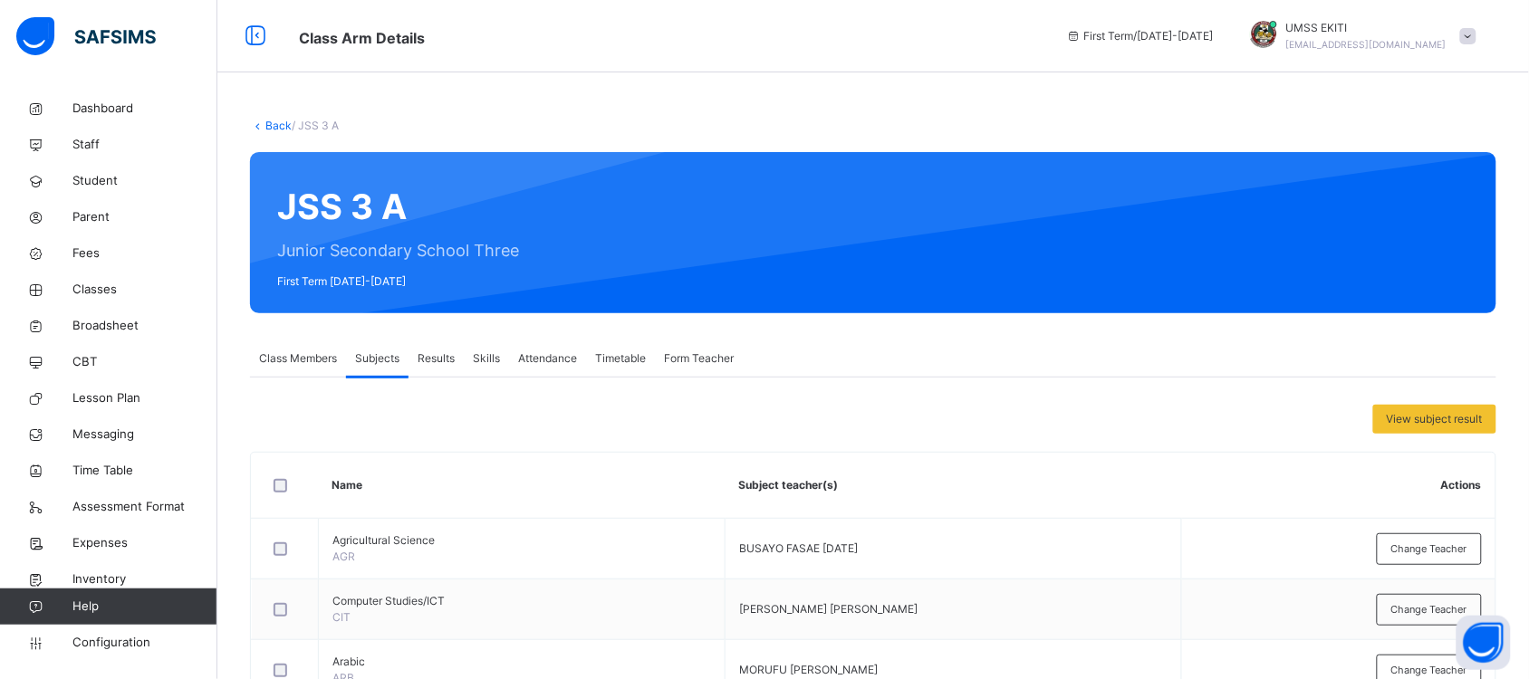
click at [442, 355] on span "Results" at bounding box center [436, 358] width 37 height 16
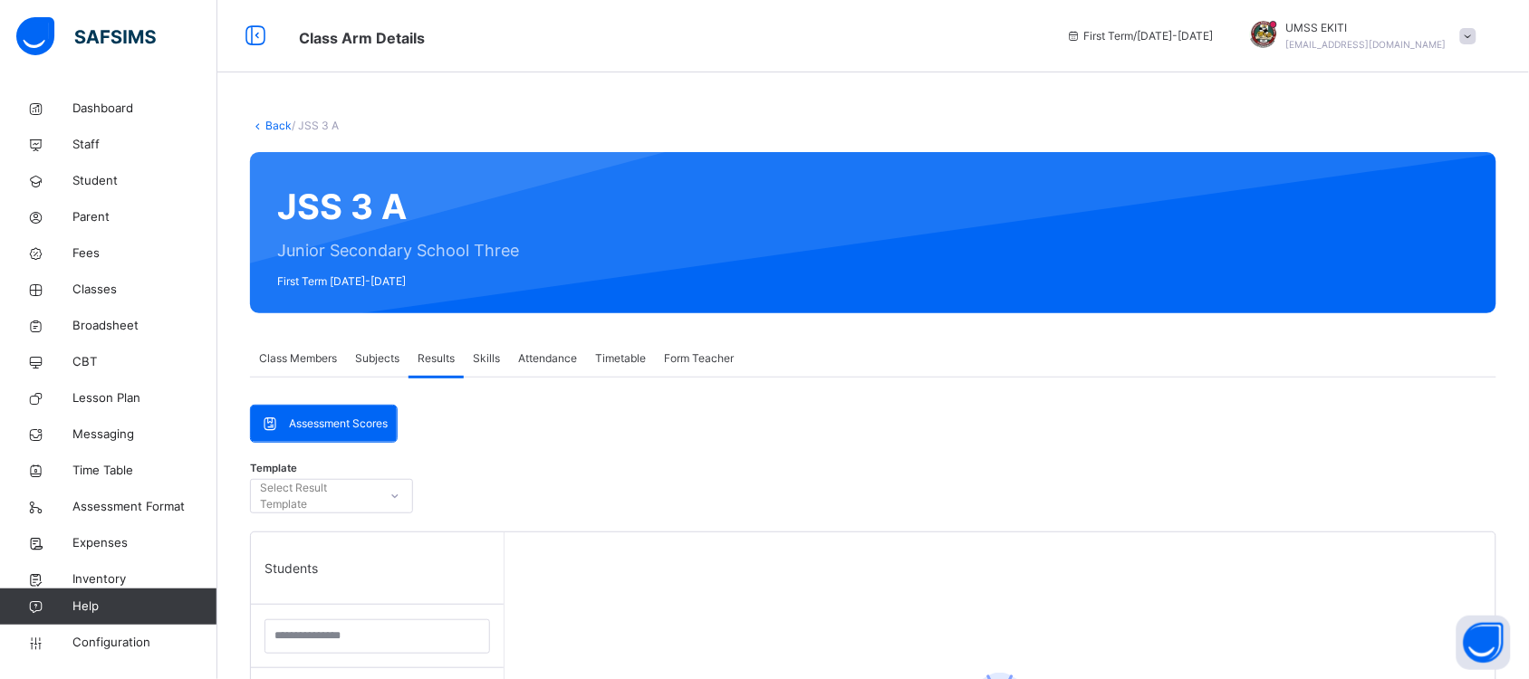
click at [543, 360] on span "Attendance" at bounding box center [547, 358] width 59 height 16
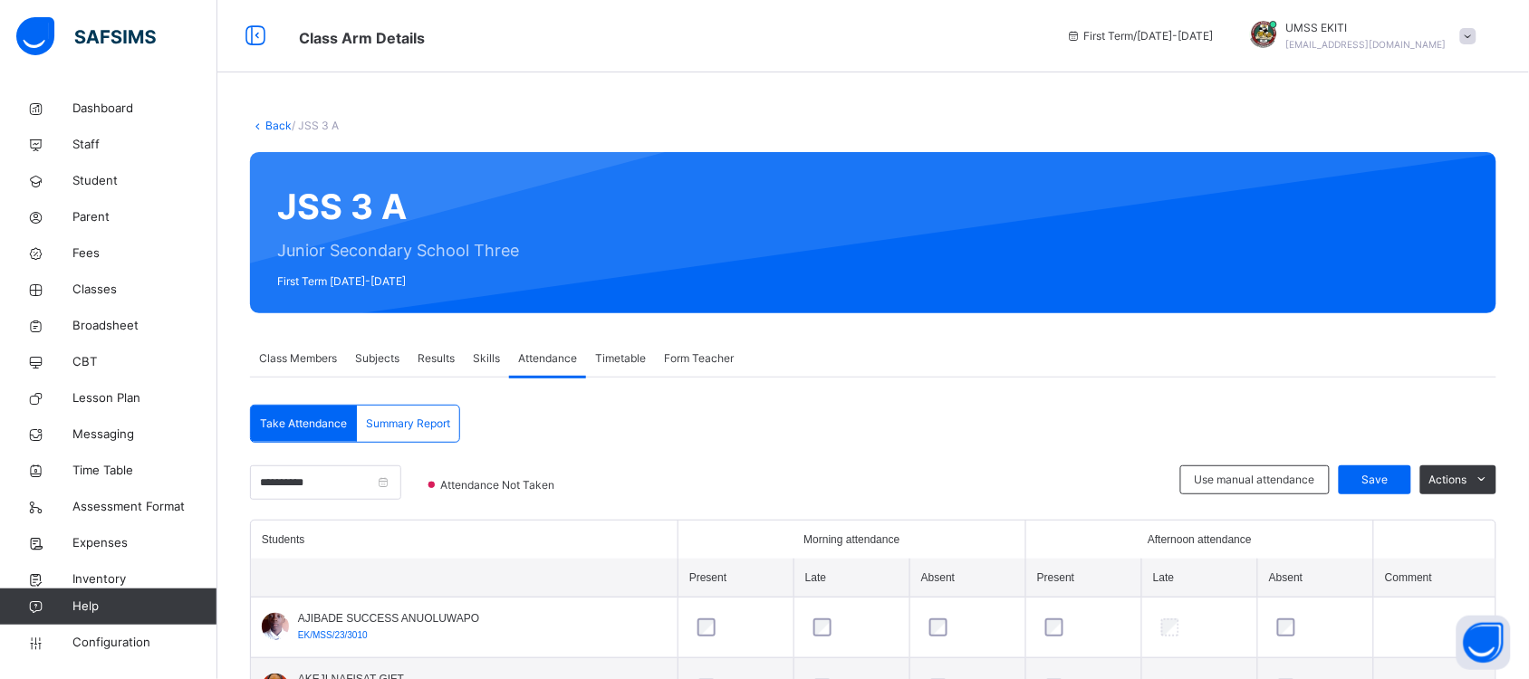
click at [432, 355] on span "Results" at bounding box center [436, 358] width 37 height 16
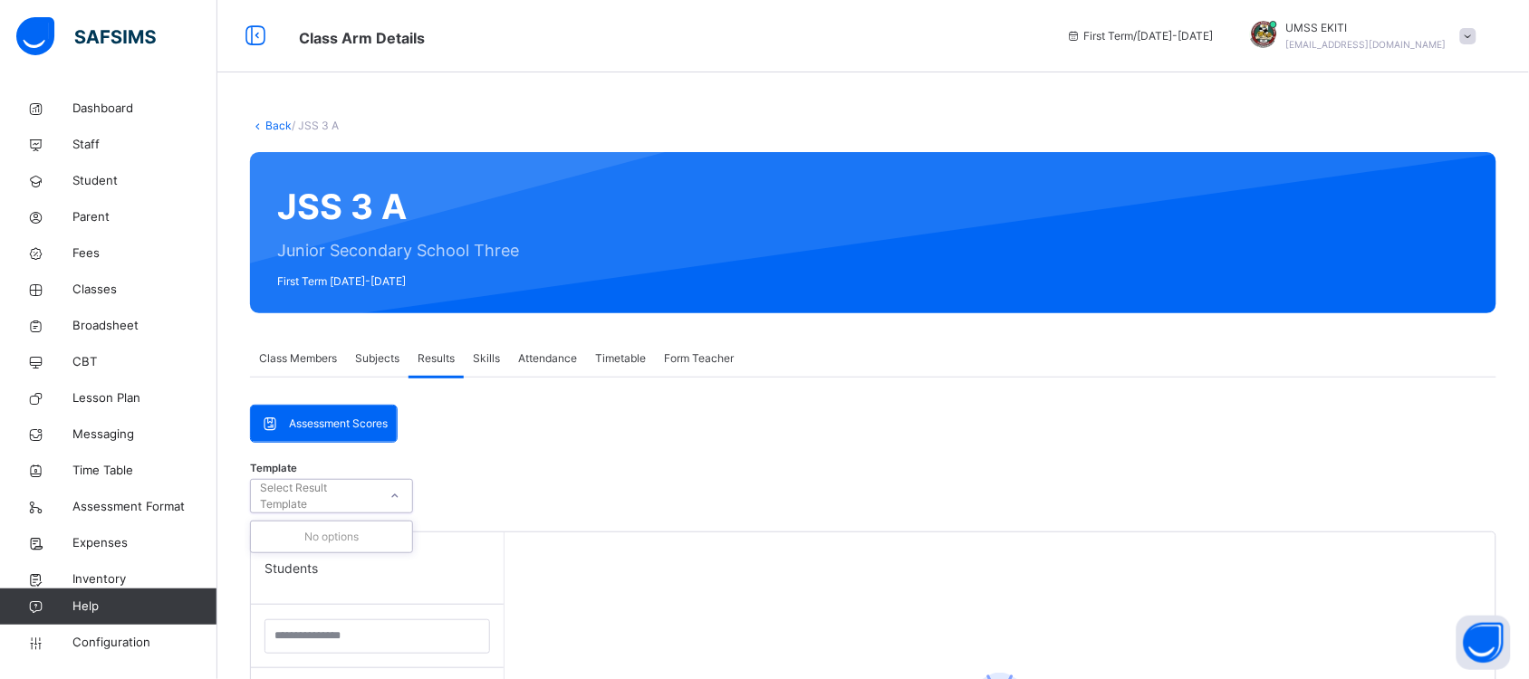
click at [392, 489] on icon at bounding box center [394, 496] width 11 height 18
click at [498, 351] on span "Skills" at bounding box center [486, 358] width 27 height 16
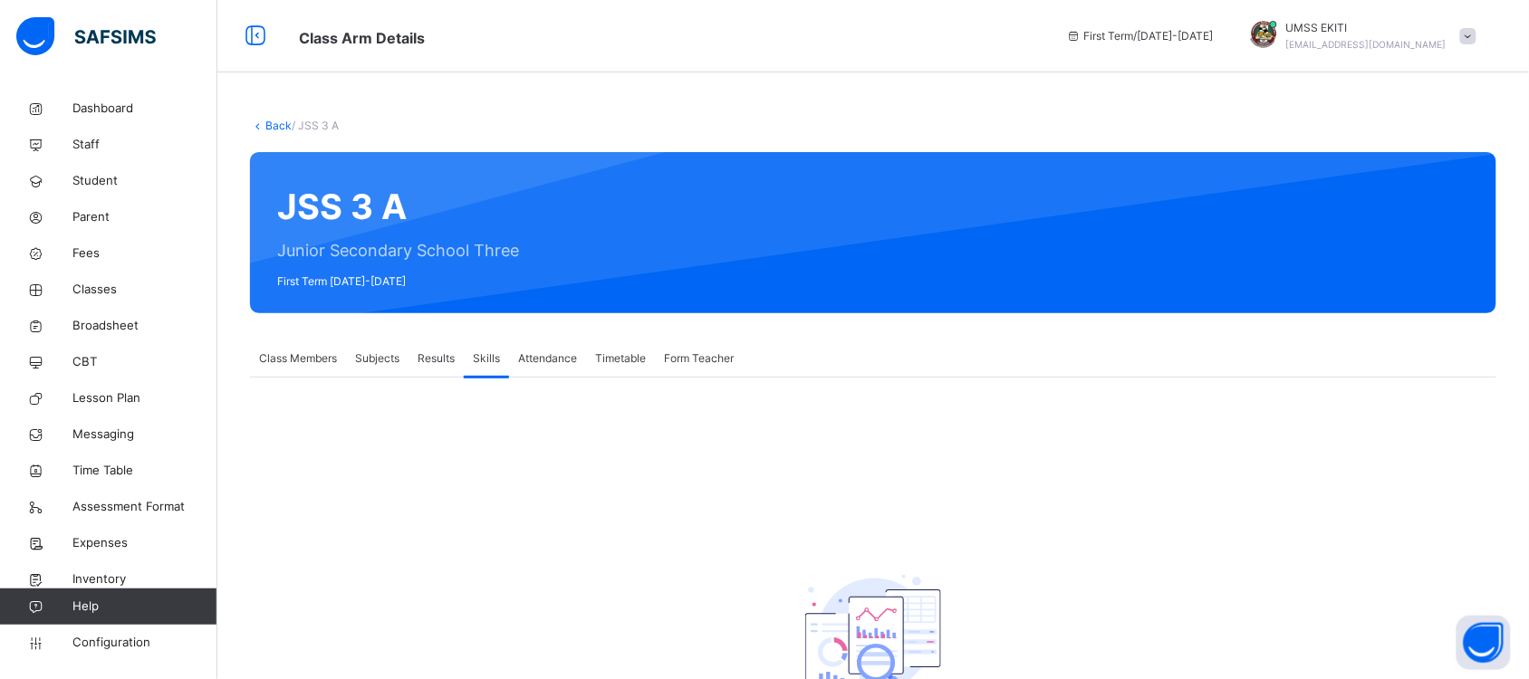
click at [544, 355] on span "Attendance" at bounding box center [547, 358] width 59 height 16
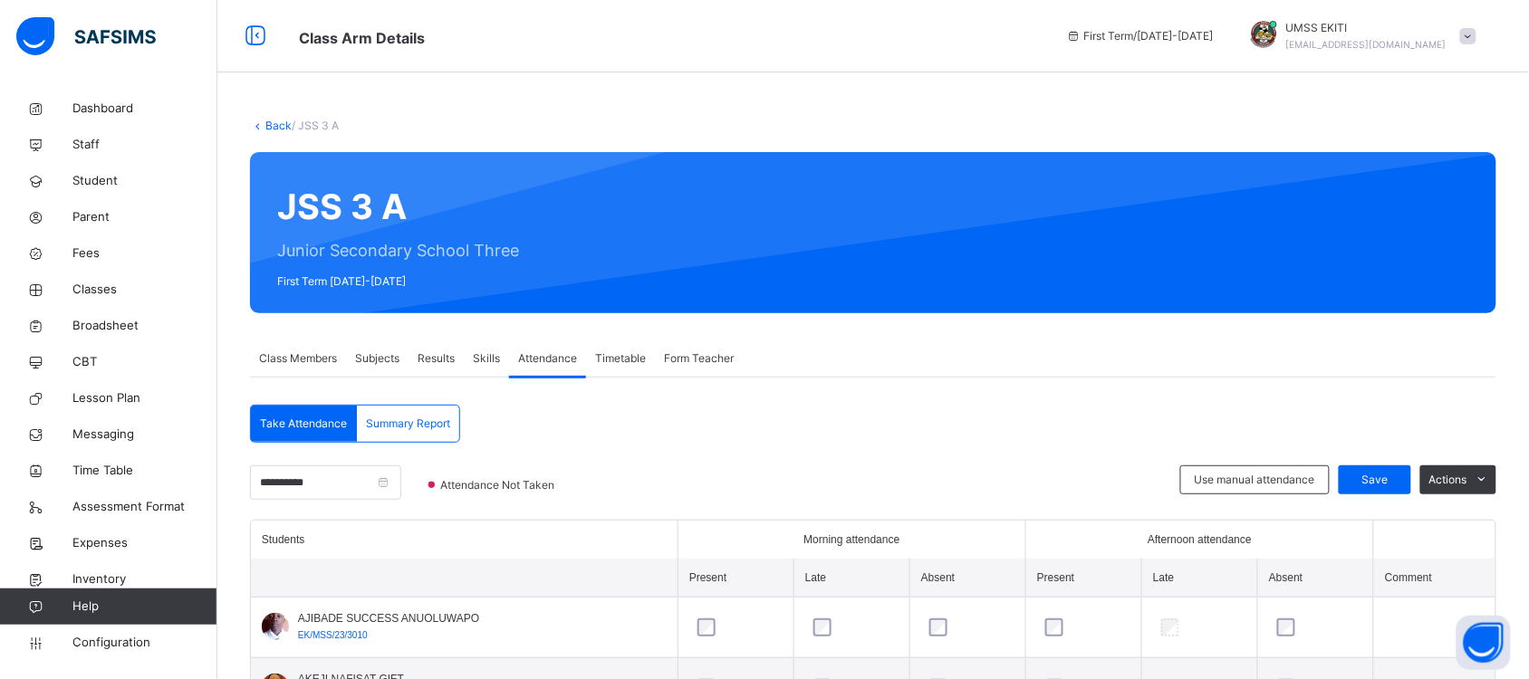
click at [630, 360] on span "Timetable" at bounding box center [620, 358] width 51 height 16
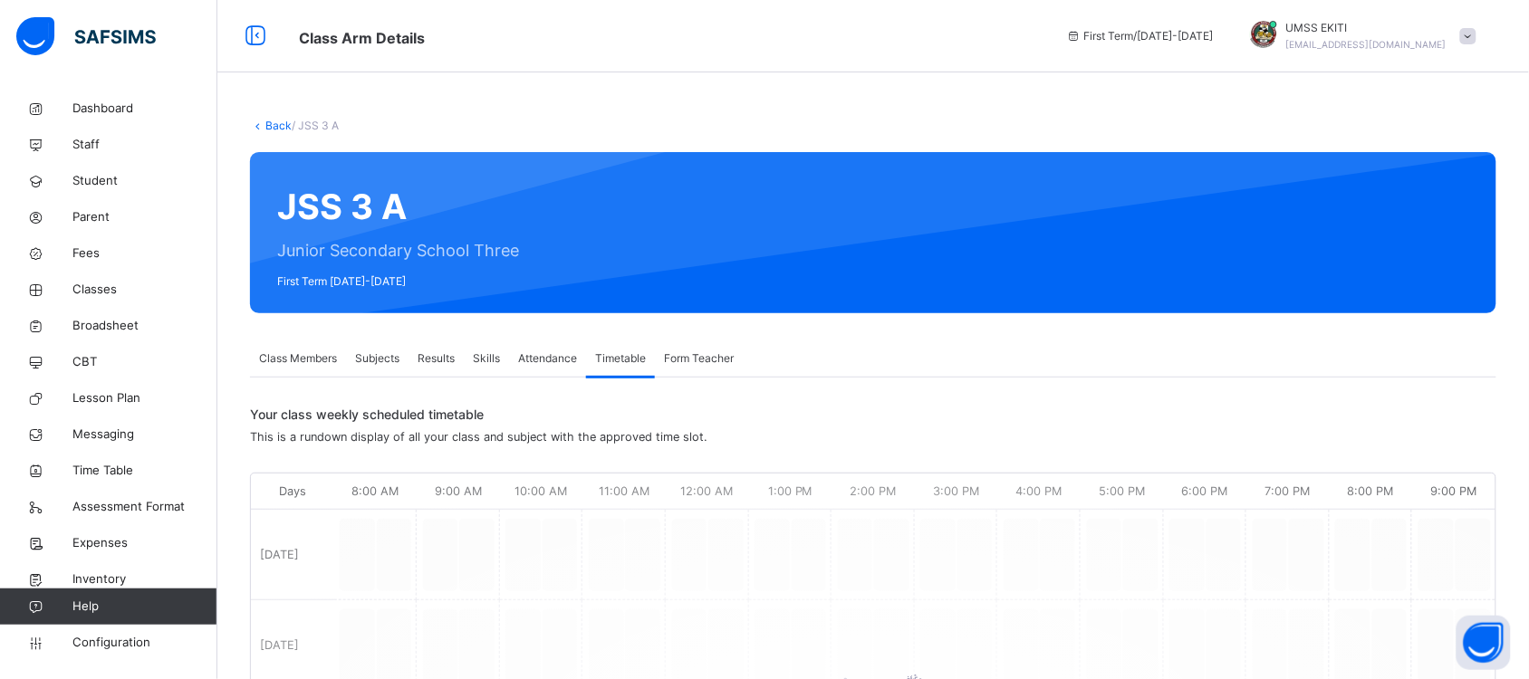
click at [698, 358] on span "Form Teacher" at bounding box center [699, 358] width 70 height 16
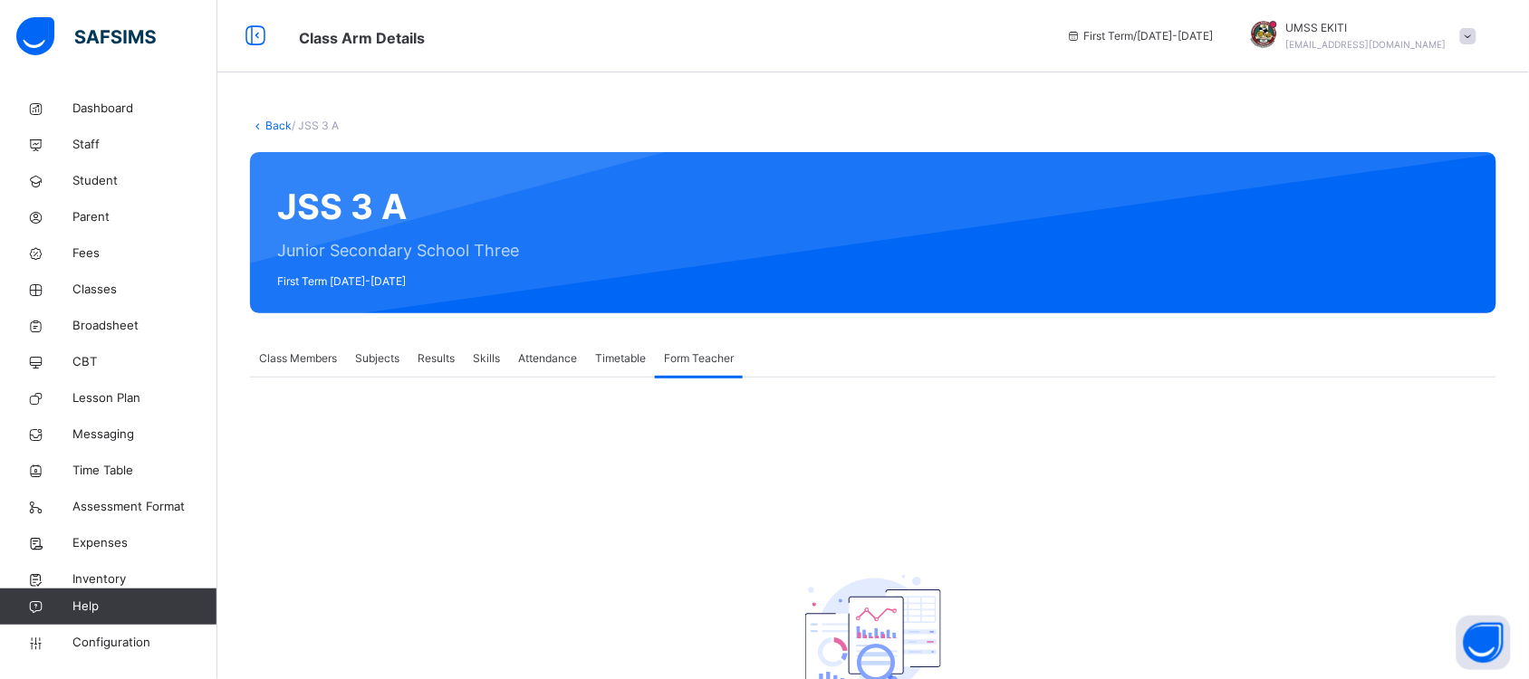
click at [274, 125] on link "Back" at bounding box center [278, 126] width 26 height 14
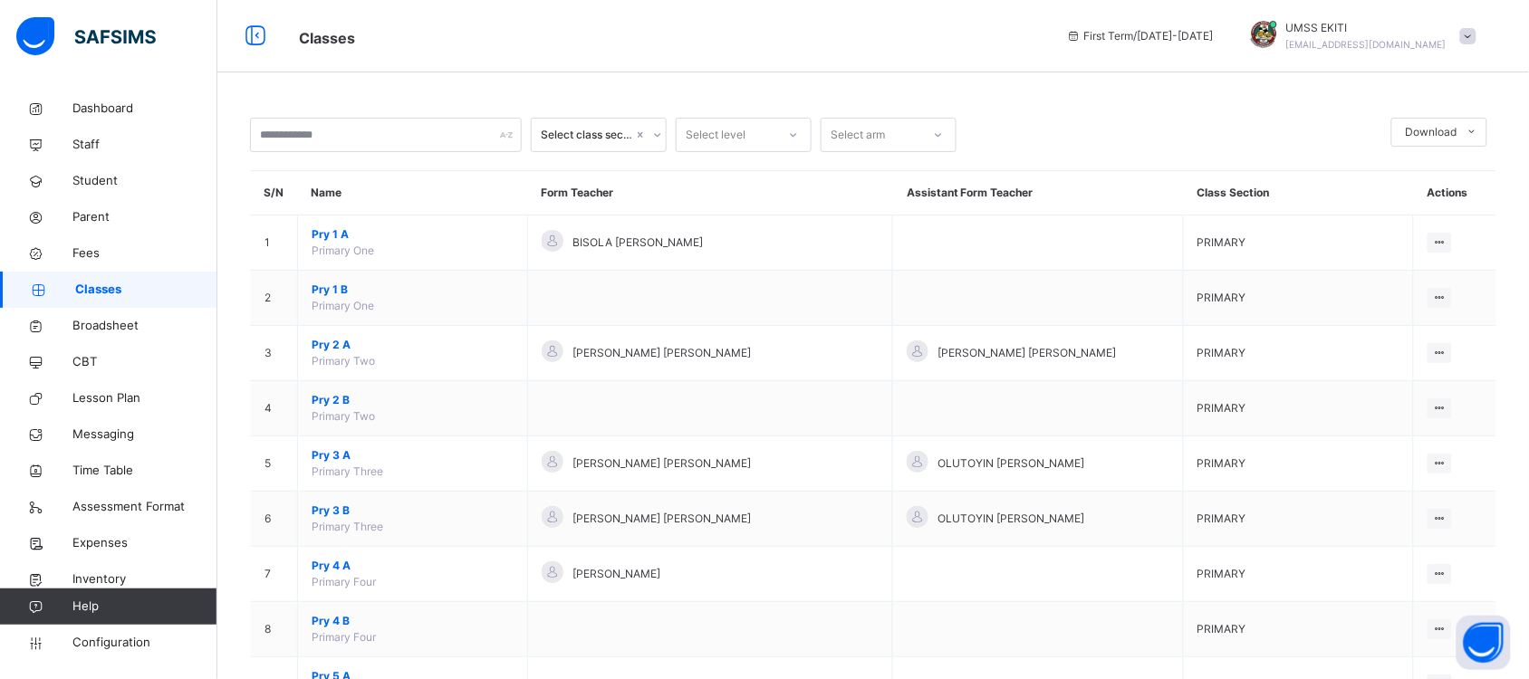
click at [92, 282] on span "Classes" at bounding box center [146, 290] width 142 height 18
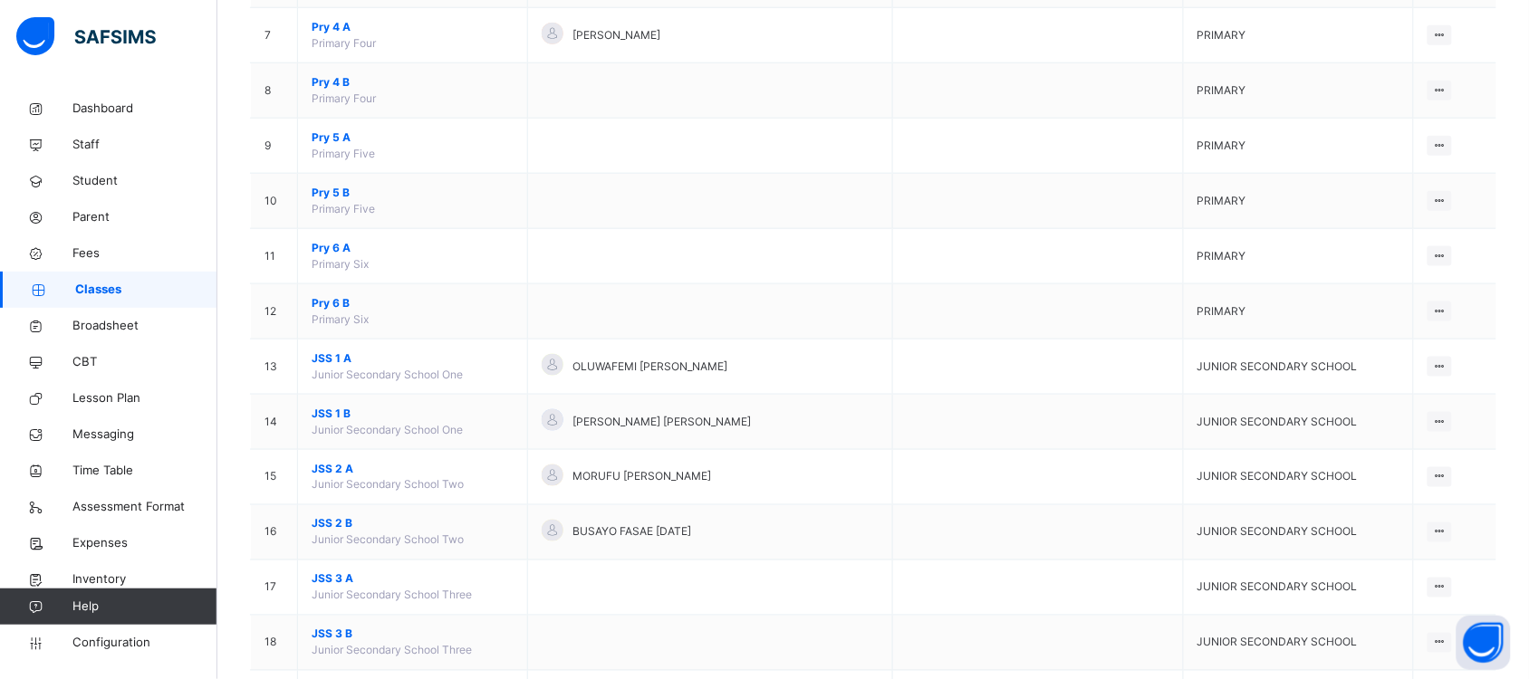
scroll to position [554, 0]
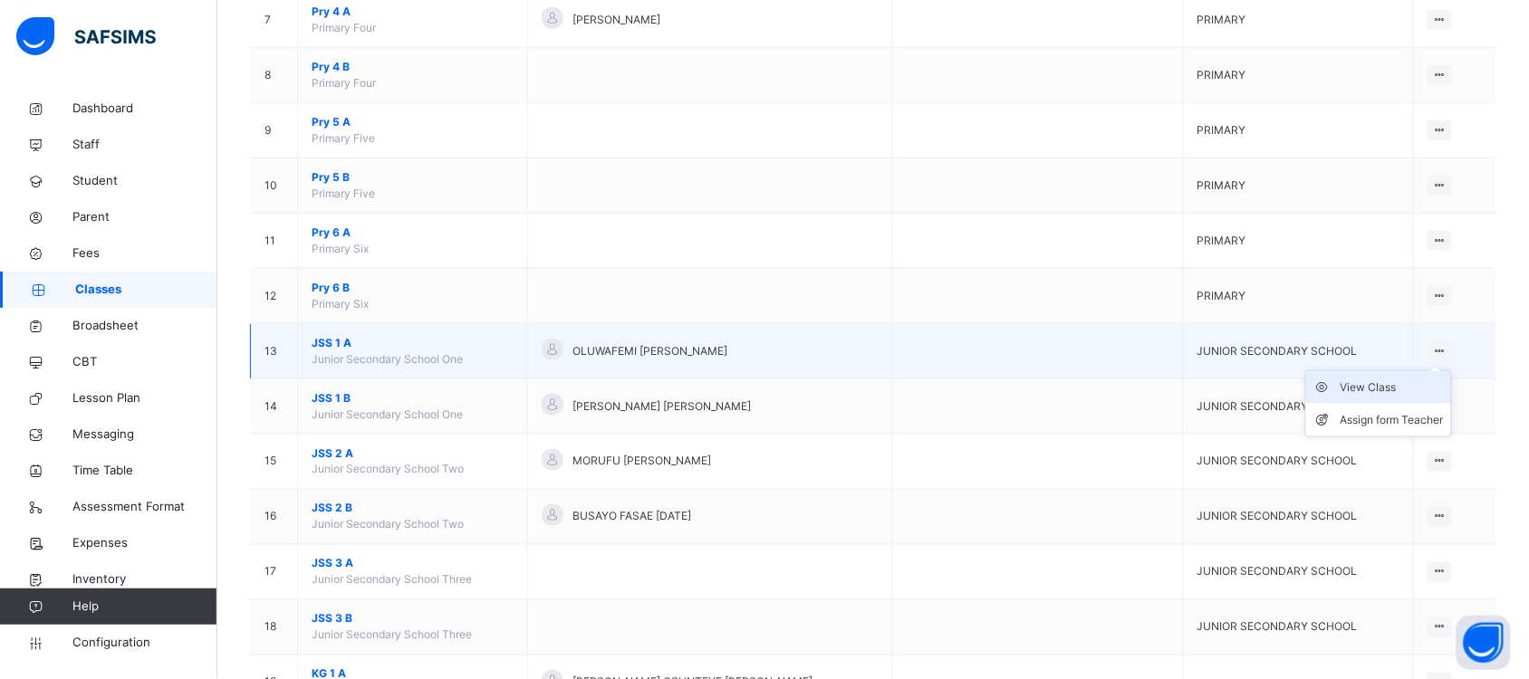
click at [1388, 383] on div "View Class" at bounding box center [1391, 388] width 103 height 18
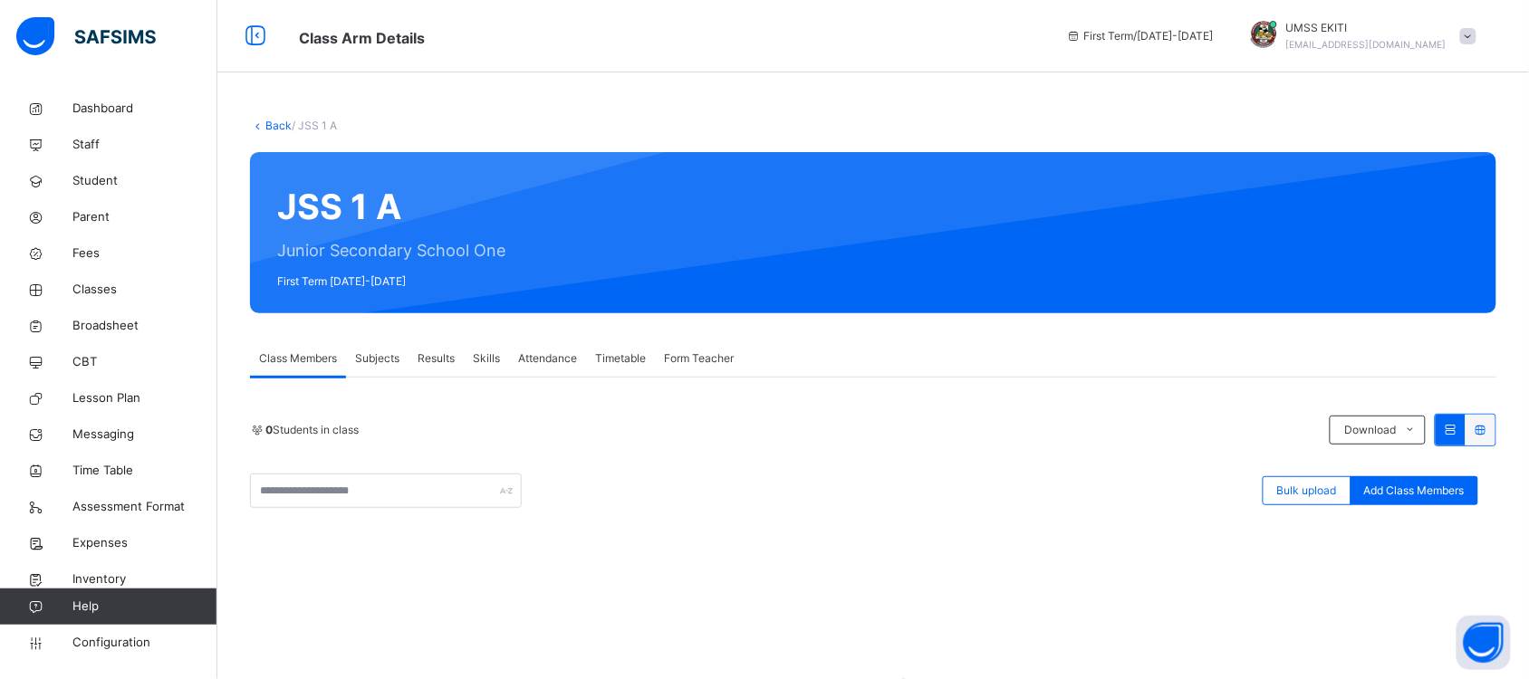
scroll to position [254, 0]
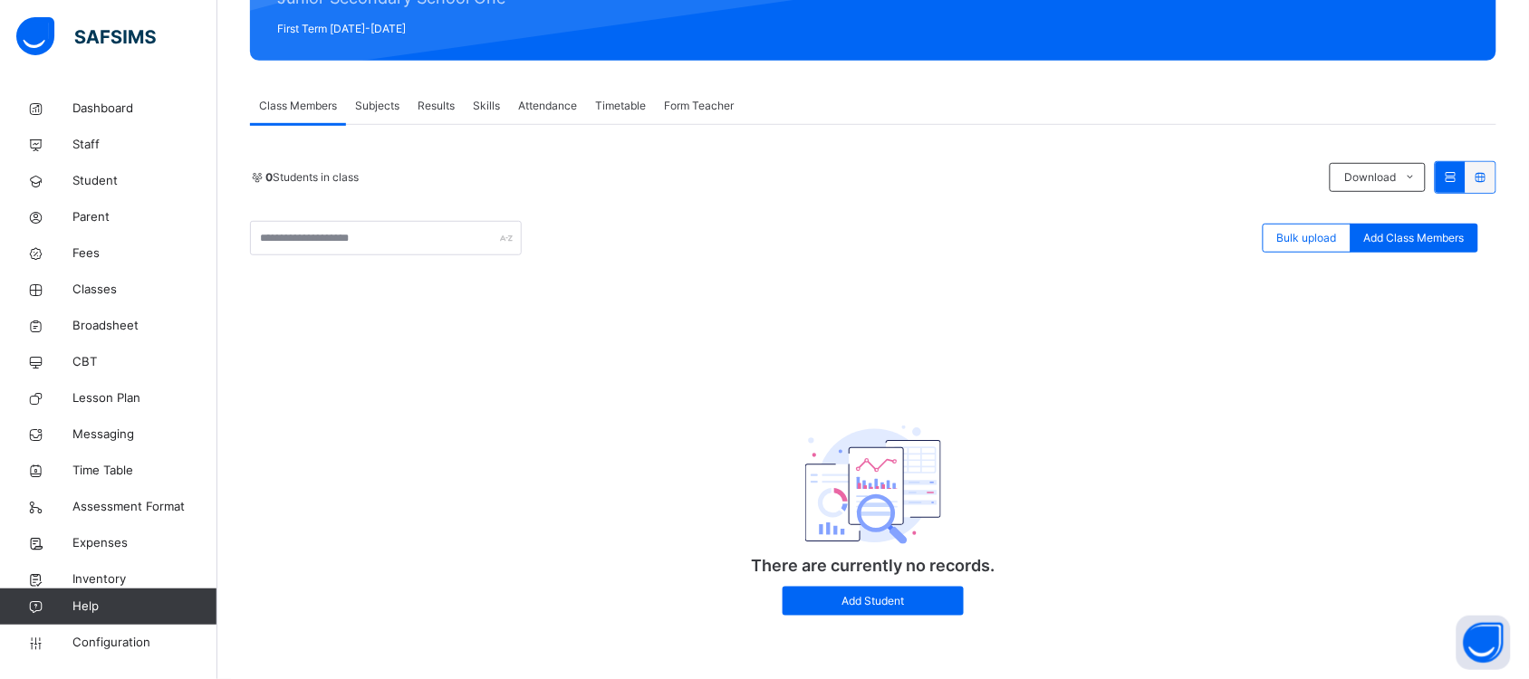
click at [684, 329] on div "0 Students in class Download Pdf Report Excel Report Bulk upload Add Class Memb…" at bounding box center [873, 397] width 1246 height 473
click at [104, 285] on span "Classes" at bounding box center [144, 290] width 145 height 18
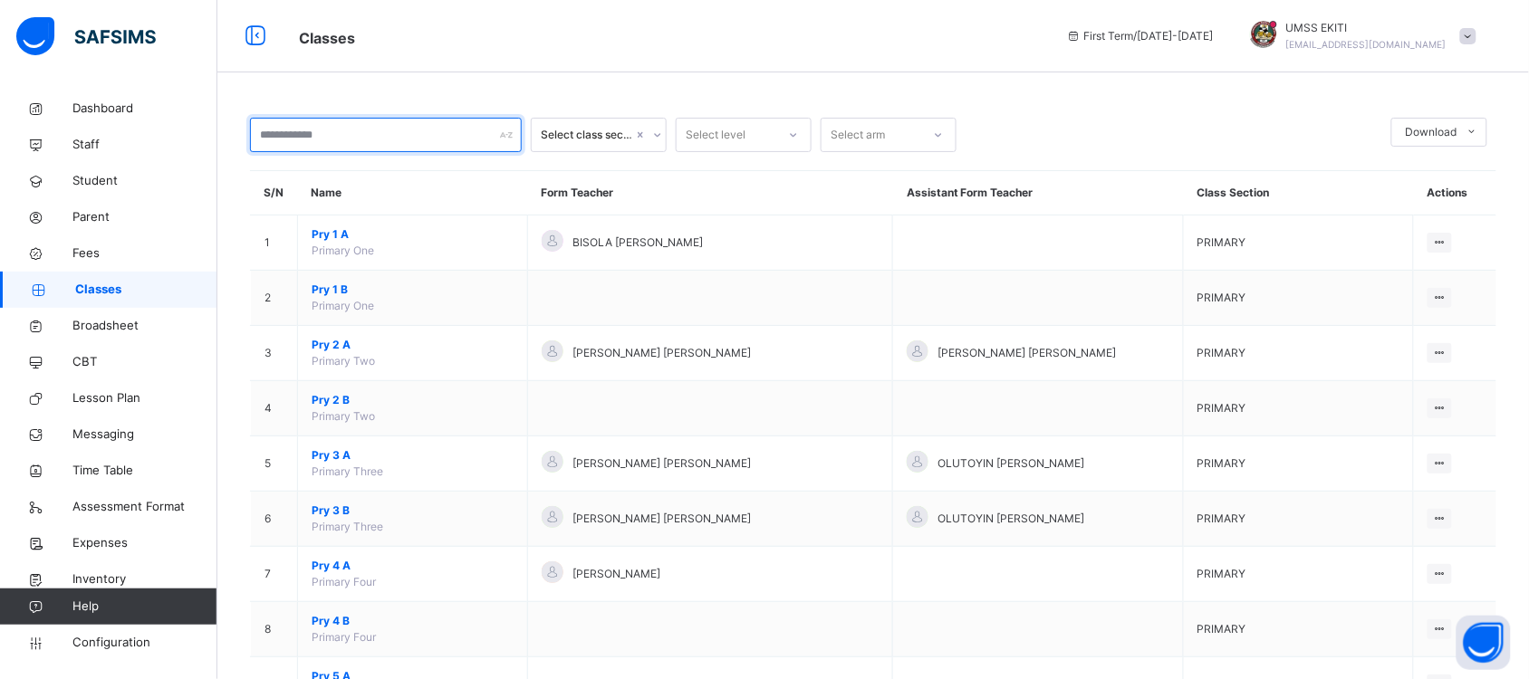
click at [379, 132] on input "text" at bounding box center [386, 135] width 272 height 34
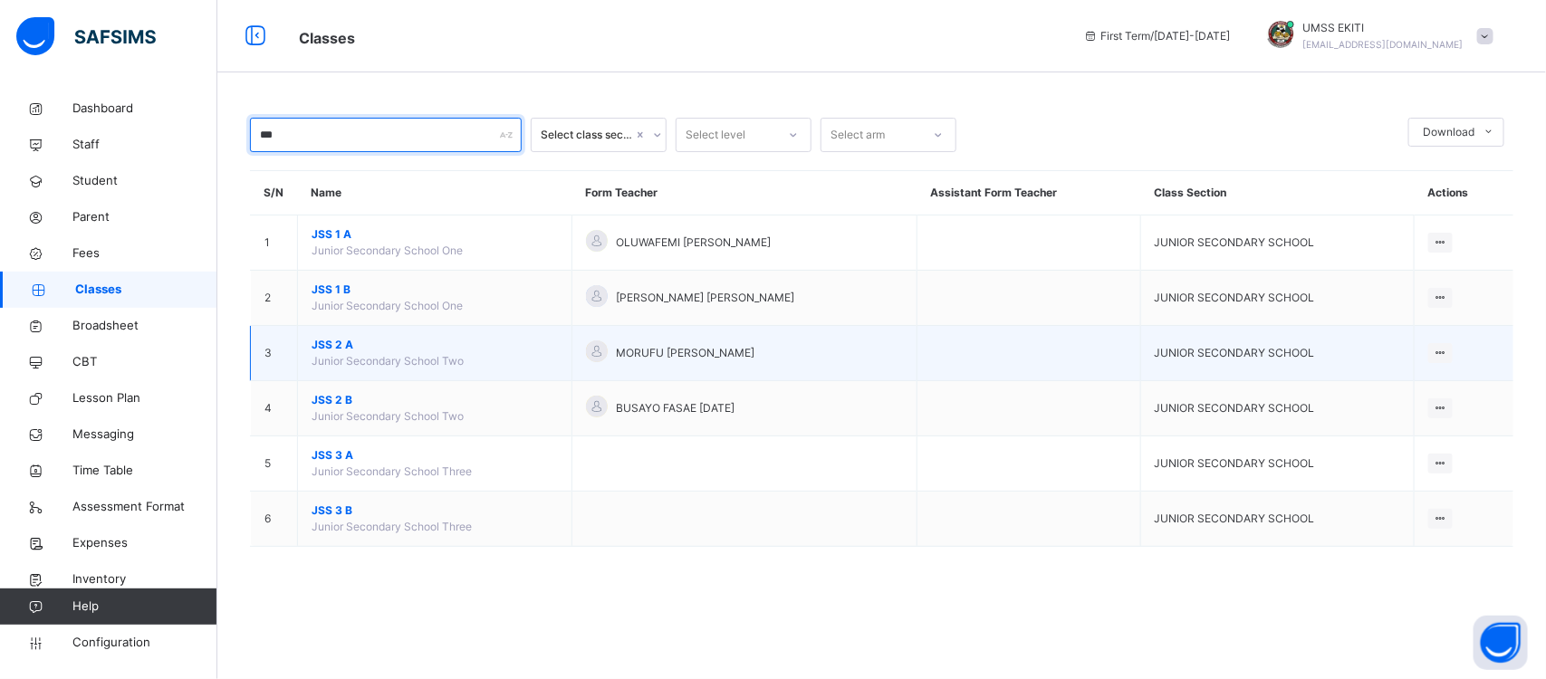
type input "***"
click at [340, 338] on span "JSS 2 A" at bounding box center [435, 345] width 246 height 16
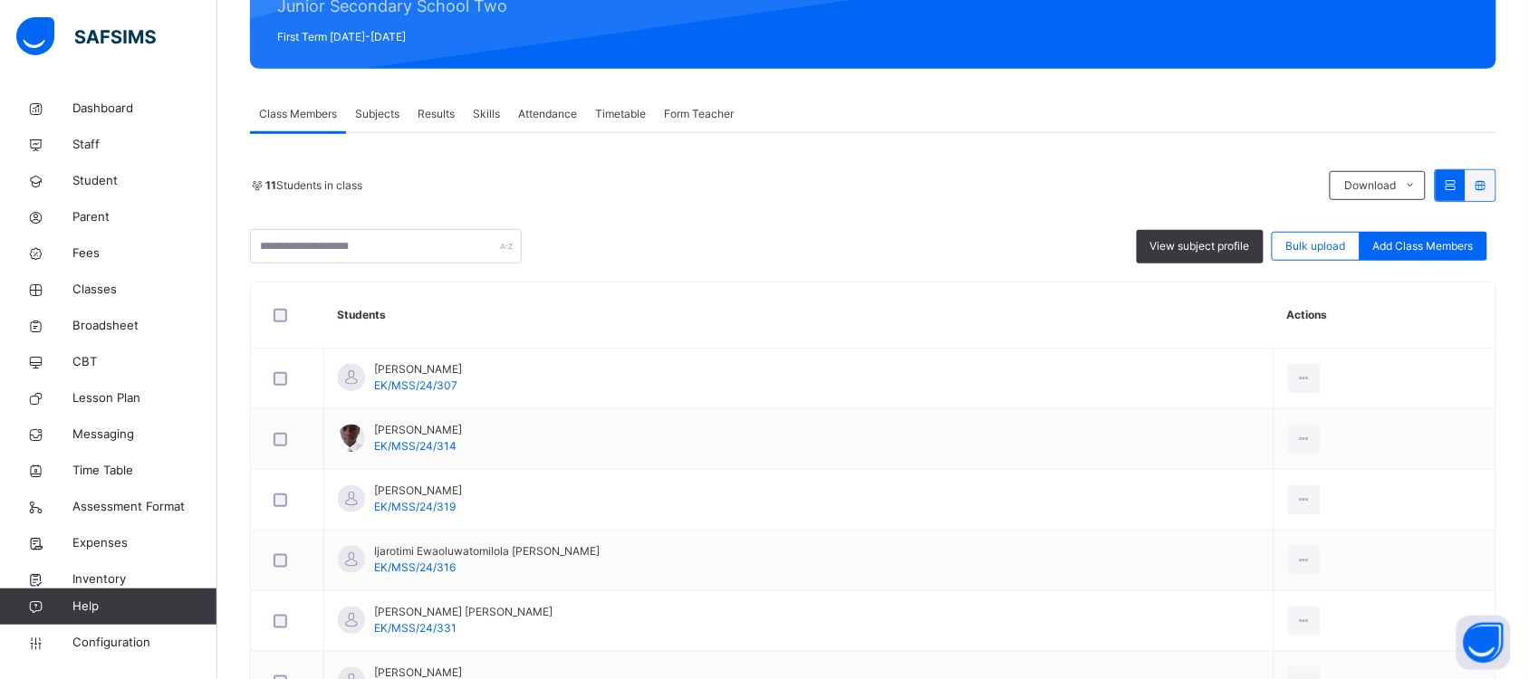
scroll to position [242, 0]
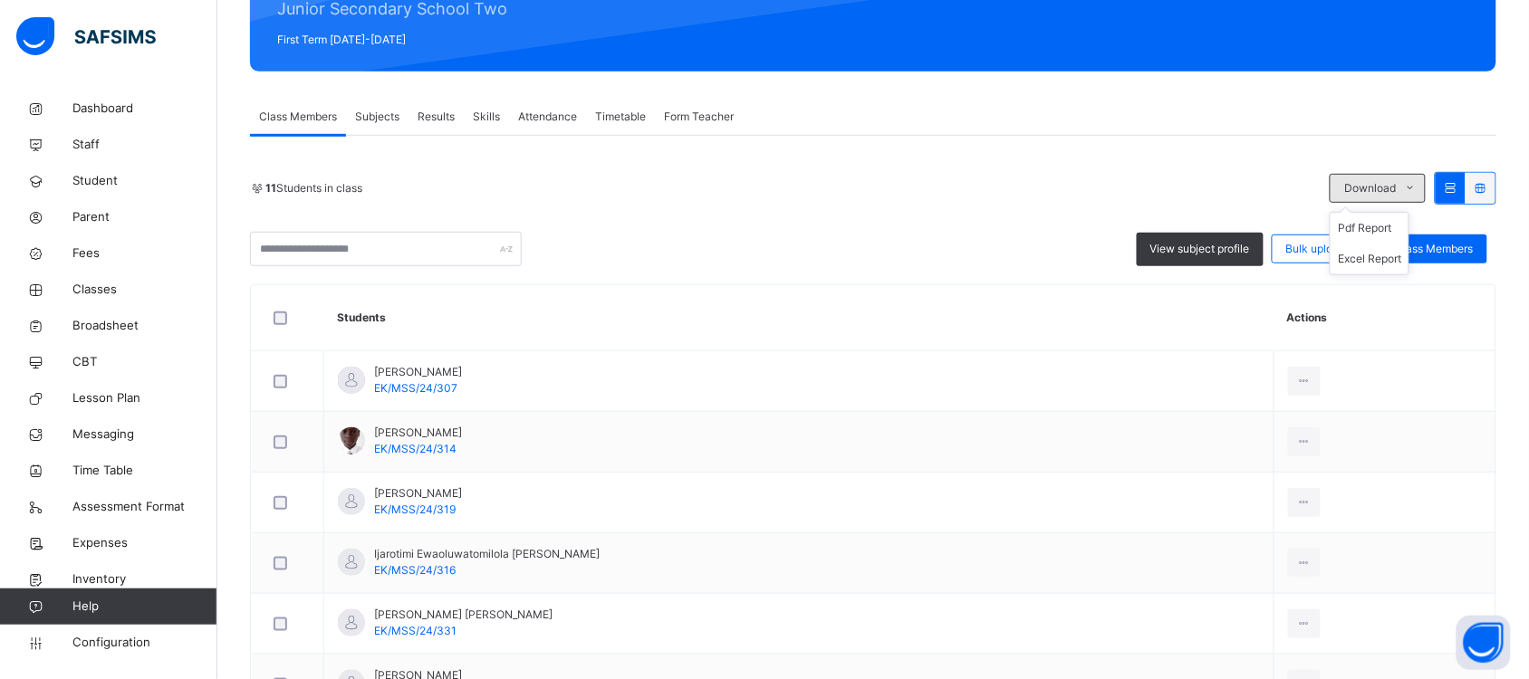
click at [1417, 182] on icon at bounding box center [1411, 188] width 14 height 14
click at [1383, 254] on li "Excel Report" at bounding box center [1369, 259] width 78 height 31
click at [96, 277] on link "Classes" at bounding box center [108, 290] width 217 height 36
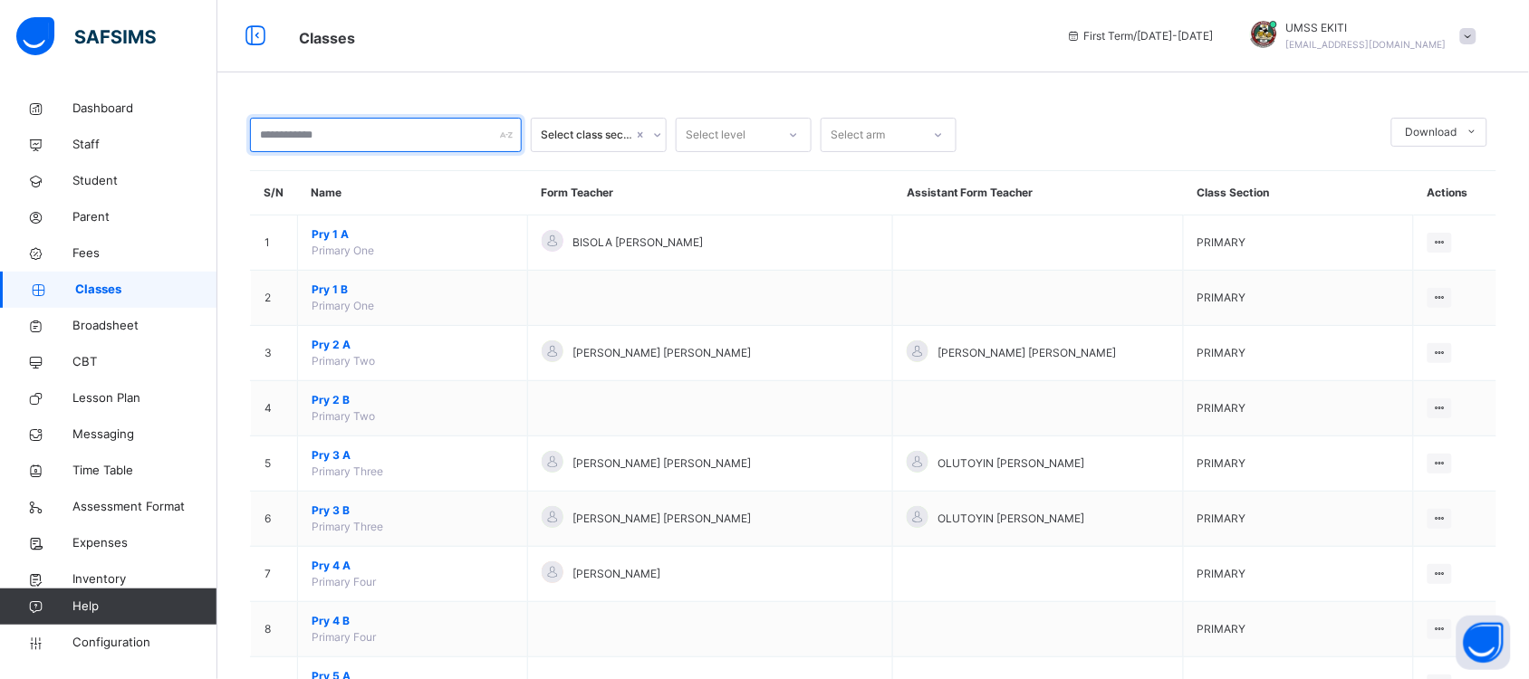
click at [442, 132] on input "text" at bounding box center [386, 135] width 272 height 34
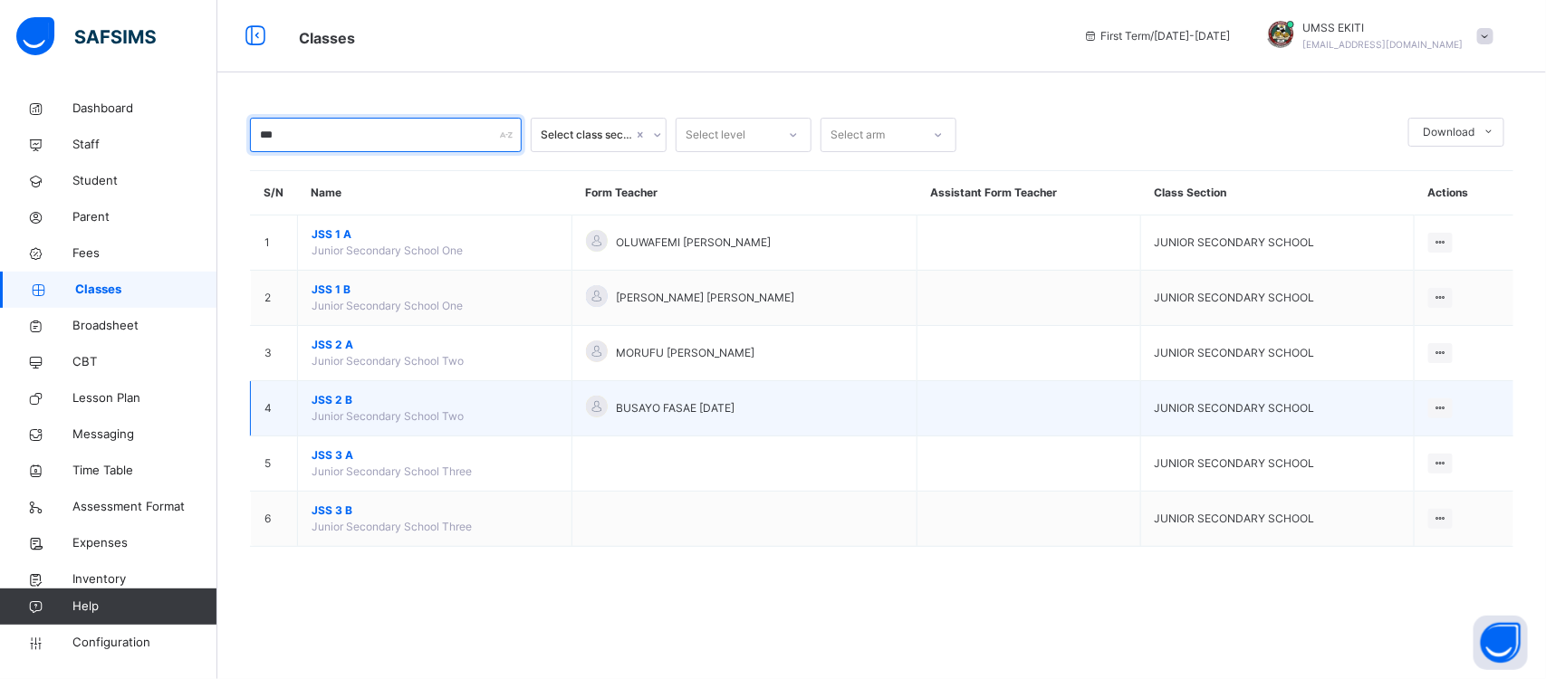
type input "***"
click at [341, 404] on span "JSS 2 B" at bounding box center [435, 400] width 246 height 16
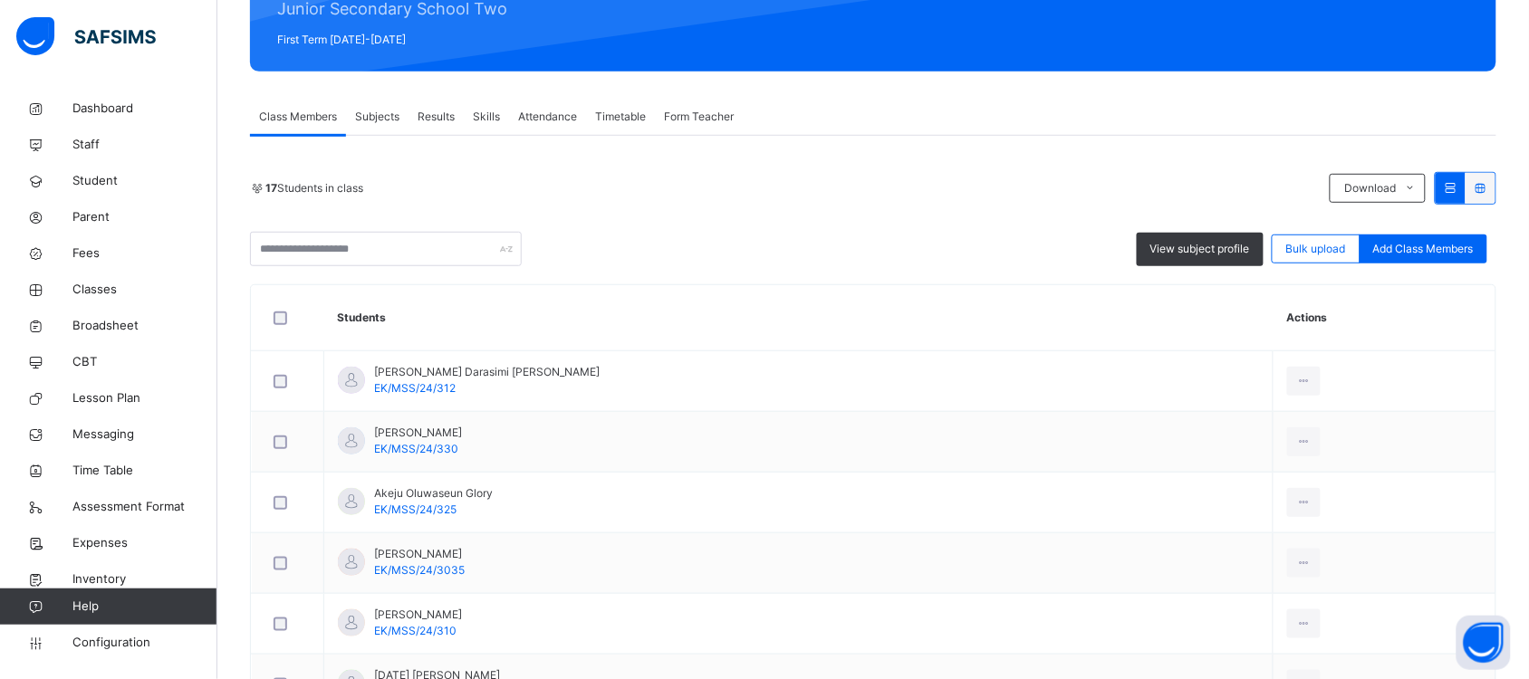
scroll to position [249, 0]
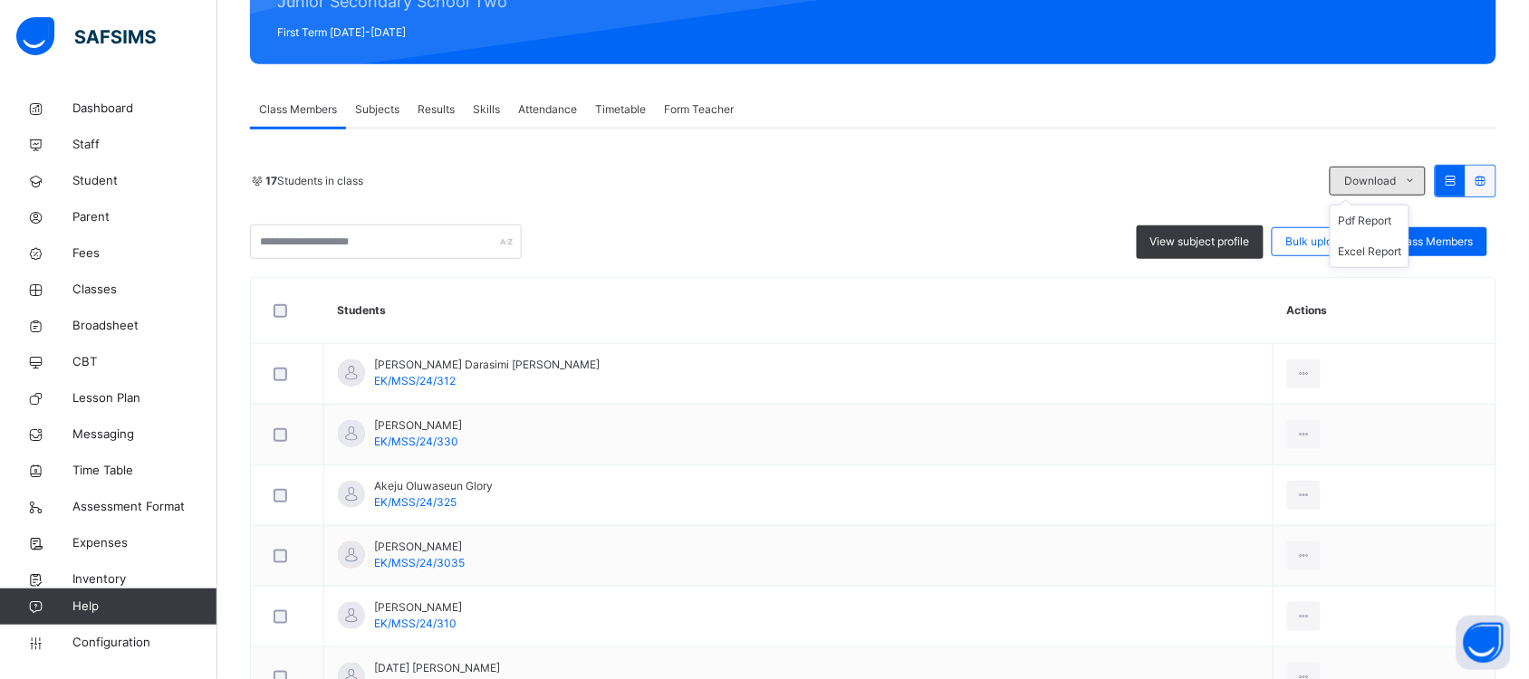
click at [1417, 181] on icon at bounding box center [1411, 181] width 14 height 14
click at [1399, 246] on li "Excel Report" at bounding box center [1369, 251] width 78 height 31
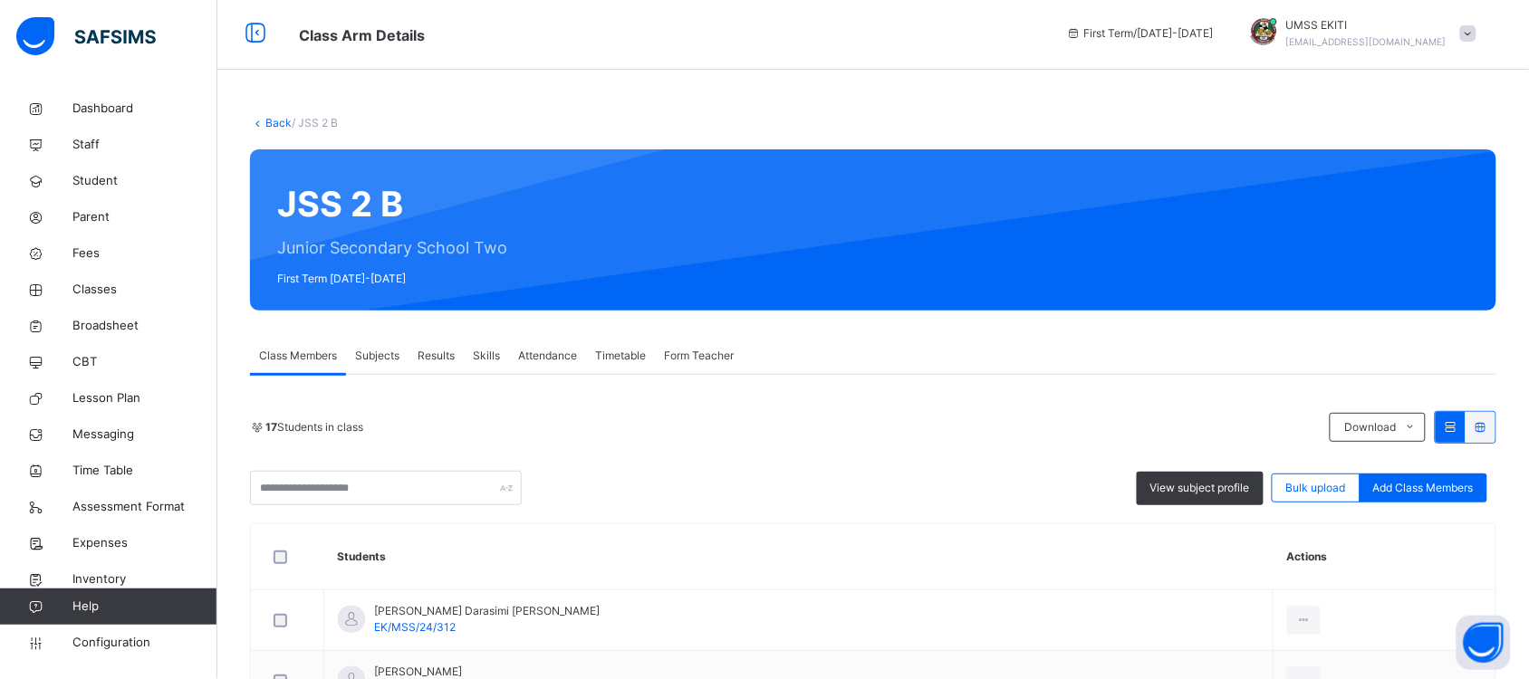
scroll to position [0, 0]
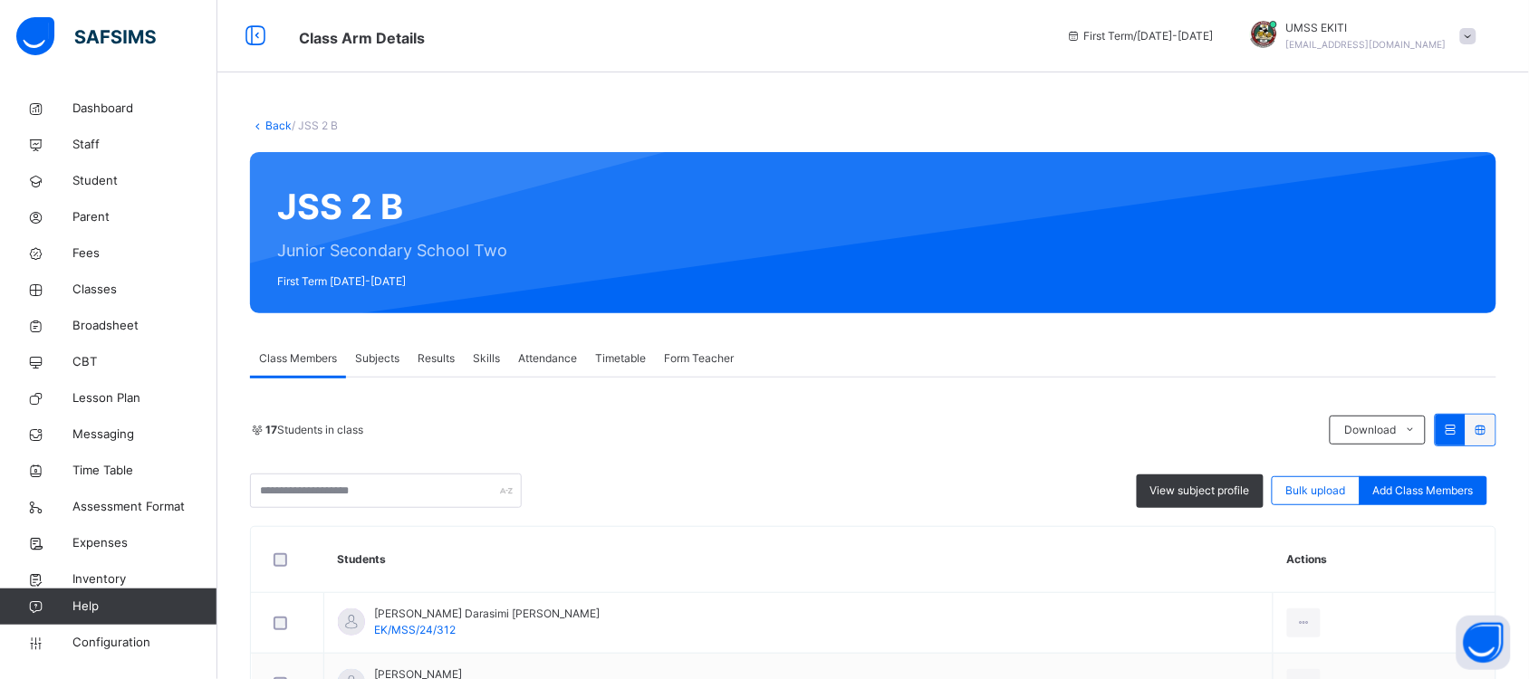
click at [279, 120] on link "Back" at bounding box center [278, 126] width 26 height 14
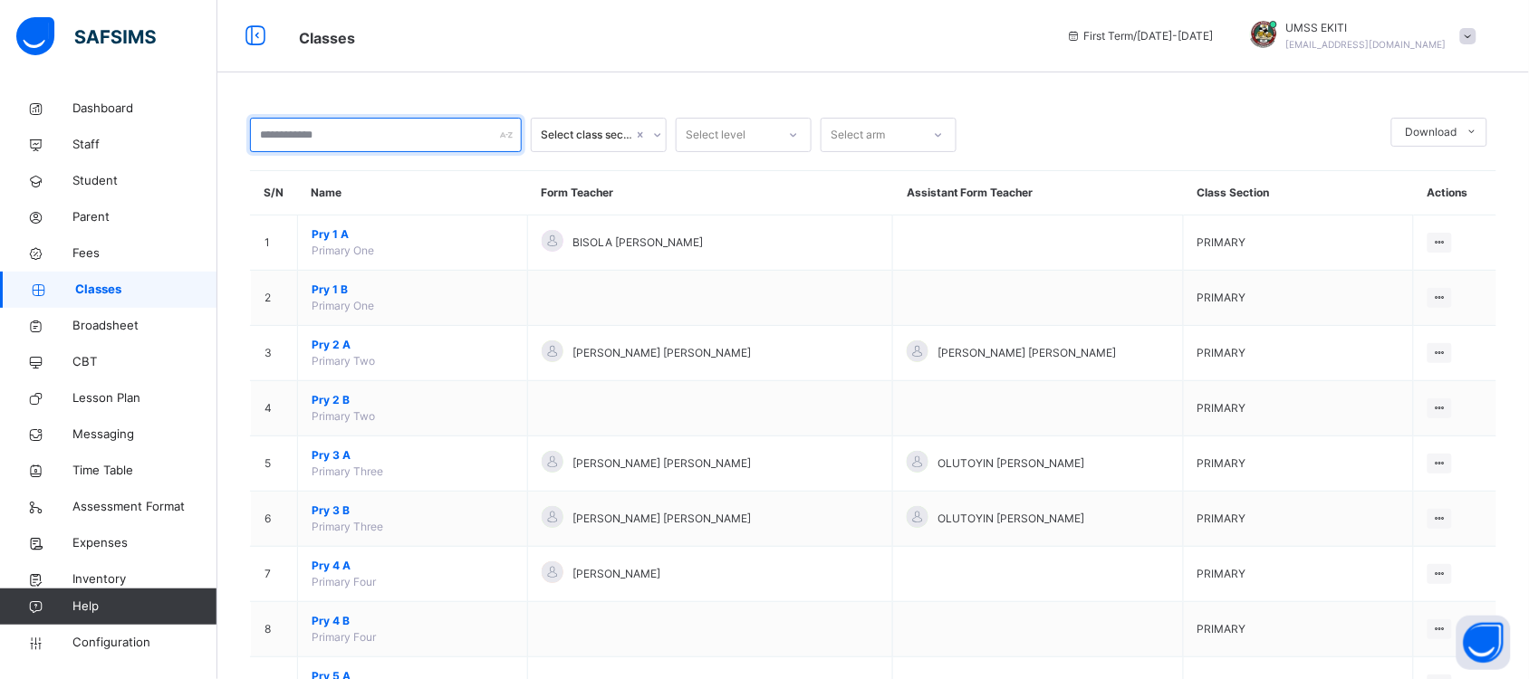
click at [355, 132] on input "text" at bounding box center [386, 135] width 272 height 34
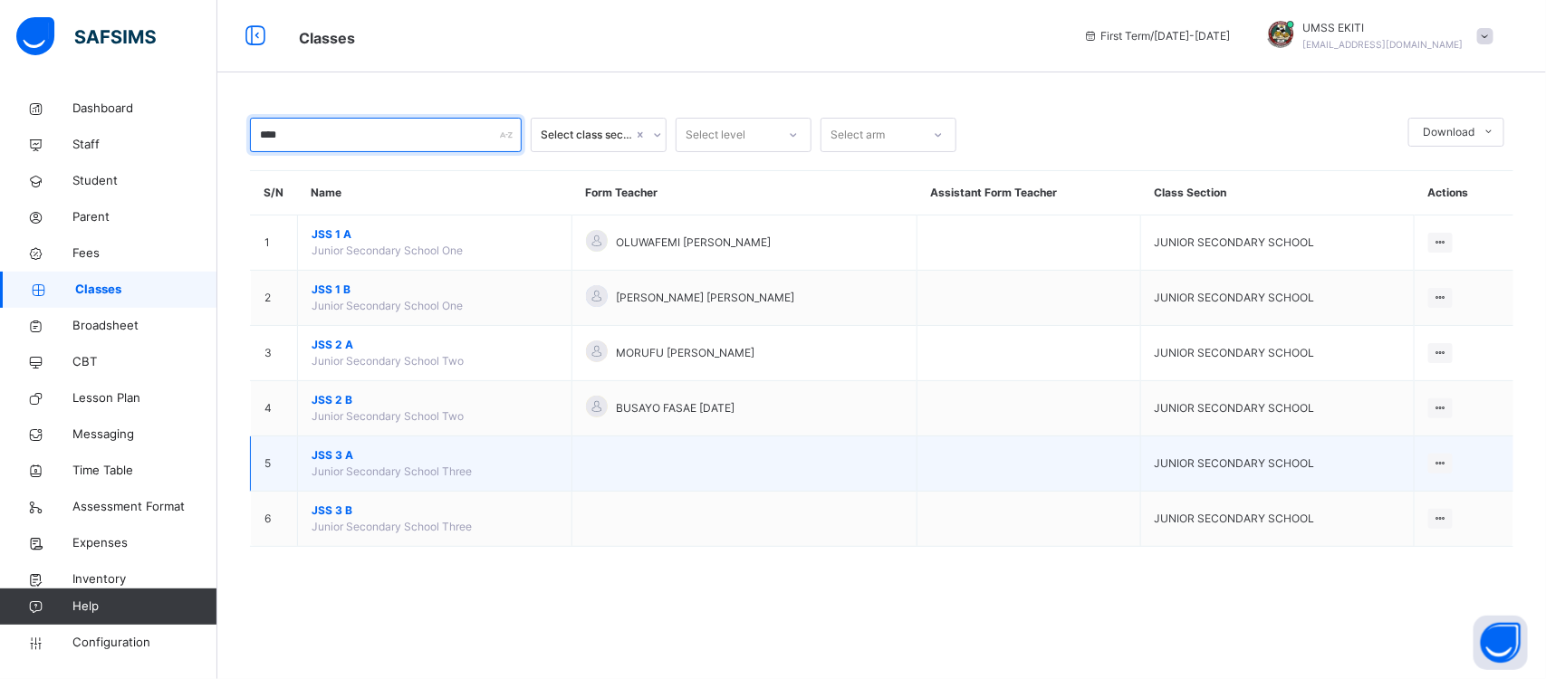
type input "***"
click at [335, 457] on span "JSS 3 A" at bounding box center [435, 455] width 246 height 16
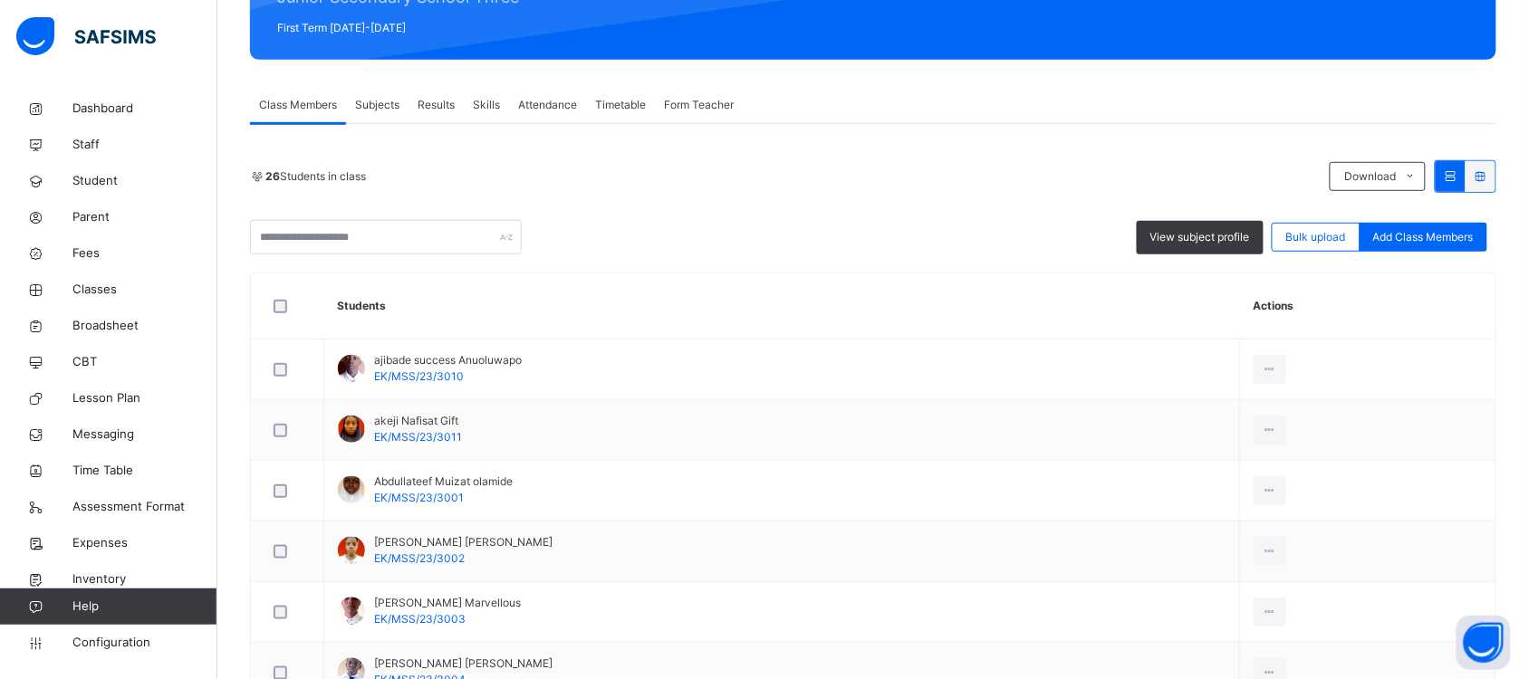
scroll to position [263, 0]
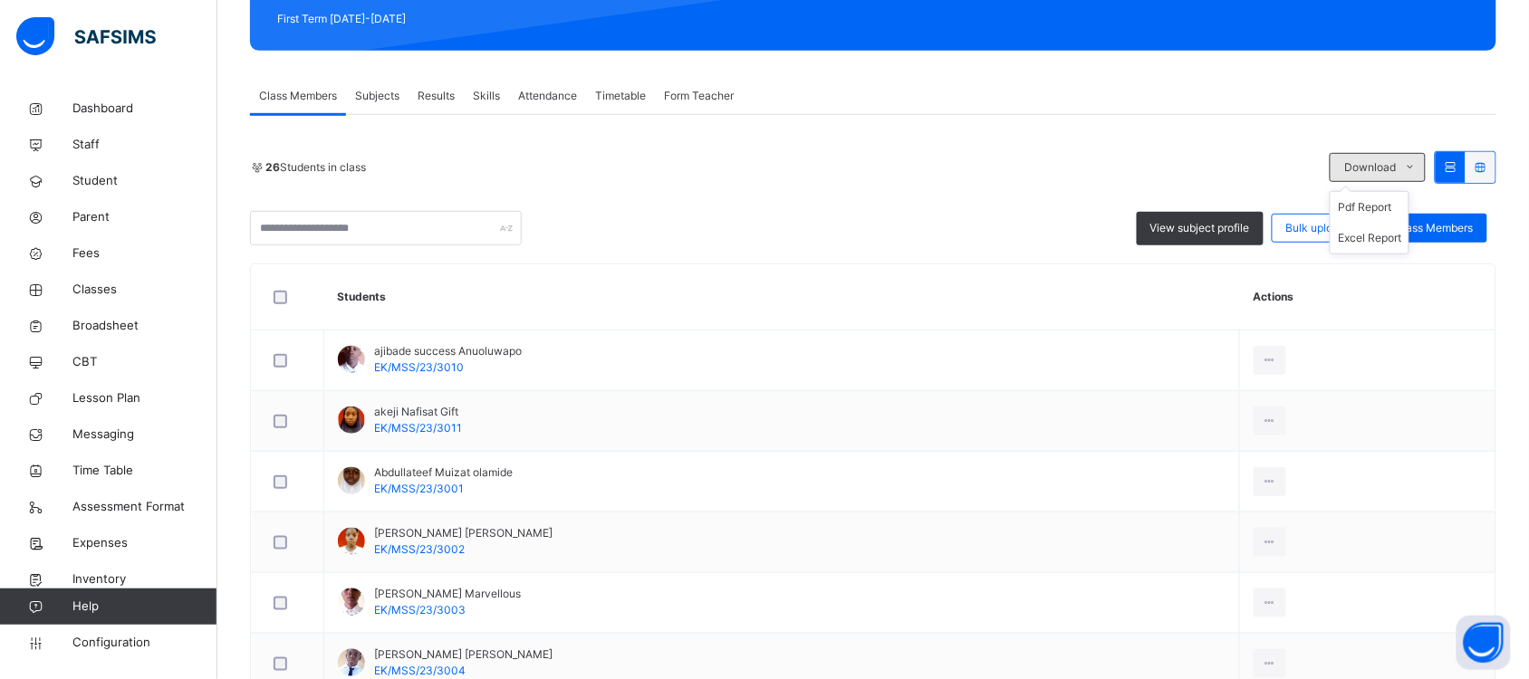
click at [1417, 164] on icon at bounding box center [1411, 167] width 14 height 14
click at [1404, 206] on li "Pdf Report" at bounding box center [1369, 207] width 78 height 31
click at [1401, 240] on li "Excel Report" at bounding box center [1369, 238] width 78 height 31
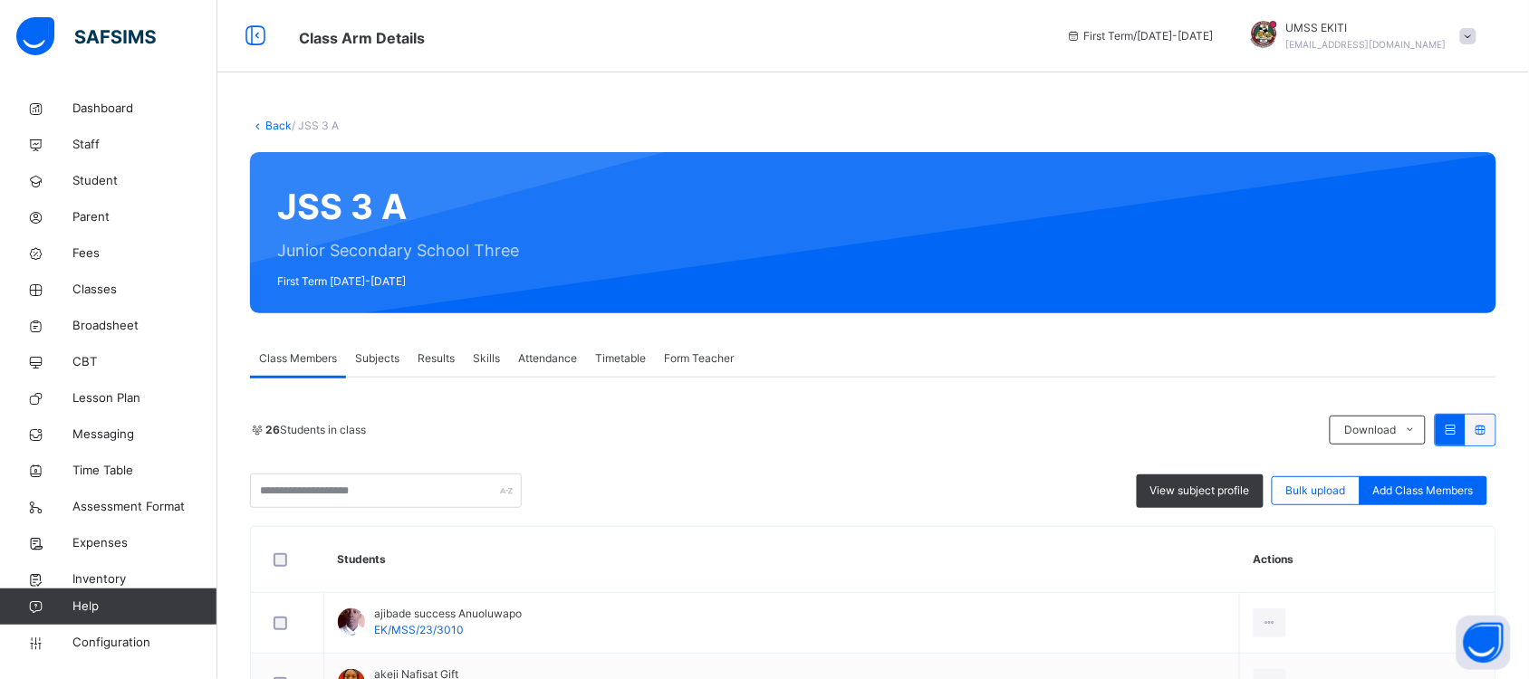
click at [268, 120] on link "Back" at bounding box center [278, 126] width 26 height 14
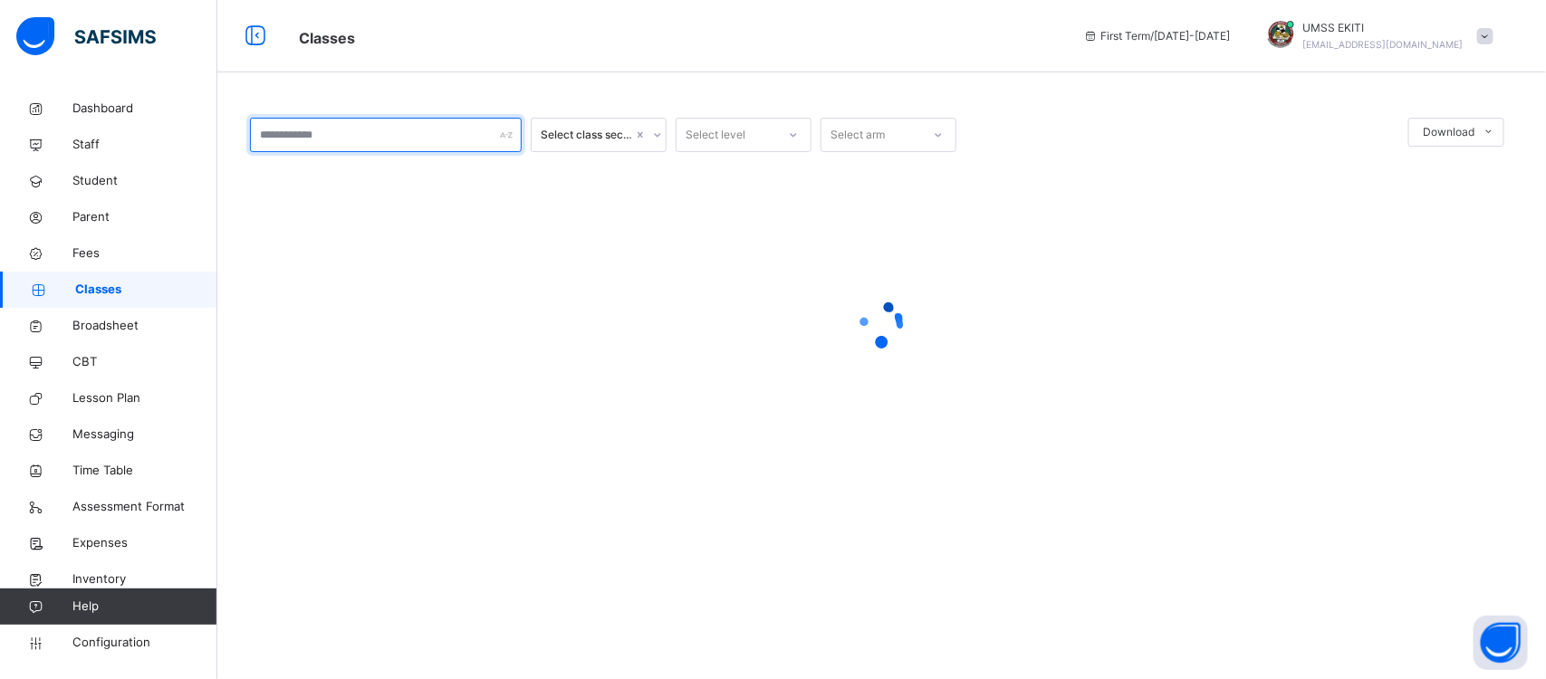
click at [412, 132] on input "text" at bounding box center [386, 135] width 272 height 34
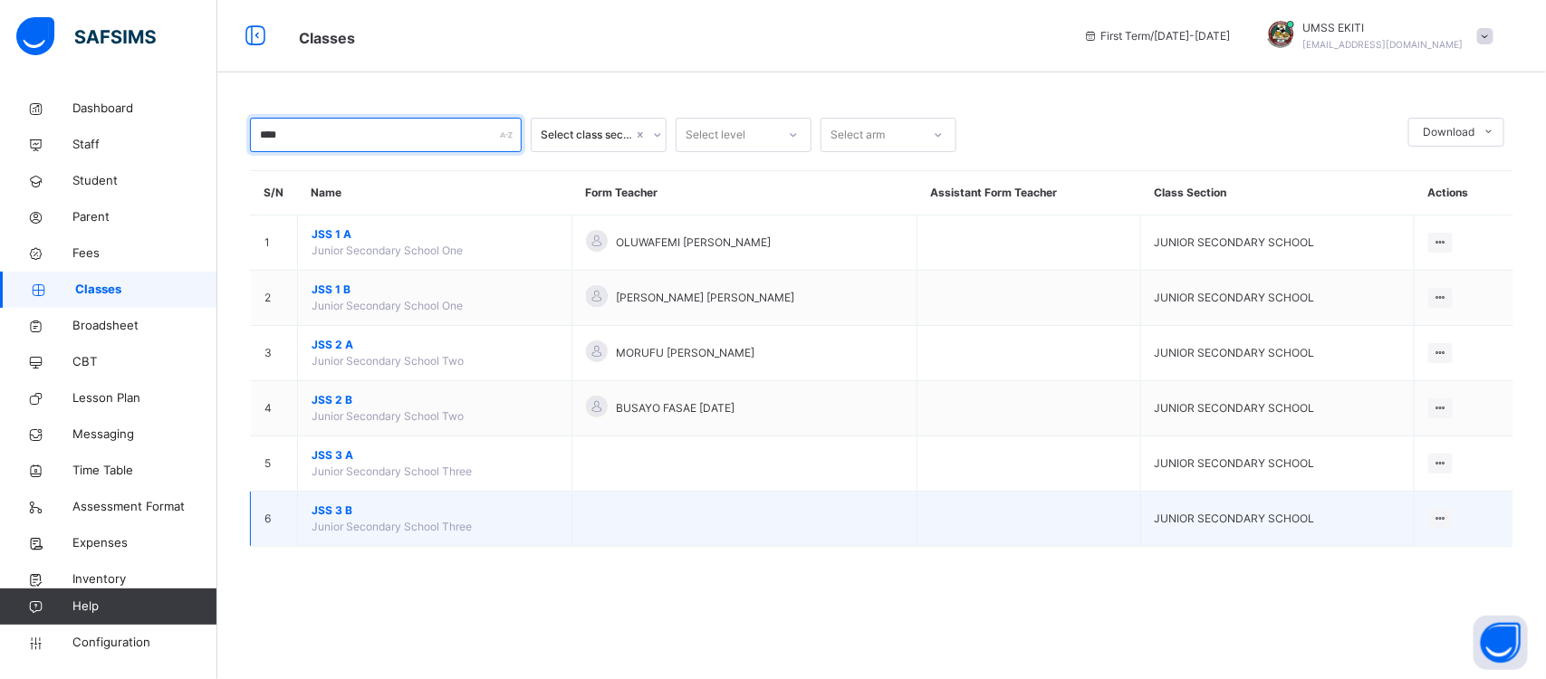
type input "***"
click at [331, 516] on span "JSS 3 B" at bounding box center [435, 511] width 246 height 16
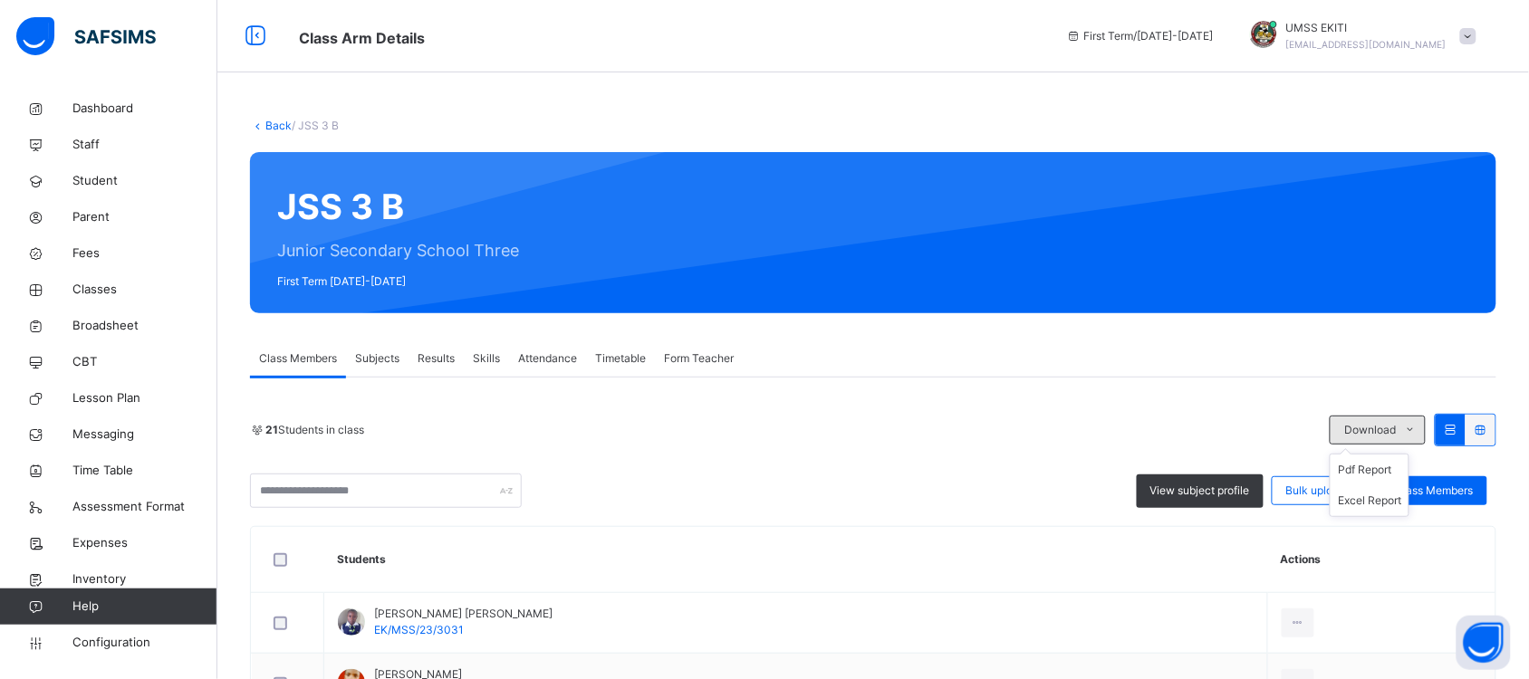
click at [1417, 431] on icon at bounding box center [1411, 430] width 14 height 14
click at [1406, 503] on li "Excel Report" at bounding box center [1369, 500] width 78 height 31
click at [124, 644] on span "Configuration" at bounding box center [144, 643] width 144 height 18
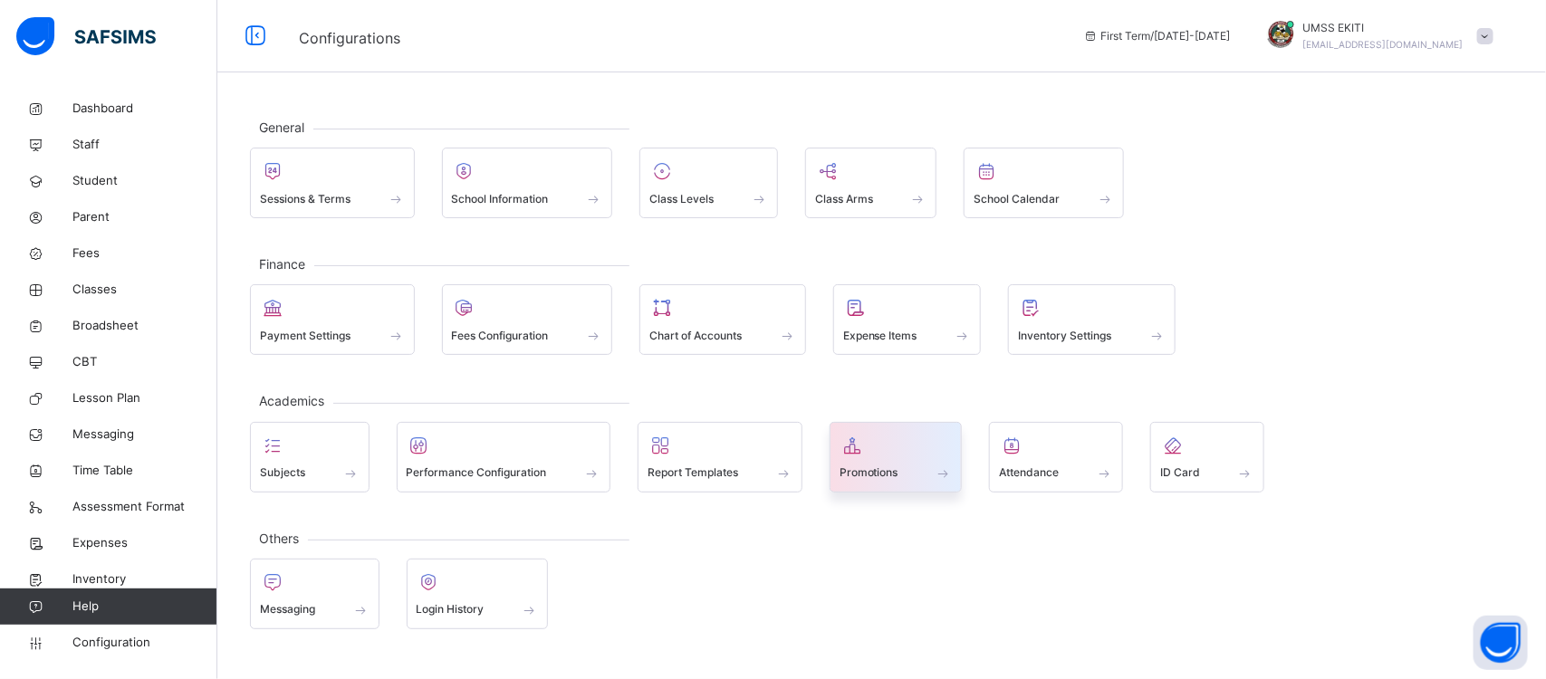
click at [926, 460] on span at bounding box center [896, 461] width 113 height 5
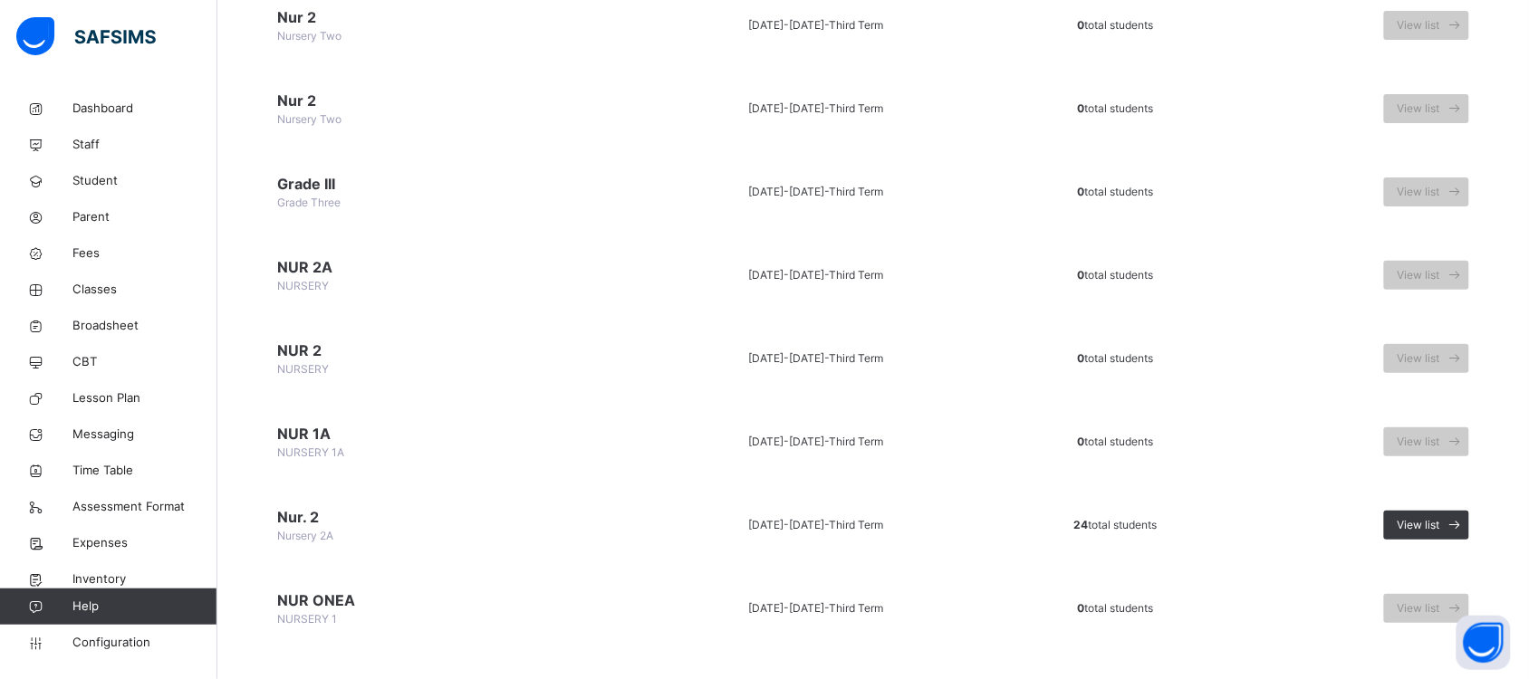
scroll to position [2107, 0]
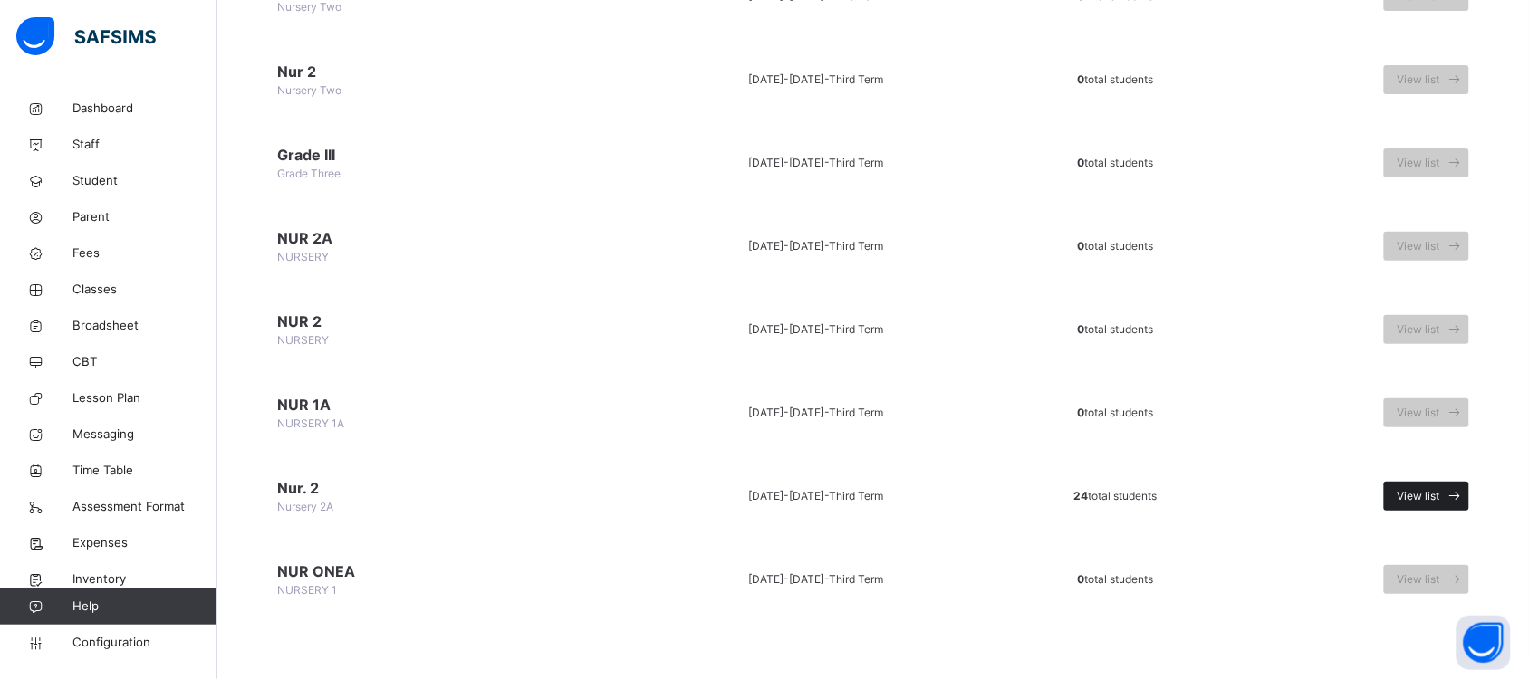
click at [1431, 489] on span "View list" at bounding box center [1418, 496] width 43 height 16
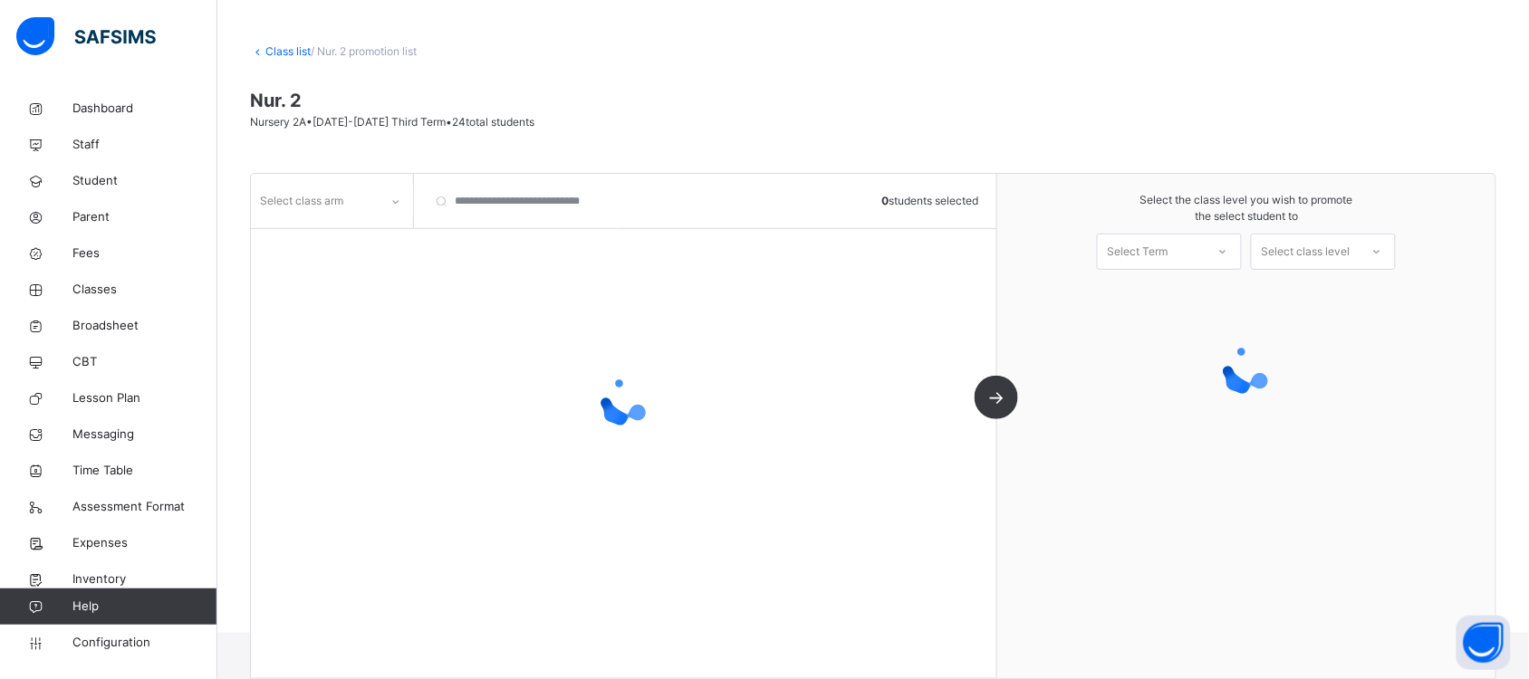
scroll to position [92, 0]
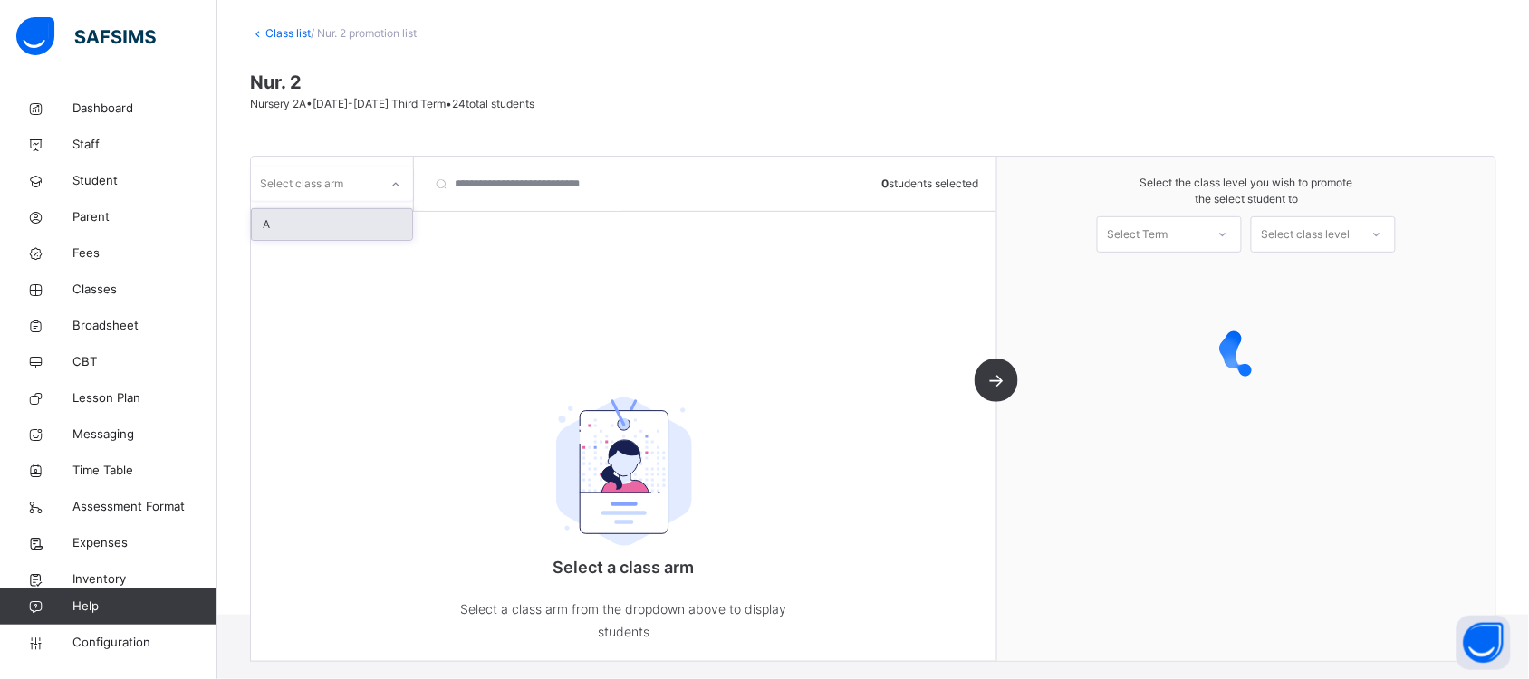
click at [394, 184] on icon at bounding box center [395, 185] width 11 height 18
click at [381, 227] on div "A" at bounding box center [332, 224] width 160 height 31
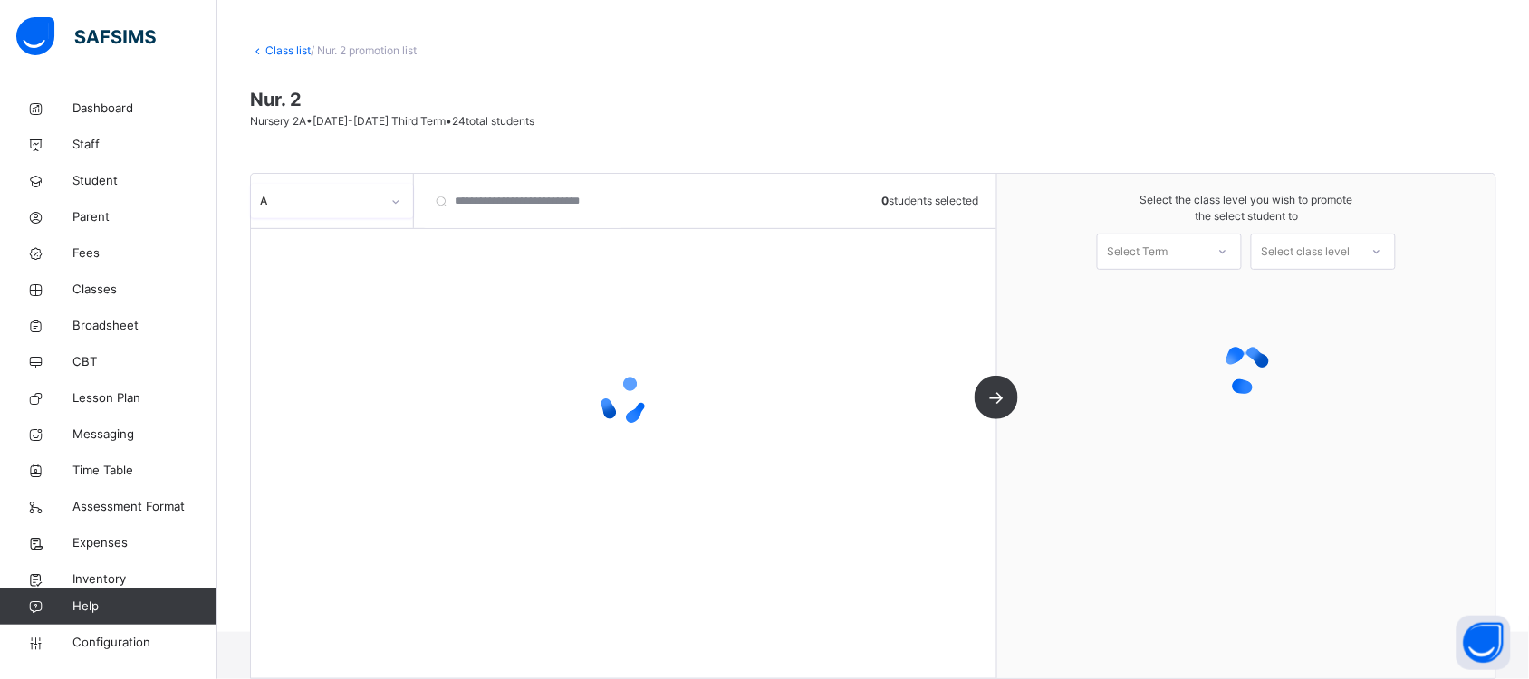
scroll to position [74, 0]
click at [1228, 251] on icon at bounding box center [1222, 252] width 11 height 18
click at [1230, 286] on div "First Term [DATE]-[DATE]" at bounding box center [1169, 301] width 143 height 47
click at [1382, 246] on icon at bounding box center [1376, 252] width 11 height 18
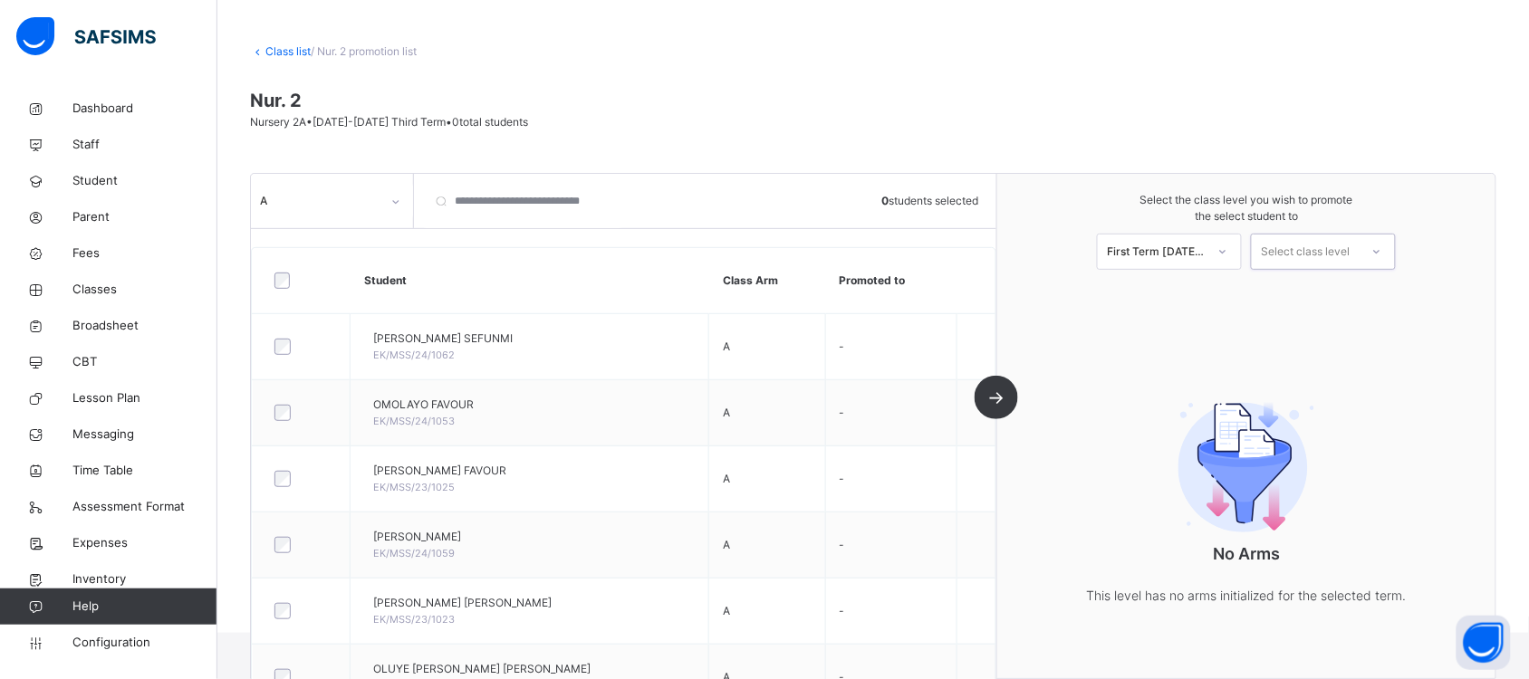
click at [1382, 249] on icon at bounding box center [1376, 252] width 11 height 18
click at [1346, 245] on div "Select class level" at bounding box center [1305, 252] width 89 height 36
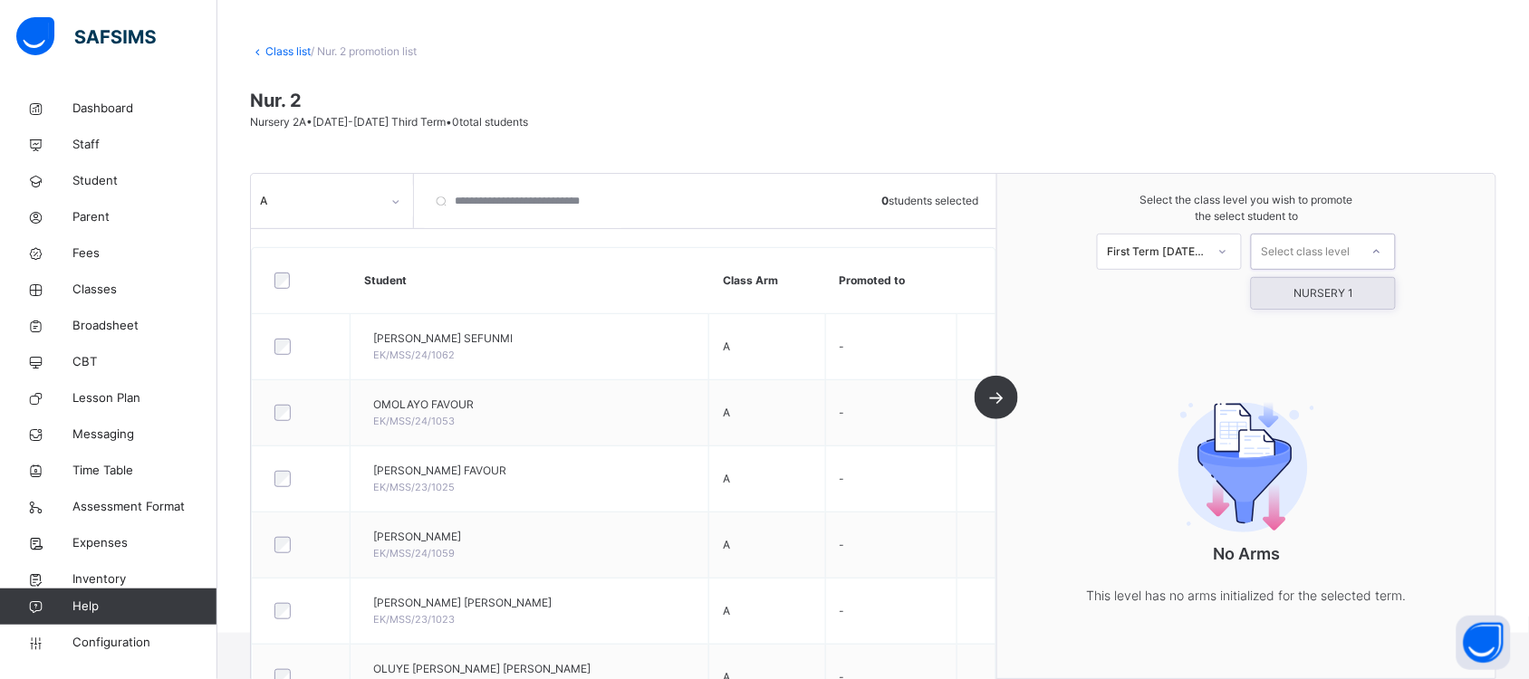
click at [1382, 247] on icon at bounding box center [1376, 252] width 11 height 18
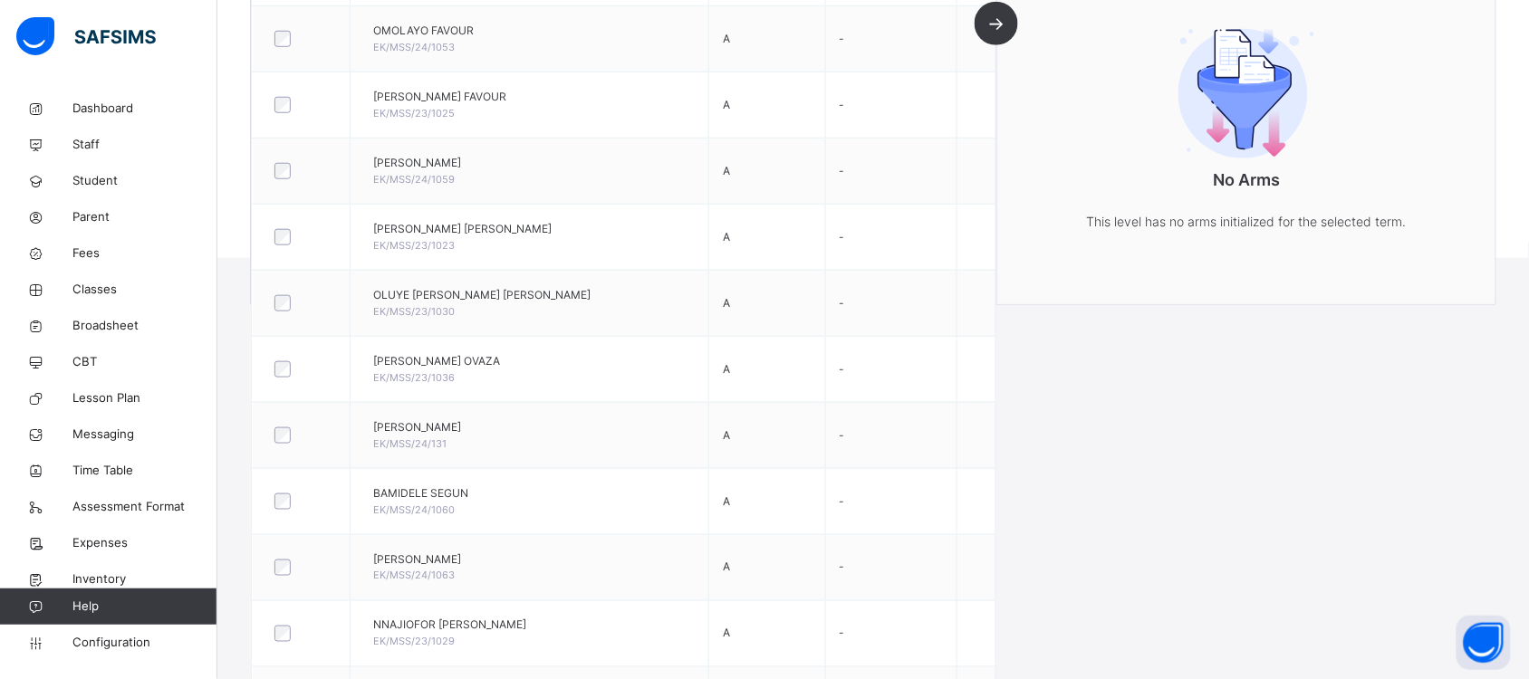
scroll to position [0, 0]
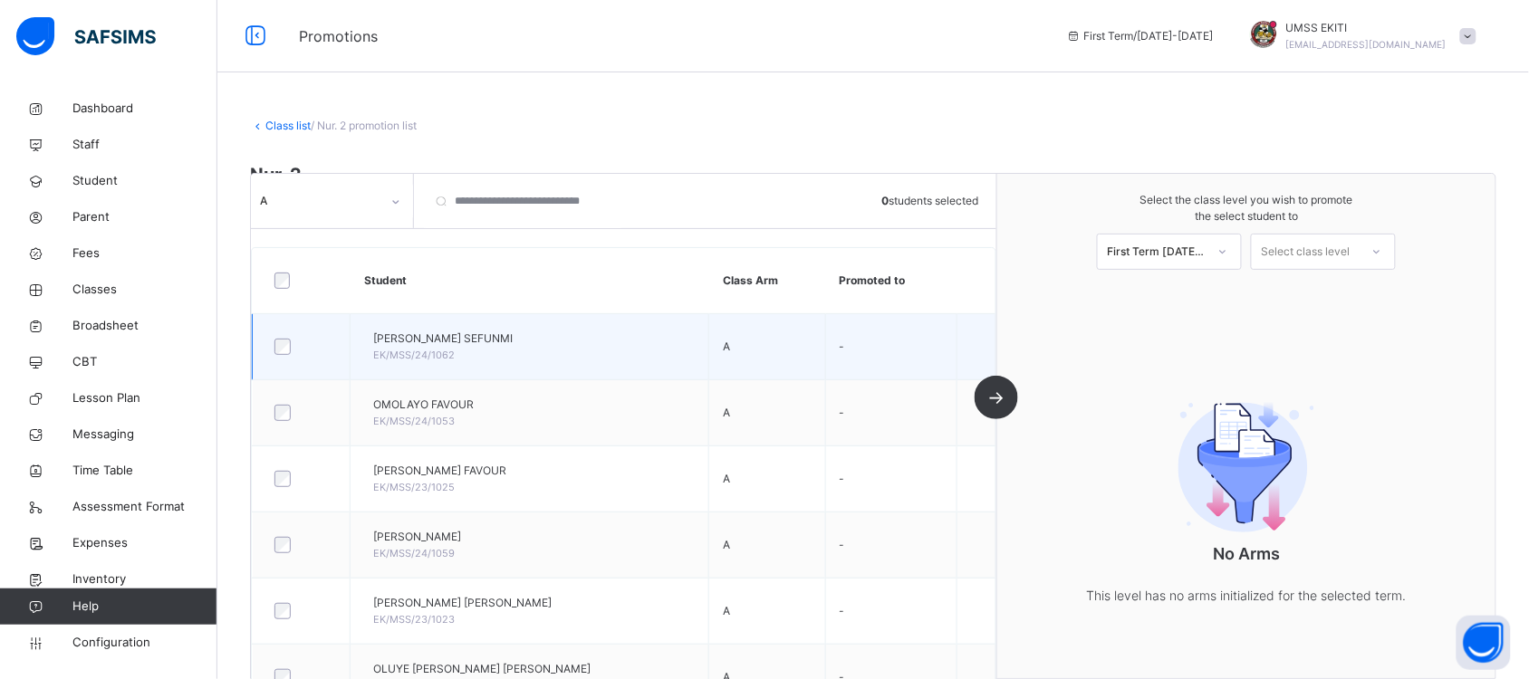
click at [845, 347] on span "-" at bounding box center [842, 347] width 5 height 14
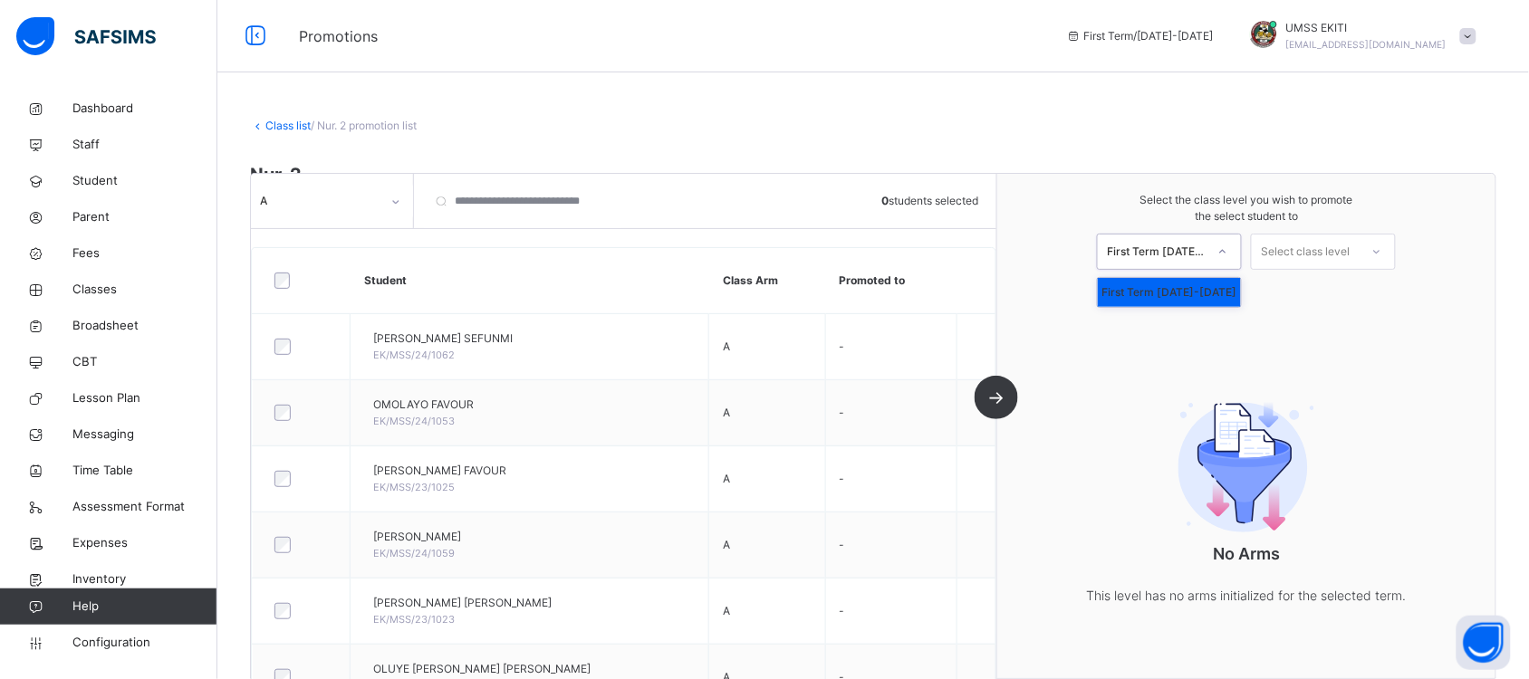
click at [1228, 251] on icon at bounding box center [1222, 252] width 11 height 18
click at [1220, 292] on div "First Term [DATE]-[DATE]" at bounding box center [1169, 292] width 143 height 29
click at [1348, 249] on div "Select class level" at bounding box center [1305, 252] width 89 height 36
click at [1382, 249] on icon at bounding box center [1376, 252] width 11 height 18
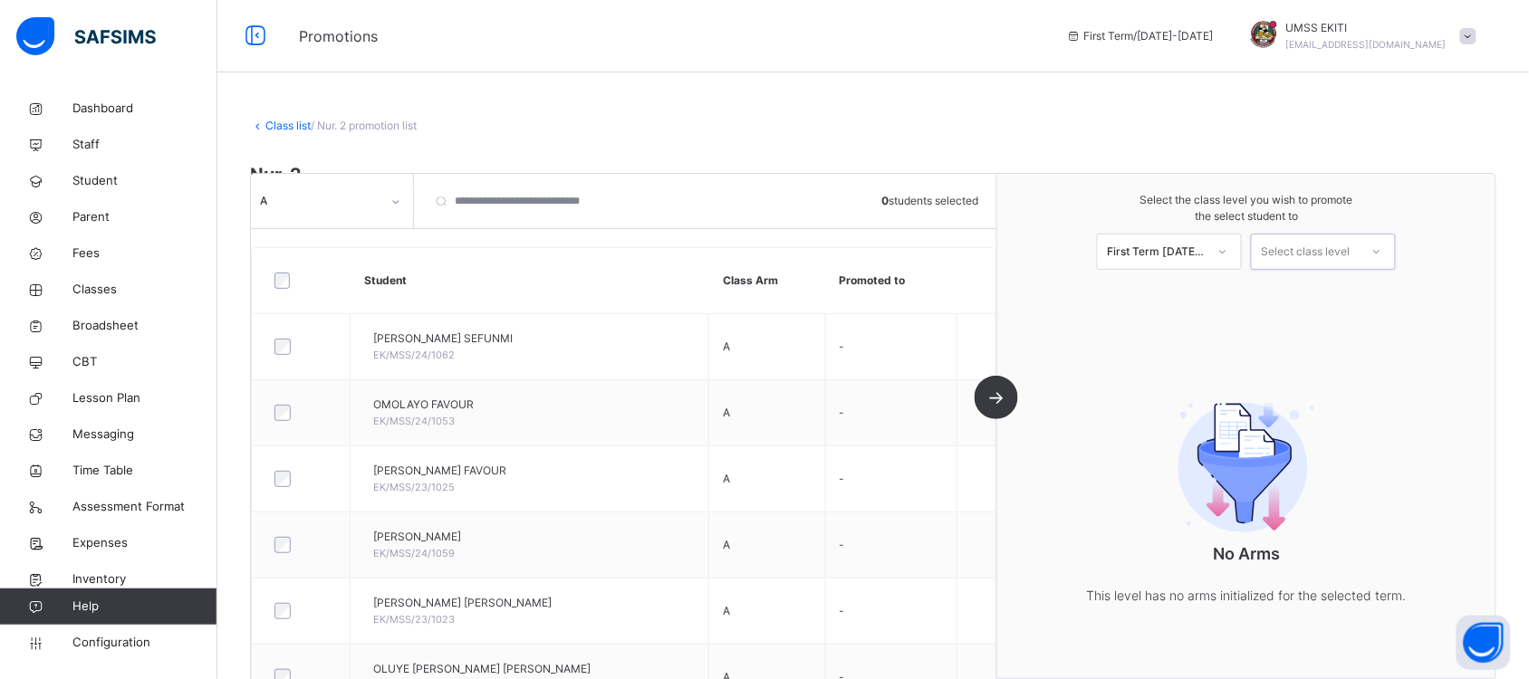
click at [1382, 249] on icon at bounding box center [1376, 252] width 11 height 18
click at [1228, 243] on icon at bounding box center [1222, 252] width 11 height 18
click at [1463, 201] on span "Select the class level you wish to promote the select student to" at bounding box center [1246, 208] width 462 height 33
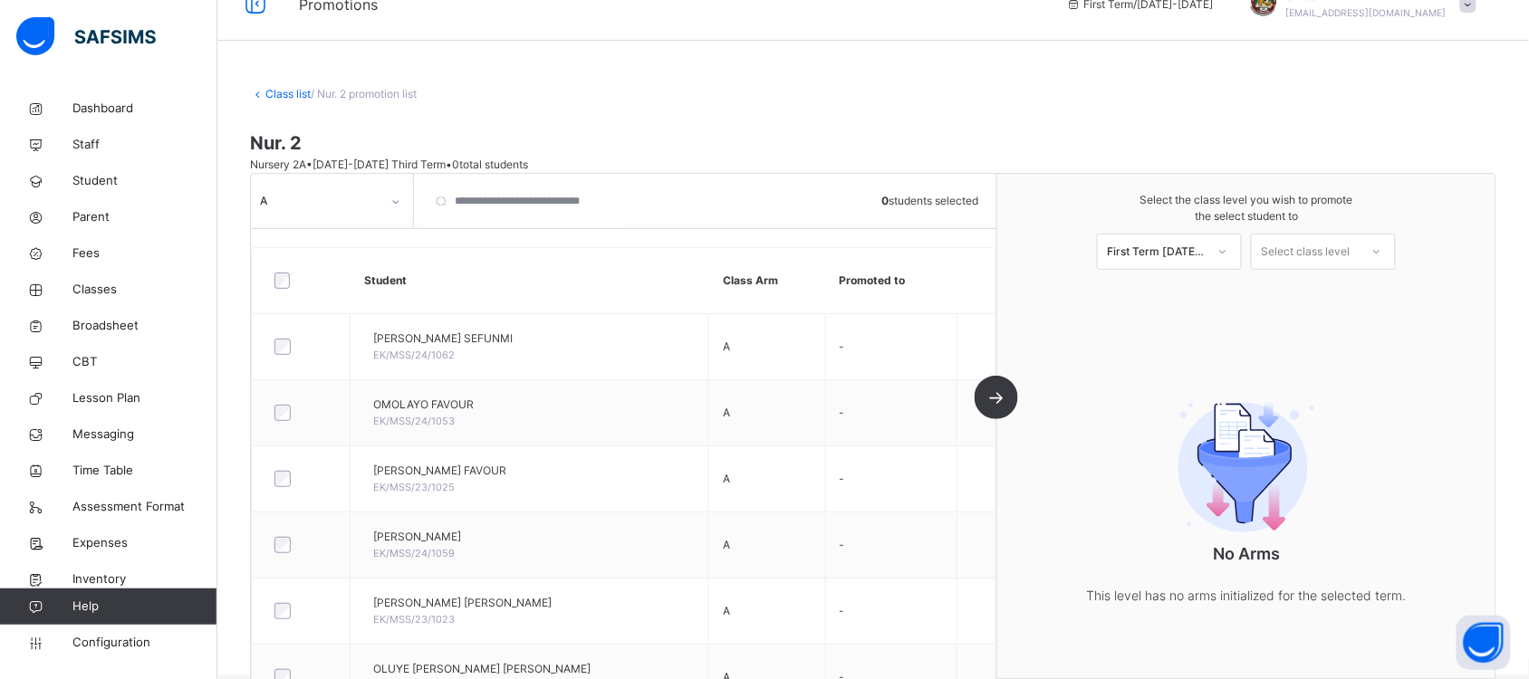
scroll to position [14, 0]
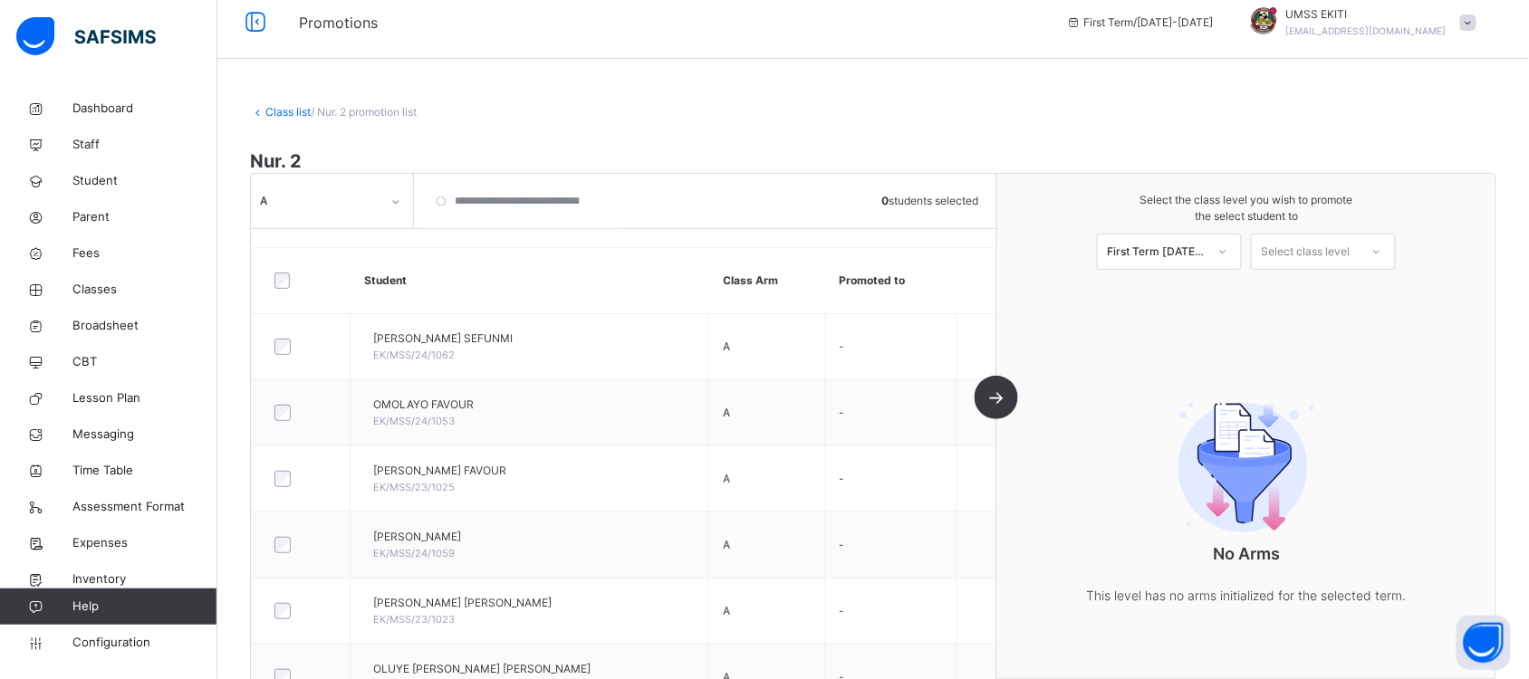
click at [997, 386] on div "A 0 students selected Student Class Arm Promoted to [PERSON_NAME] SEFUNMI EK/MS…" at bounding box center [624, 426] width 746 height 504
click at [1382, 245] on icon at bounding box center [1376, 252] width 11 height 18
click at [1233, 197] on span "Select the class level you wish to promote the select student to" at bounding box center [1246, 208] width 462 height 33
click at [545, 222] on input "search" at bounding box center [522, 201] width 199 height 54
click at [888, 201] on b "0" at bounding box center [884, 201] width 7 height 14
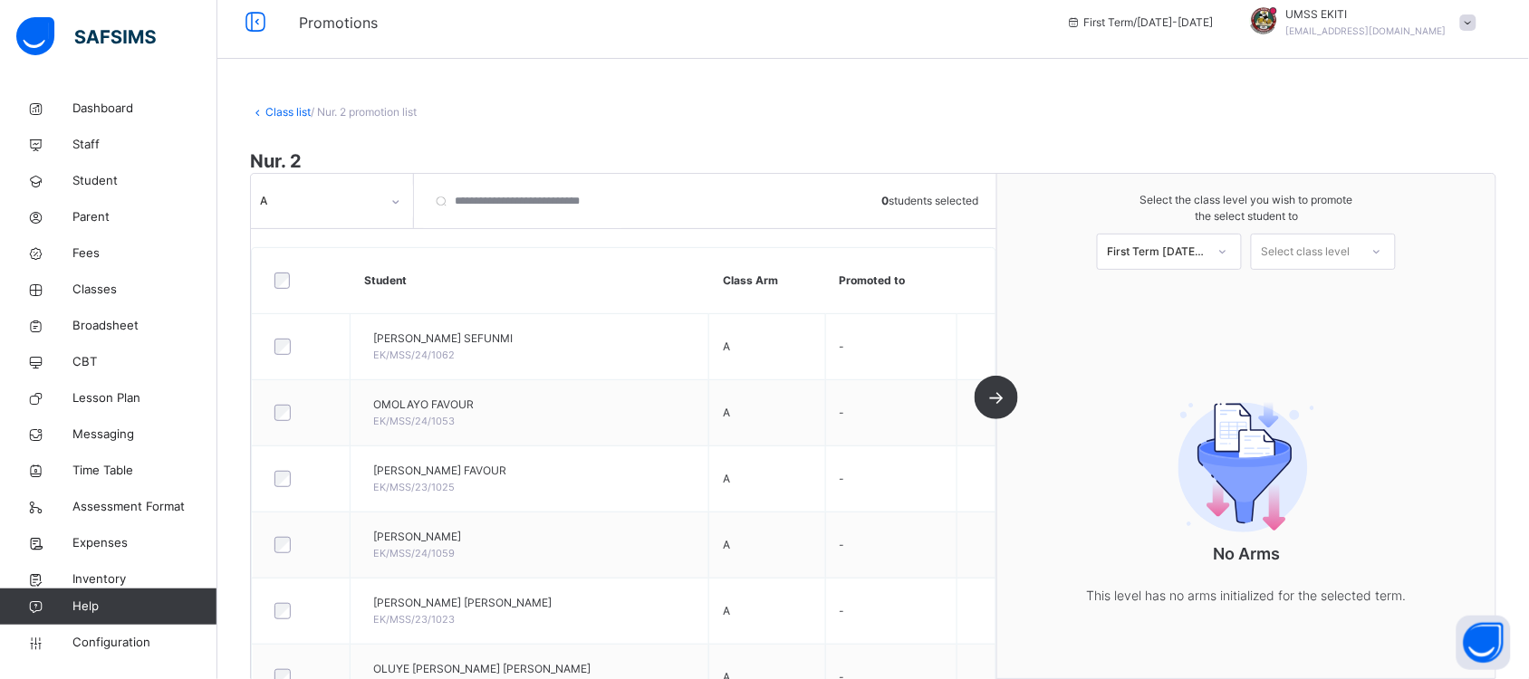
click at [1382, 249] on icon at bounding box center [1376, 252] width 11 height 18
click at [1345, 288] on div "NURSERY 1" at bounding box center [1323, 293] width 143 height 31
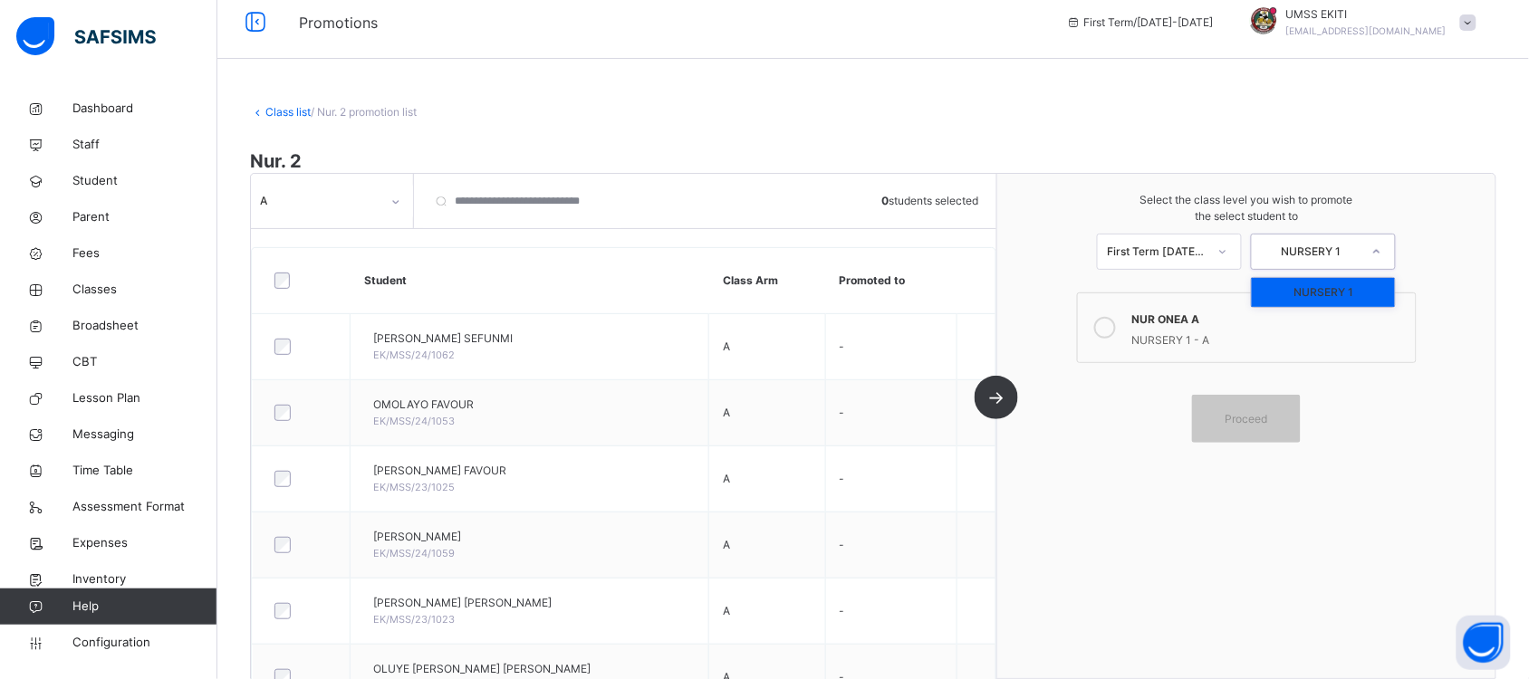
click at [1382, 246] on icon at bounding box center [1376, 252] width 11 height 18
click at [1449, 247] on div "Select the class level you wish to promote the select student to First Term [DA…" at bounding box center [1246, 231] width 498 height 114
click at [114, 638] on span "Configuration" at bounding box center [144, 643] width 144 height 18
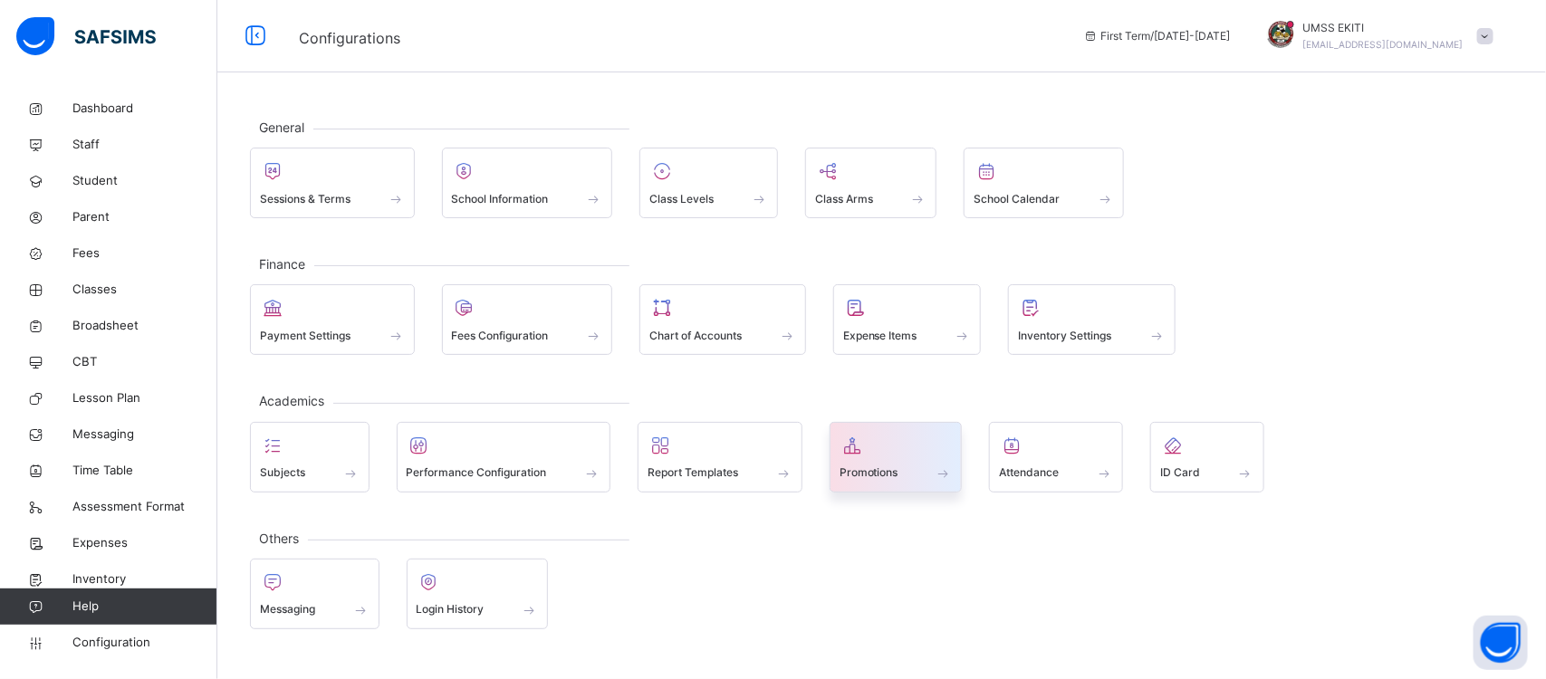
click at [890, 464] on span at bounding box center [896, 461] width 113 height 5
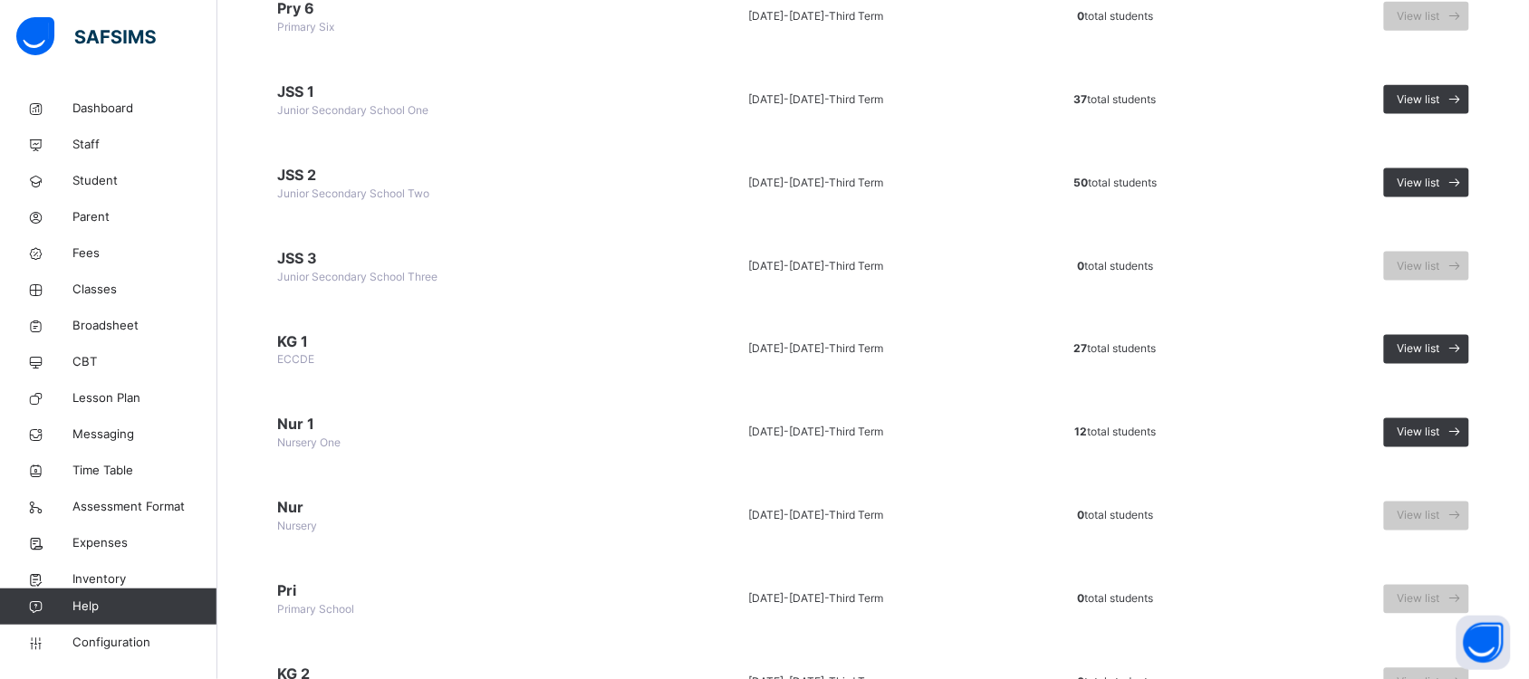
scroll to position [637, 0]
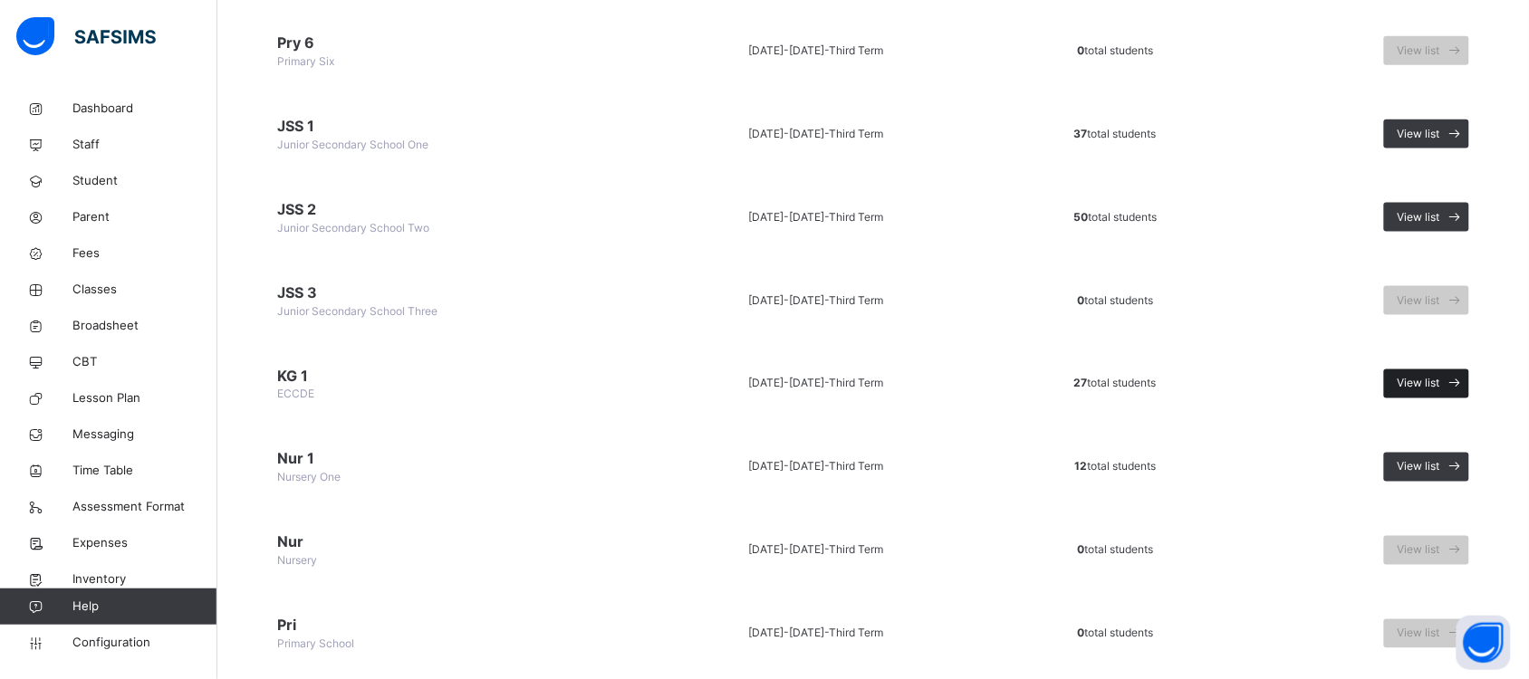
click at [1424, 373] on div "View list" at bounding box center [1426, 384] width 85 height 29
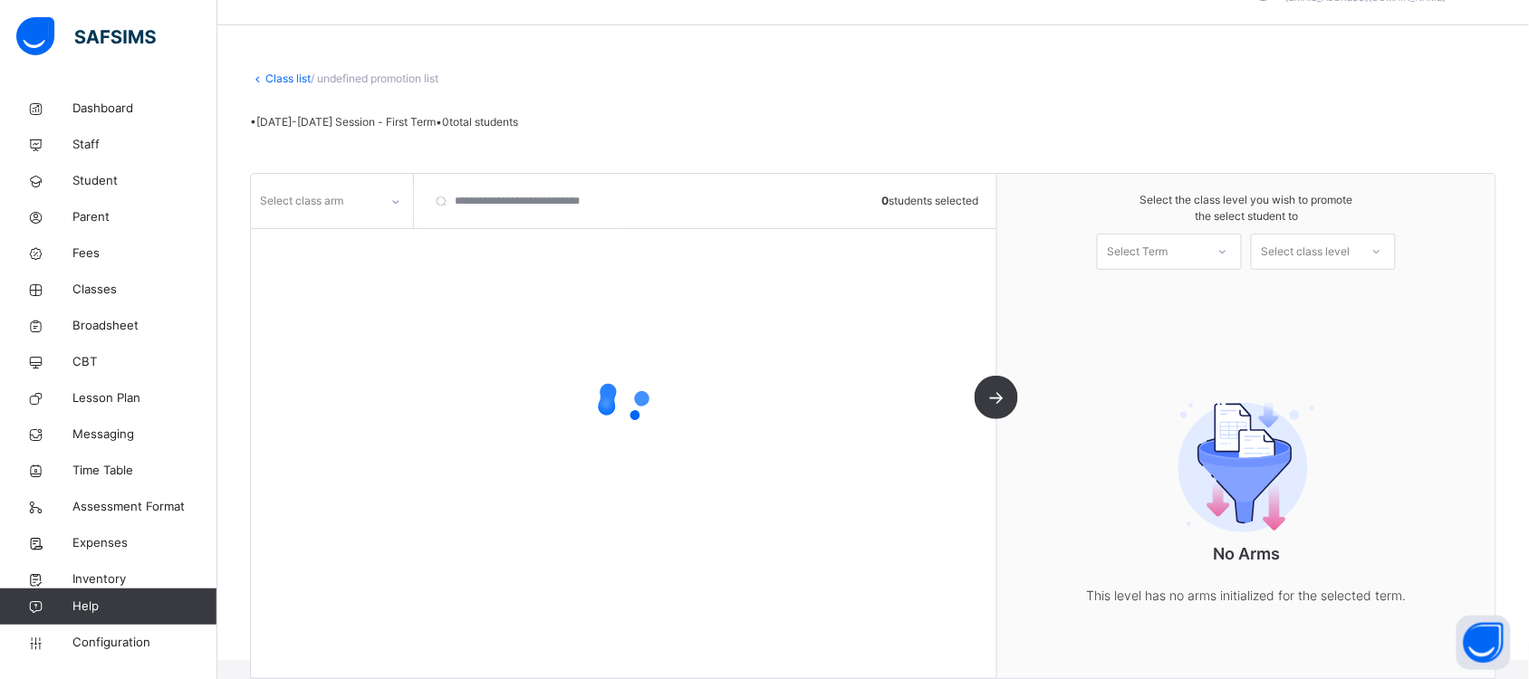
scroll to position [92, 0]
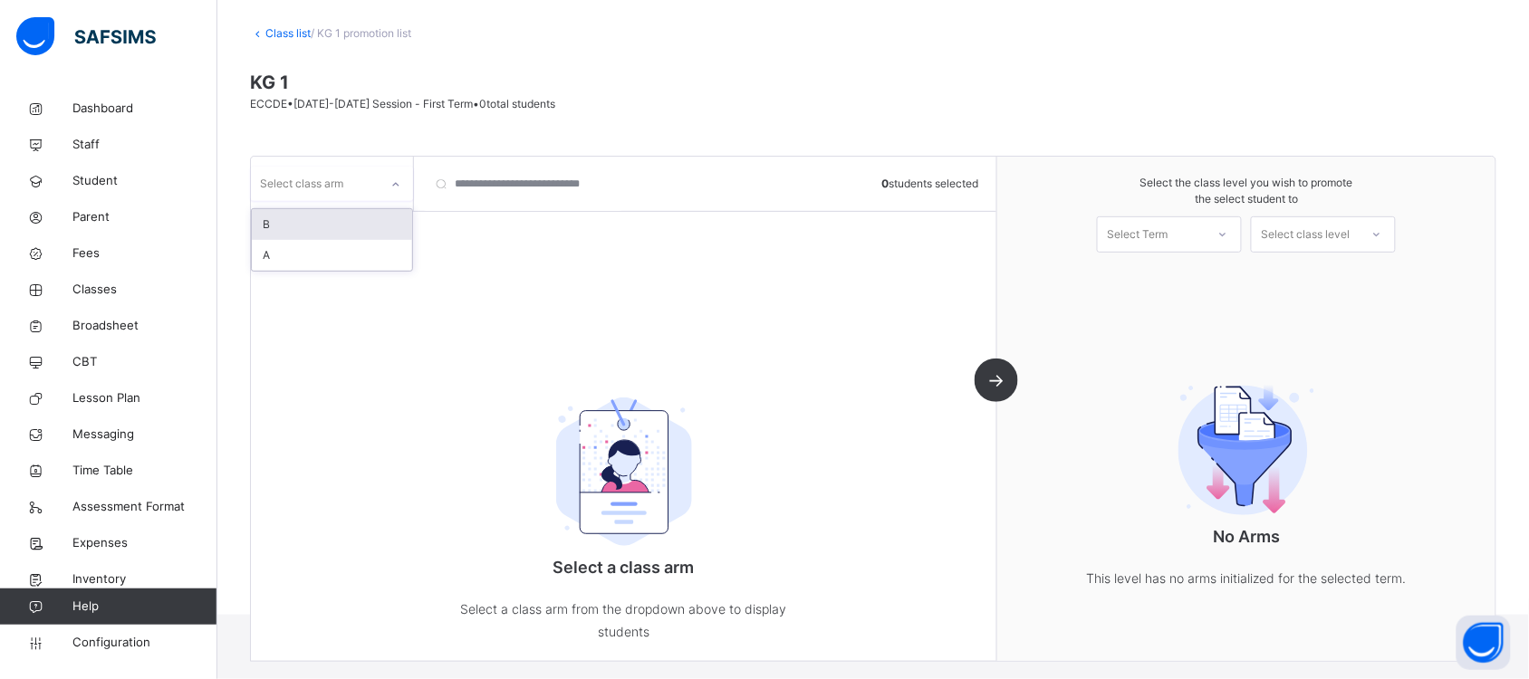
click at [398, 179] on icon at bounding box center [395, 185] width 11 height 18
click at [379, 251] on div "A" at bounding box center [332, 255] width 160 height 31
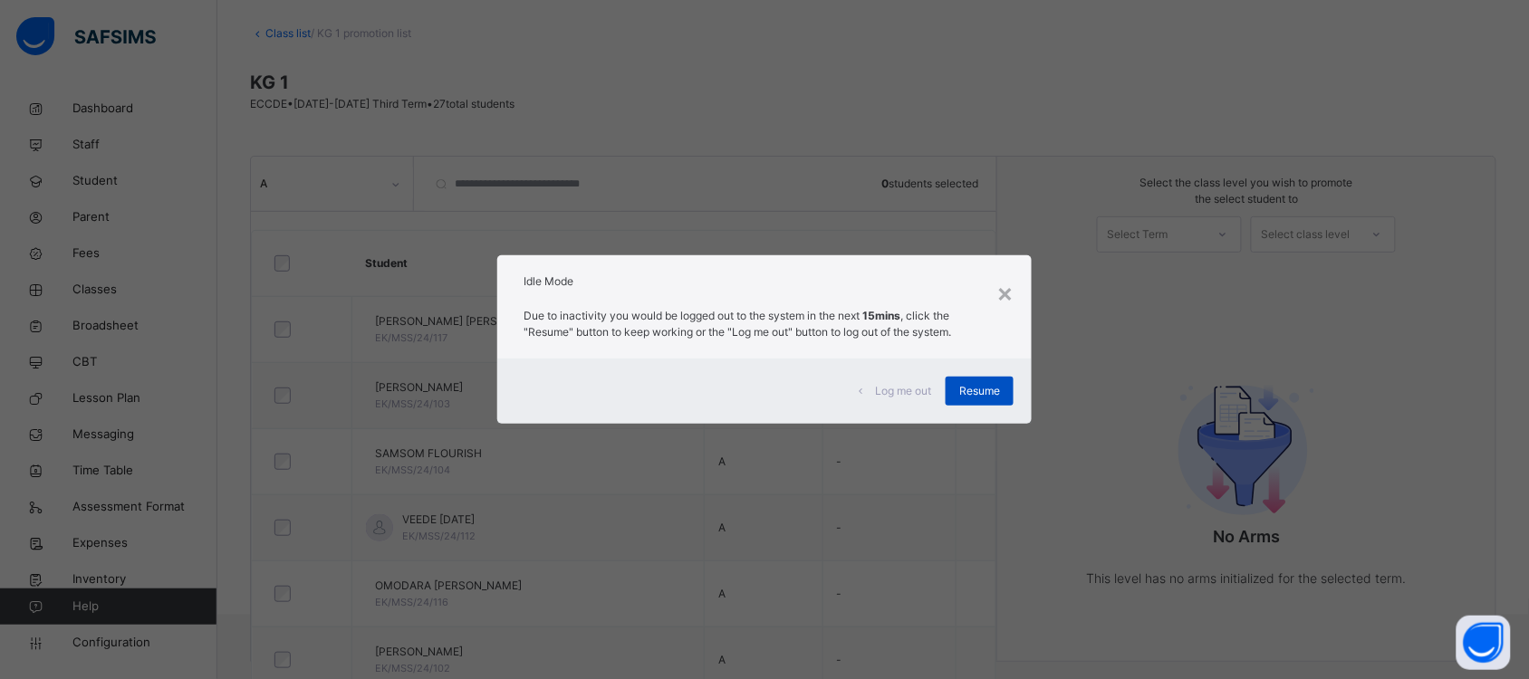
click at [981, 390] on span "Resume" at bounding box center [979, 391] width 41 height 16
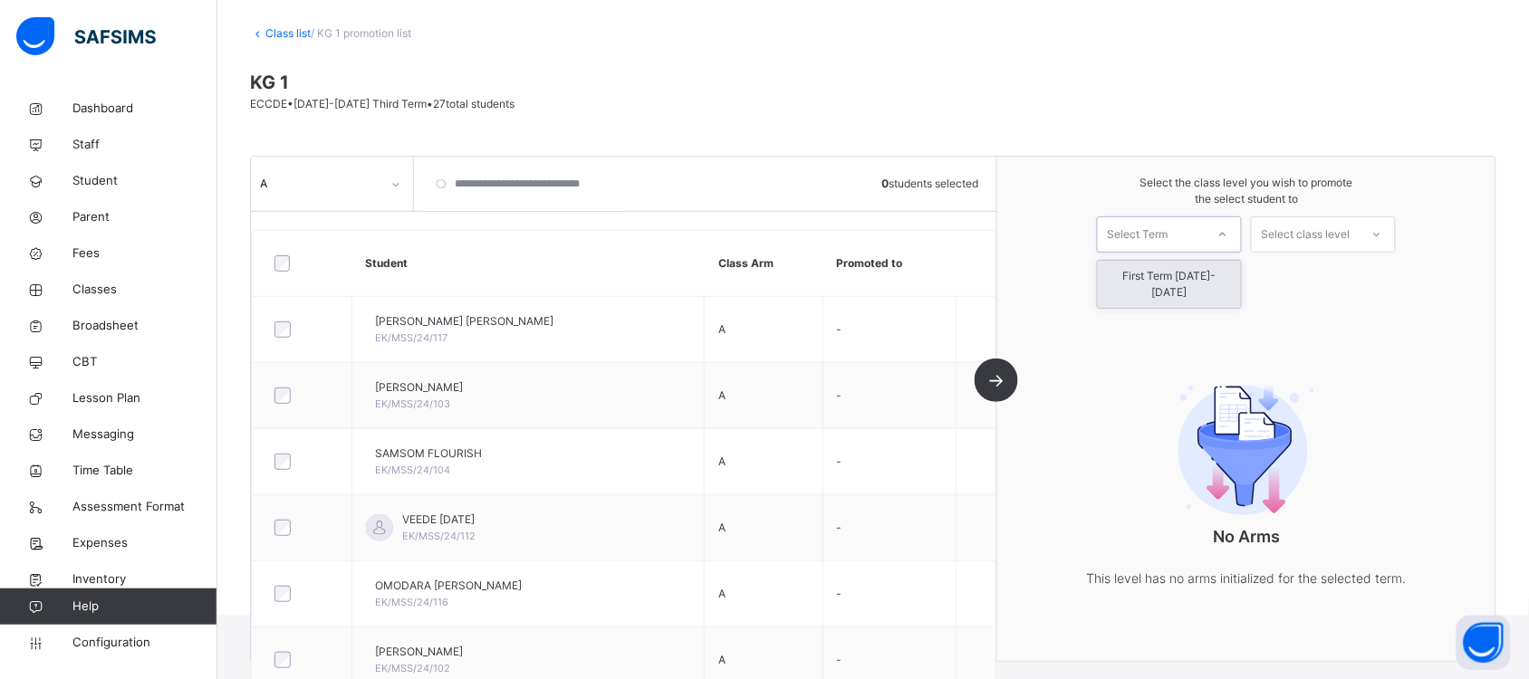
click at [1234, 245] on div at bounding box center [1222, 234] width 33 height 31
click at [1238, 272] on div "First Term [DATE]-[DATE]" at bounding box center [1169, 284] width 143 height 47
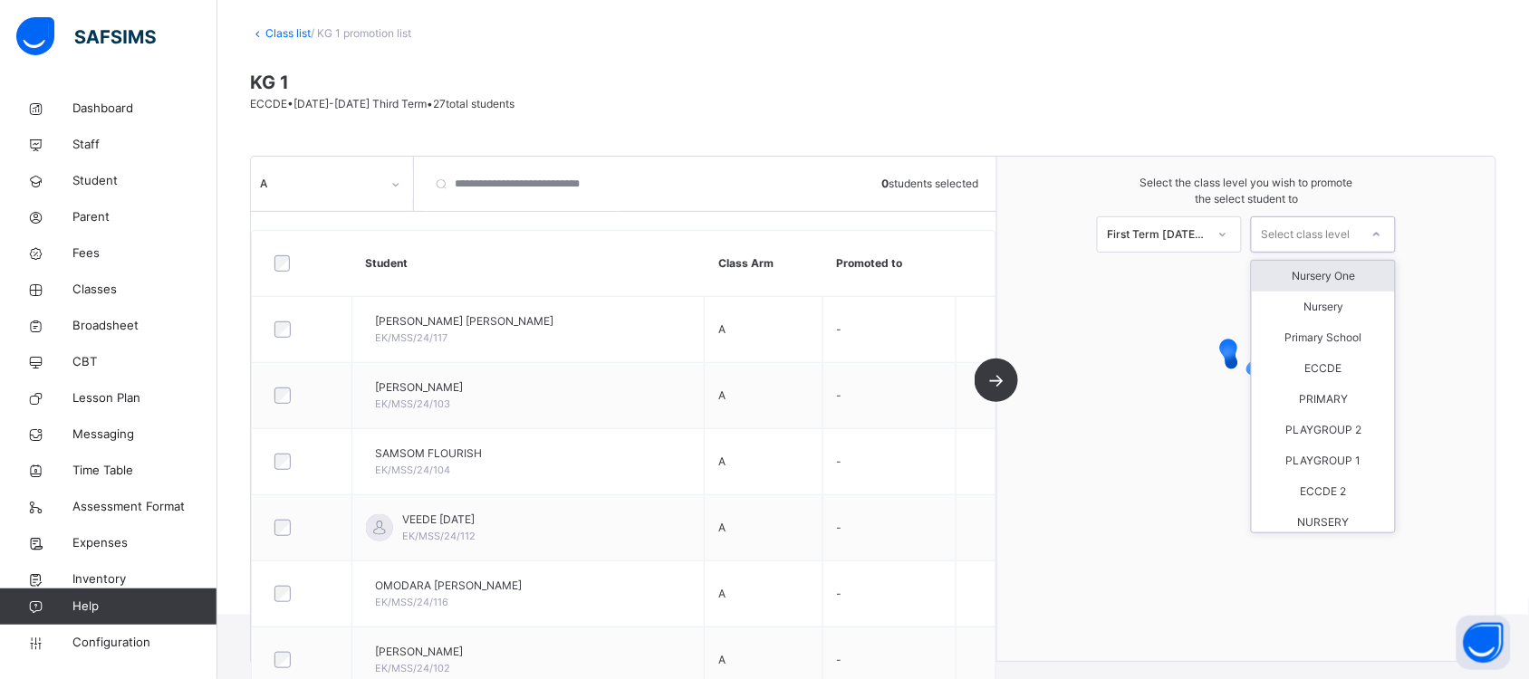
click at [1382, 232] on icon at bounding box center [1376, 235] width 11 height 18
drag, startPoint x: 1399, startPoint y: 327, endPoint x: 1454, endPoint y: 295, distance: 62.9
click at [1454, 295] on div at bounding box center [1246, 352] width 498 height 163
click at [1382, 233] on icon at bounding box center [1376, 235] width 11 height 18
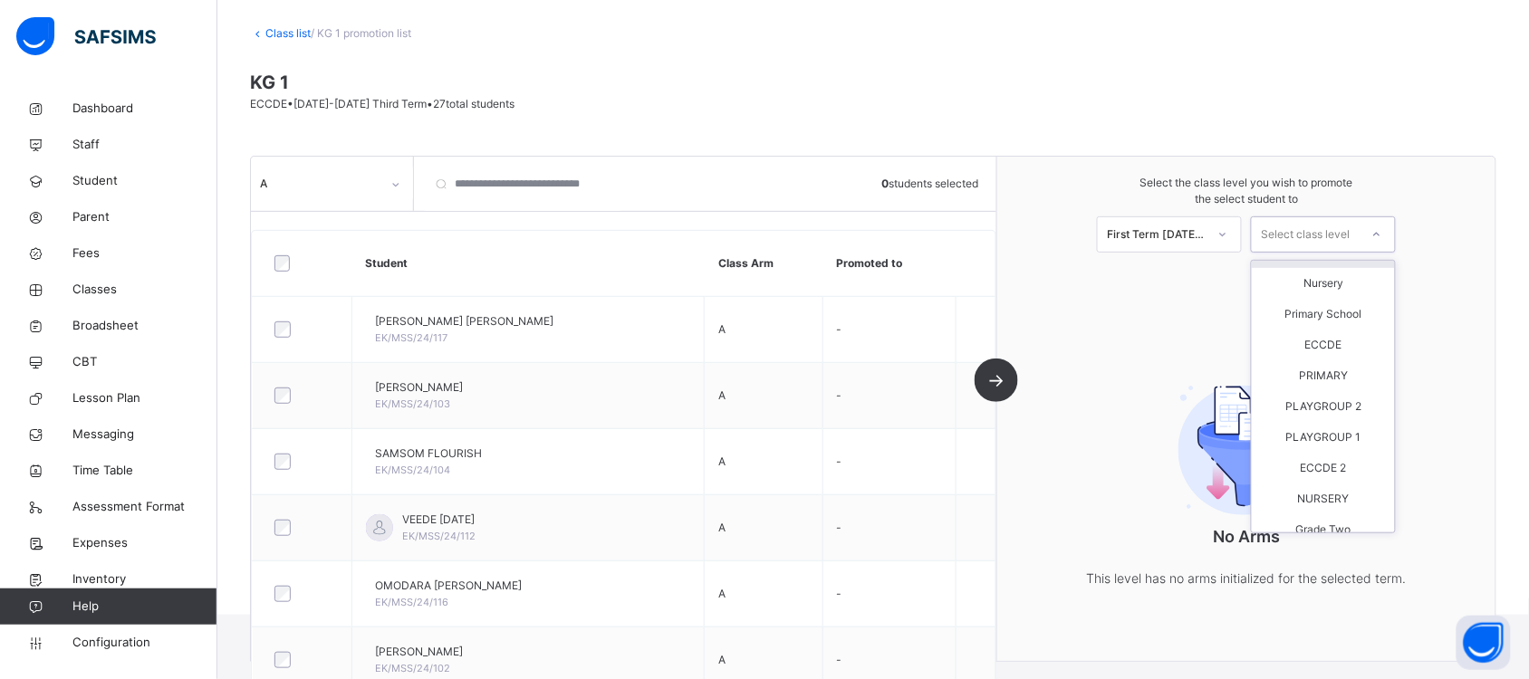
scroll to position [0, 0]
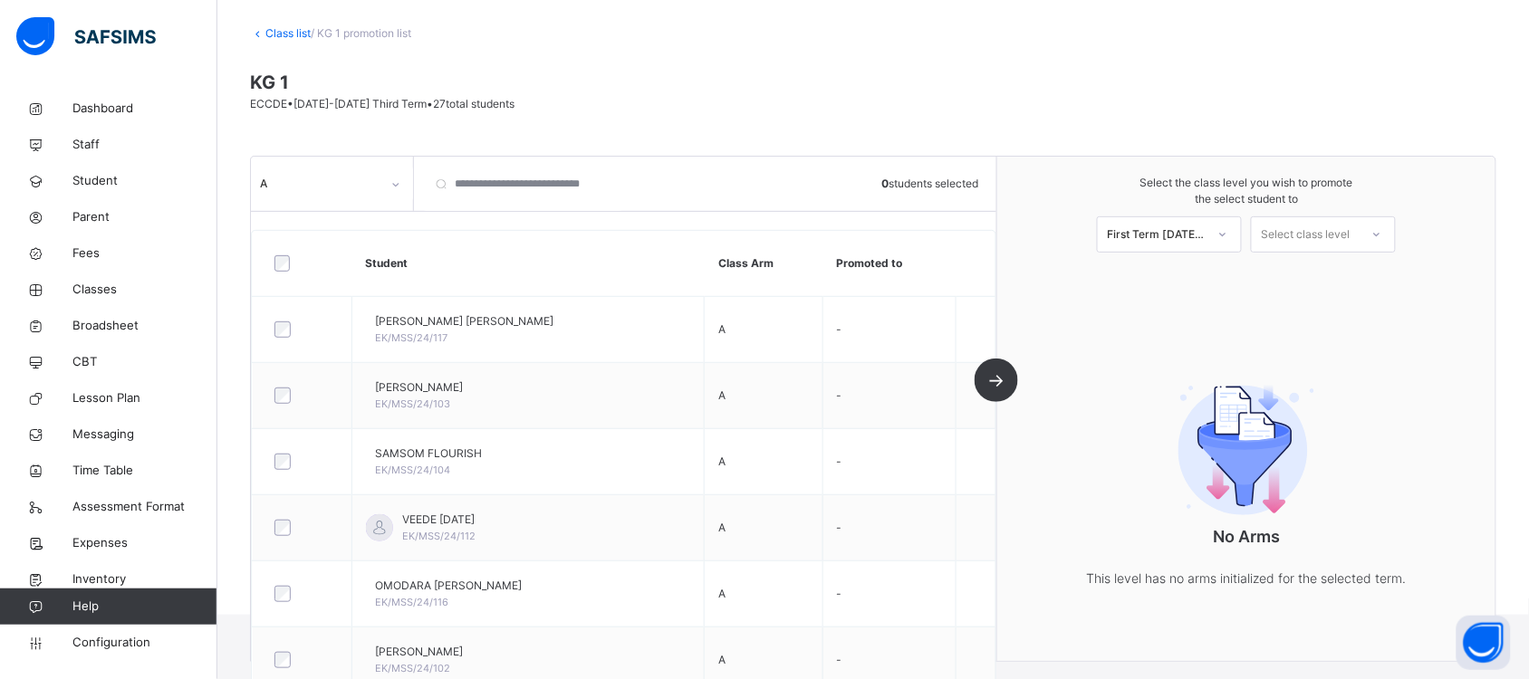
click at [1429, 277] on div "Select the class level you wish to promote the select student to First Term [DA…" at bounding box center [1246, 409] width 498 height 504
